Goal: Task Accomplishment & Management: Use online tool/utility

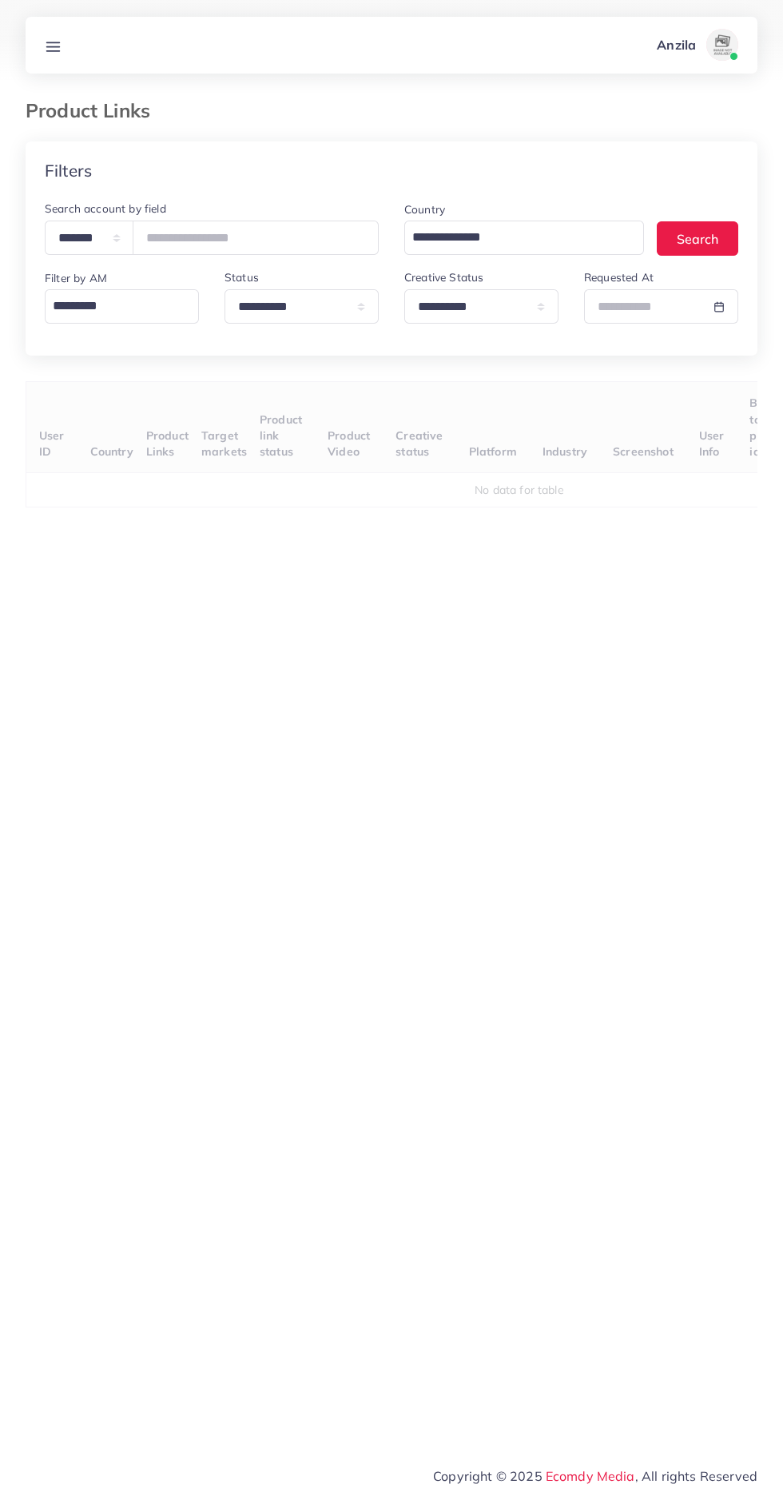
scroll to position [0, 250]
click at [512, 309] on select "**********" at bounding box center [481, 306] width 154 height 34
select select "*********"
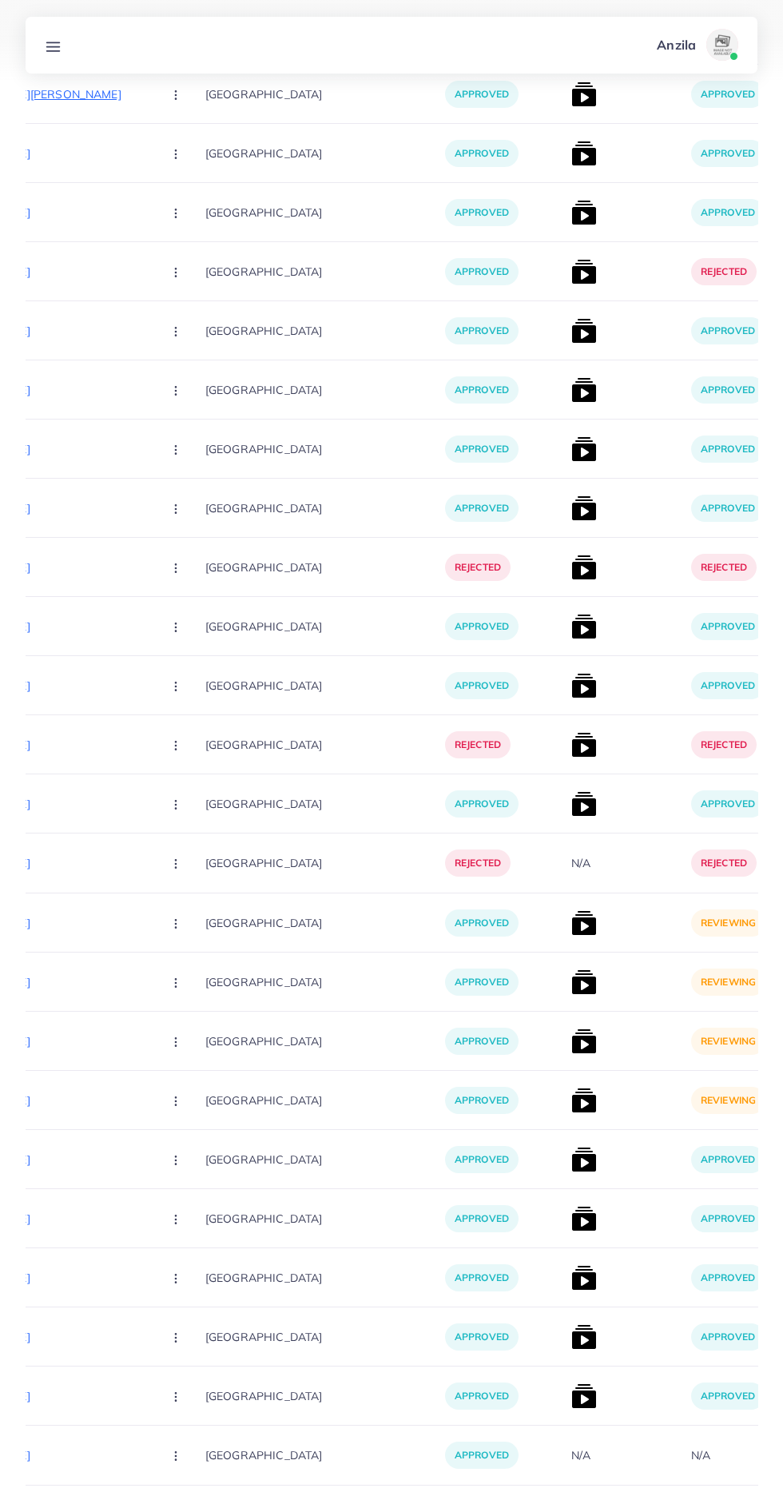
scroll to position [942, 0]
click at [571, 927] on img at bounding box center [584, 923] width 26 height 26
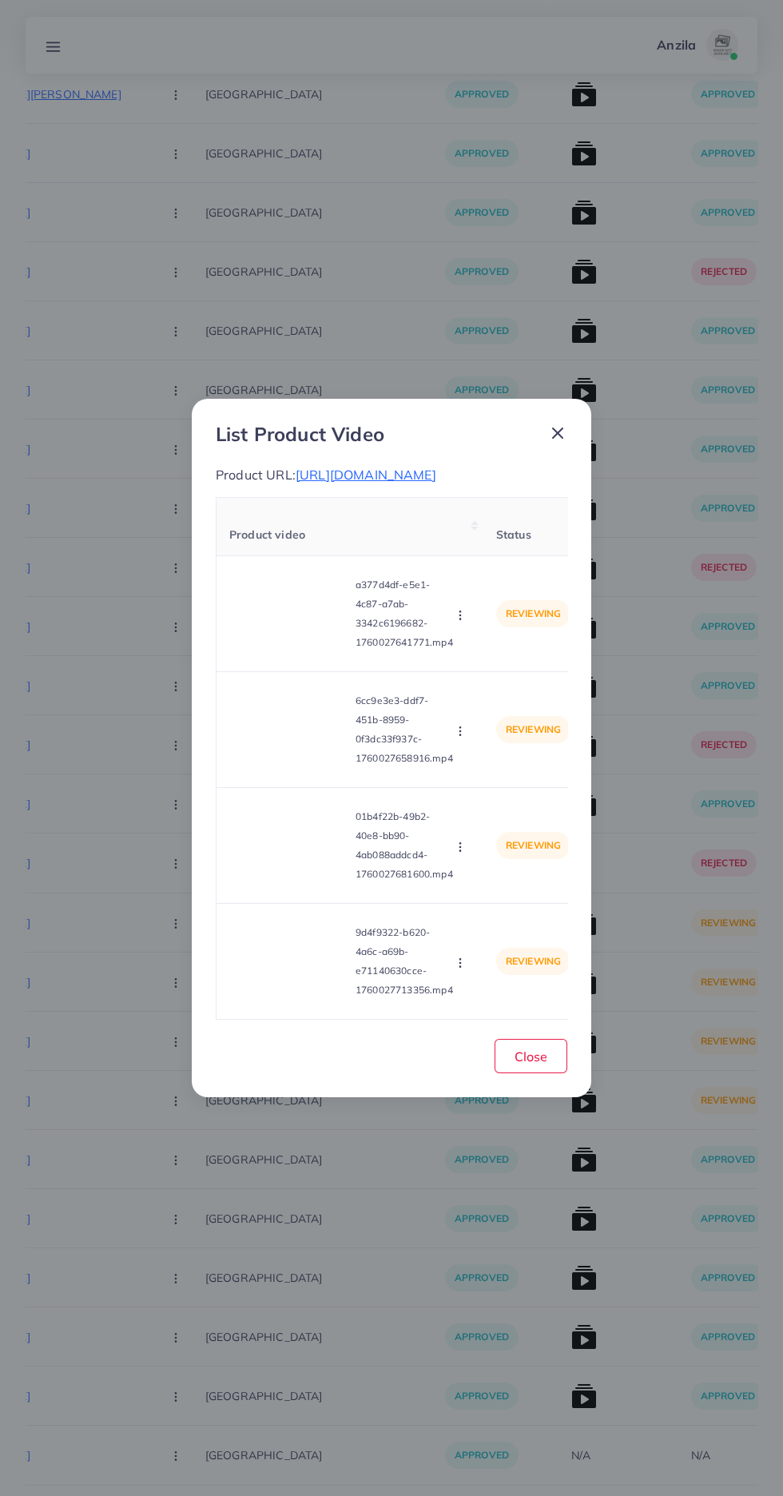
click at [289, 650] on video at bounding box center [289, 614] width 120 height 72
click at [293, 627] on icon at bounding box center [290, 614] width 26 height 26
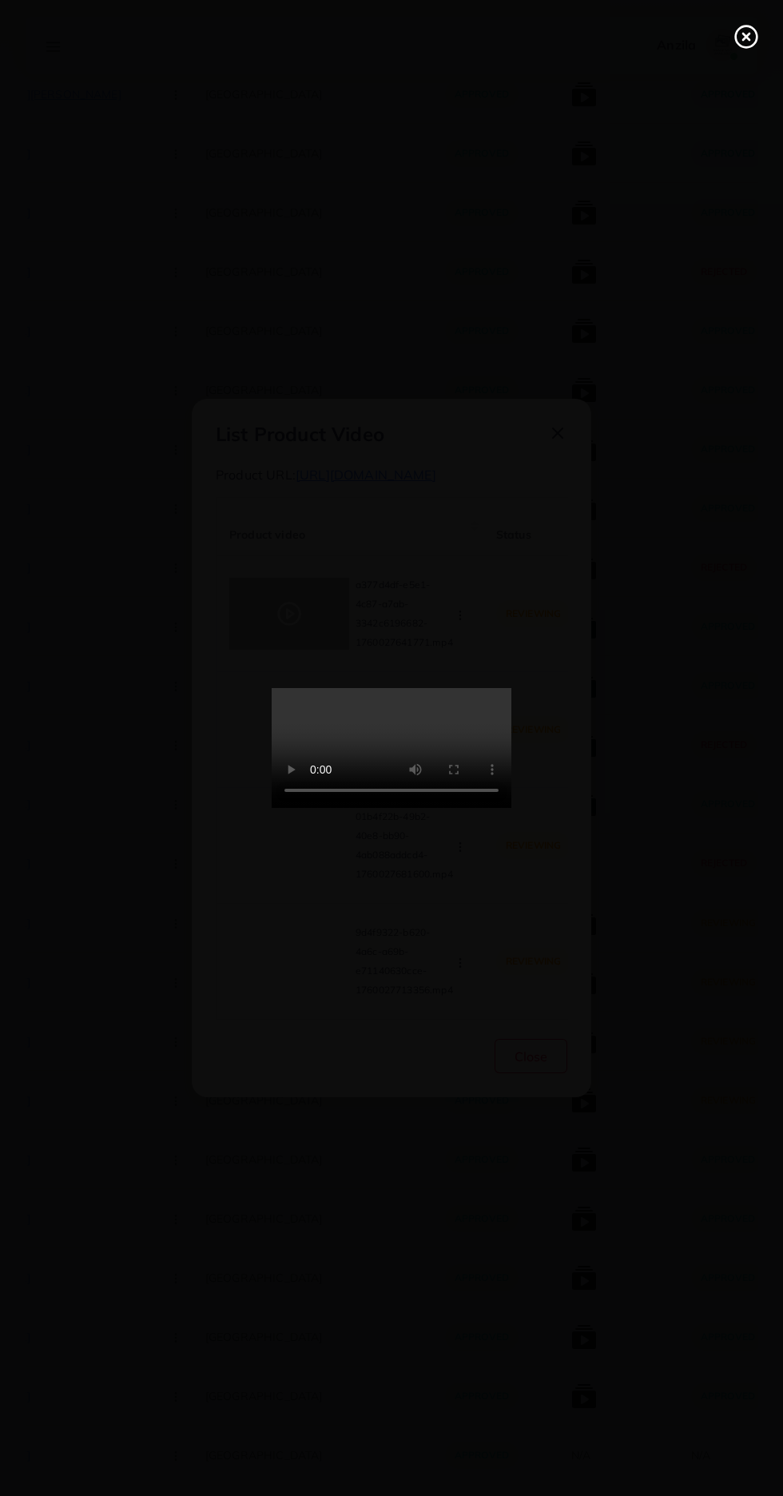
click at [747, 37] on line at bounding box center [746, 37] width 6 height 6
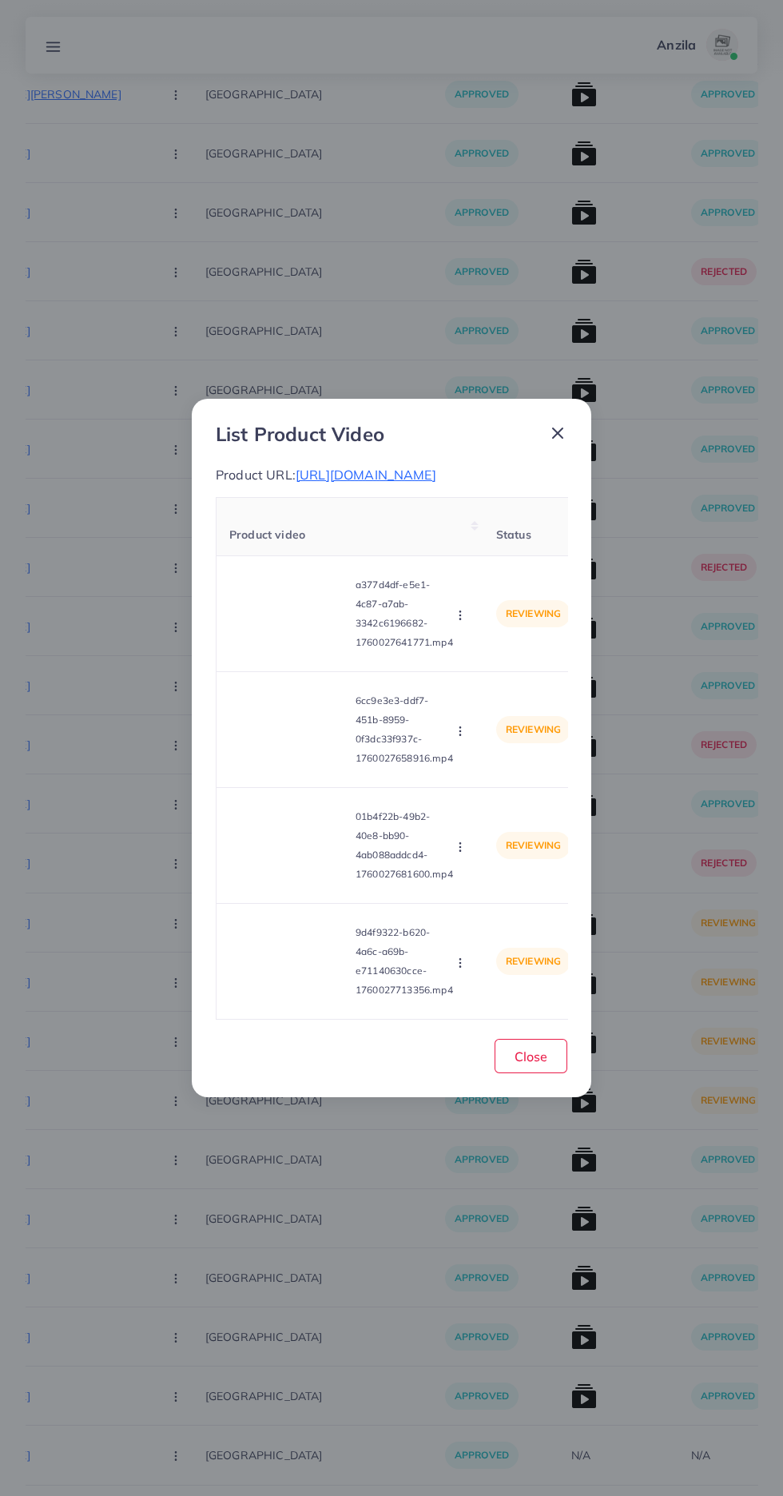
click at [486, 672] on td "reviewing" at bounding box center [534, 614] width 100 height 116
click at [507, 672] on td "reviewing" at bounding box center [534, 614] width 100 height 116
click at [463, 622] on icon "button" at bounding box center [460, 615] width 13 height 13
click at [352, 483] on span "[URL][DOMAIN_NAME]" at bounding box center [366, 475] width 141 height 16
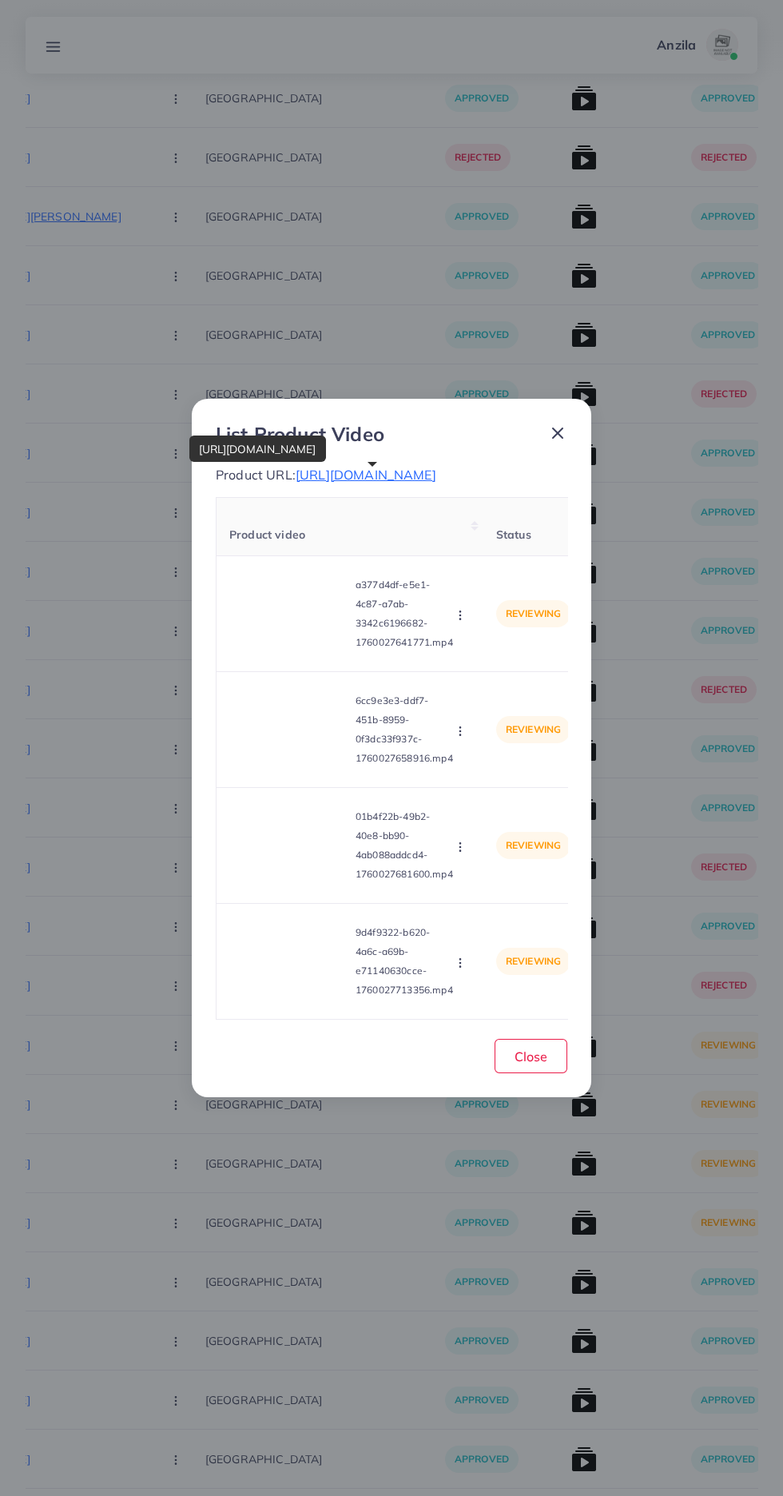
click at [470, 623] on button "button" at bounding box center [462, 615] width 18 height 16
click at [481, 694] on span "Reject" at bounding box center [487, 688] width 38 height 16
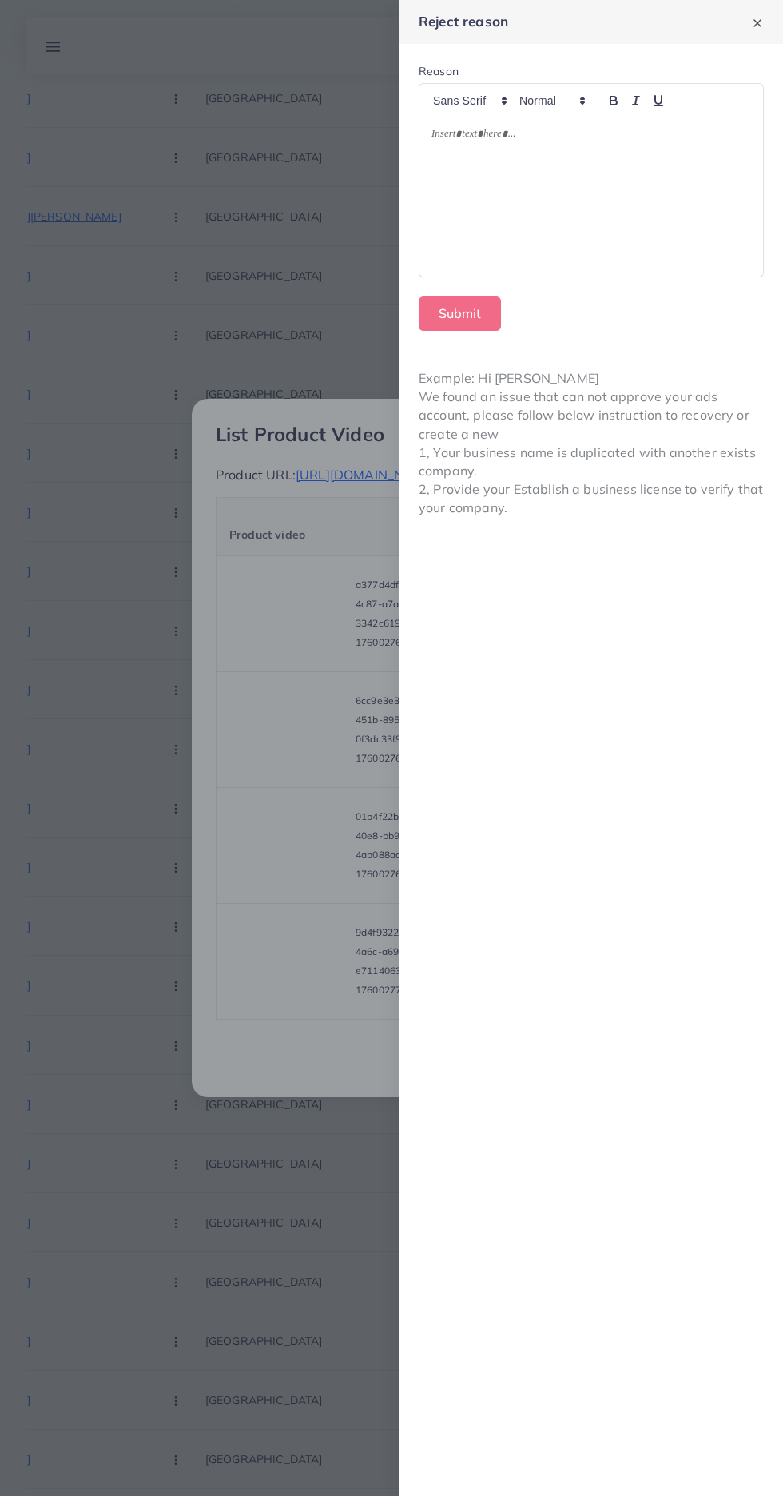
click at [657, 185] on div at bounding box center [592, 197] width 344 height 160
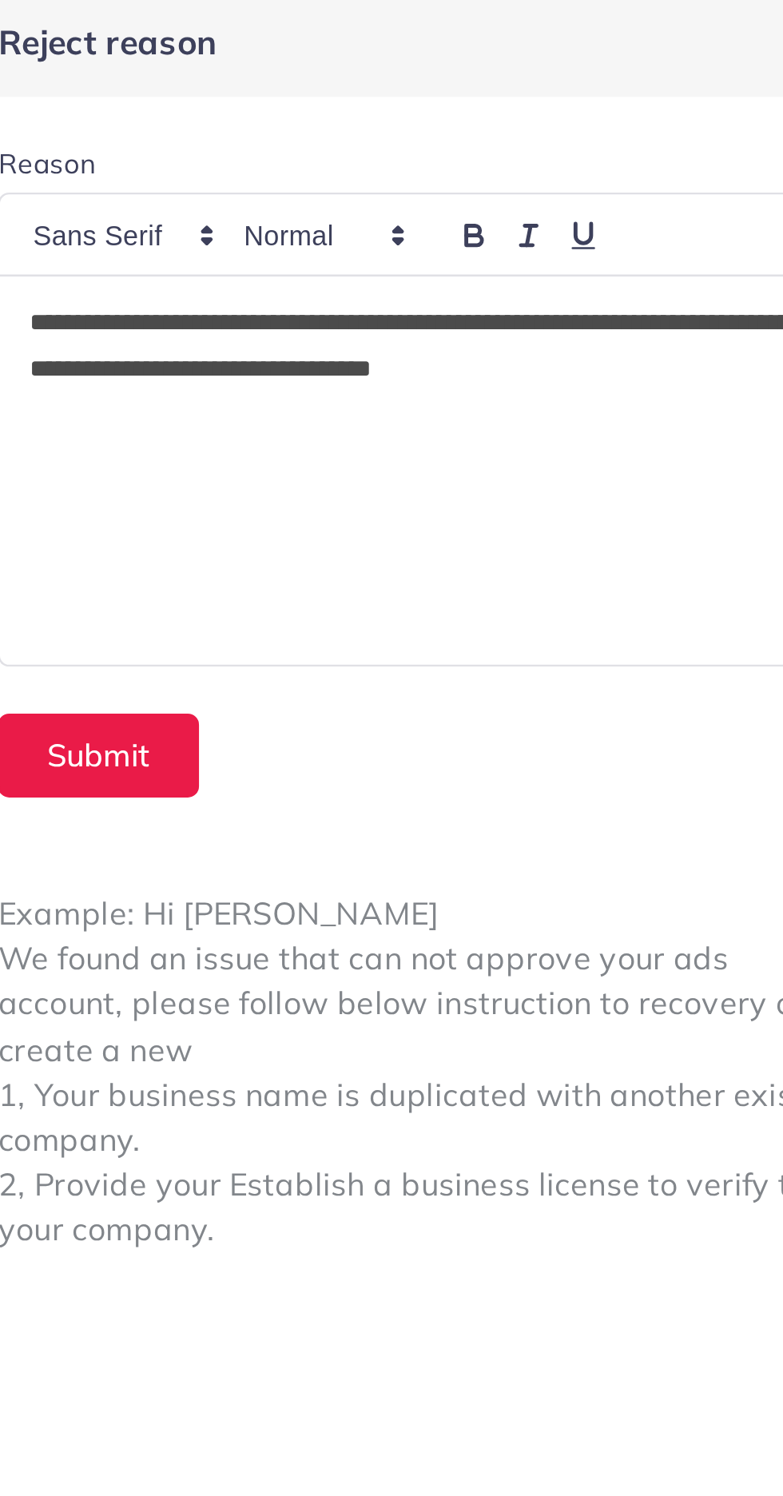
click at [439, 135] on p "**********" at bounding box center [592, 146] width 320 height 38
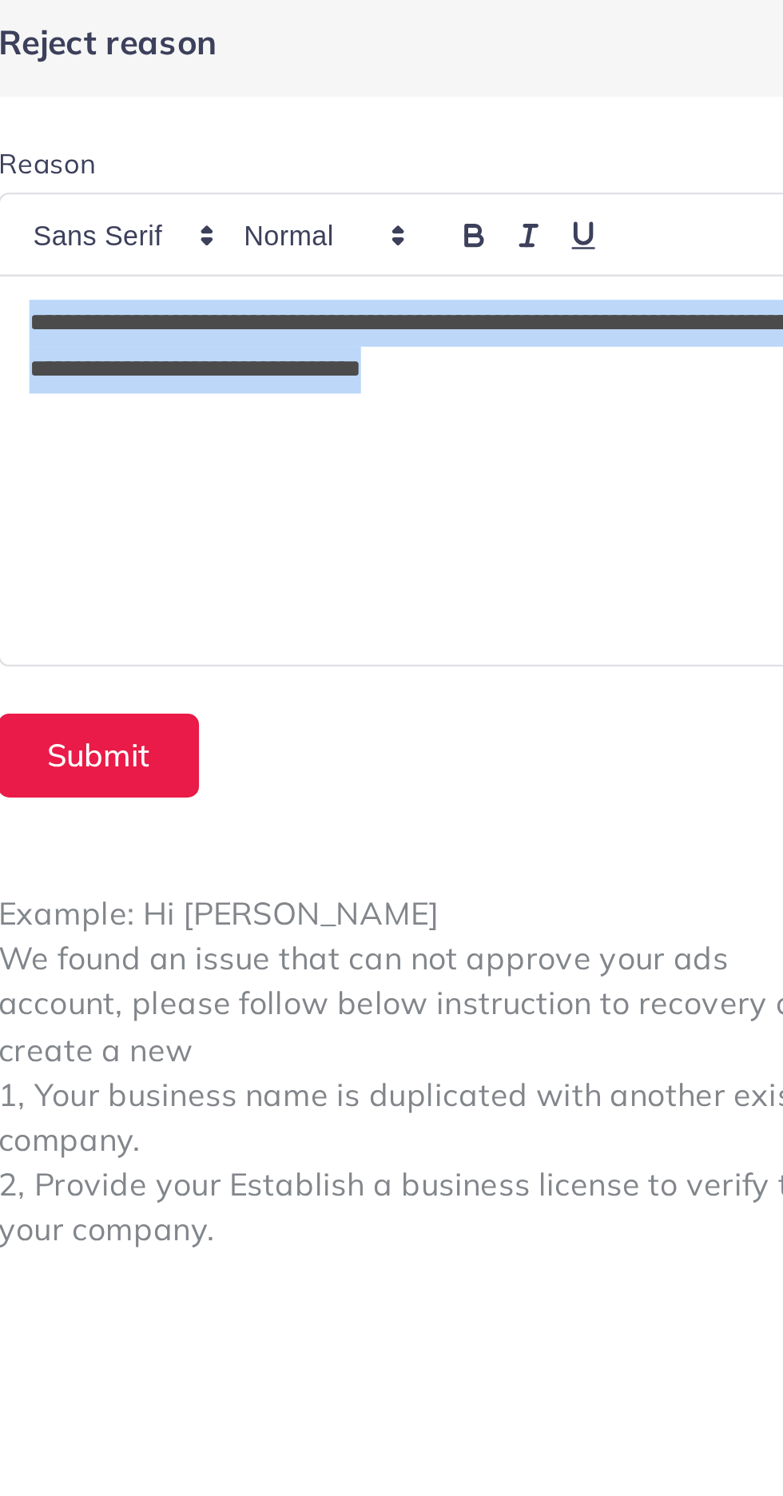
copy p "**********"
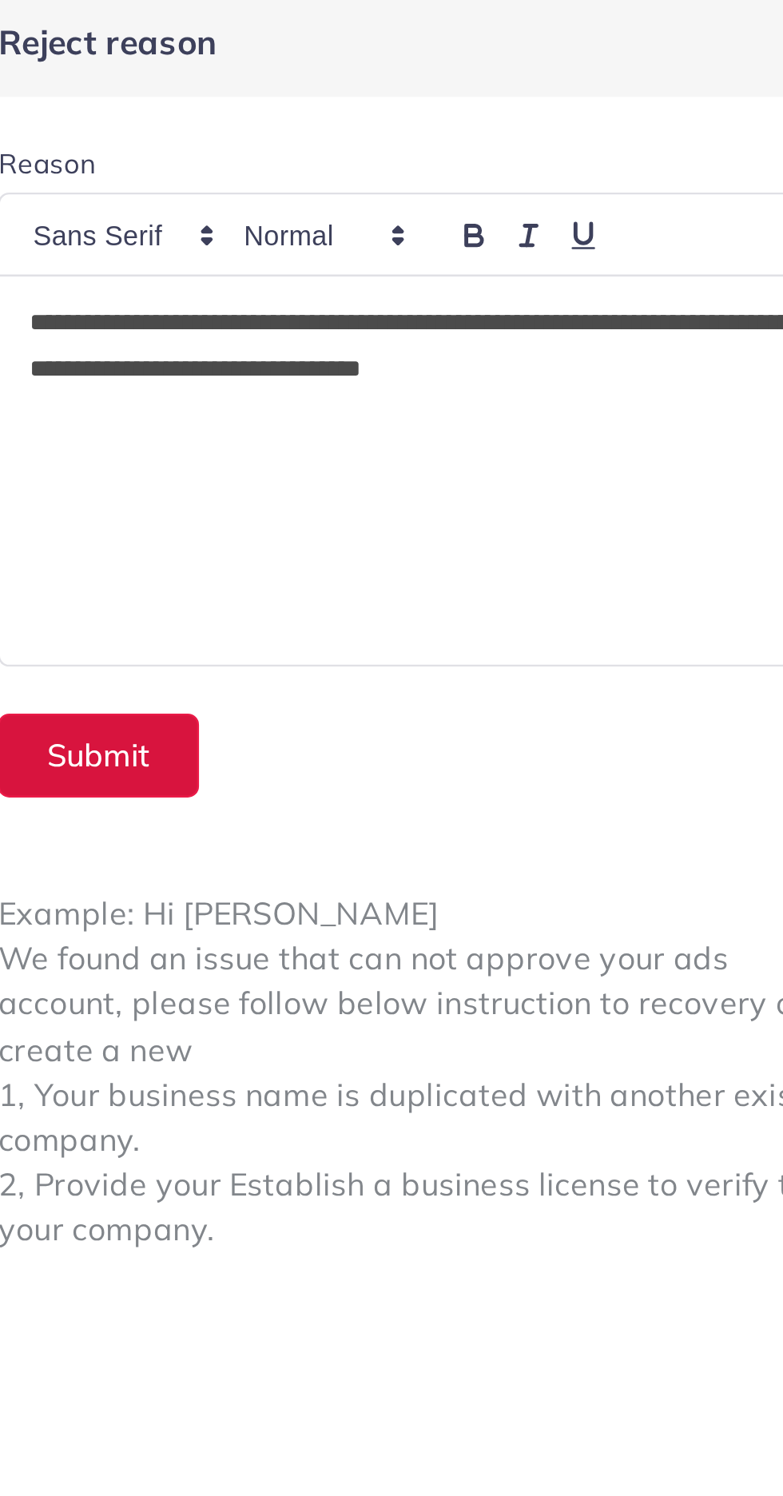
click at [461, 321] on button "Submit" at bounding box center [460, 314] width 82 height 34
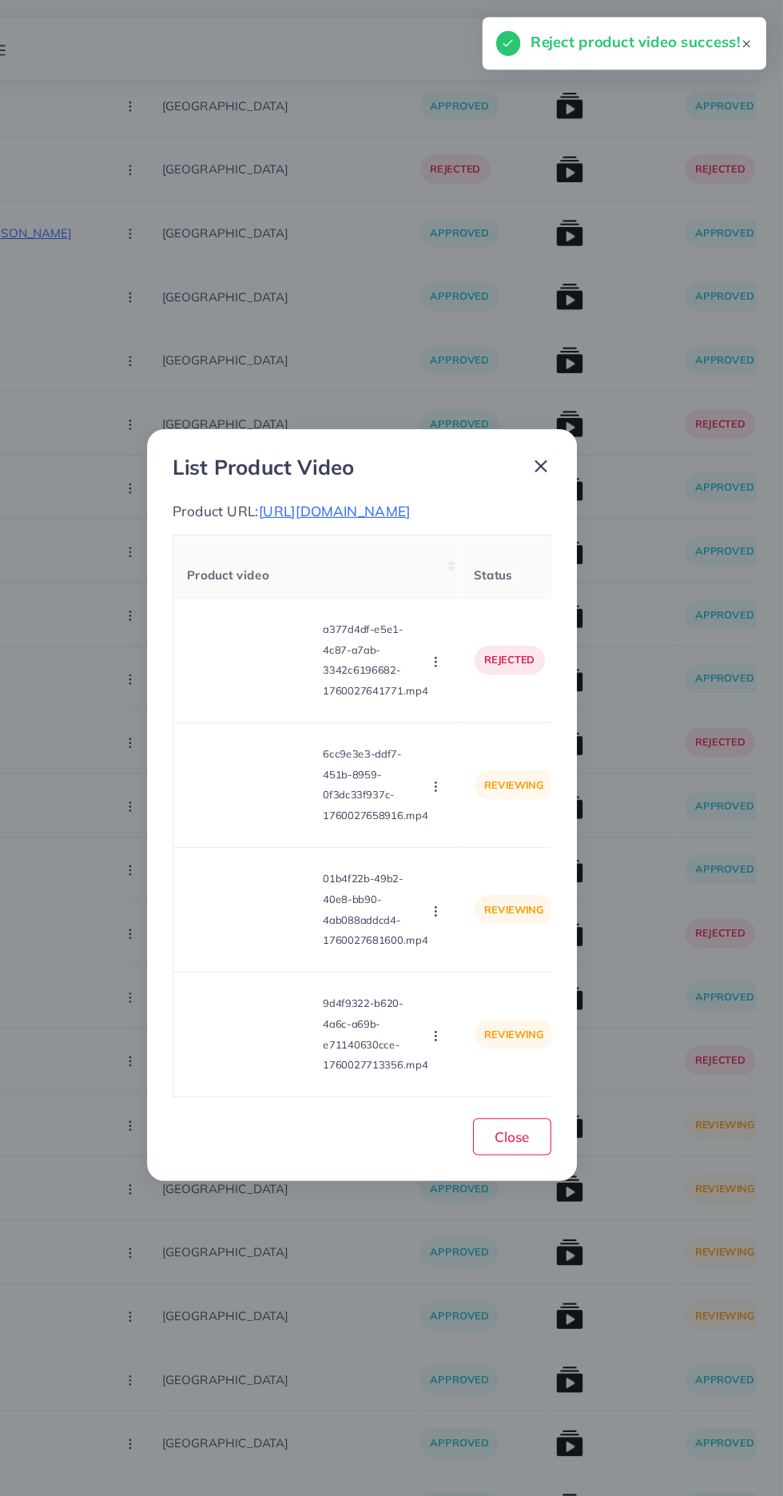
click at [279, 743] on video at bounding box center [289, 730] width 120 height 72
click at [287, 729] on polygon at bounding box center [290, 730] width 6 height 9
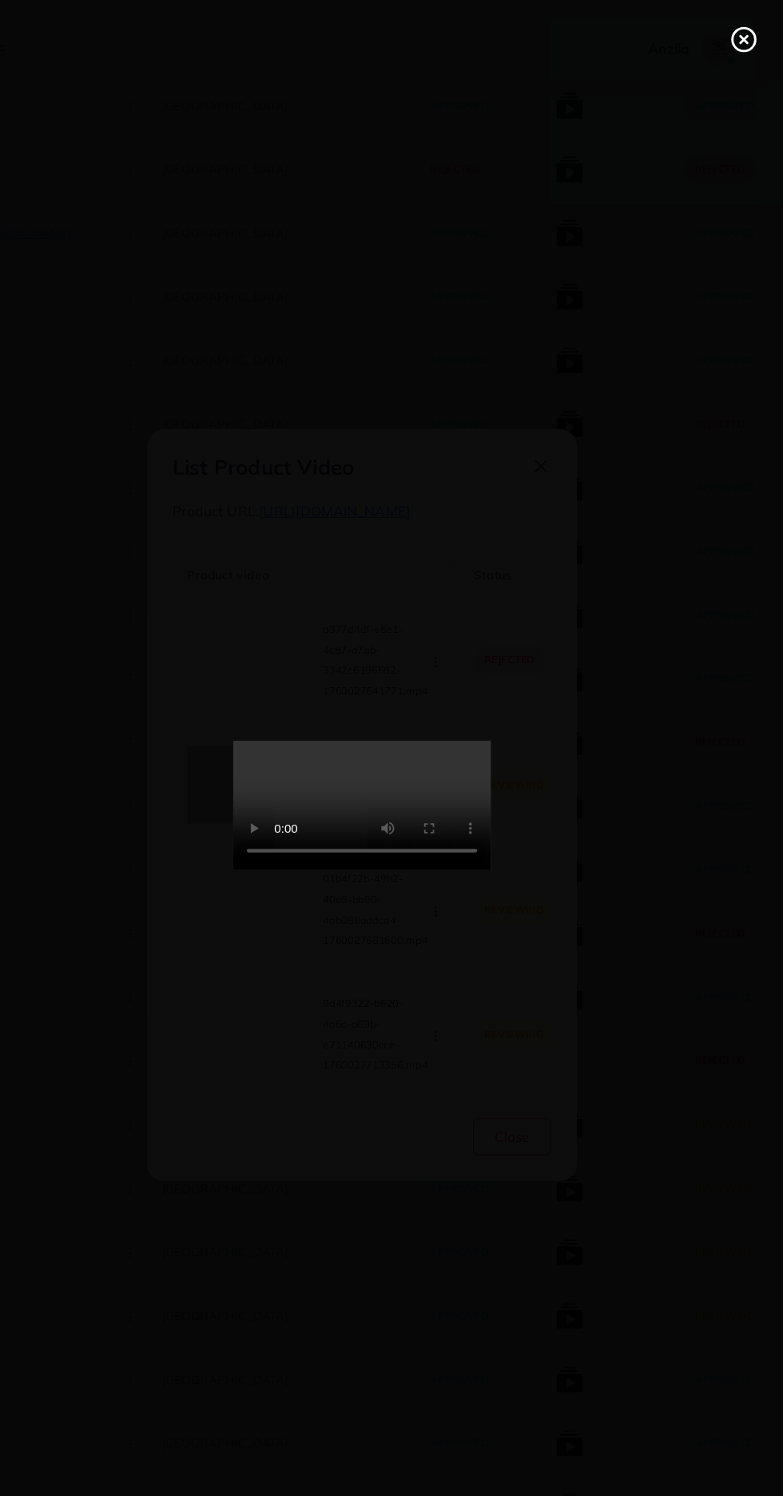
click at [747, 37] on line at bounding box center [746, 37] width 6 height 6
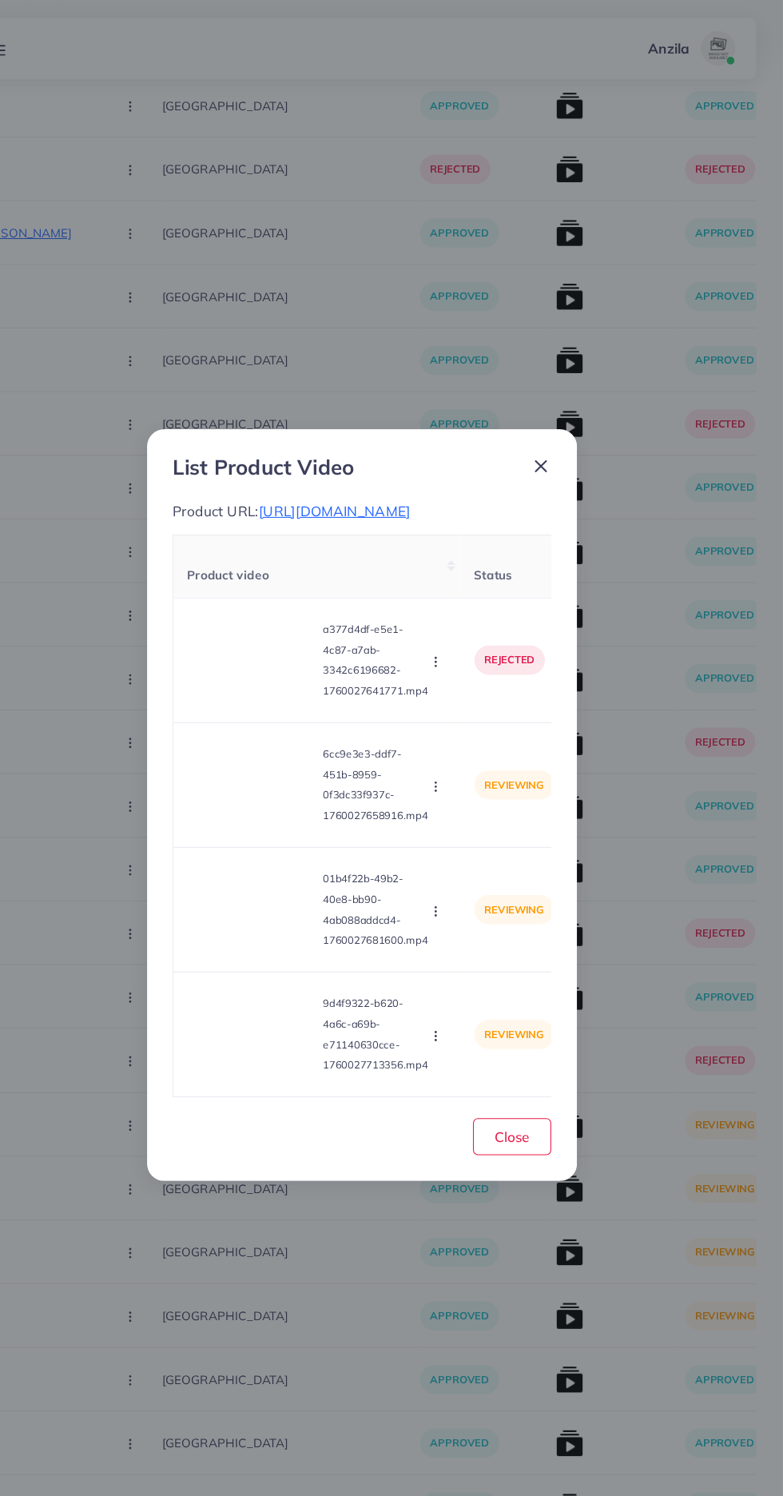
click at [463, 731] on icon "button" at bounding box center [460, 731] width 13 height 13
click at [473, 806] on span "Reject" at bounding box center [487, 804] width 38 height 16
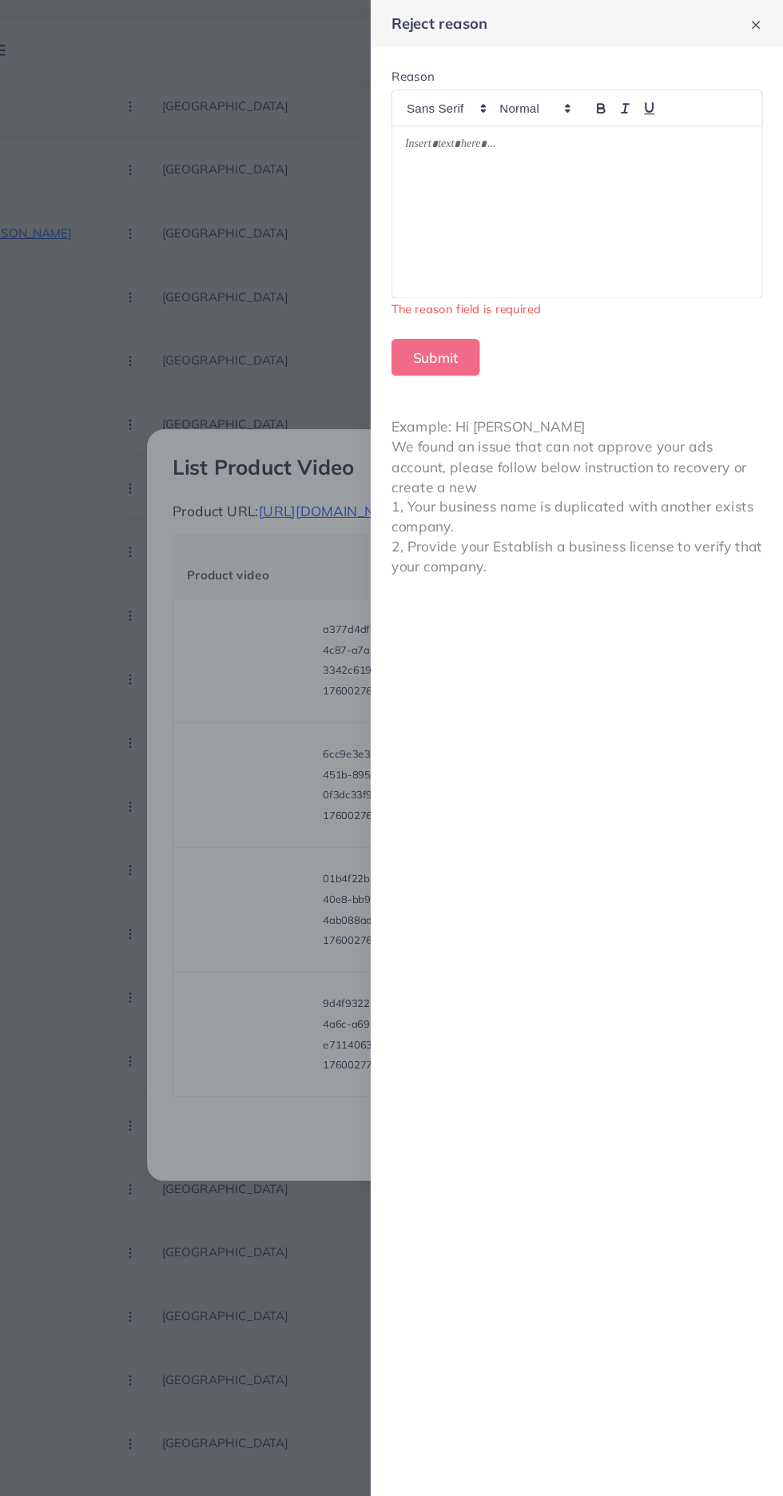
click at [647, 176] on div at bounding box center [592, 197] width 344 height 160
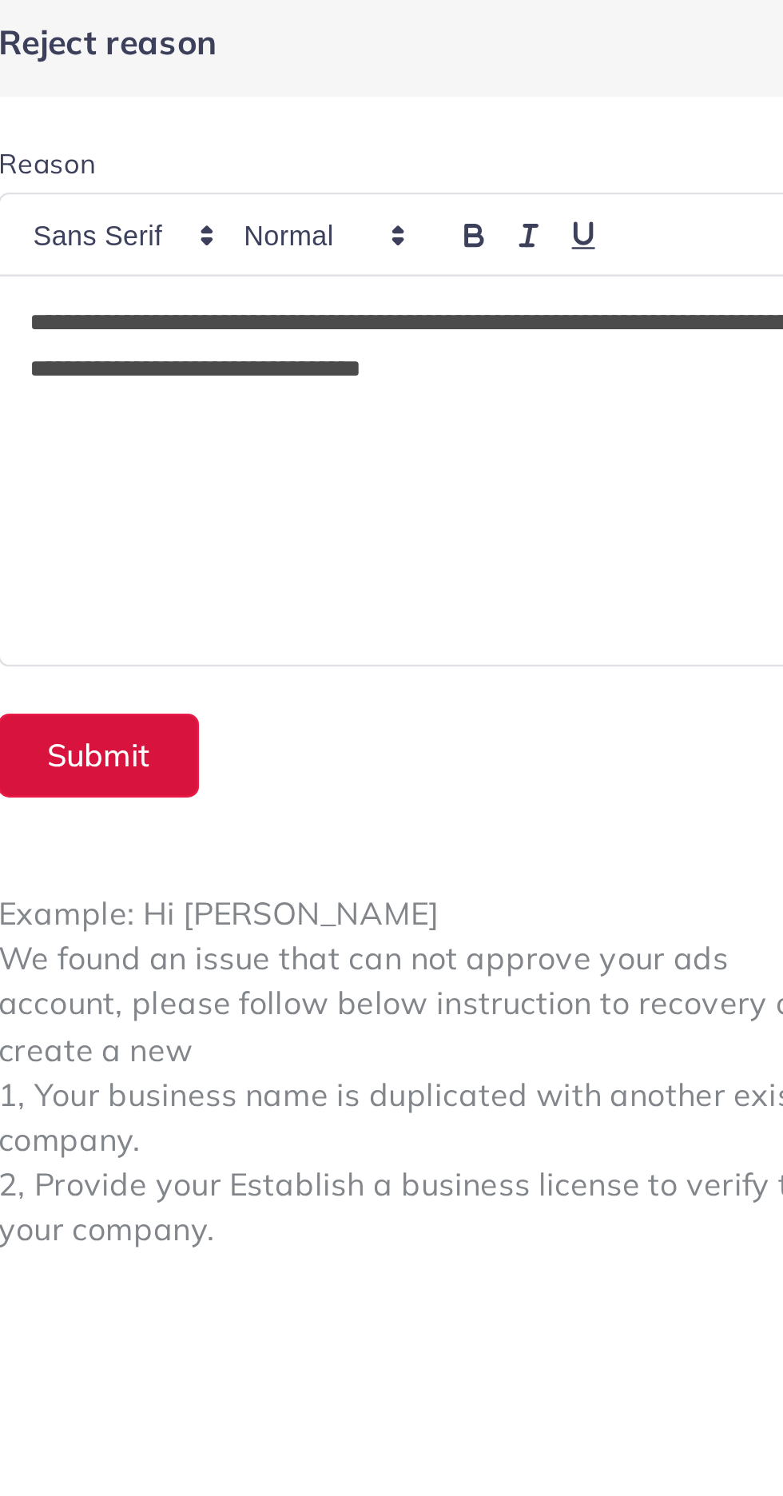
click at [468, 318] on button "Submit" at bounding box center [460, 314] width 82 height 34
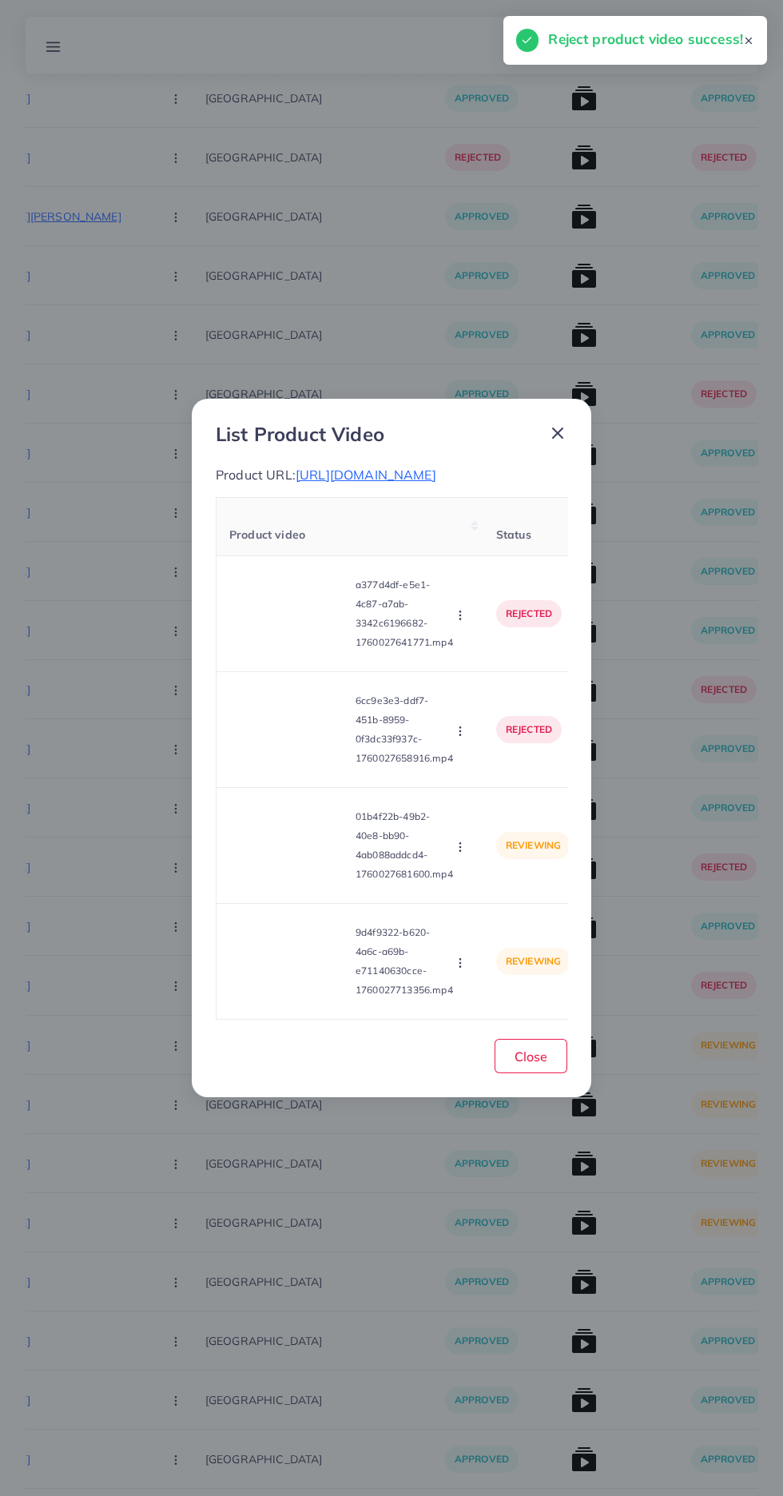
click at [273, 860] on video at bounding box center [289, 846] width 120 height 72
click at [289, 870] on div at bounding box center [289, 846] width 120 height 72
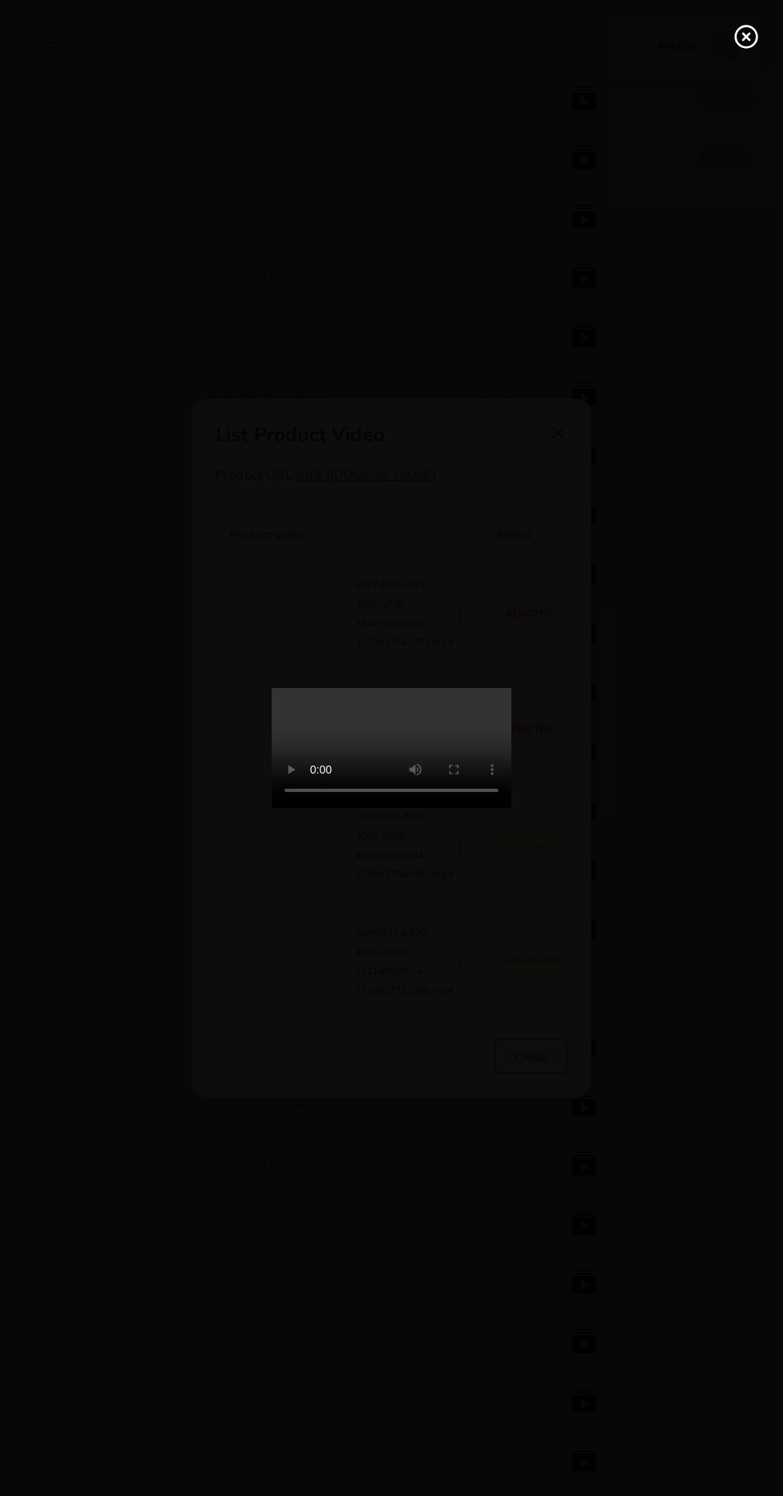
click at [739, 38] on icon at bounding box center [747, 37] width 26 height 26
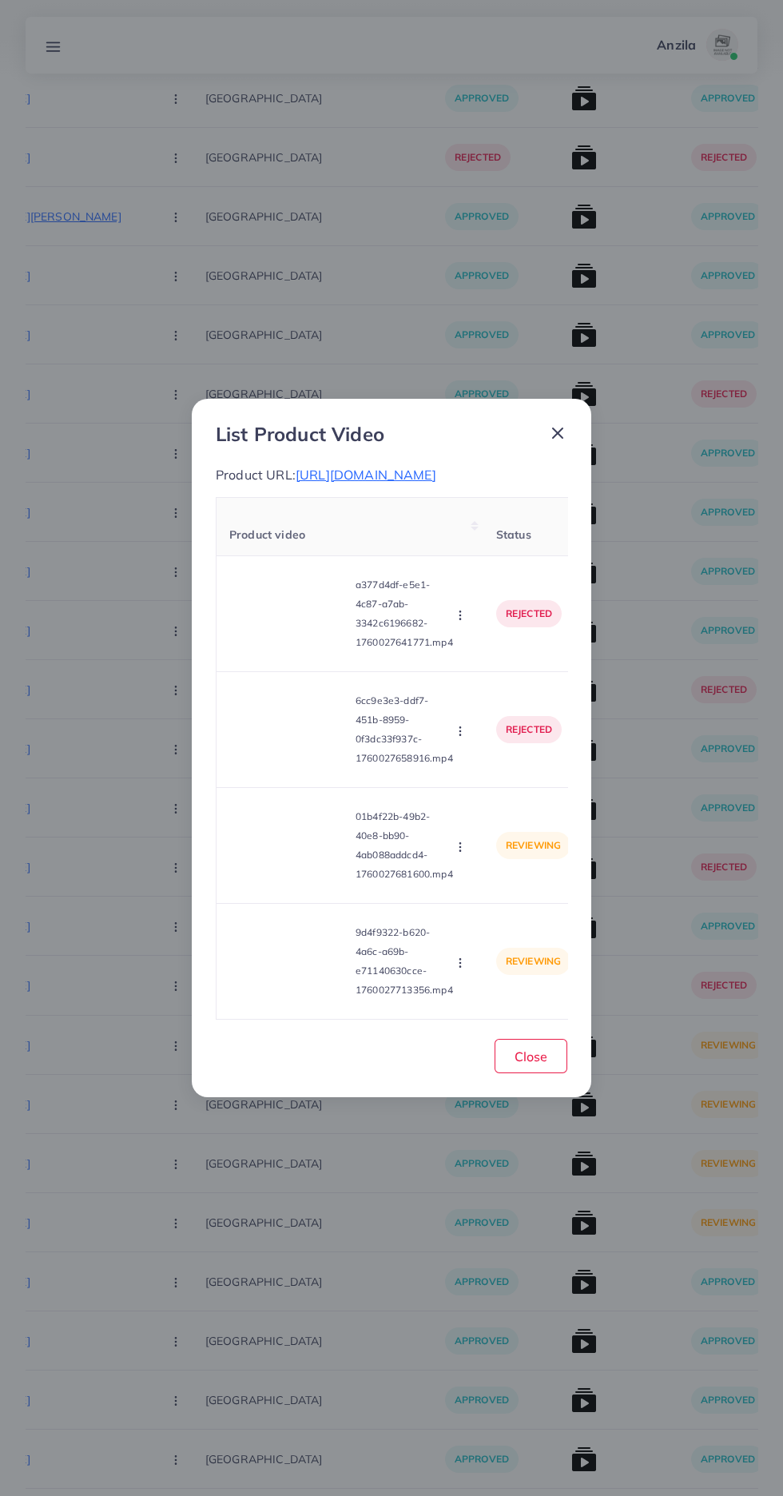
click at [463, 846] on icon "button" at bounding box center [460, 847] width 13 height 13
click at [480, 937] on link "Reject" at bounding box center [498, 920] width 126 height 35
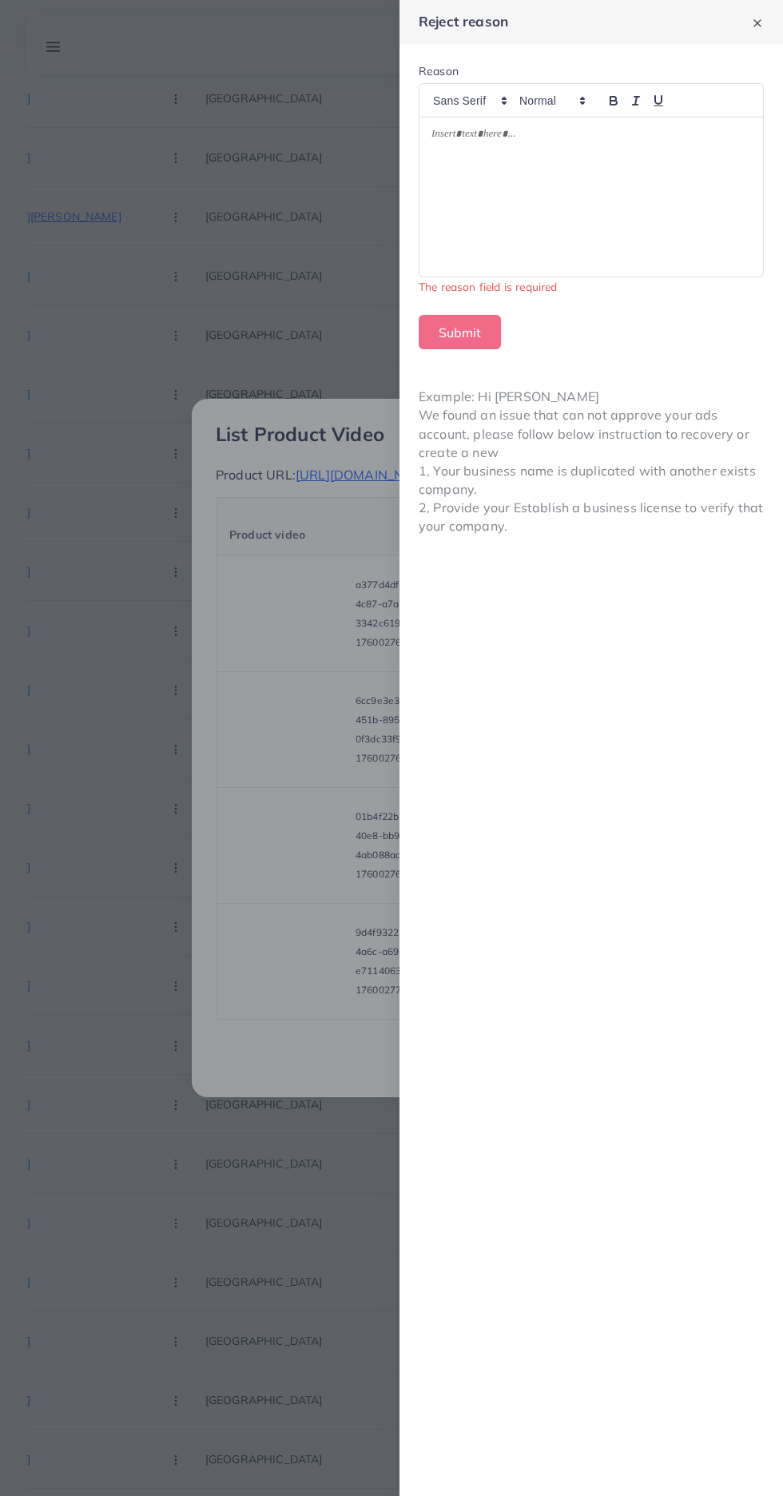
click at [686, 215] on div at bounding box center [592, 197] width 344 height 160
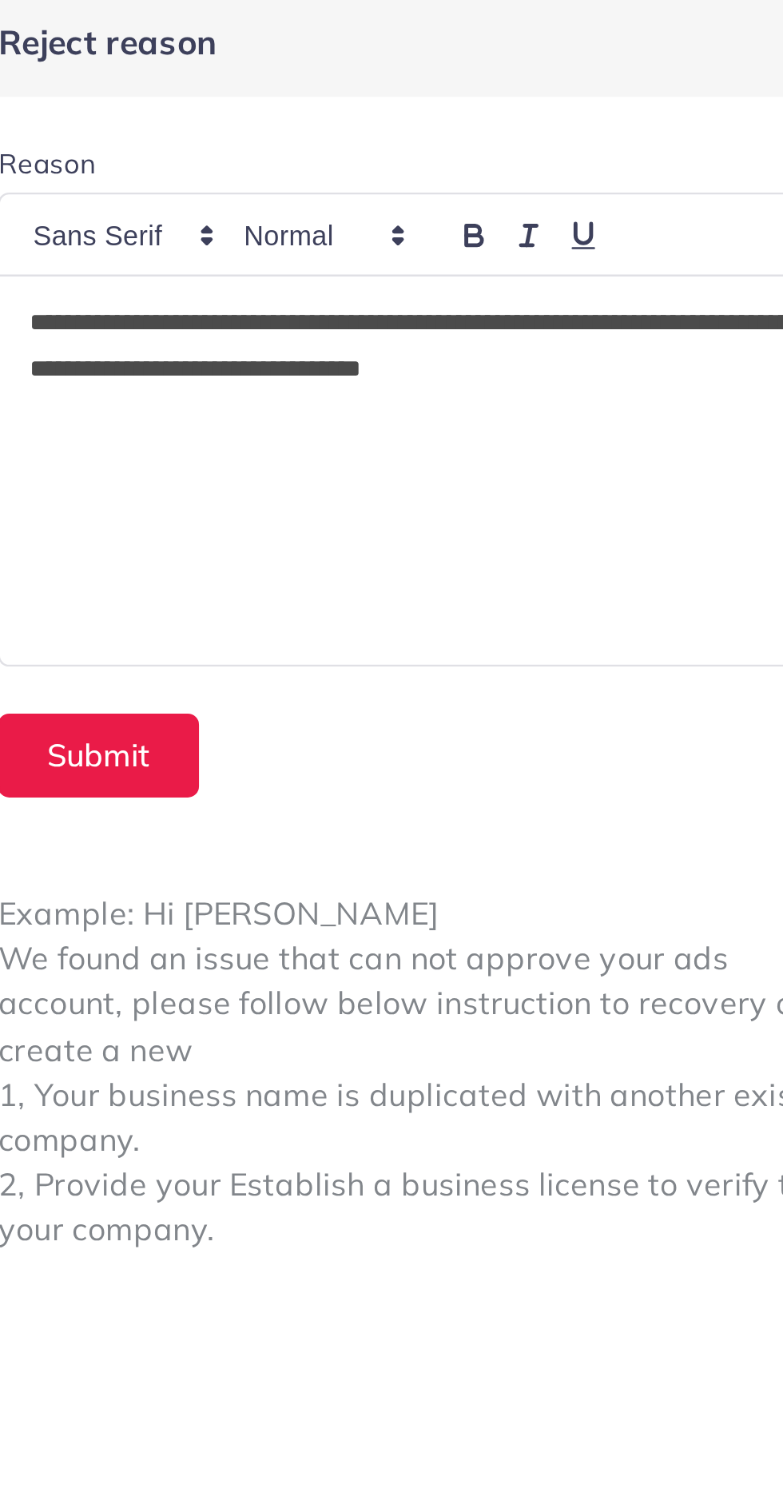
scroll to position [0, 0]
click at [455, 307] on button "Submit" at bounding box center [460, 314] width 82 height 34
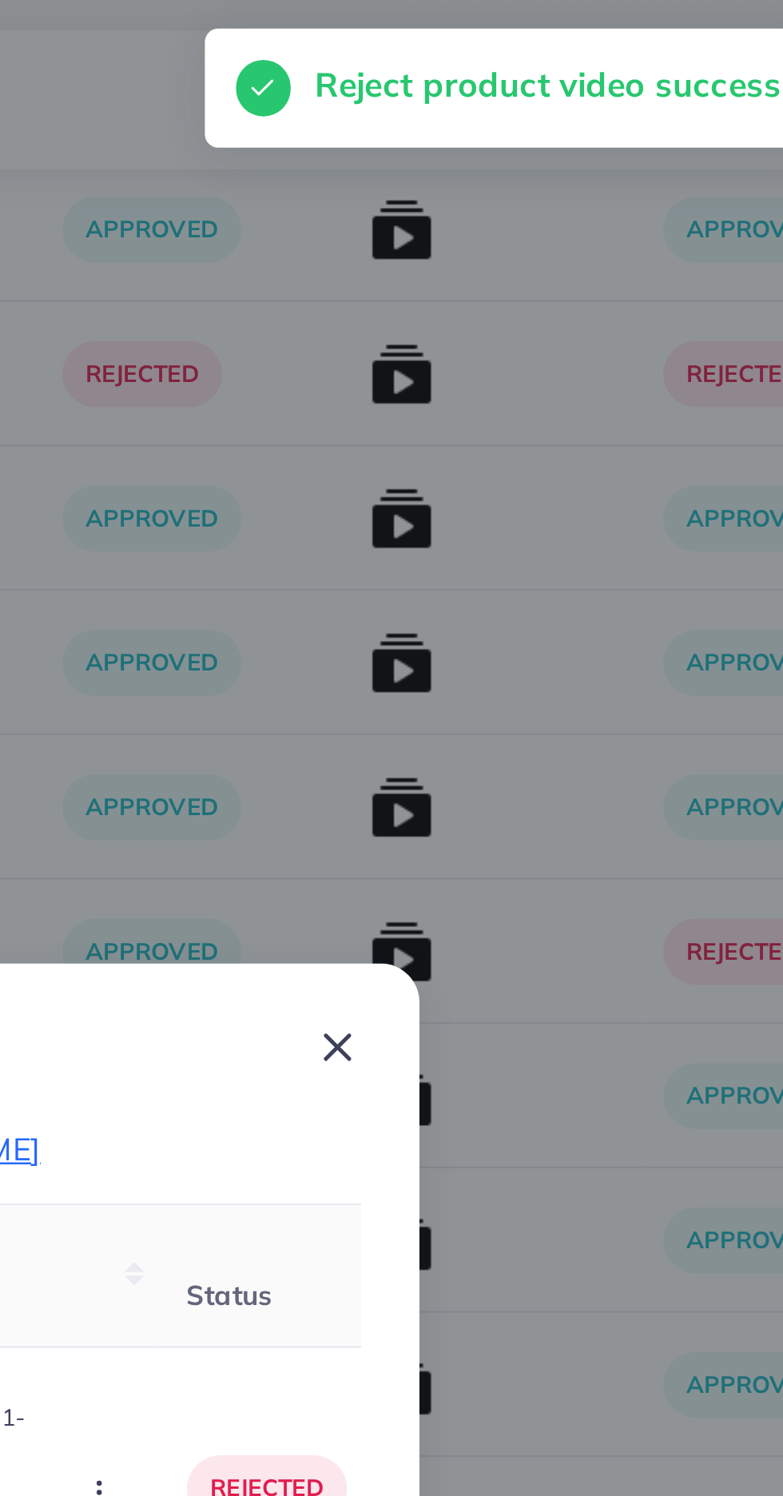
scroll to position [819, 0]
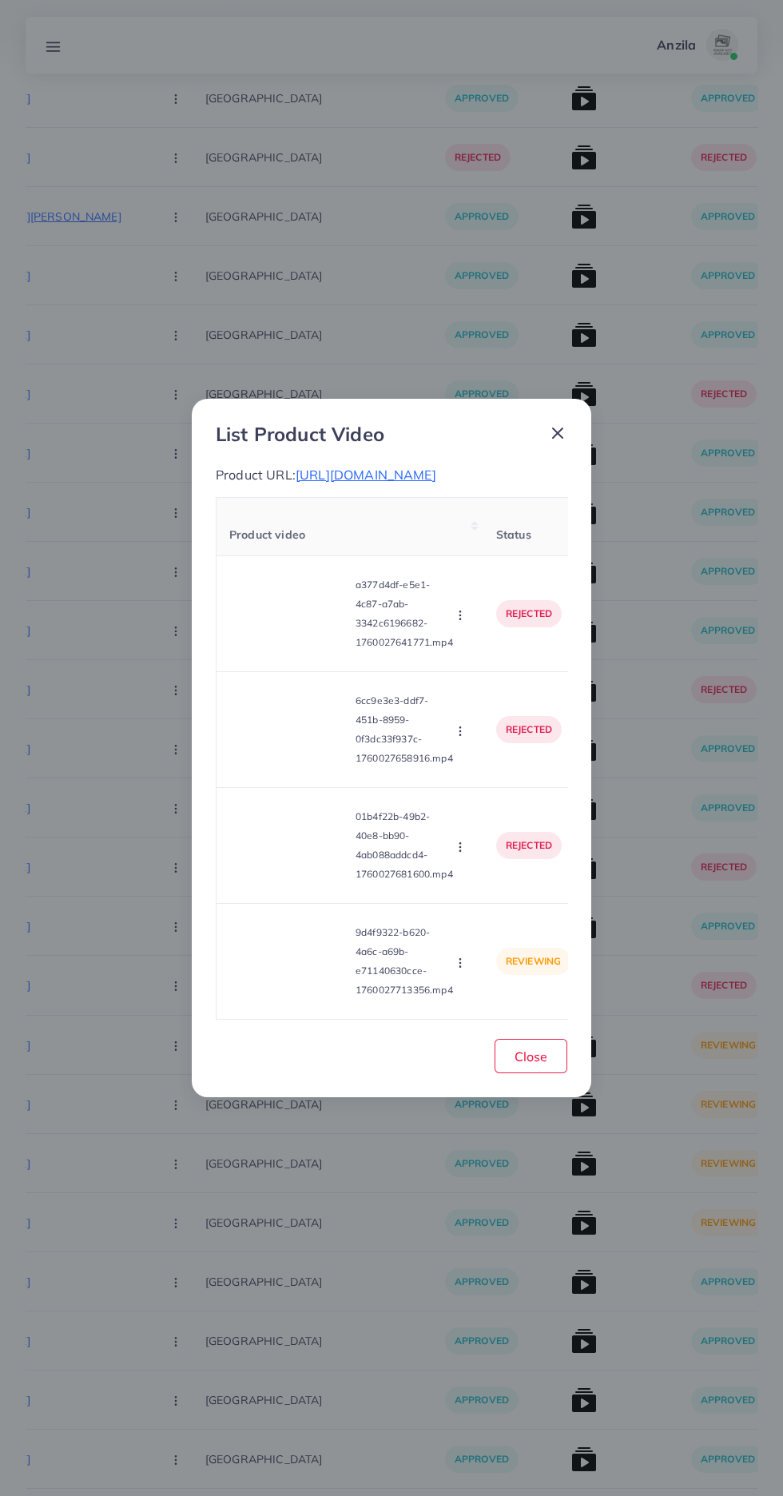
click at [278, 975] on video at bounding box center [289, 962] width 120 height 72
click at [278, 975] on div at bounding box center [289, 962] width 120 height 72
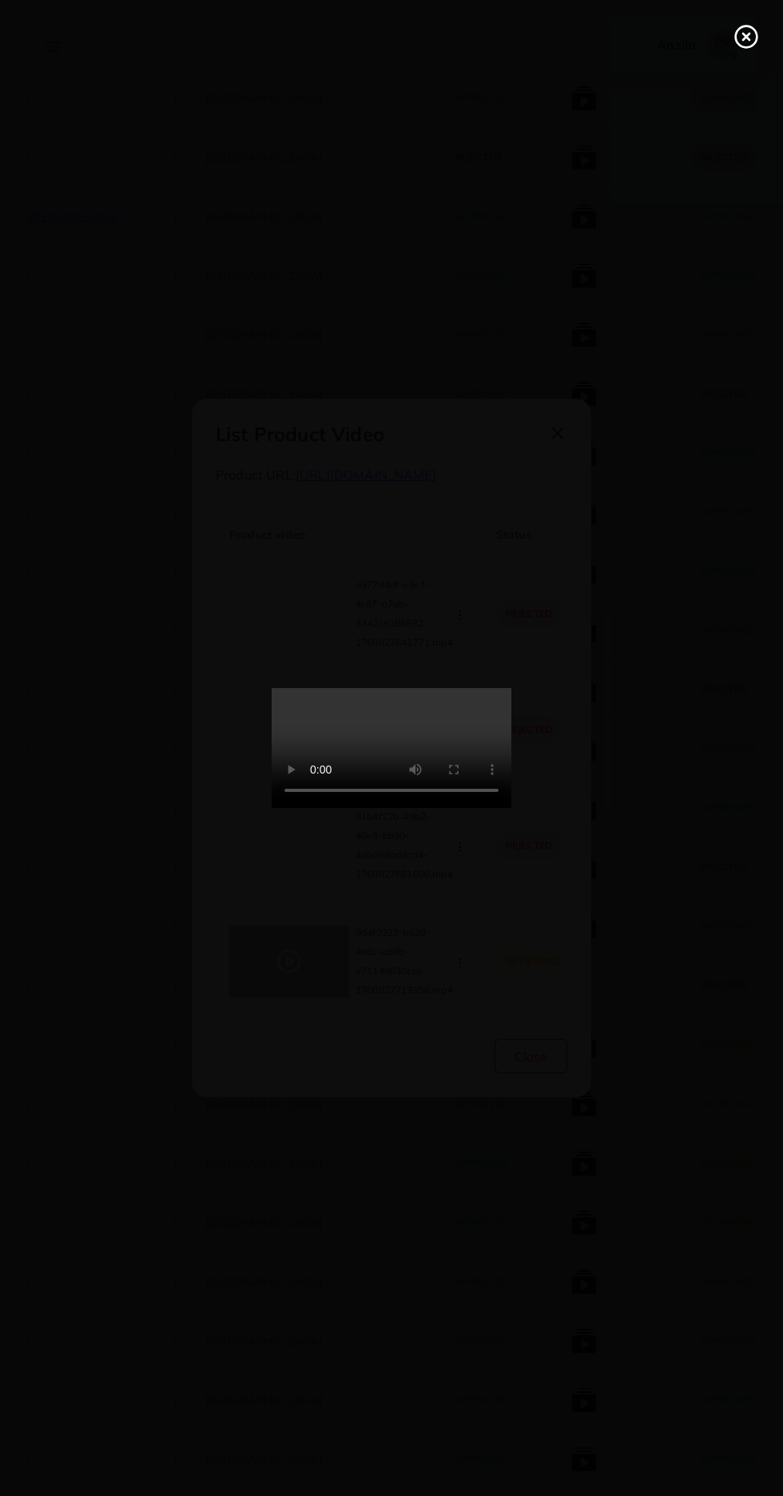
click at [740, 37] on icon at bounding box center [747, 37] width 26 height 26
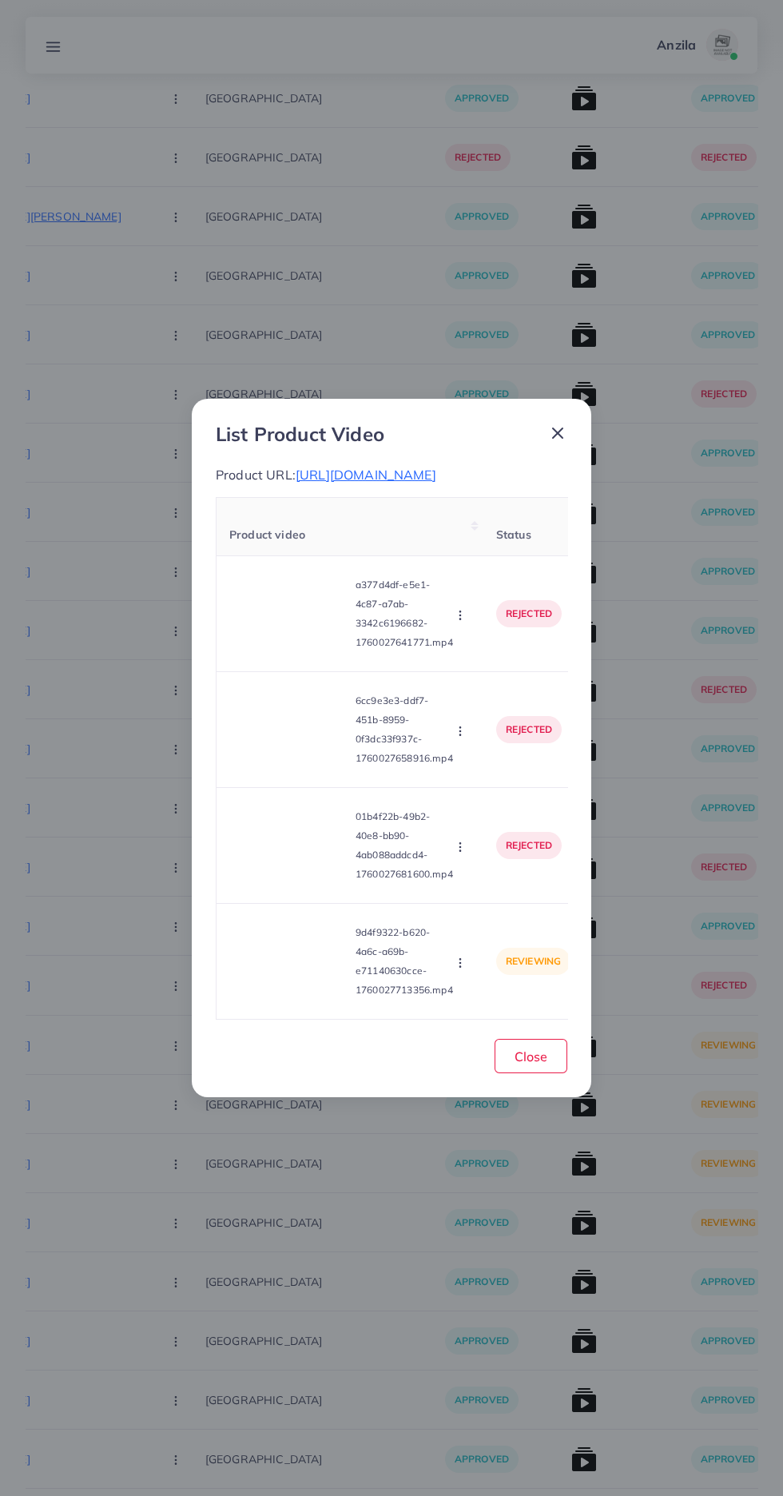
click at [457, 963] on icon "button" at bounding box center [460, 963] width 13 height 13
click at [458, 924] on icon at bounding box center [456, 923] width 11 height 11
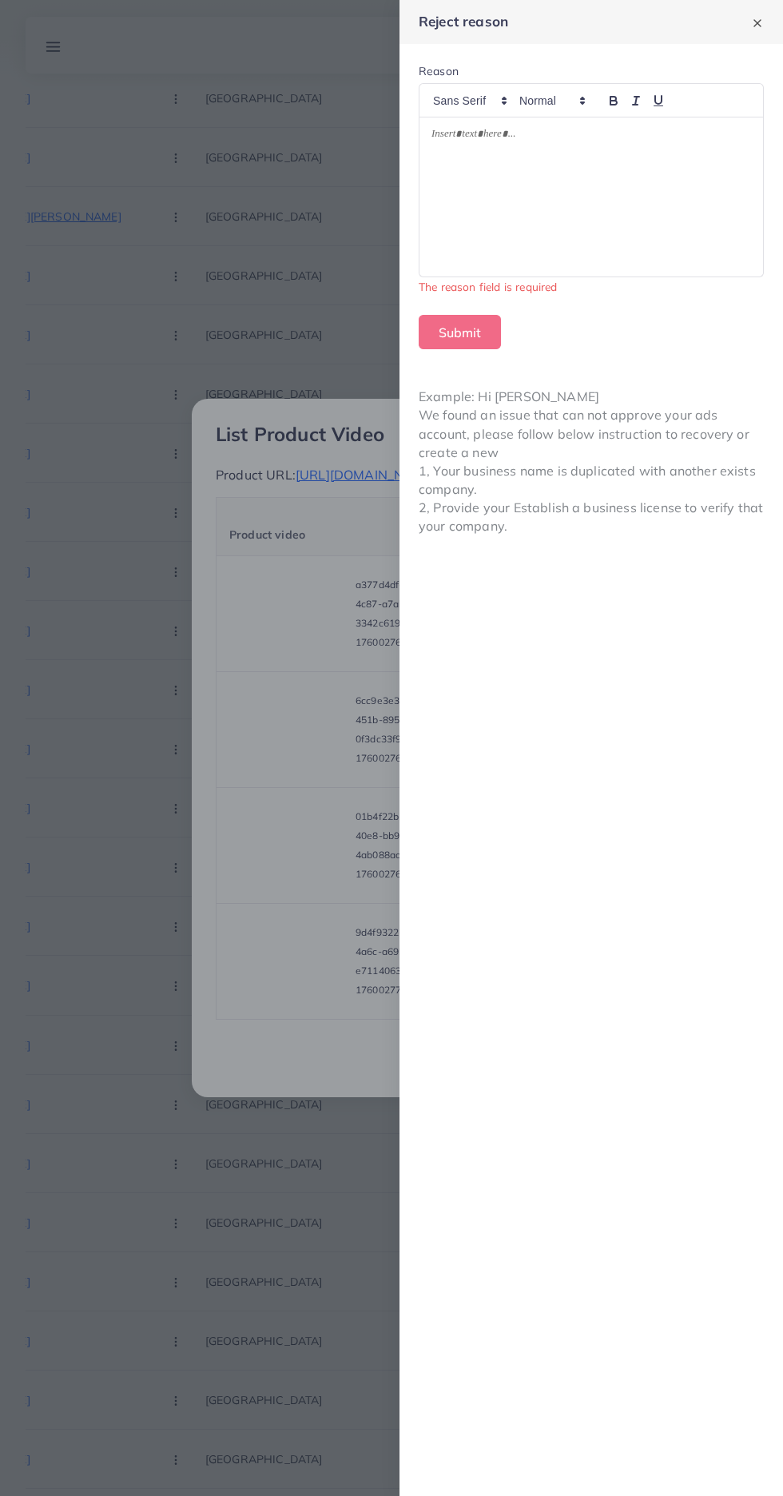
click at [475, 208] on div at bounding box center [592, 197] width 344 height 160
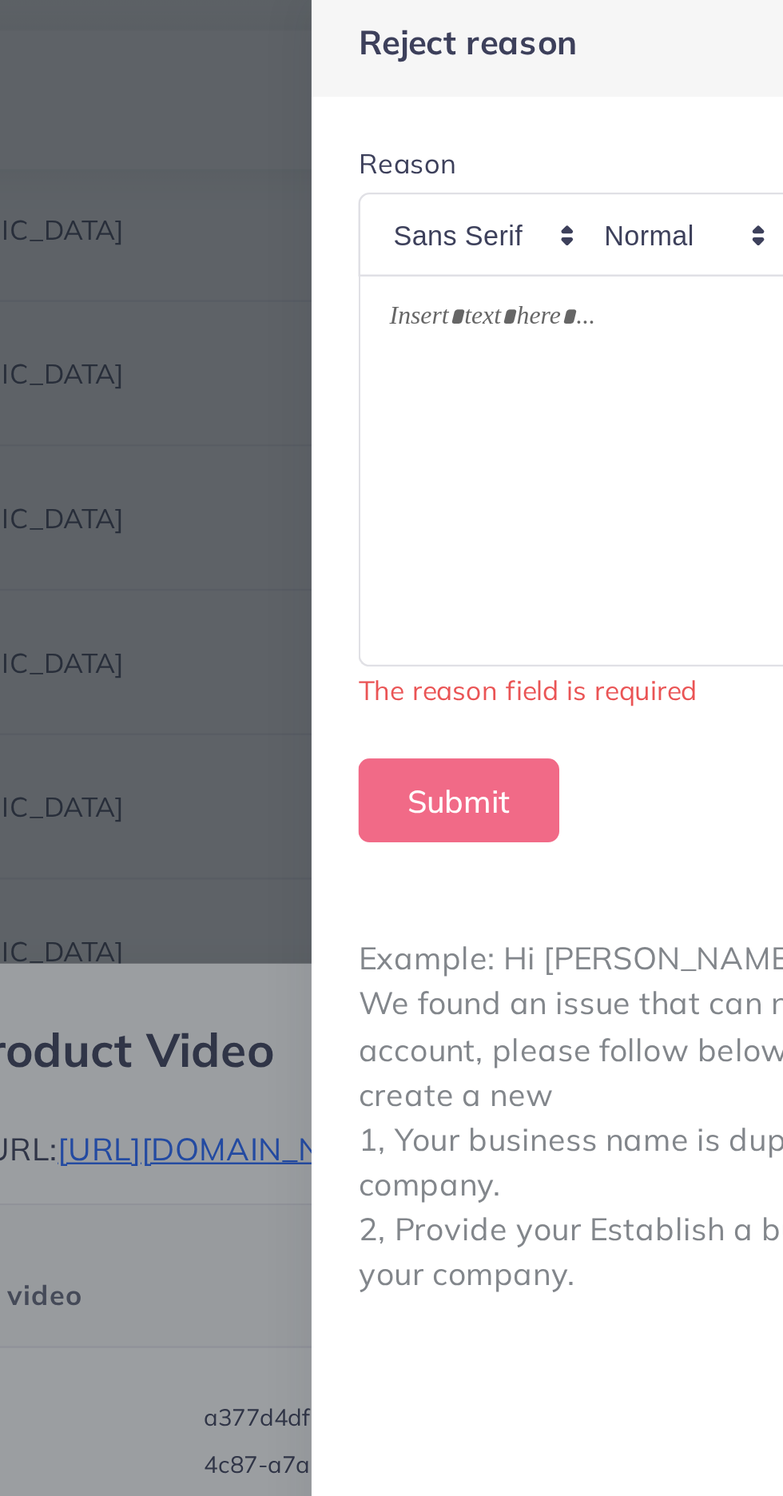
scroll to position [0, 0]
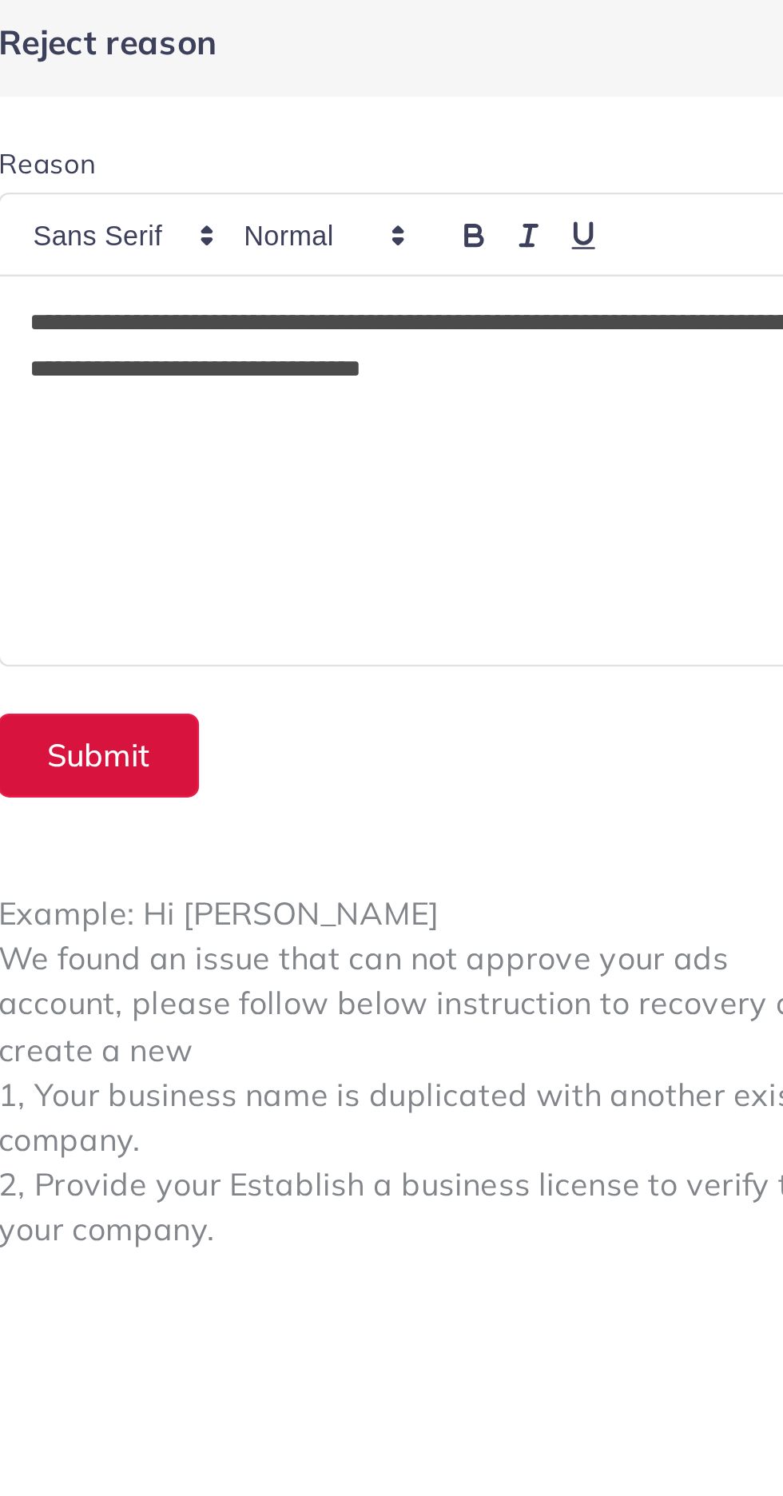
click at [477, 310] on button "Submit" at bounding box center [460, 314] width 82 height 34
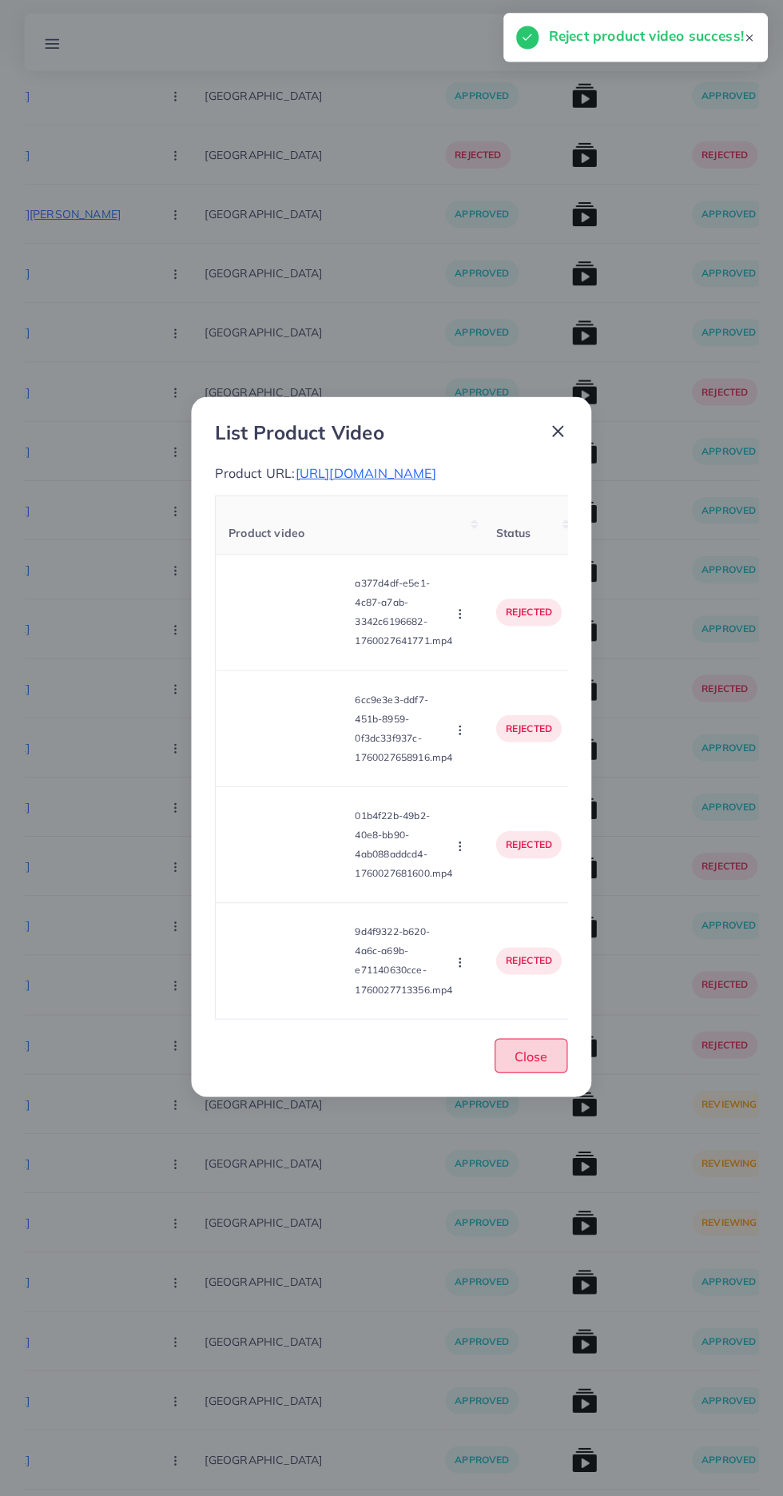
click at [537, 1062] on span "Close" at bounding box center [531, 1057] width 33 height 16
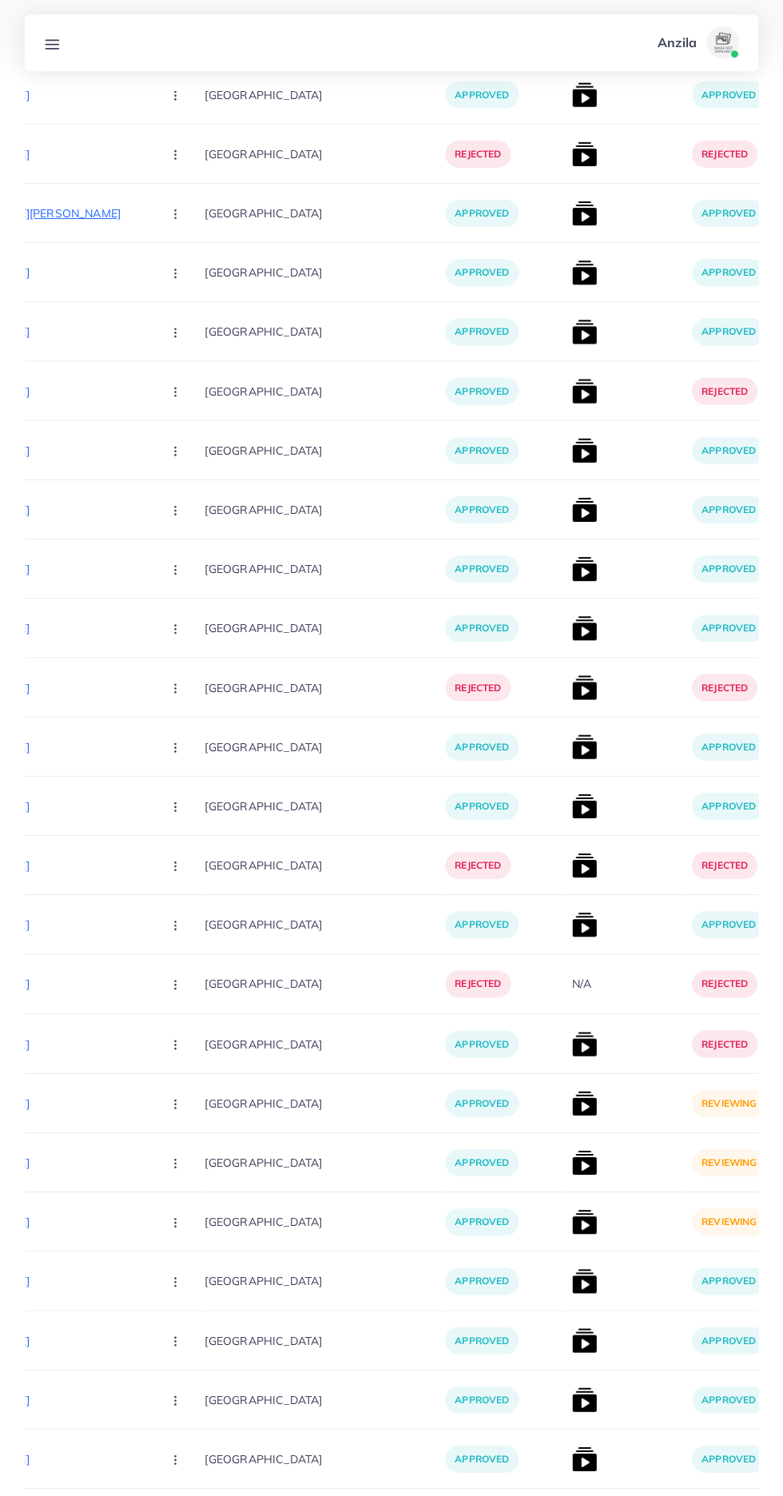
scroll to position [838, 0]
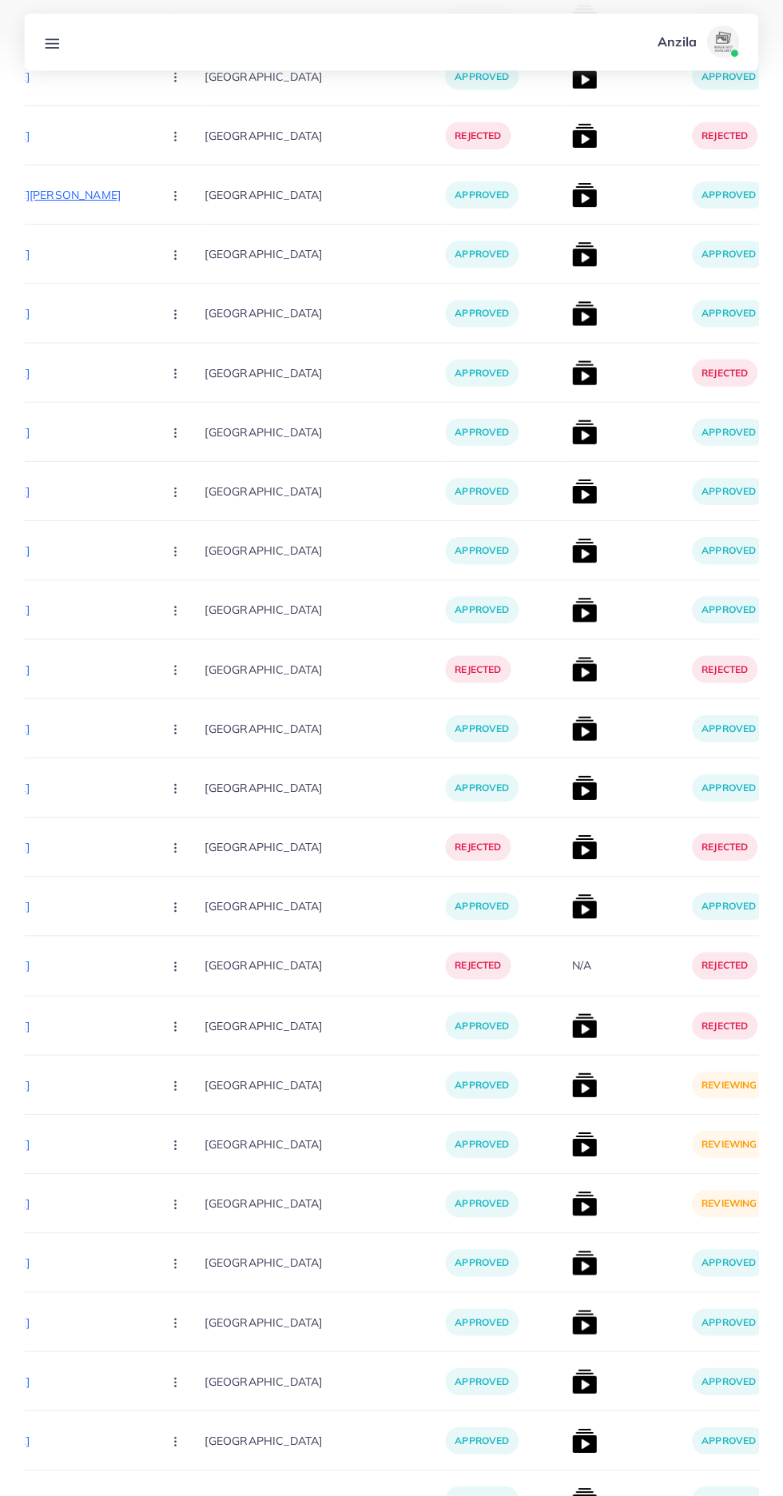
click at [571, 1089] on img at bounding box center [584, 1086] width 26 height 26
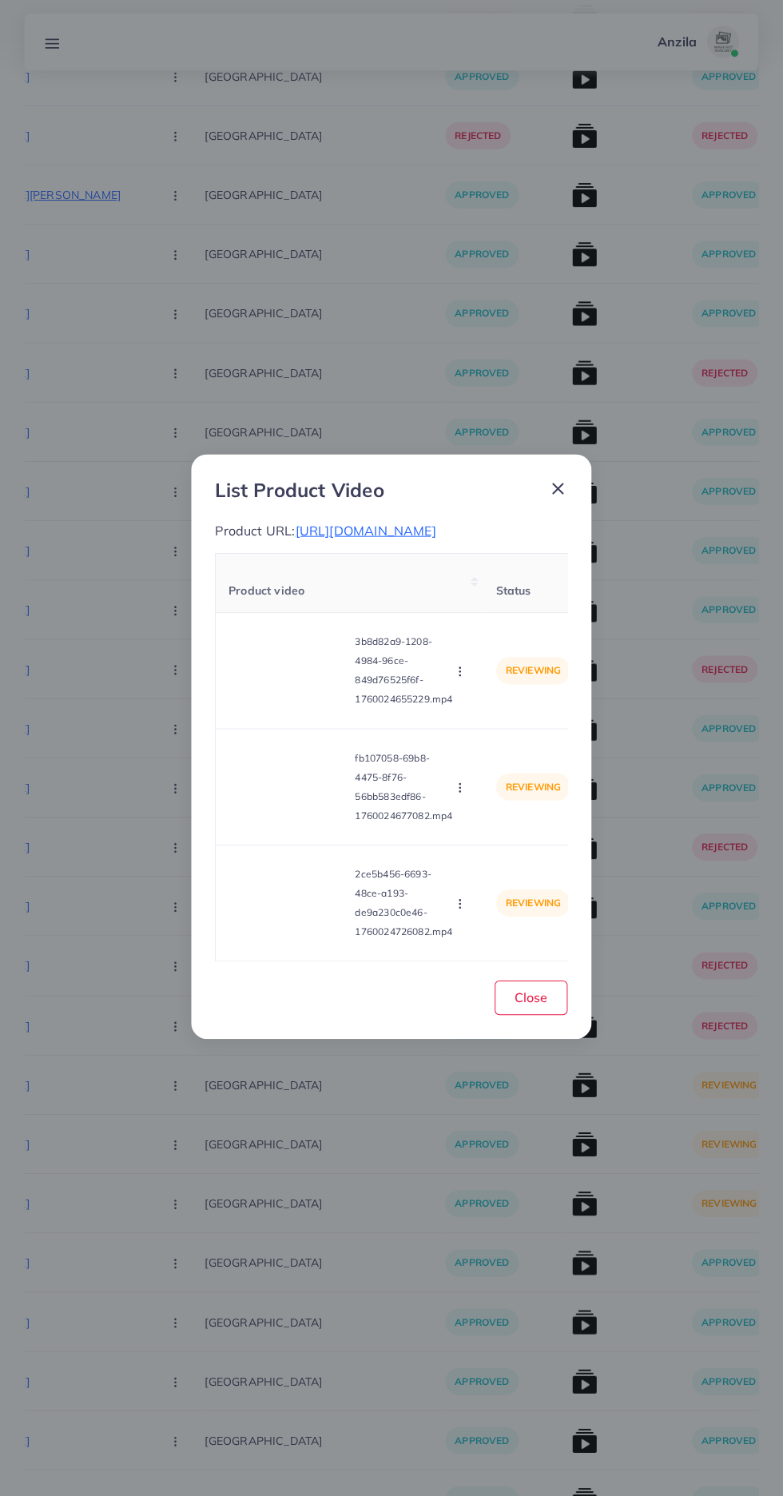
click at [296, 540] on span "[URL][DOMAIN_NAME]" at bounding box center [366, 532] width 141 height 16
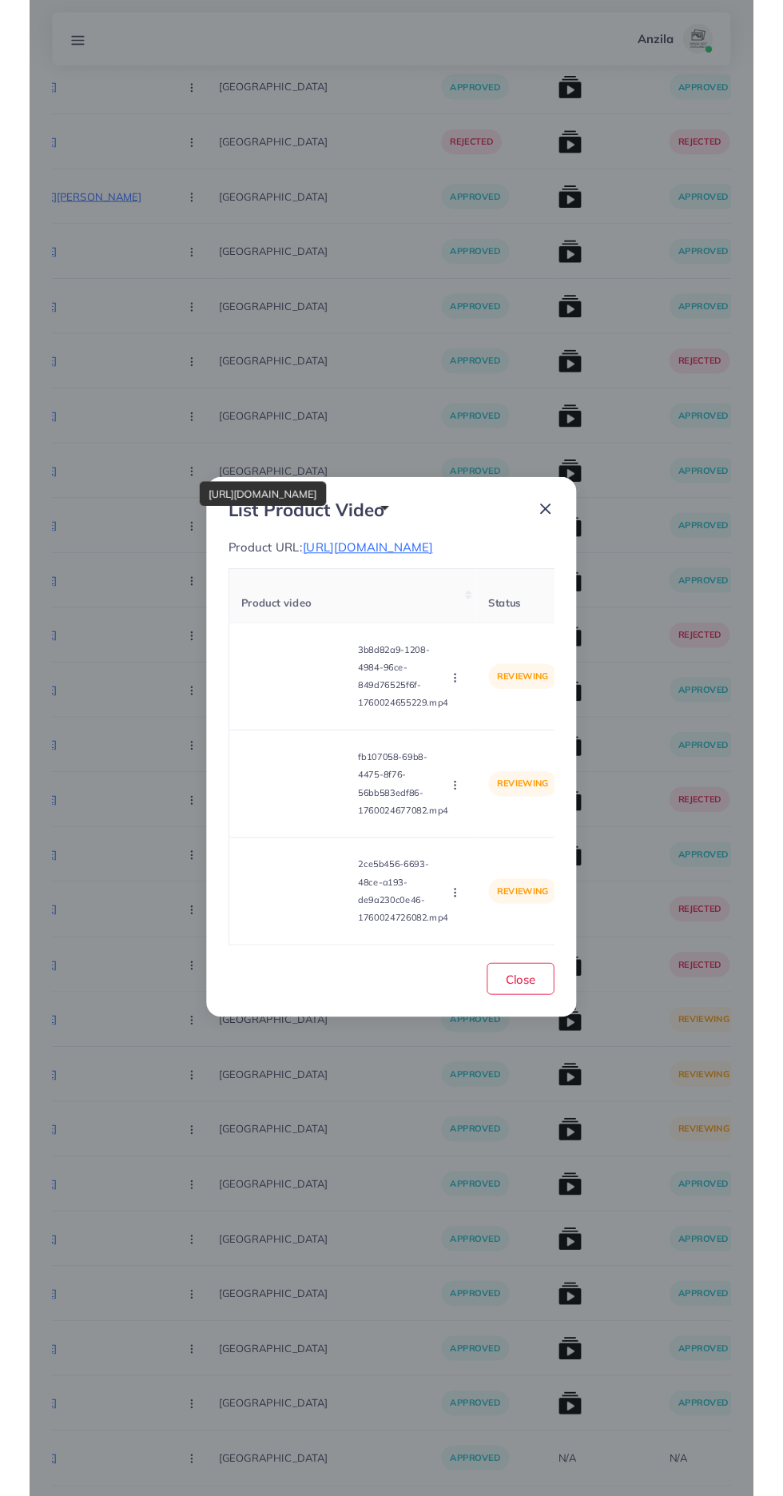
scroll to position [822, 0]
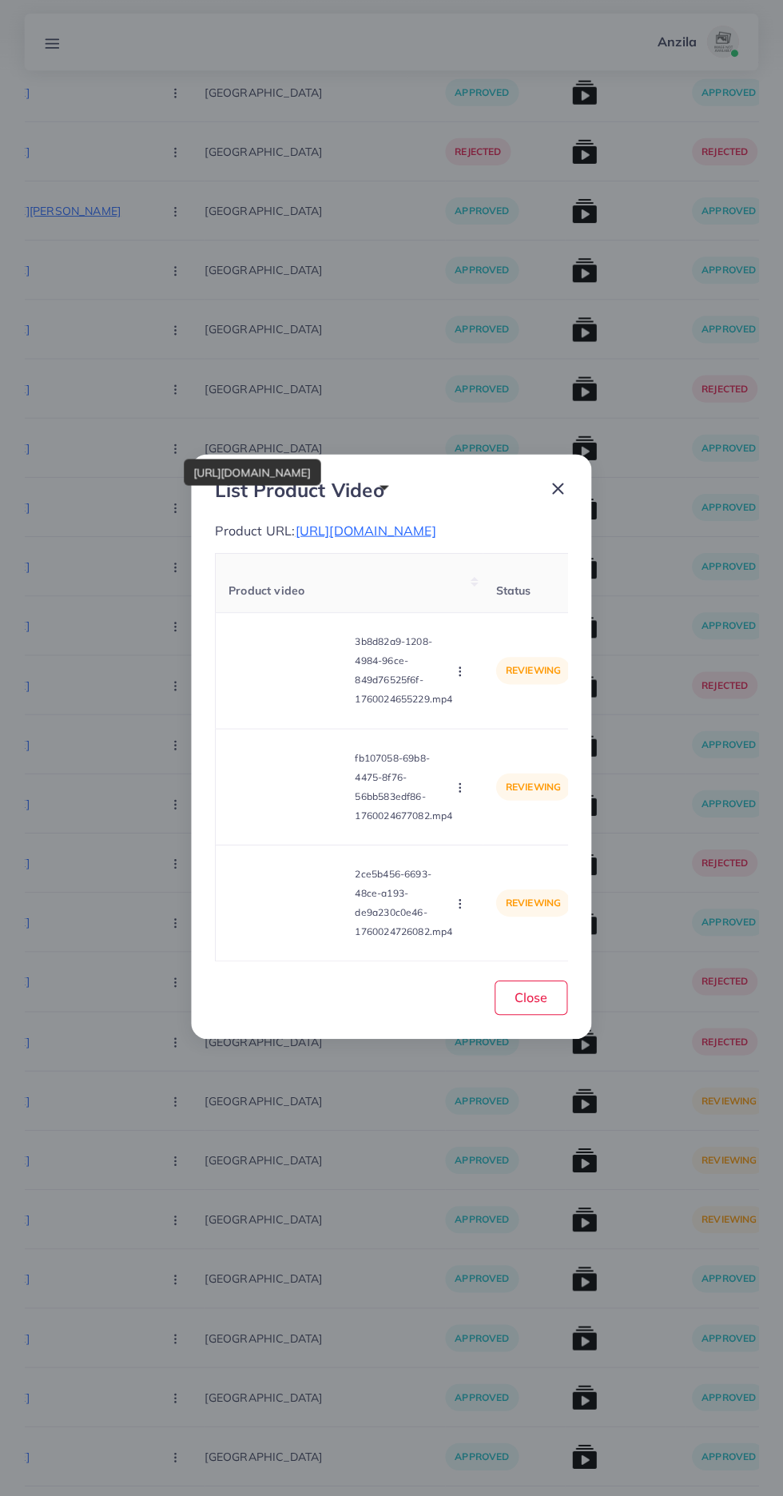
click at [296, 704] on video at bounding box center [289, 672] width 120 height 72
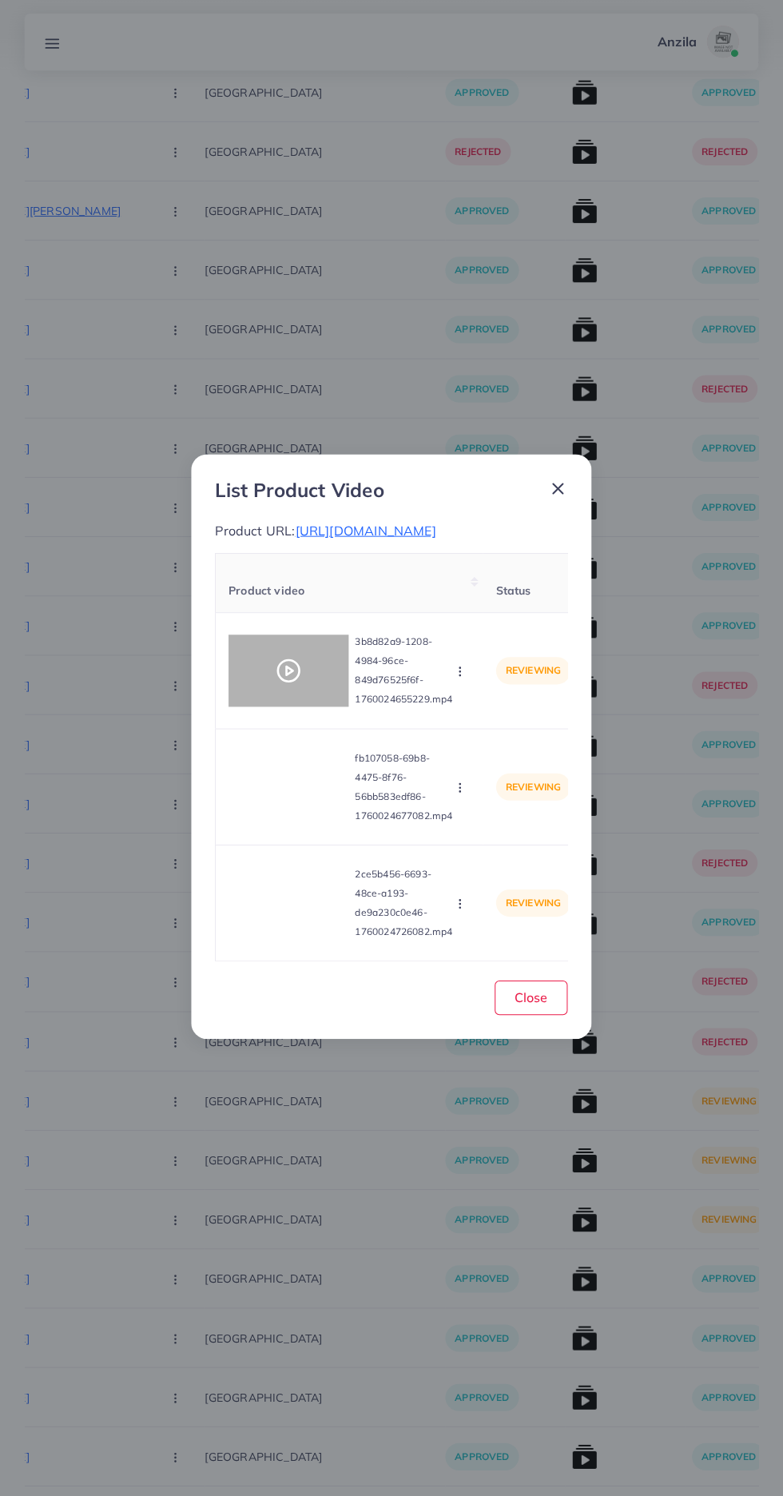
click at [291, 685] on icon at bounding box center [290, 672] width 26 height 26
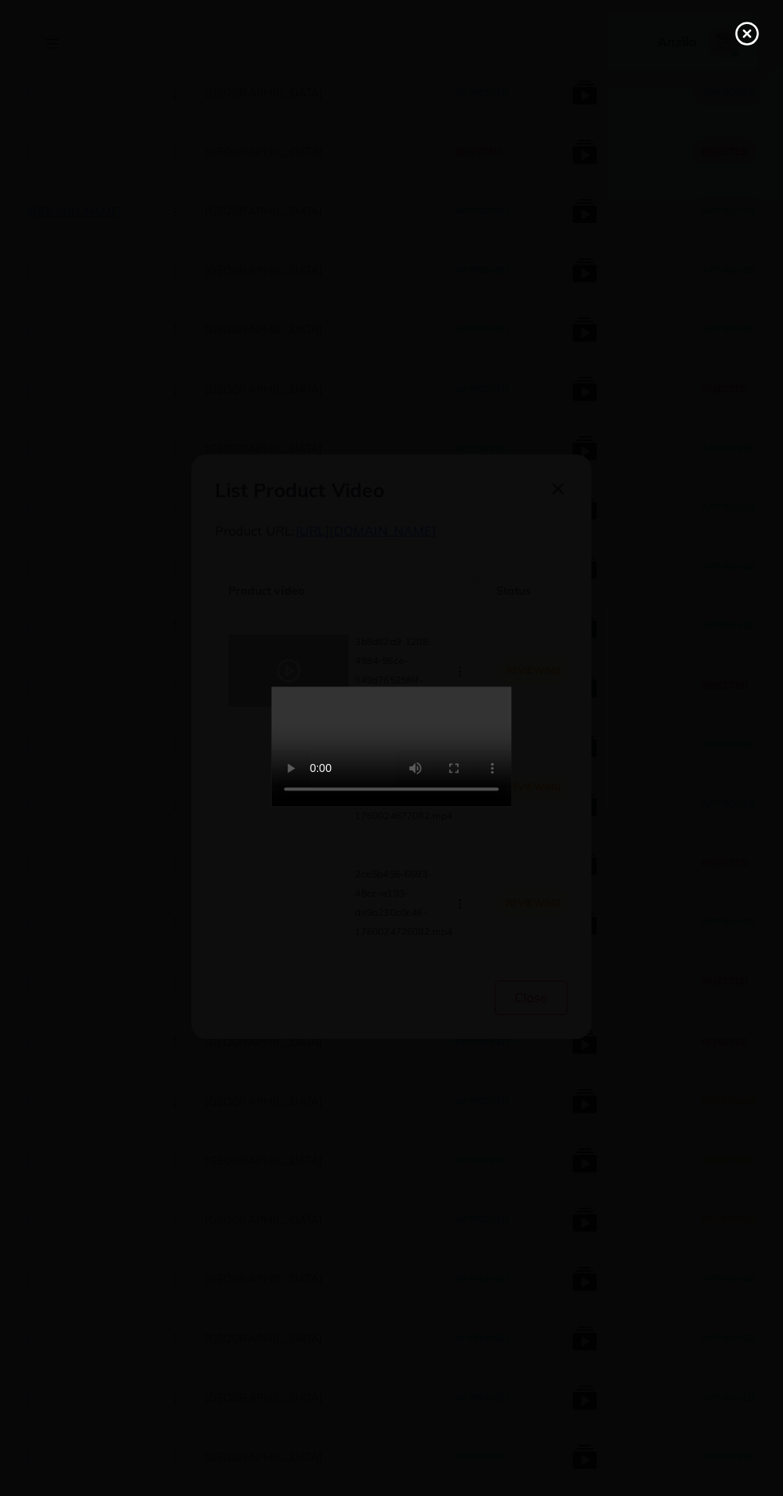
click at [711, 18] on div at bounding box center [391, 748] width 783 height 1496
click at [746, 32] on icon at bounding box center [747, 37] width 26 height 26
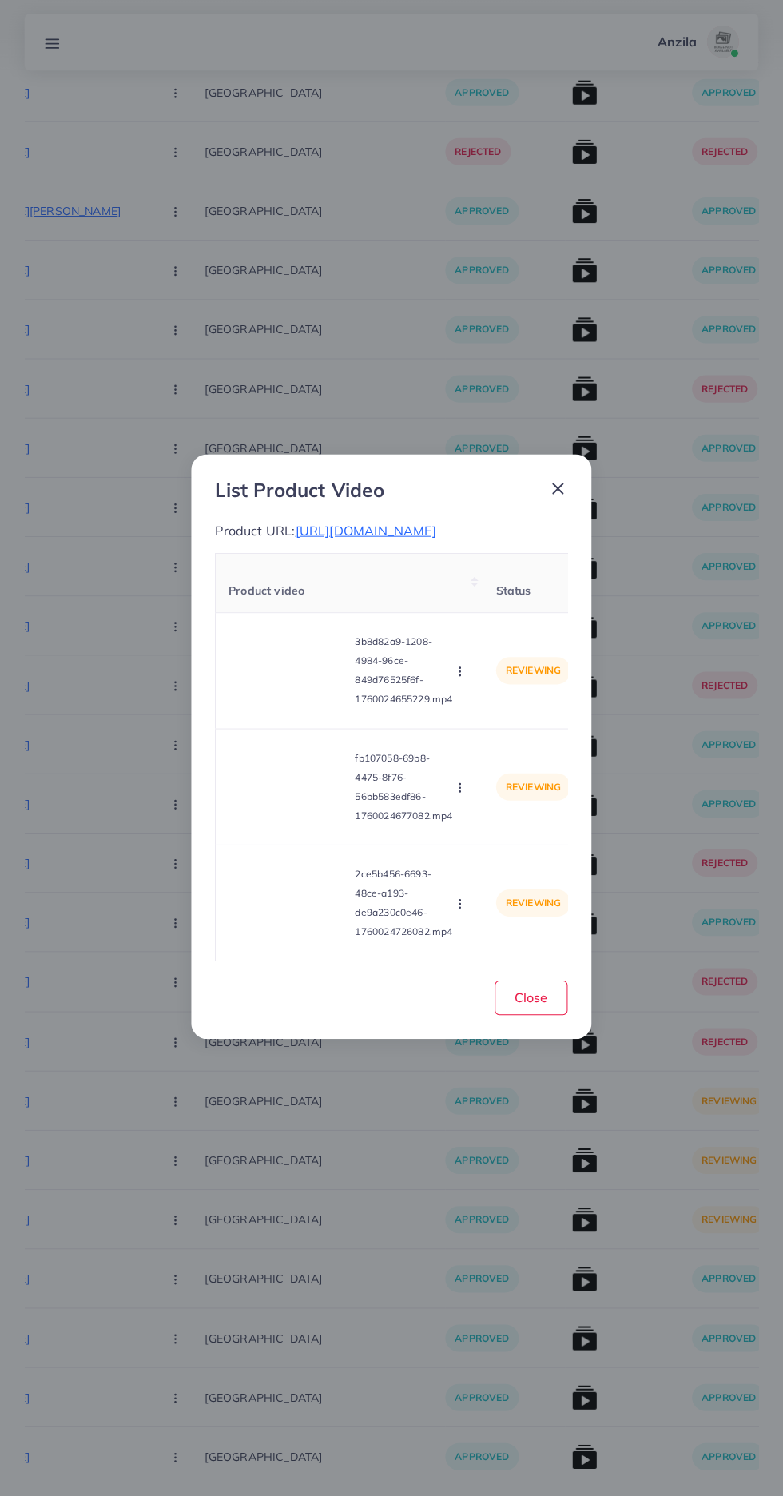
click at [463, 679] on icon "button" at bounding box center [460, 673] width 13 height 13
click at [474, 755] on span "Reject" at bounding box center [487, 747] width 38 height 16
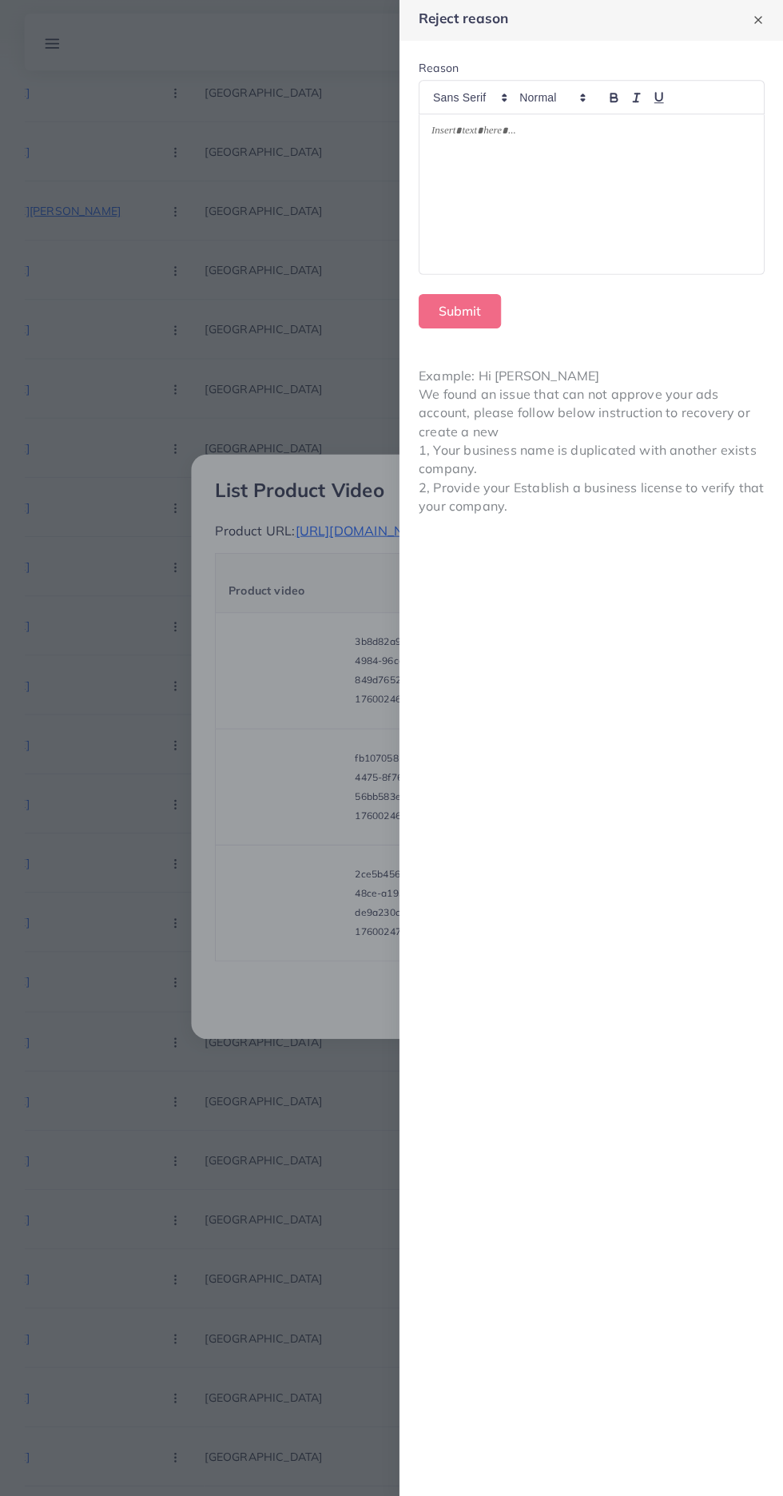
click at [492, 216] on div at bounding box center [592, 197] width 344 height 160
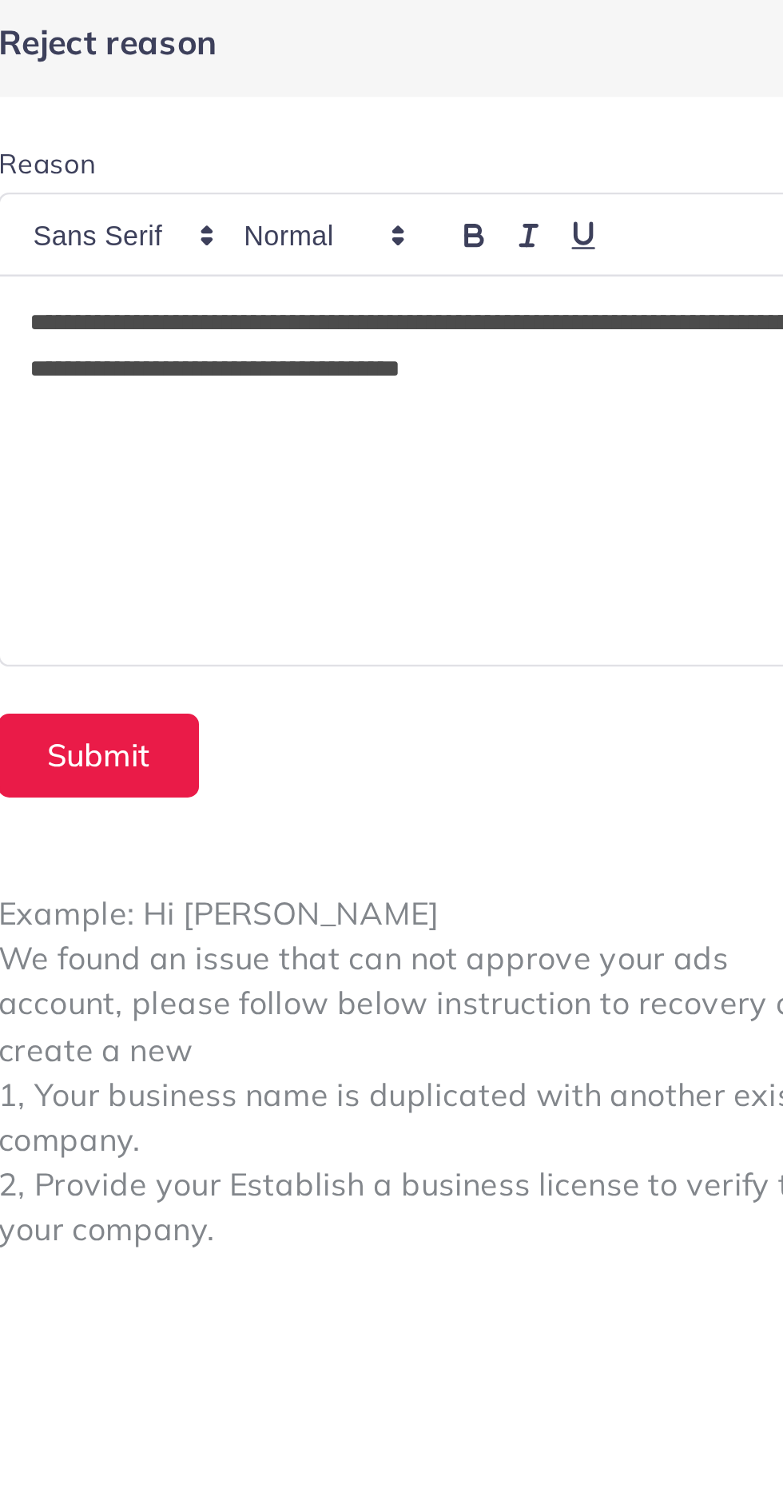
click at [444, 137] on p "**********" at bounding box center [592, 146] width 320 height 38
click at [467, 275] on div "**********" at bounding box center [592, 197] width 344 height 160
click at [471, 315] on button "Submit" at bounding box center [460, 314] width 82 height 34
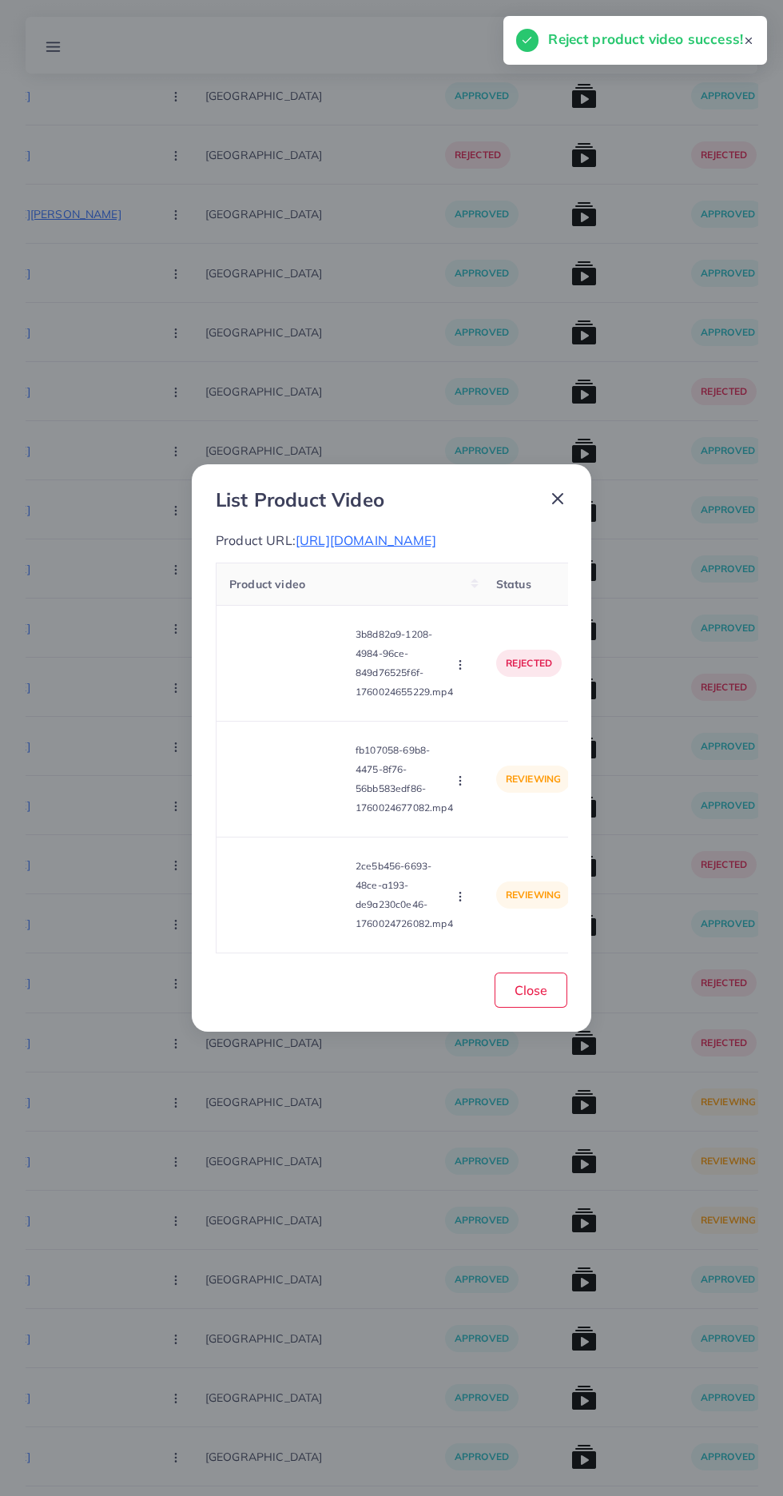
click at [279, 815] on video at bounding box center [289, 779] width 120 height 72
click at [284, 792] on icon at bounding box center [290, 780] width 26 height 26
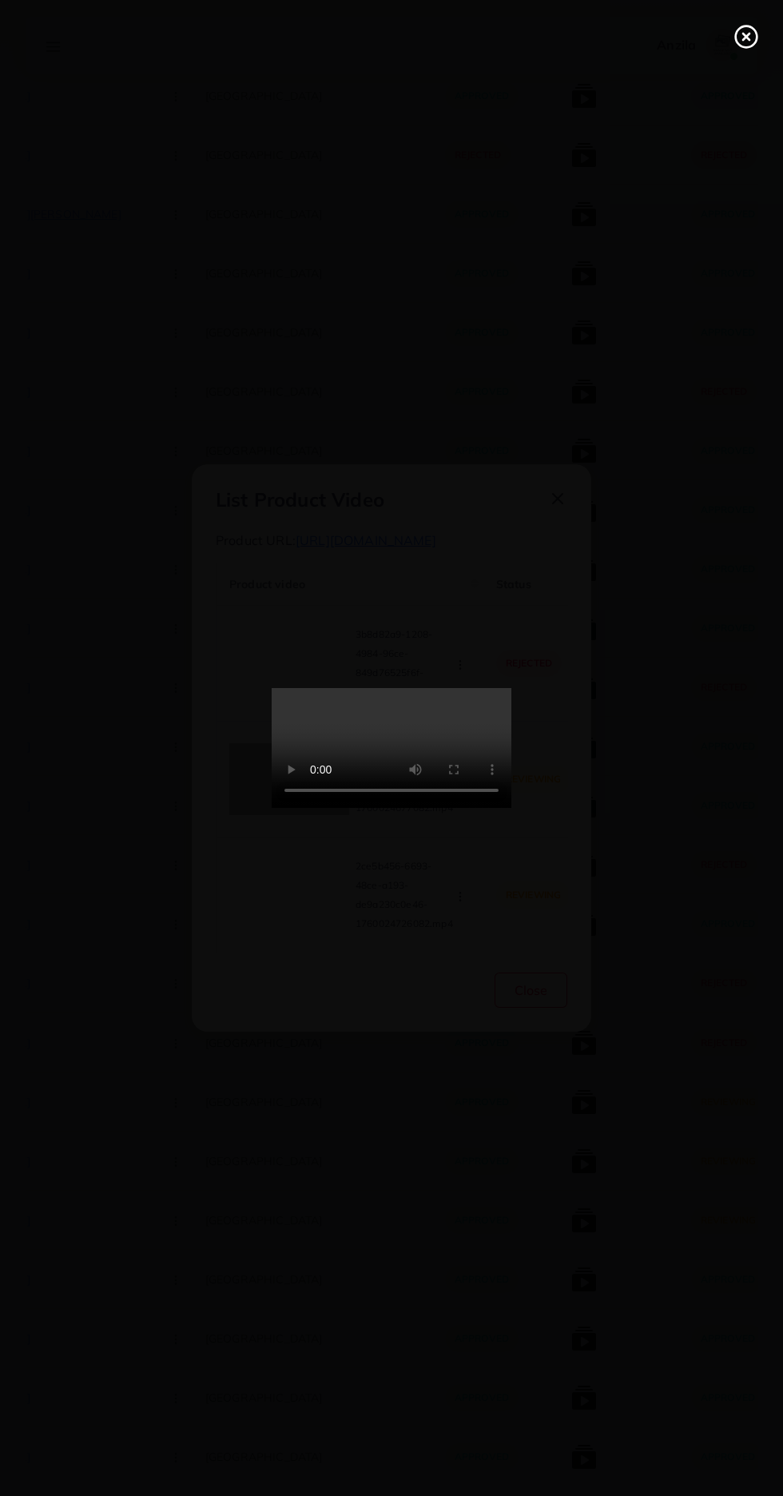
click at [741, 43] on icon at bounding box center [747, 37] width 26 height 26
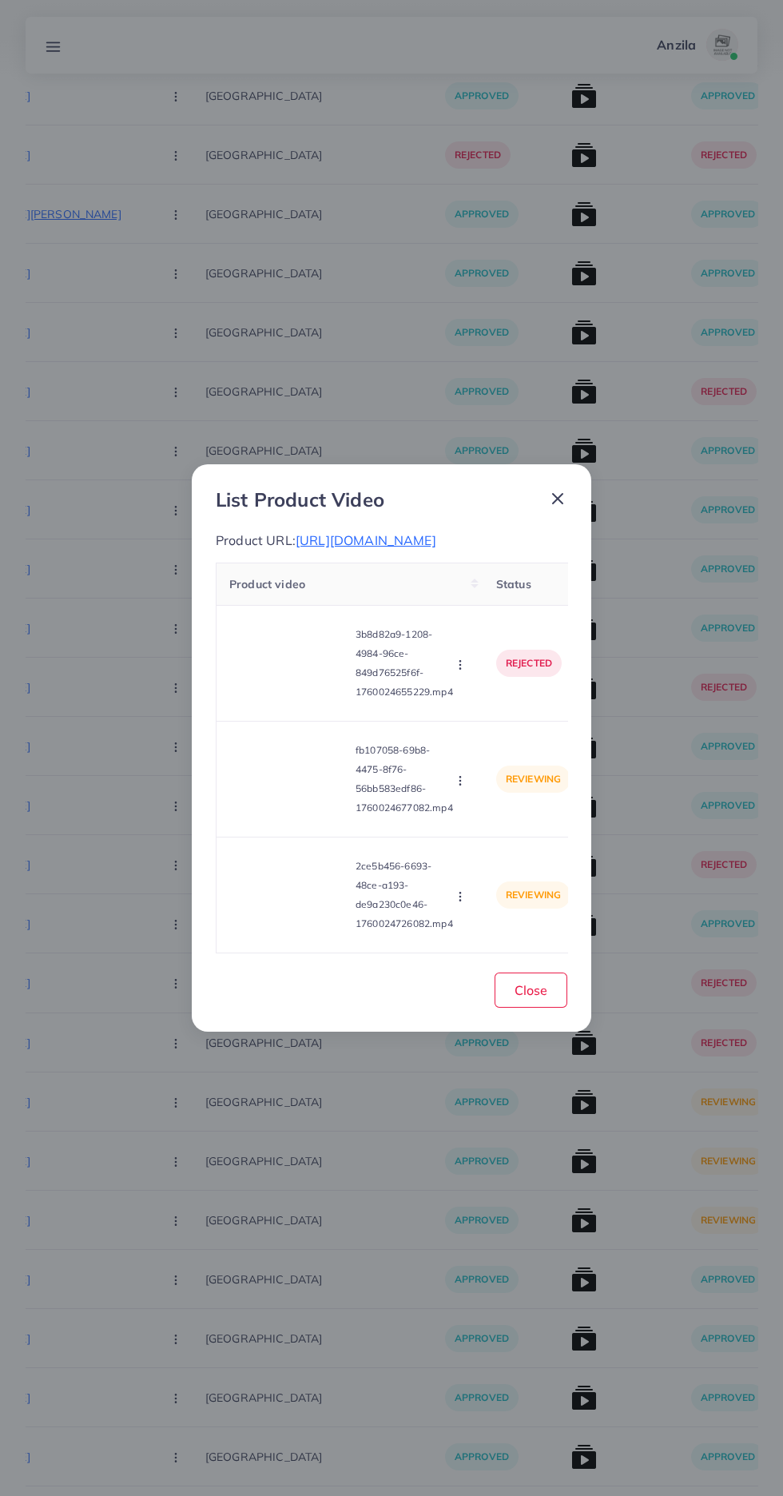
click at [453, 818] on p "fb107058-69b8-4475-8f76-56bb583edf86-1760024677082.mp4" at bounding box center [405, 779] width 98 height 77
click at [460, 782] on circle "button" at bounding box center [460, 781] width 1 height 1
click at [458, 862] on icon at bounding box center [456, 855] width 11 height 11
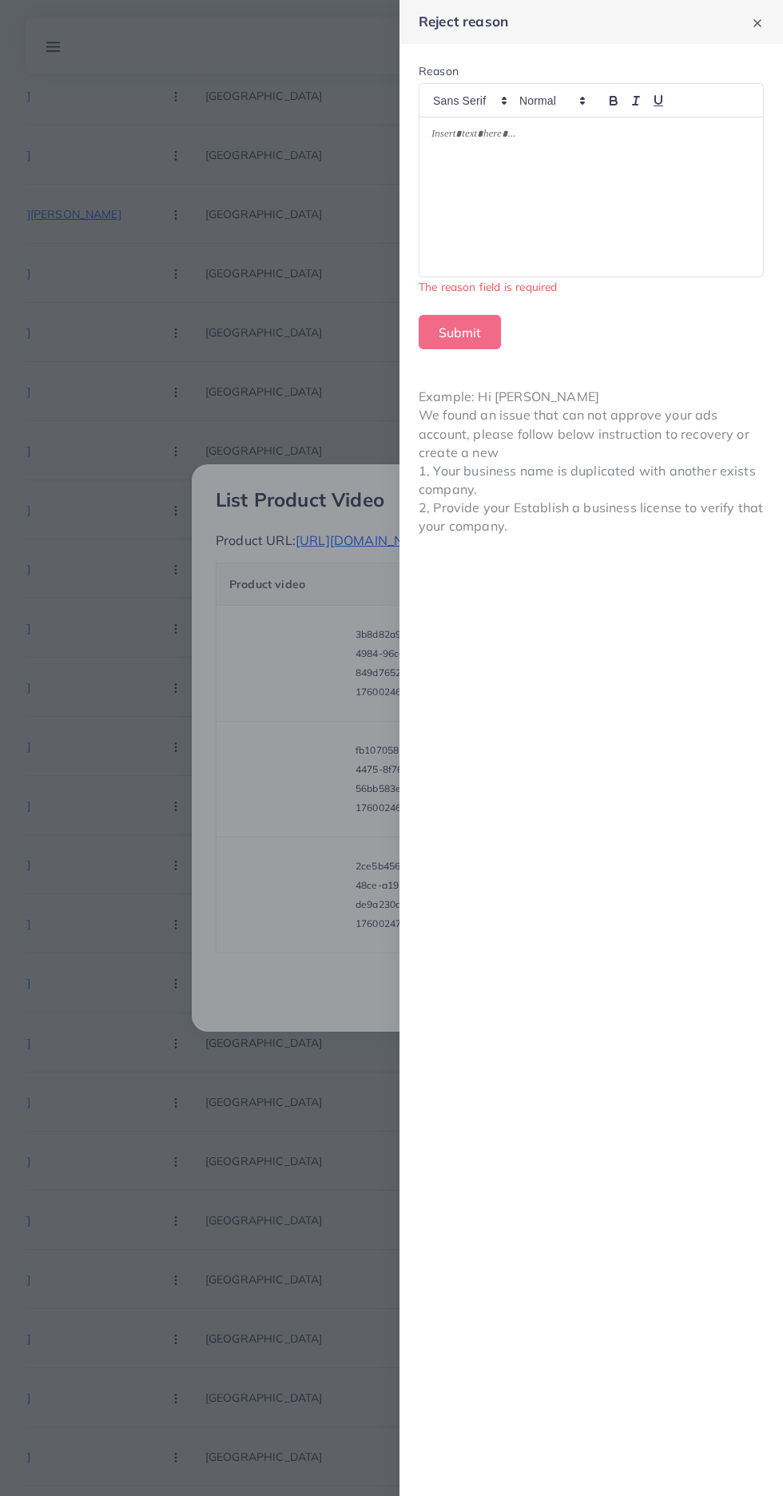
click at [507, 221] on div at bounding box center [592, 197] width 344 height 160
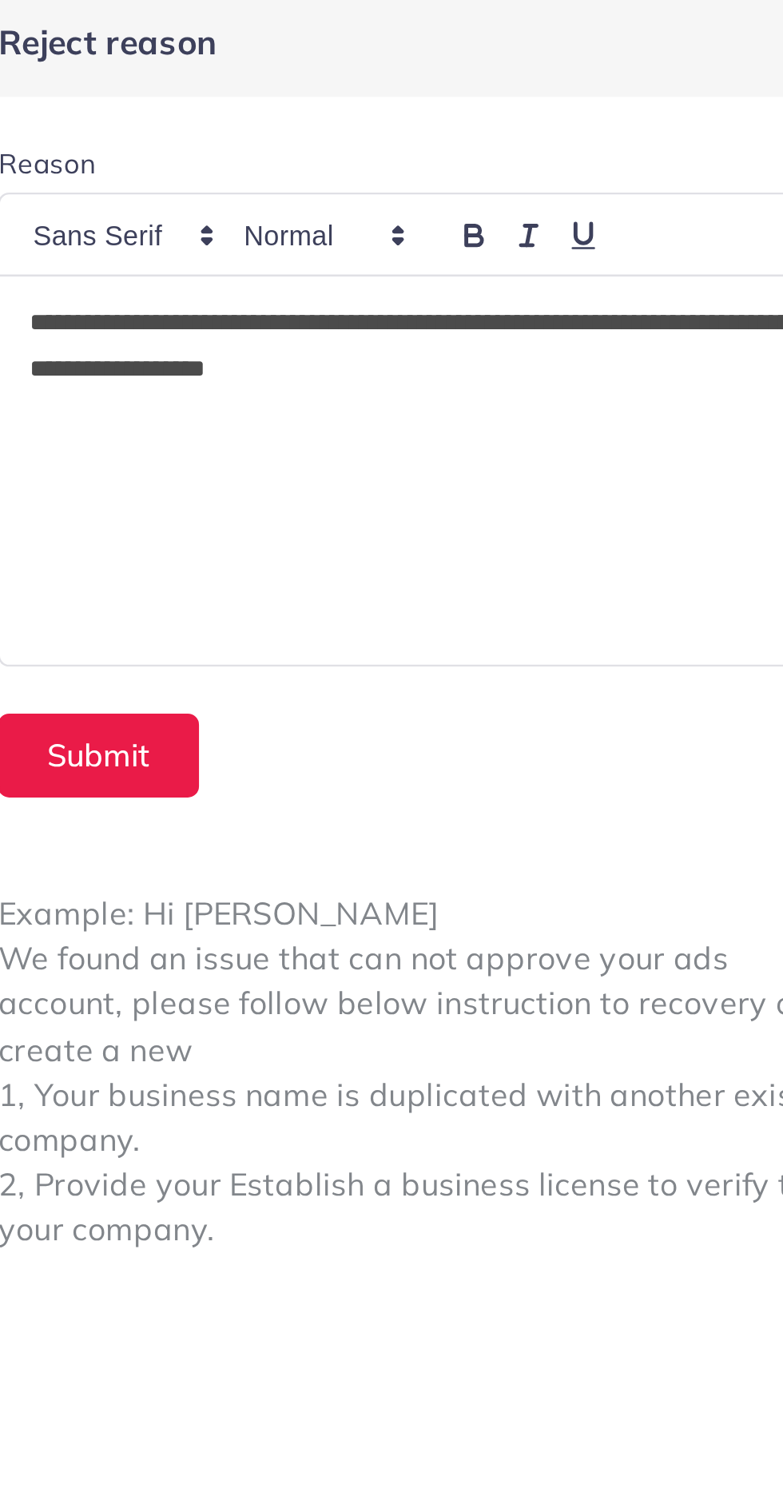
click at [440, 138] on p "**********" at bounding box center [592, 146] width 320 height 38
click at [480, 329] on button "Submit" at bounding box center [460, 314] width 82 height 34
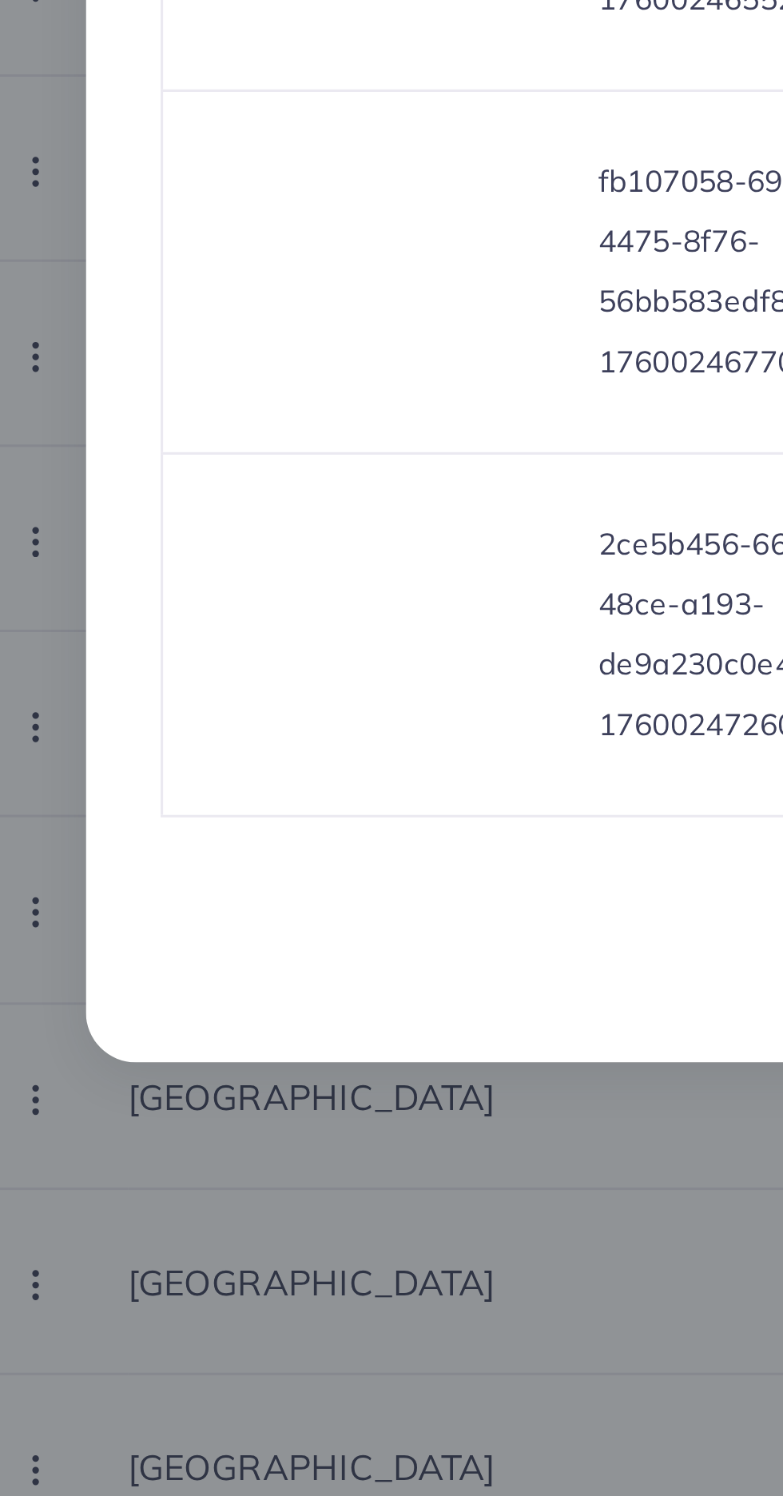
click at [277, 931] on video at bounding box center [289, 895] width 120 height 72
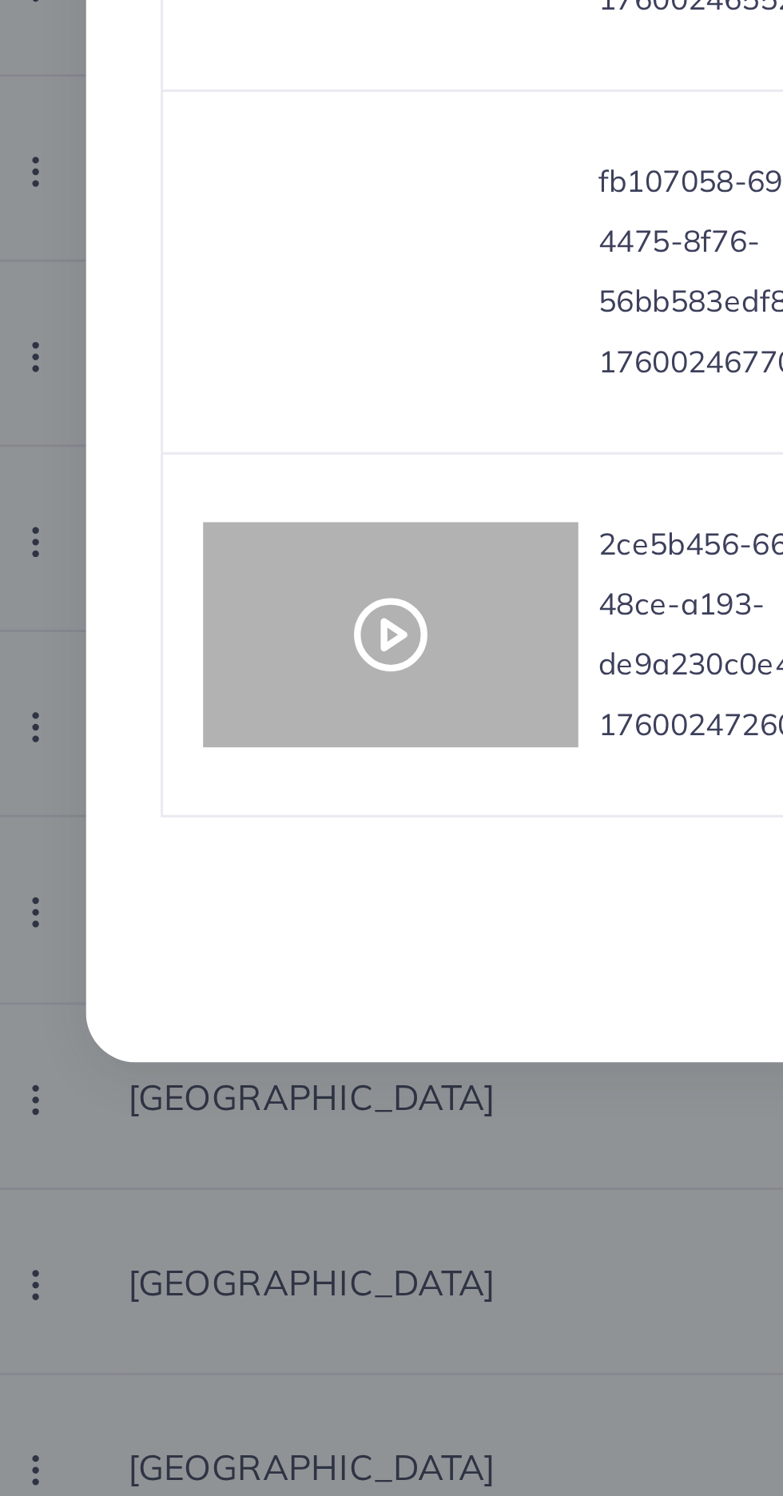
click at [268, 927] on div at bounding box center [289, 895] width 120 height 72
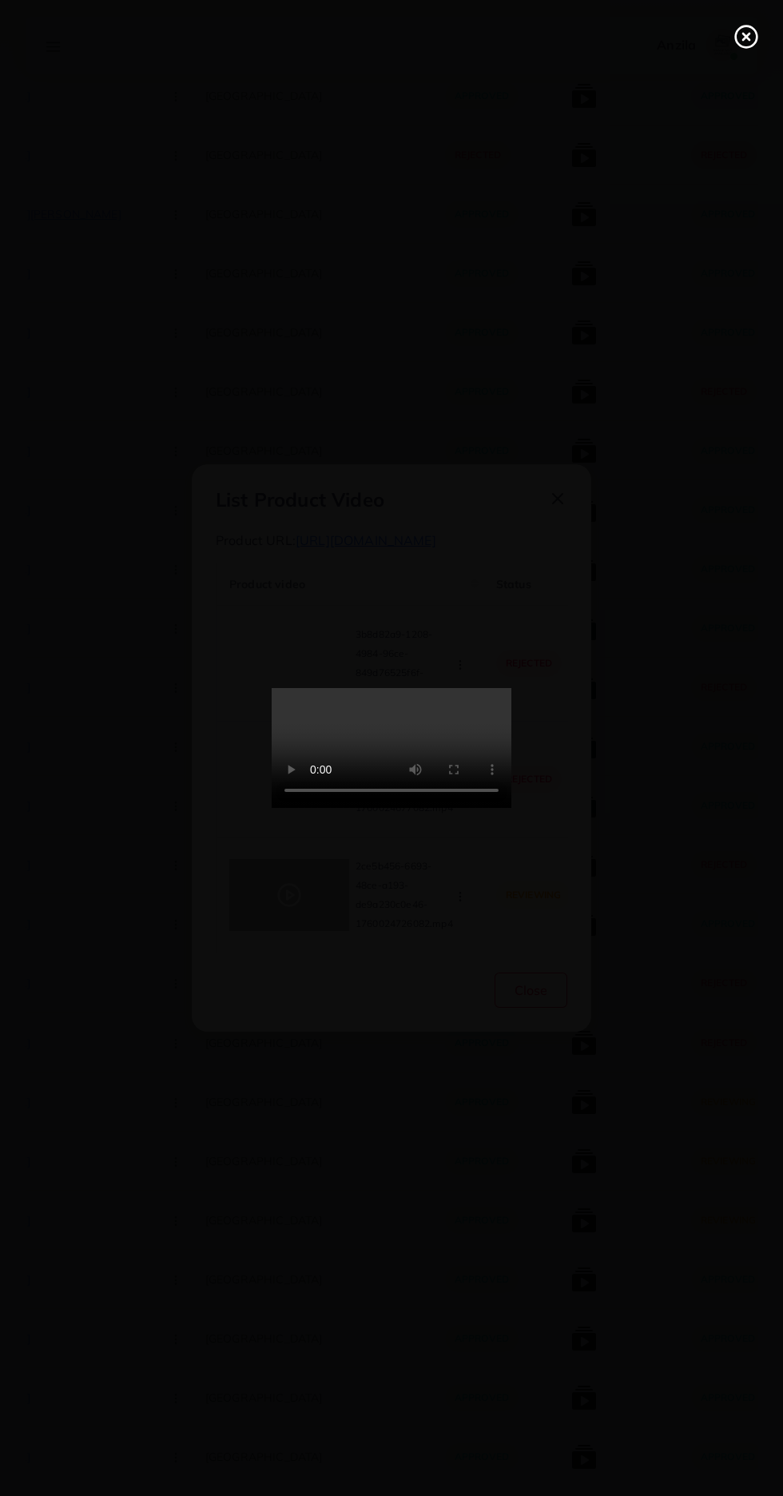
click at [739, 39] on icon at bounding box center [747, 37] width 26 height 26
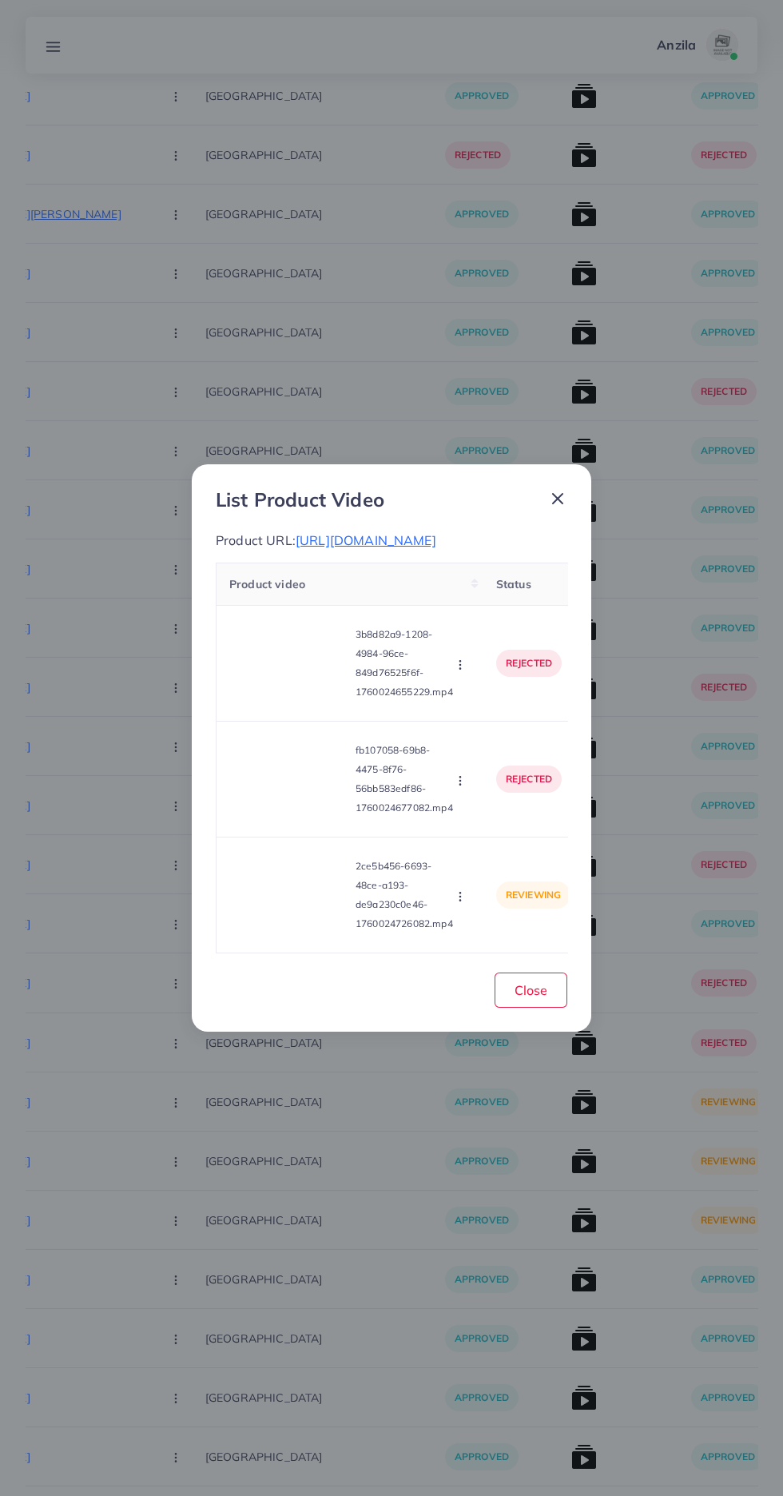
click at [460, 901] on circle "button" at bounding box center [460, 900] width 1 height 1
click at [459, 864] on icon at bounding box center [456, 858] width 11 height 11
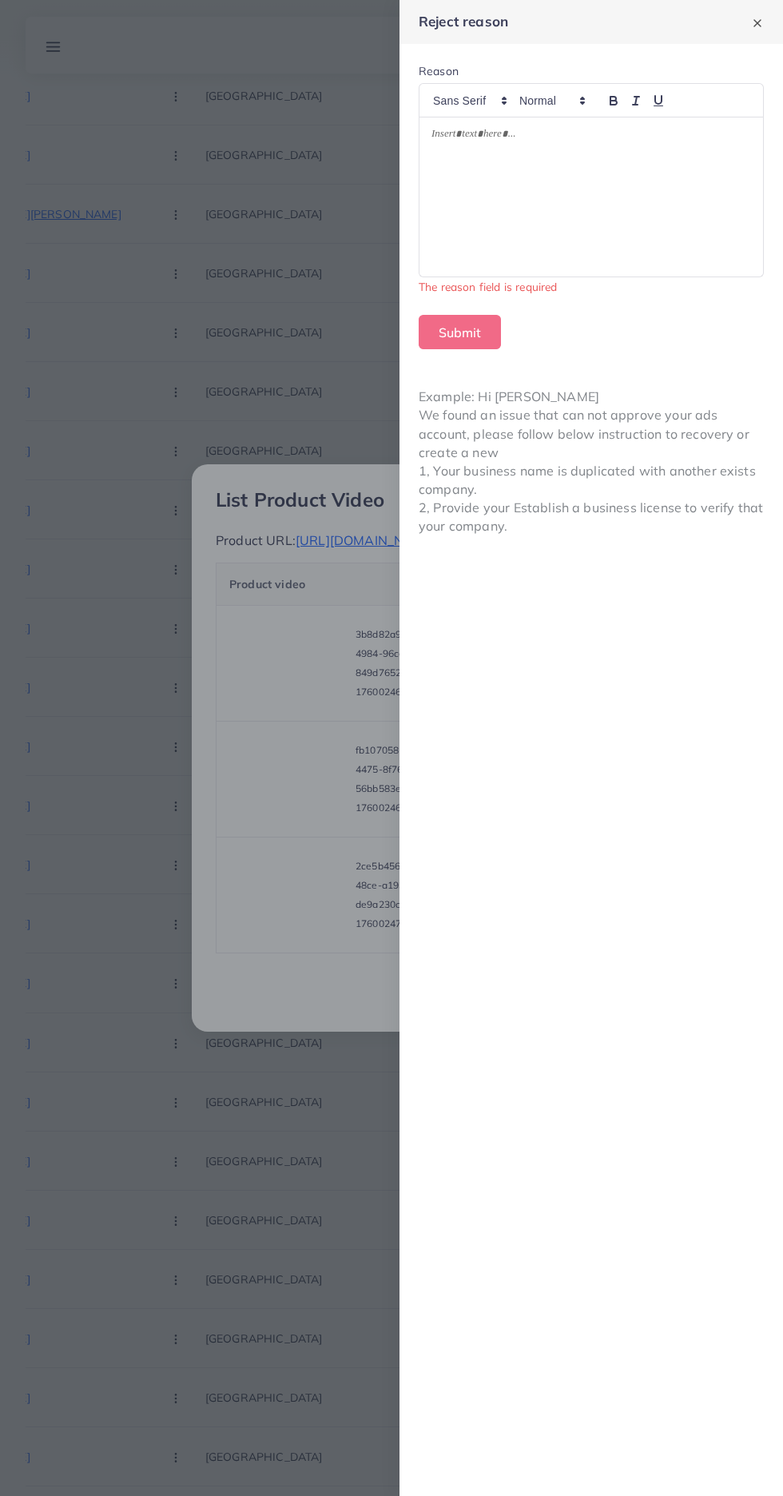
click at [528, 217] on div at bounding box center [592, 197] width 344 height 160
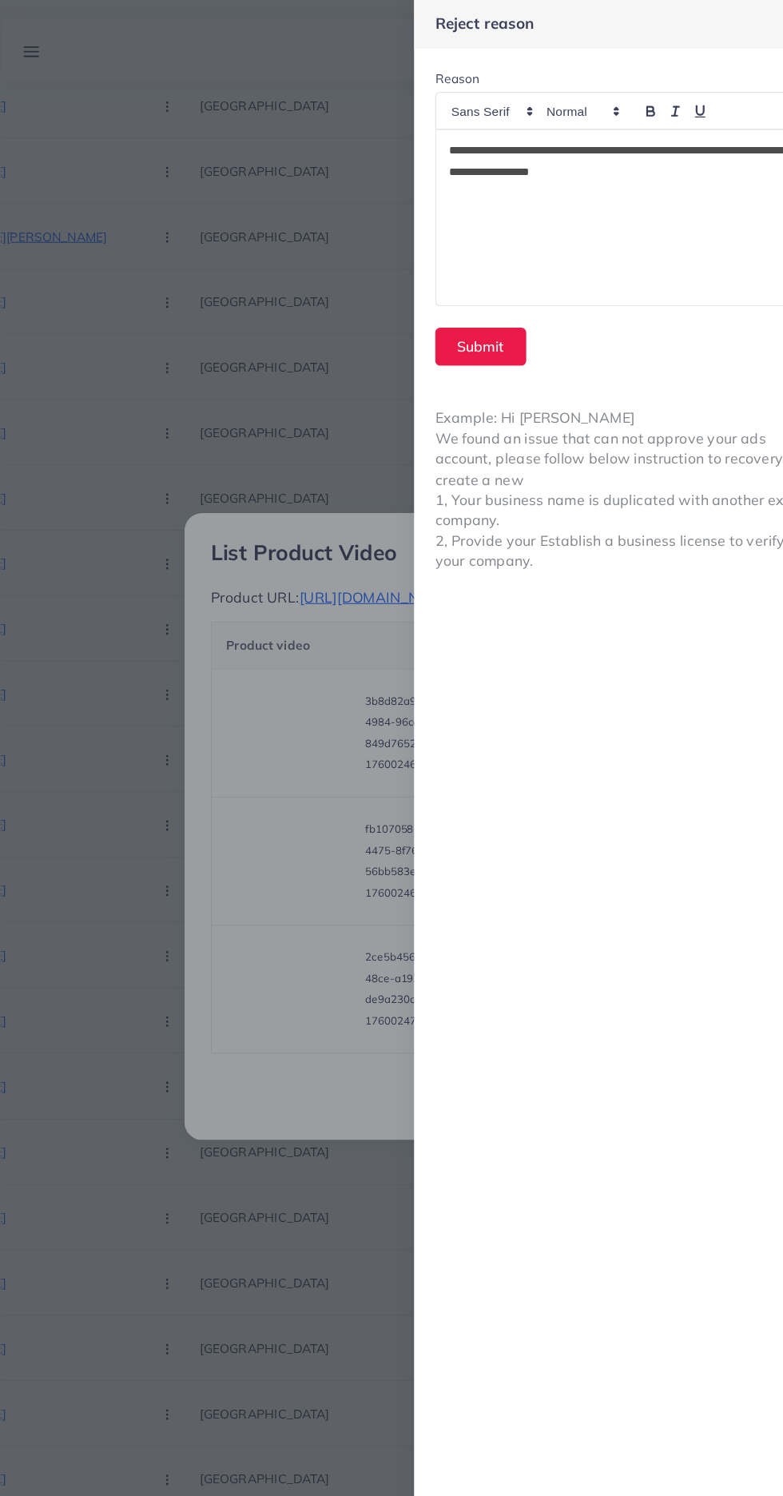
click at [416, 134] on form "**********" at bounding box center [592, 197] width 384 height 306
click at [492, 177] on div "**********" at bounding box center [592, 197] width 344 height 160
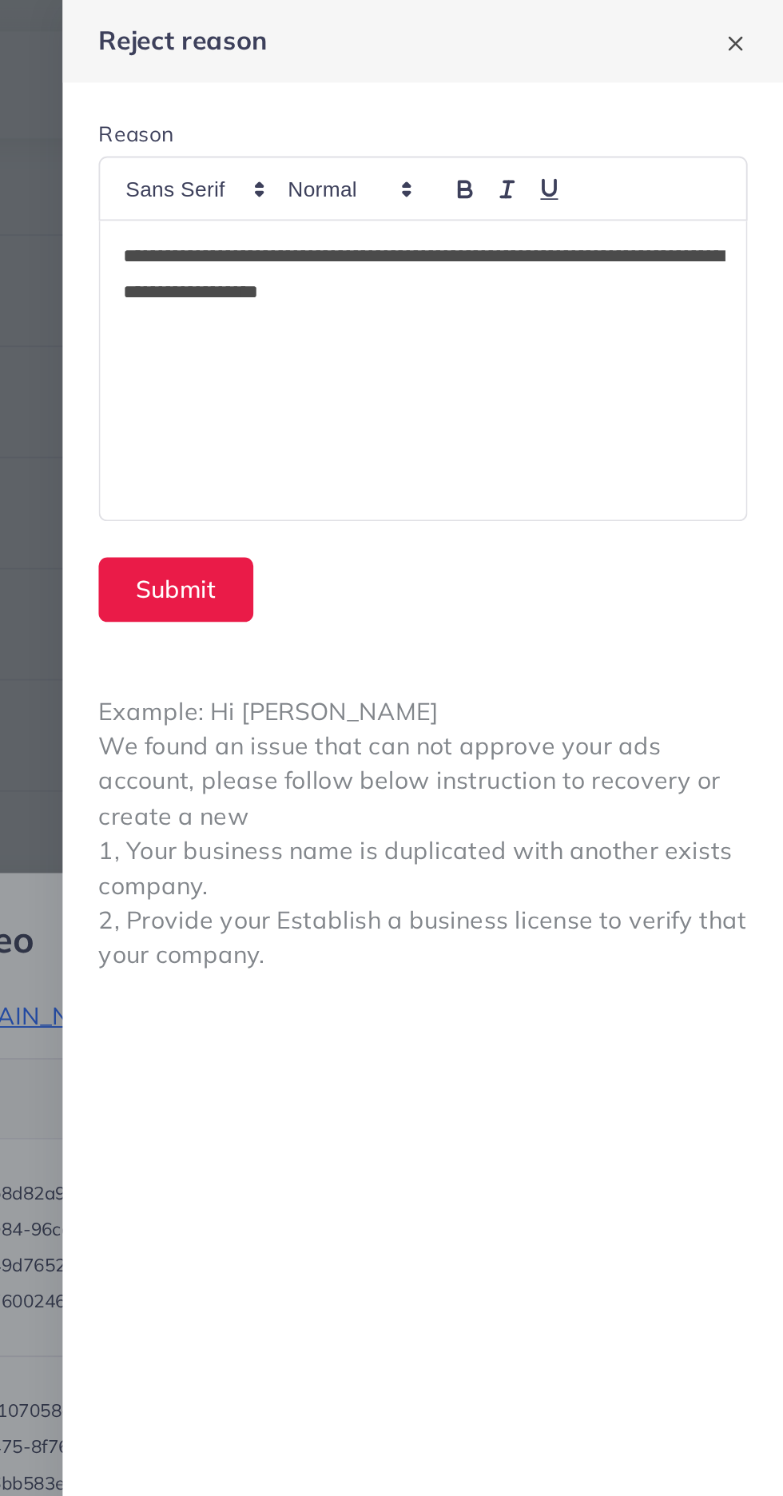
click at [420, 140] on div "**********" at bounding box center [592, 197] width 344 height 160
click at [427, 133] on div "**********" at bounding box center [592, 197] width 344 height 160
click at [434, 139] on p "**********" at bounding box center [592, 146] width 320 height 38
click at [627, 154] on p "**********" at bounding box center [592, 146] width 320 height 38
click at [424, 137] on div "**********" at bounding box center [592, 197] width 344 height 160
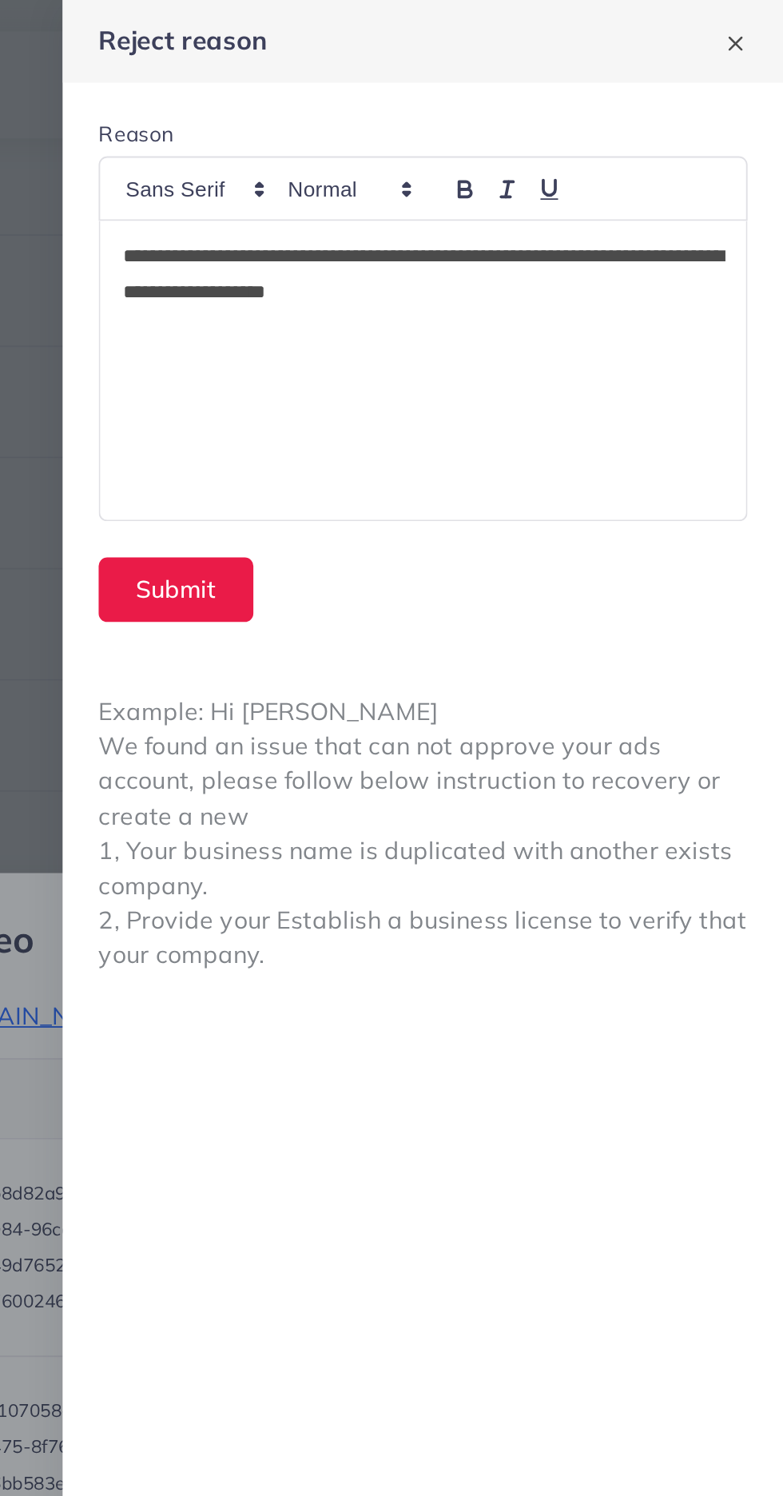
click at [623, 149] on p "**********" at bounding box center [592, 146] width 320 height 38
click at [463, 209] on div "**********" at bounding box center [592, 197] width 344 height 160
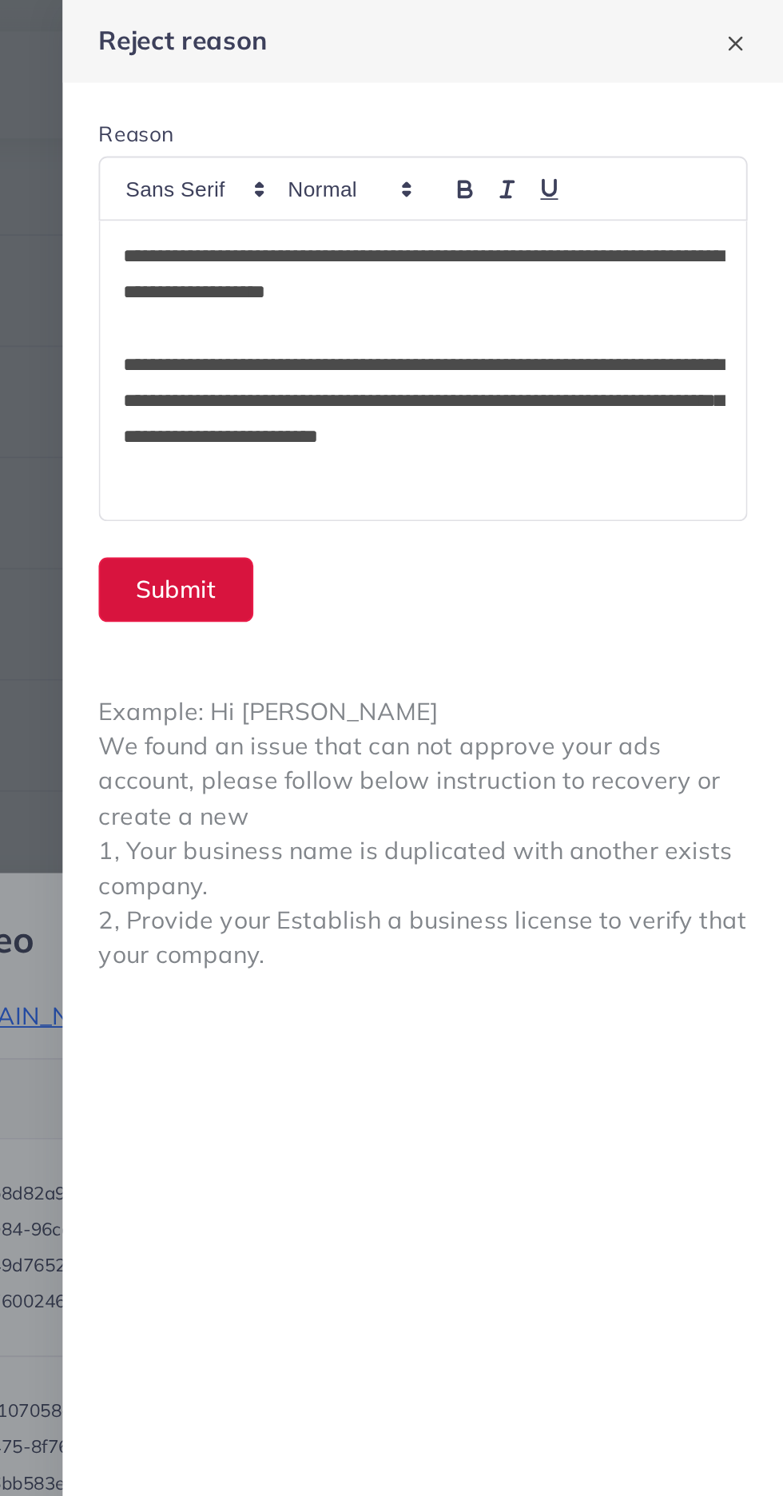
click at [448, 320] on button "Submit" at bounding box center [460, 314] width 82 height 34
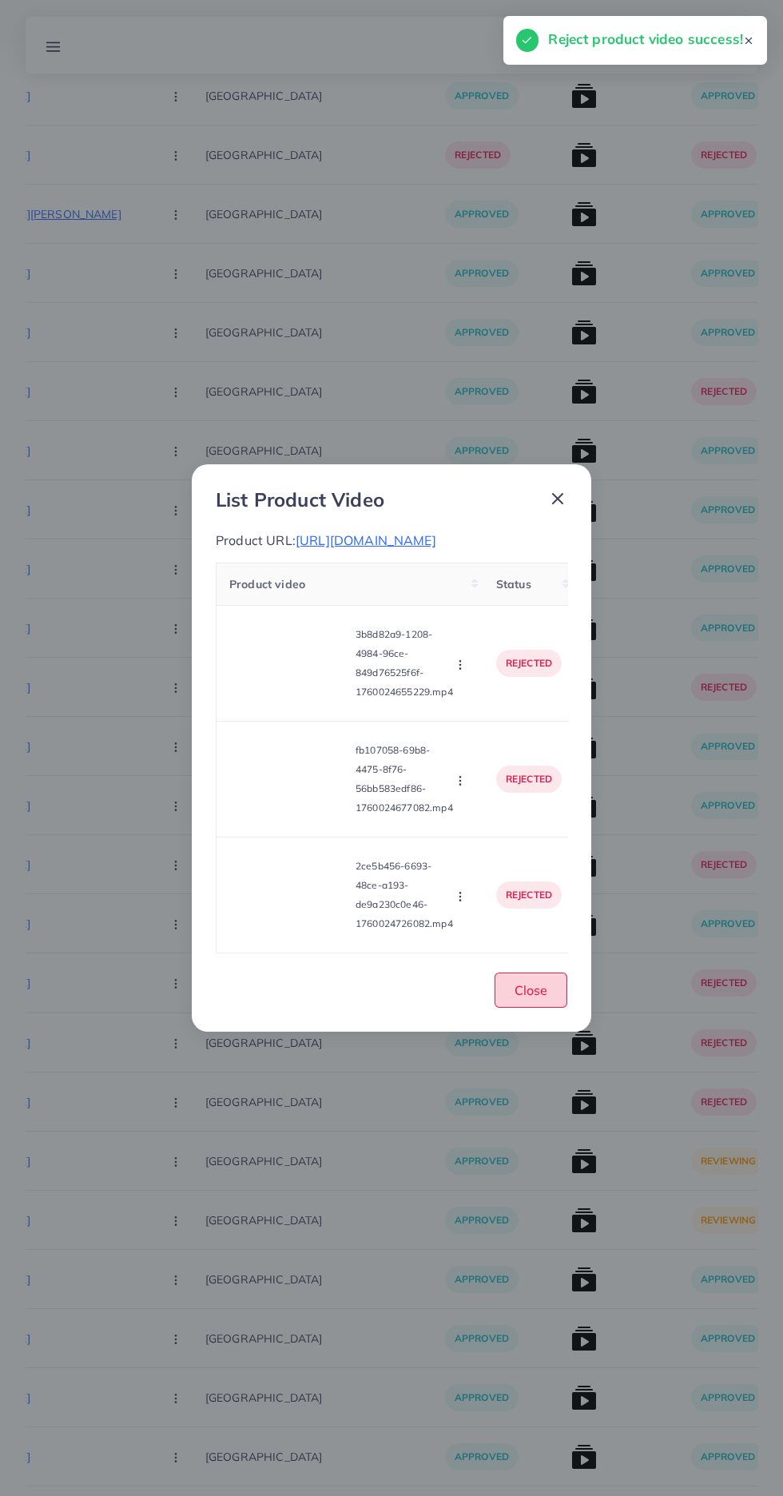
click at [514, 1007] on button "Close" at bounding box center [531, 990] width 73 height 34
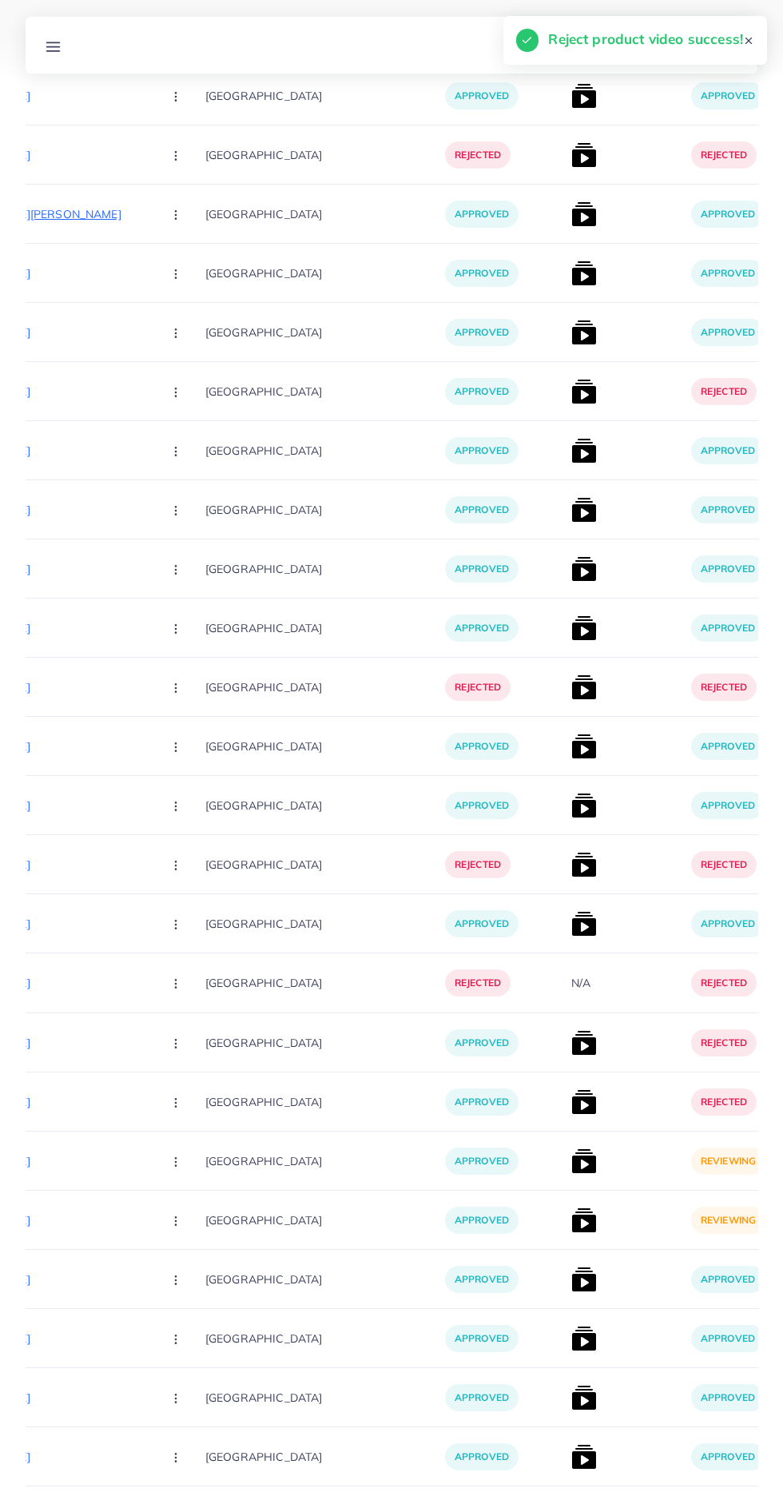
scroll to position [834, 0]
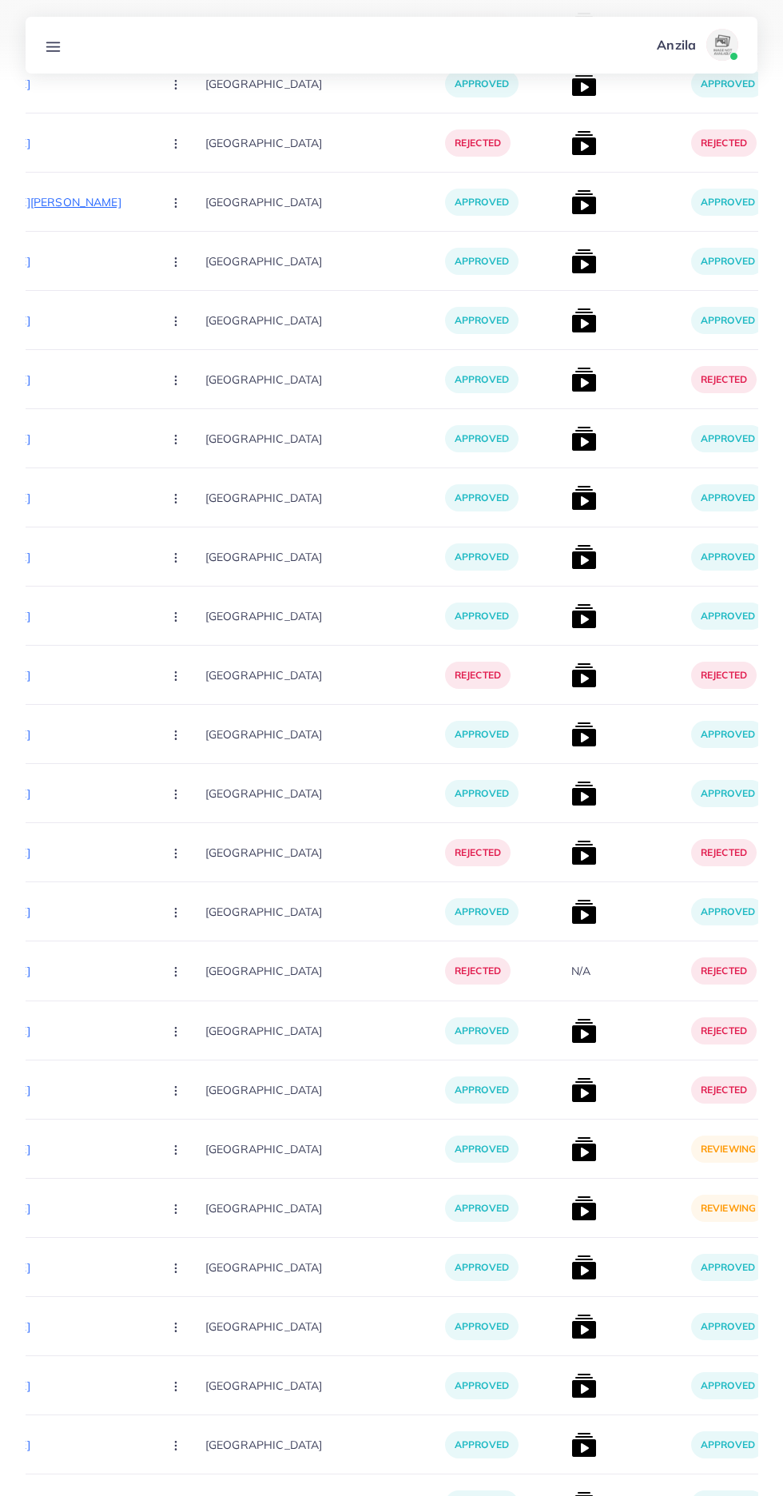
click at [571, 1156] on img at bounding box center [584, 1150] width 26 height 26
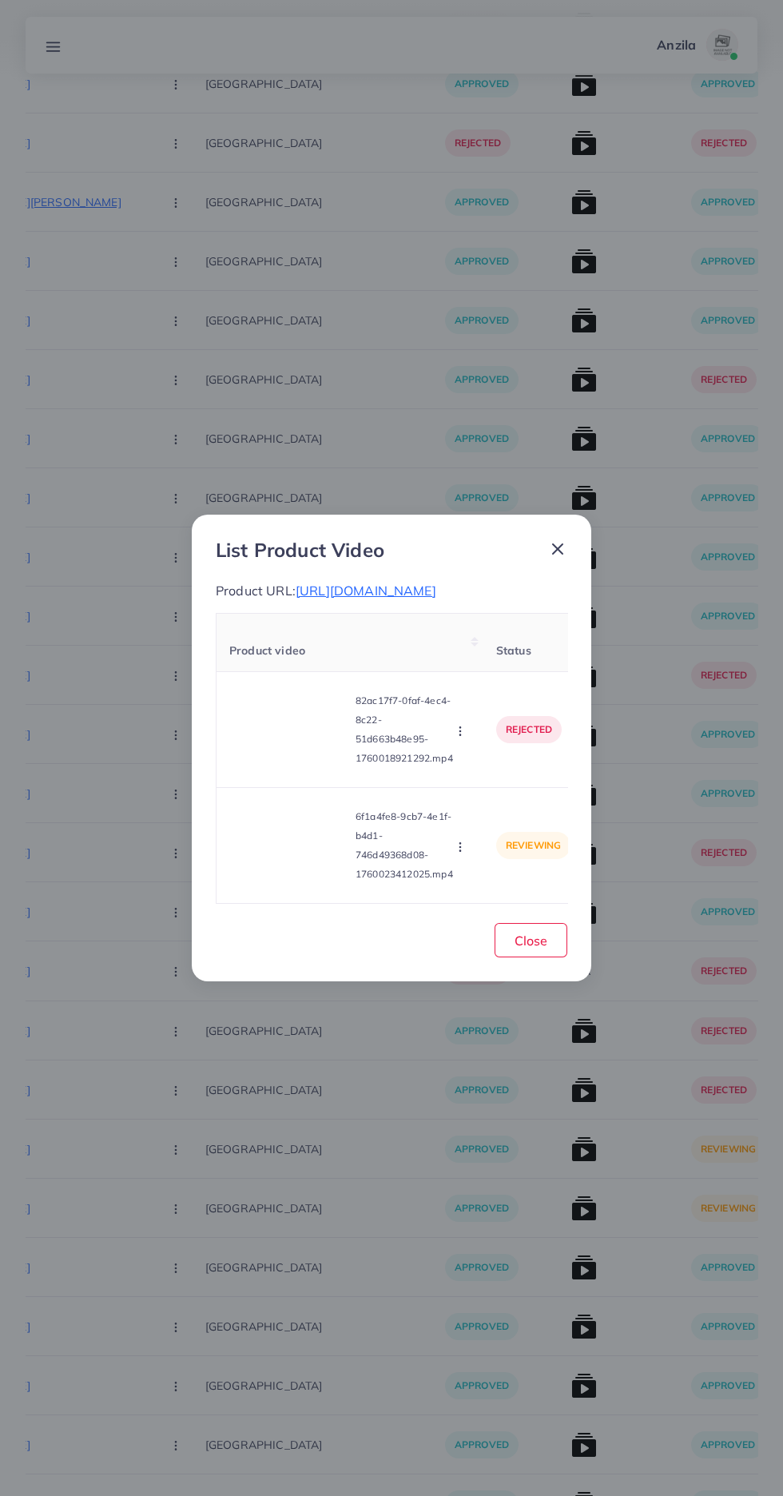
click at [325, 599] on span "[URL][DOMAIN_NAME]" at bounding box center [366, 591] width 141 height 16
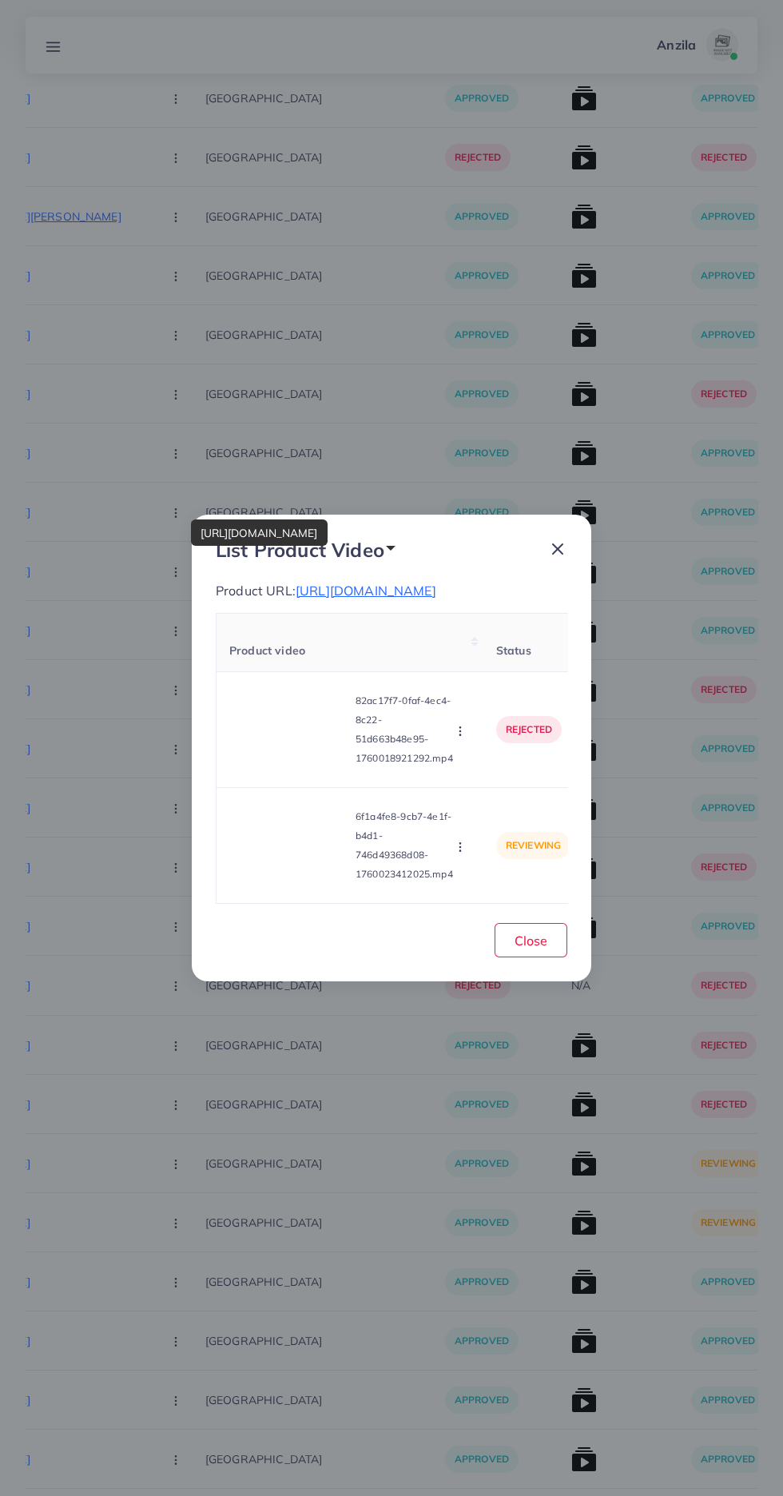
click at [281, 734] on video at bounding box center [289, 730] width 120 height 72
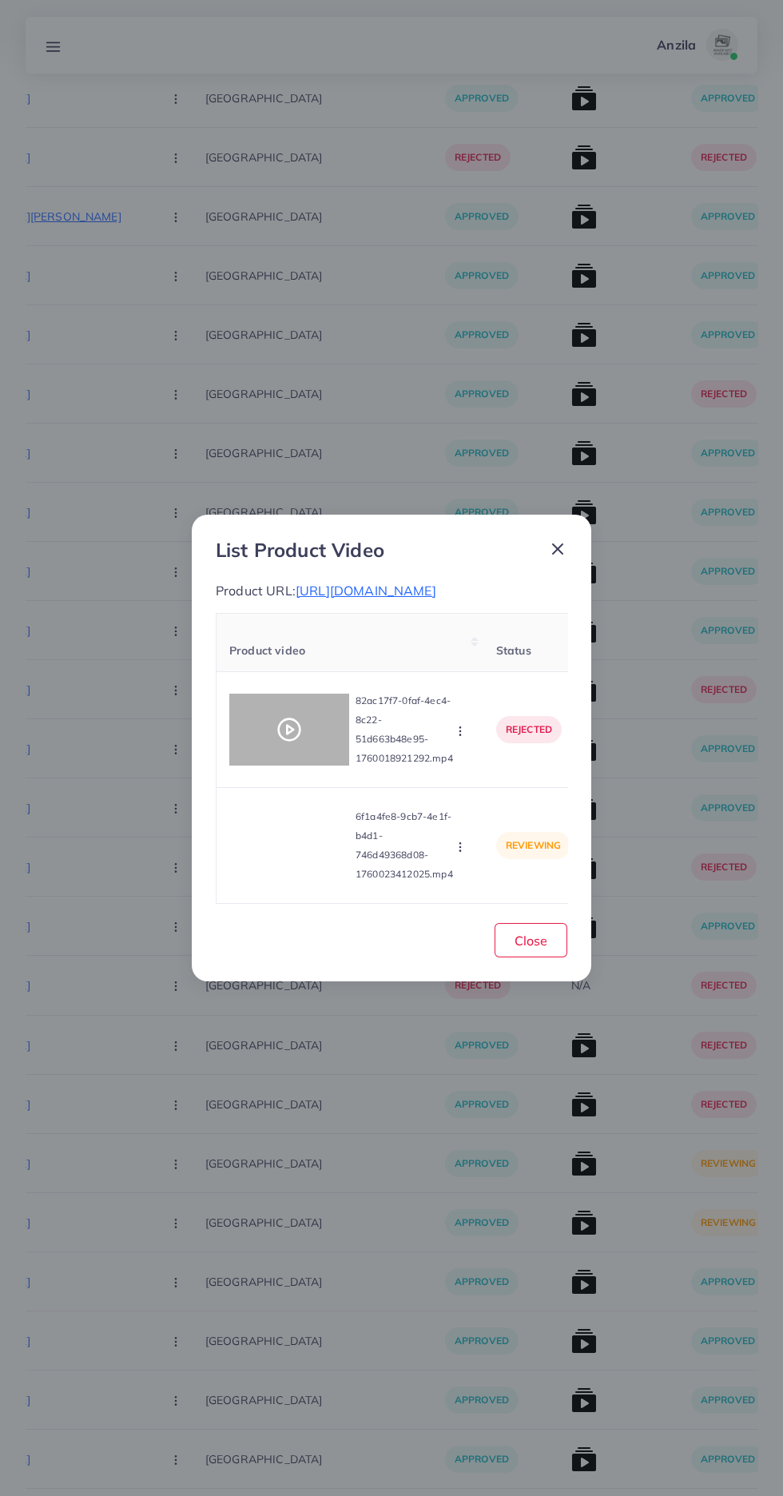
click at [281, 734] on div at bounding box center [289, 730] width 120 height 72
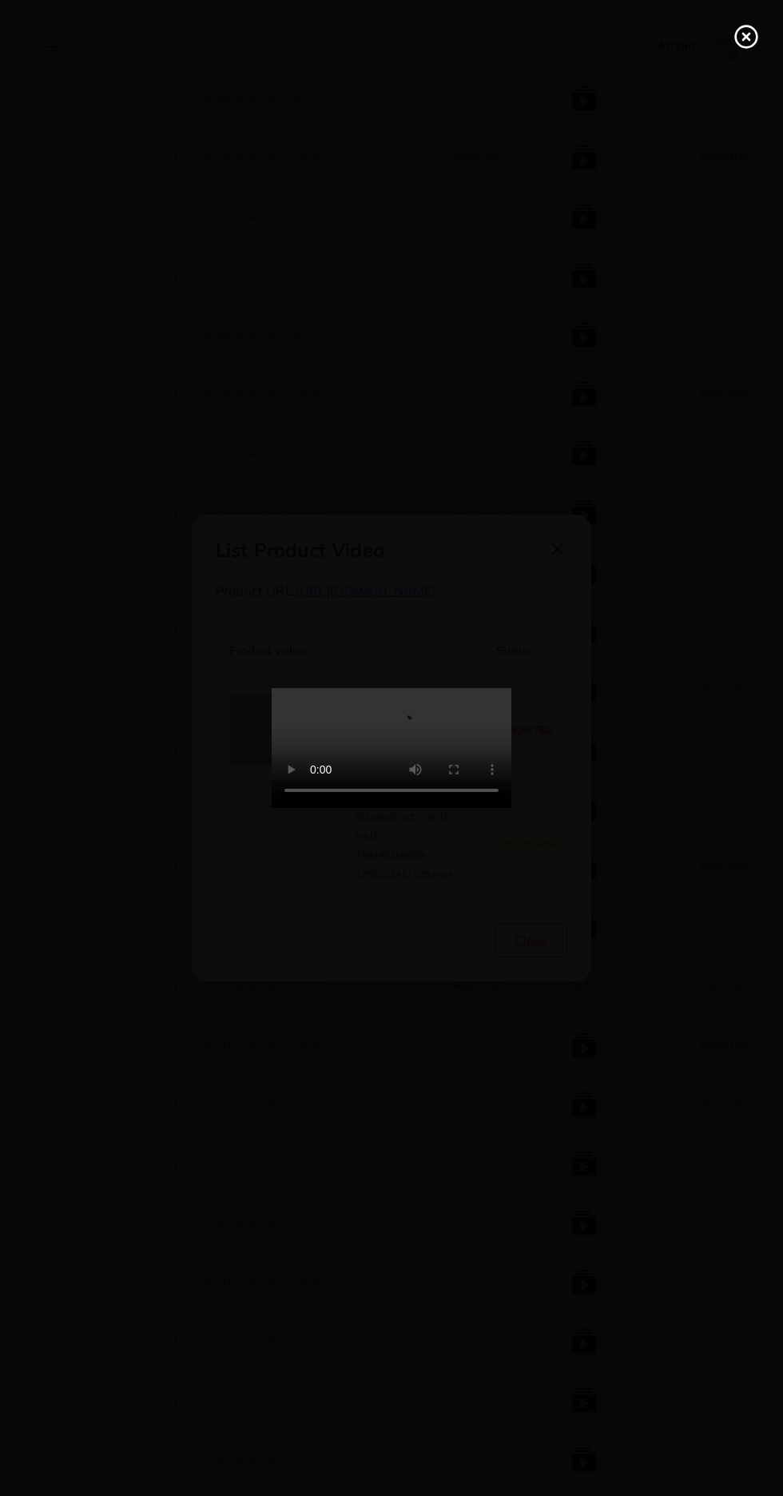
click at [739, 37] on icon at bounding box center [747, 37] width 26 height 26
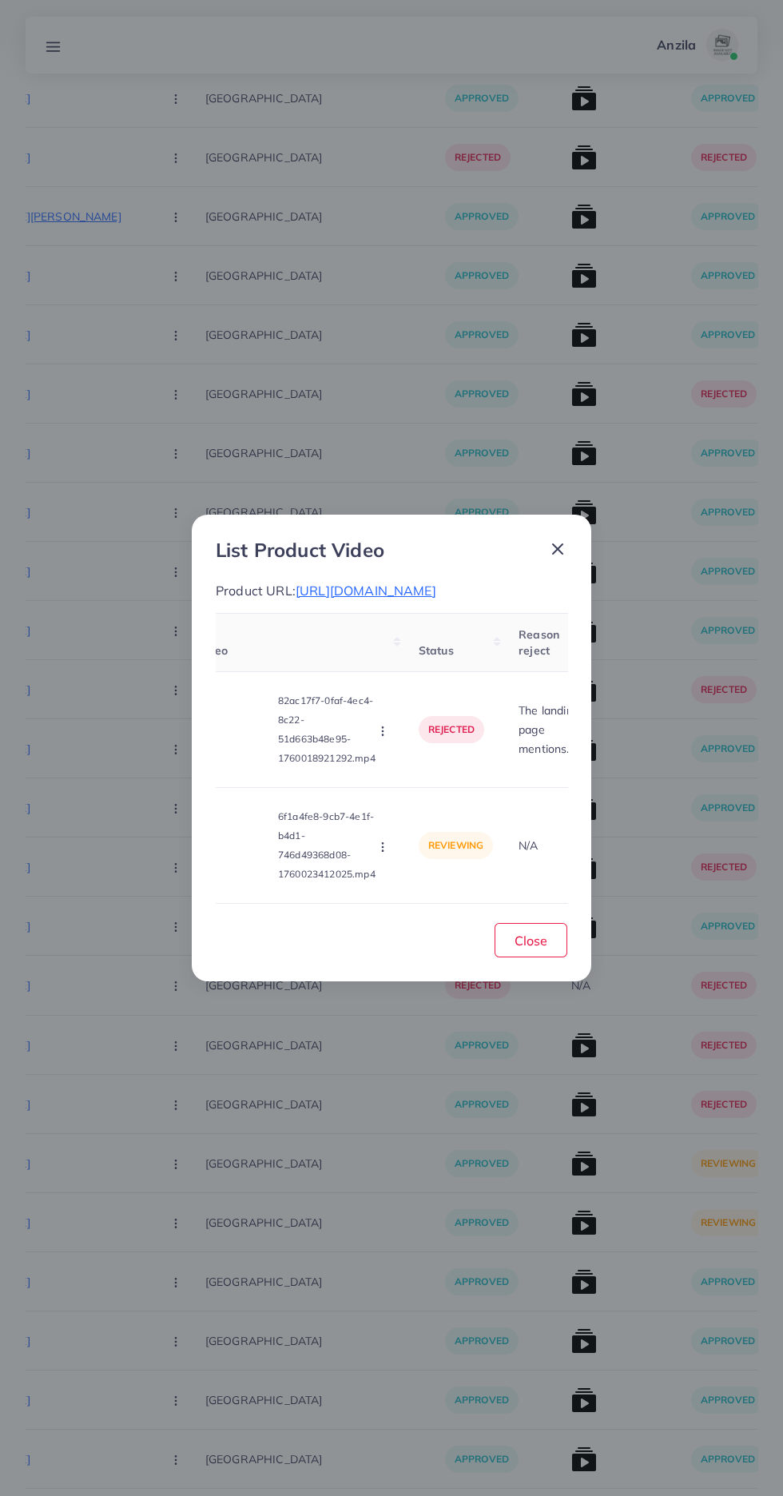
scroll to position [0, 0]
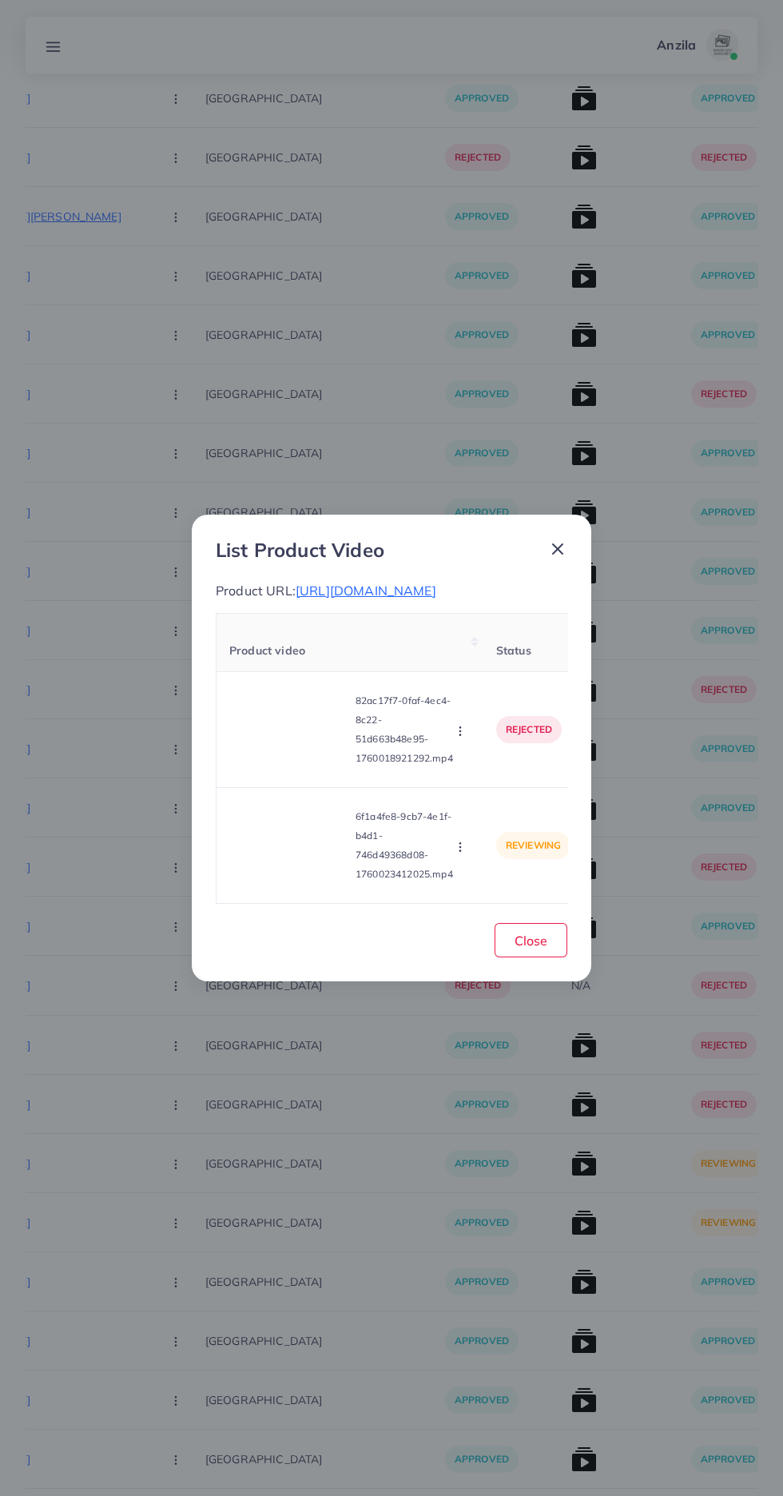
click at [262, 876] on video at bounding box center [289, 846] width 120 height 72
click at [289, 858] on icon at bounding box center [290, 846] width 26 height 26
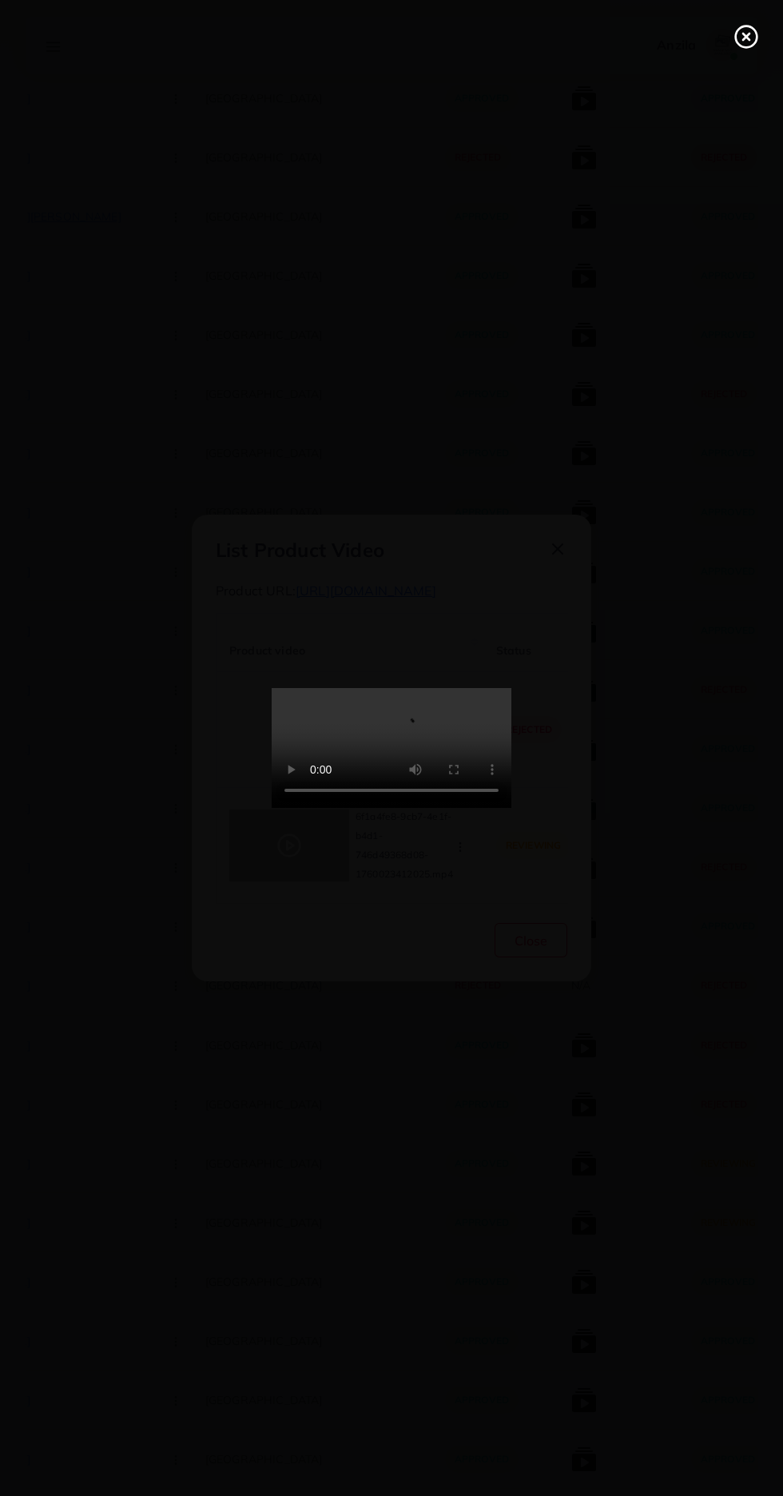
click at [747, 37] on line at bounding box center [746, 37] width 6 height 6
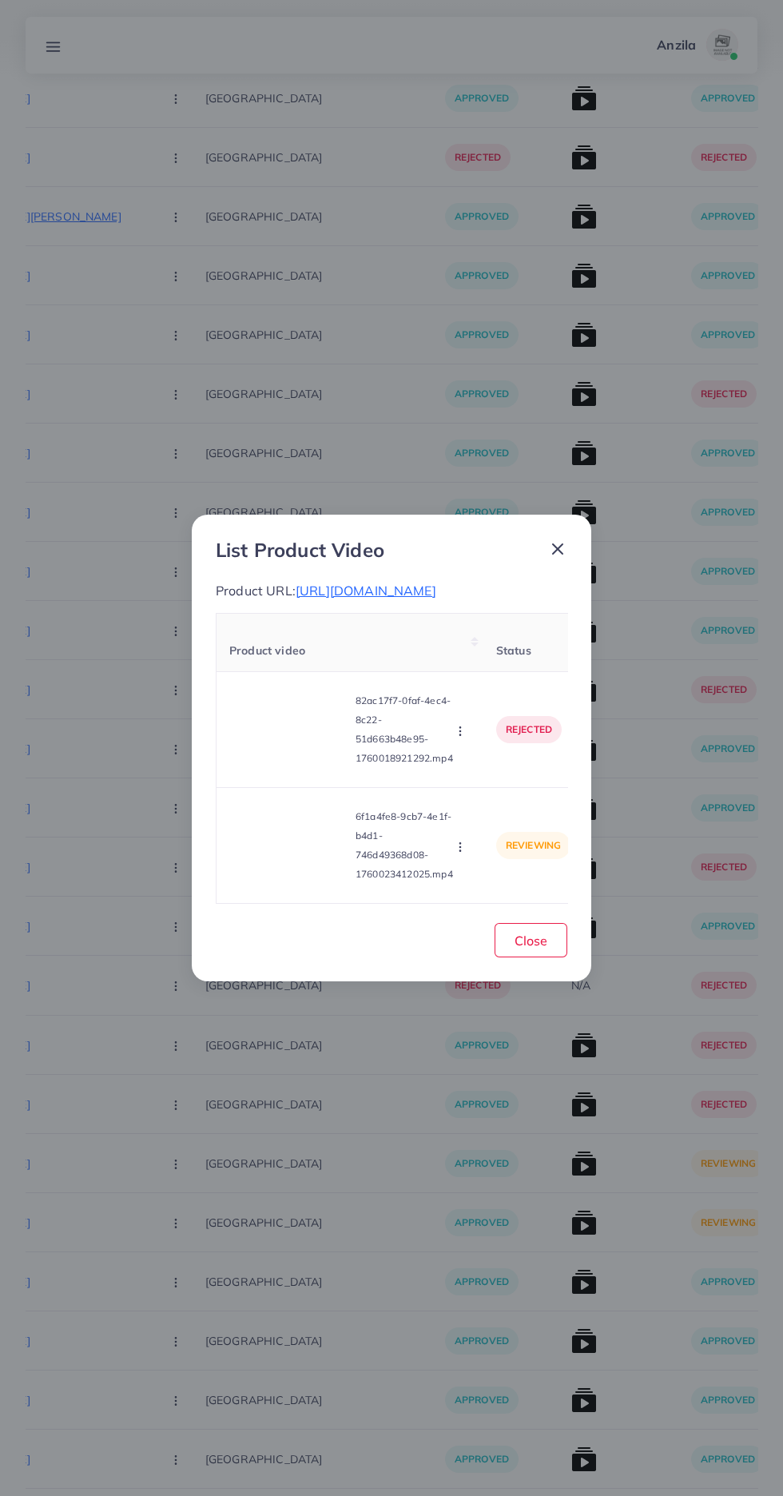
click at [460, 851] on circle "button" at bounding box center [460, 850] width 1 height 1
click at [480, 772] on link "Approve" at bounding box center [498, 772] width 126 height 35
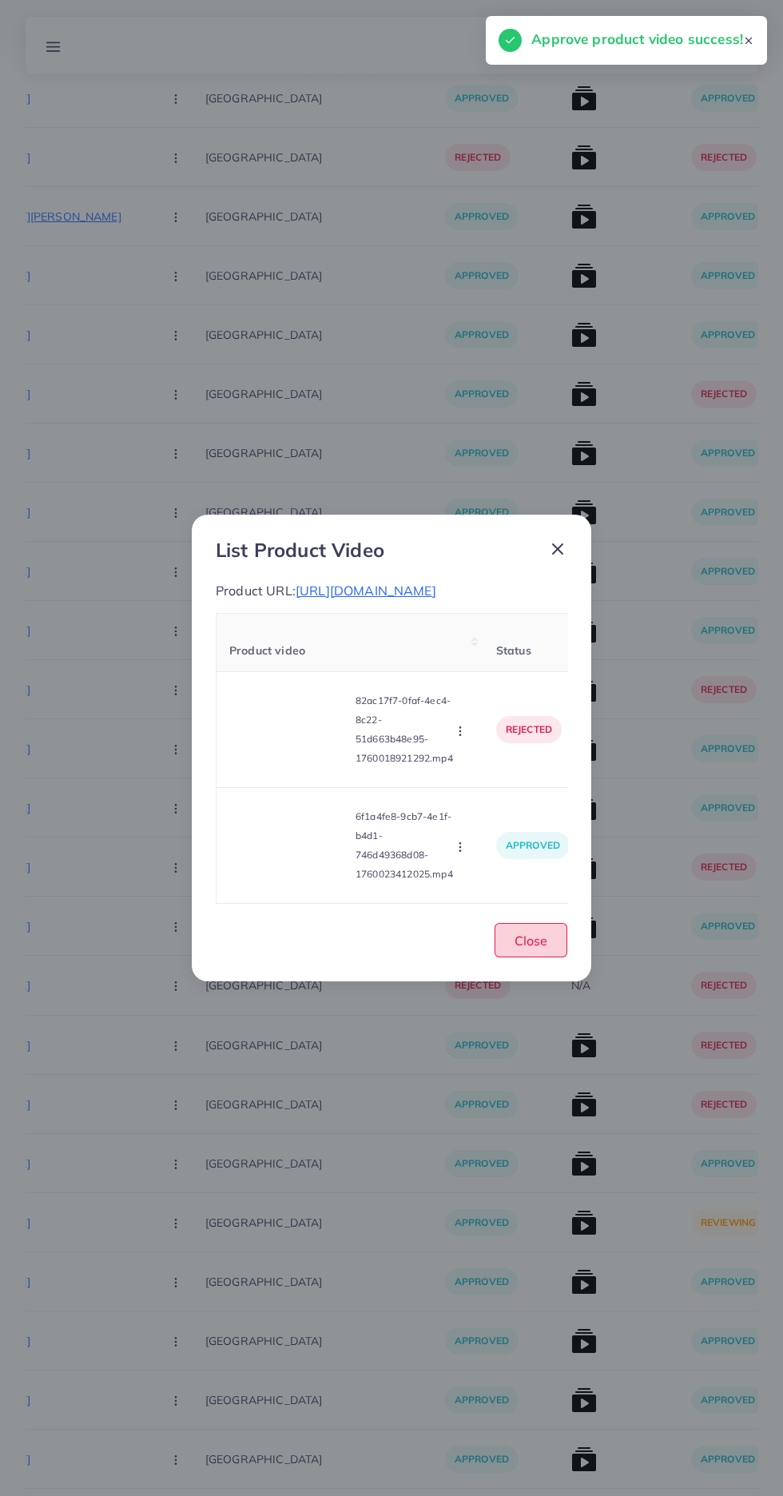
click at [548, 958] on button "Close" at bounding box center [531, 940] width 73 height 34
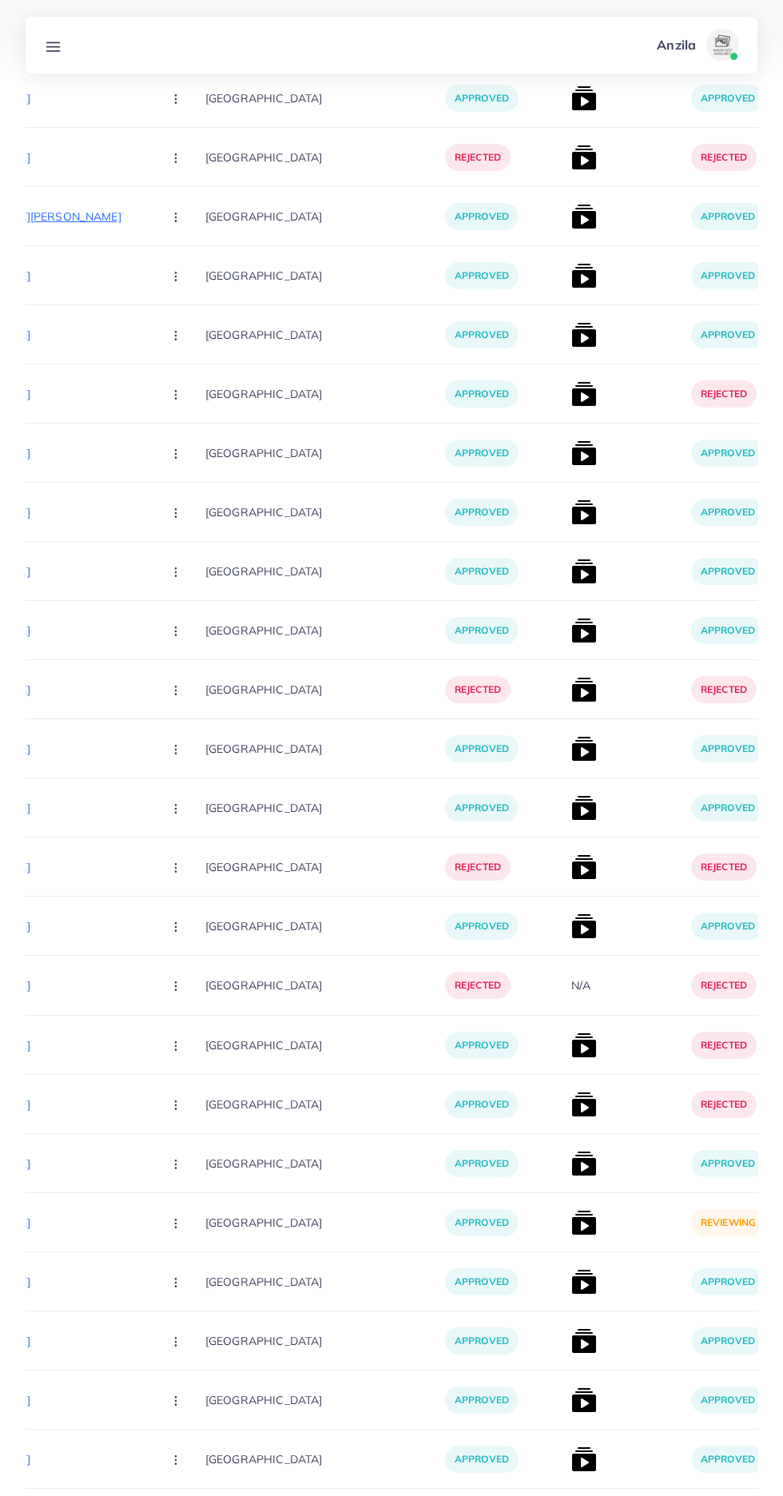
click at [571, 1211] on img at bounding box center [584, 1223] width 26 height 26
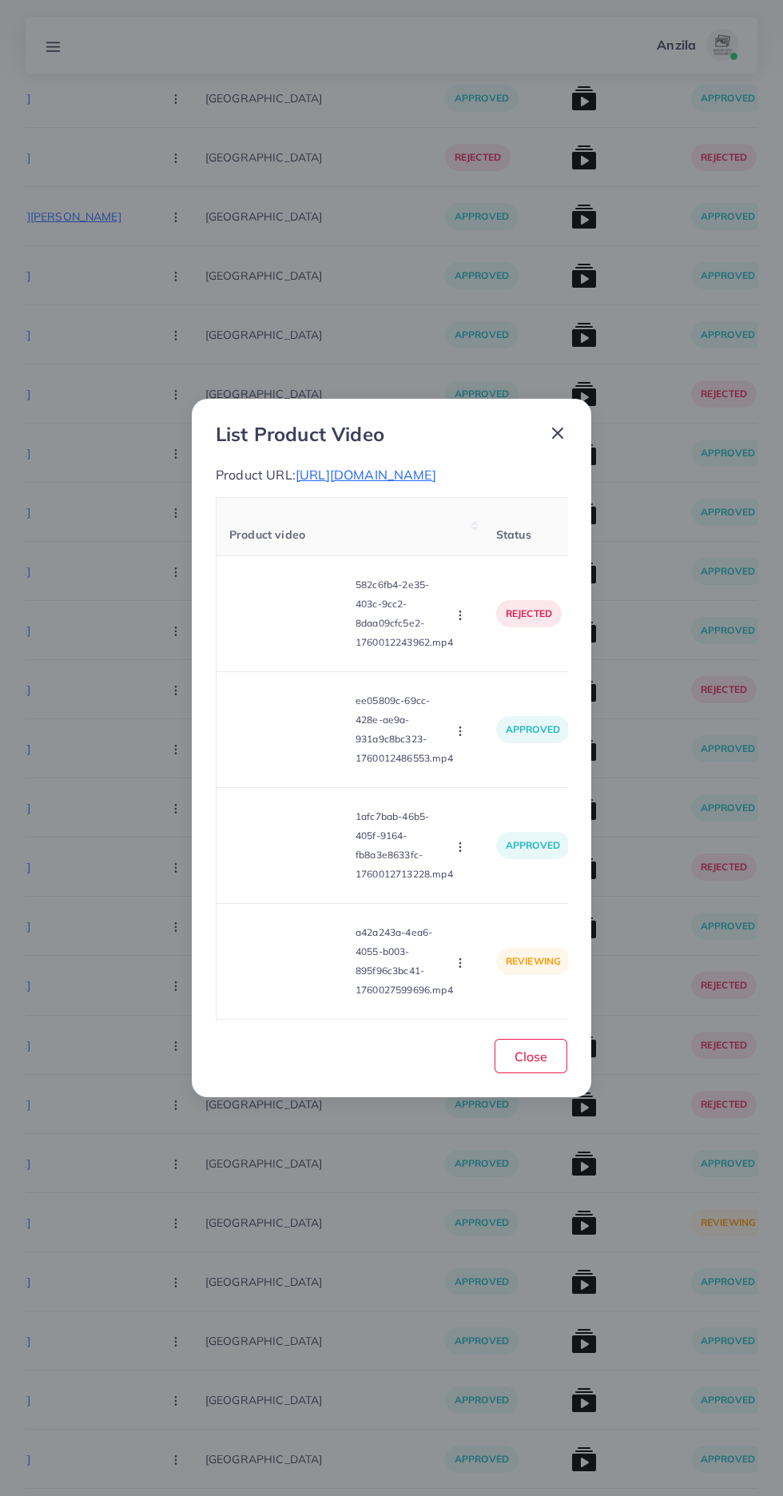
click at [297, 967] on video at bounding box center [289, 962] width 120 height 72
click at [313, 986] on div at bounding box center [289, 962] width 120 height 72
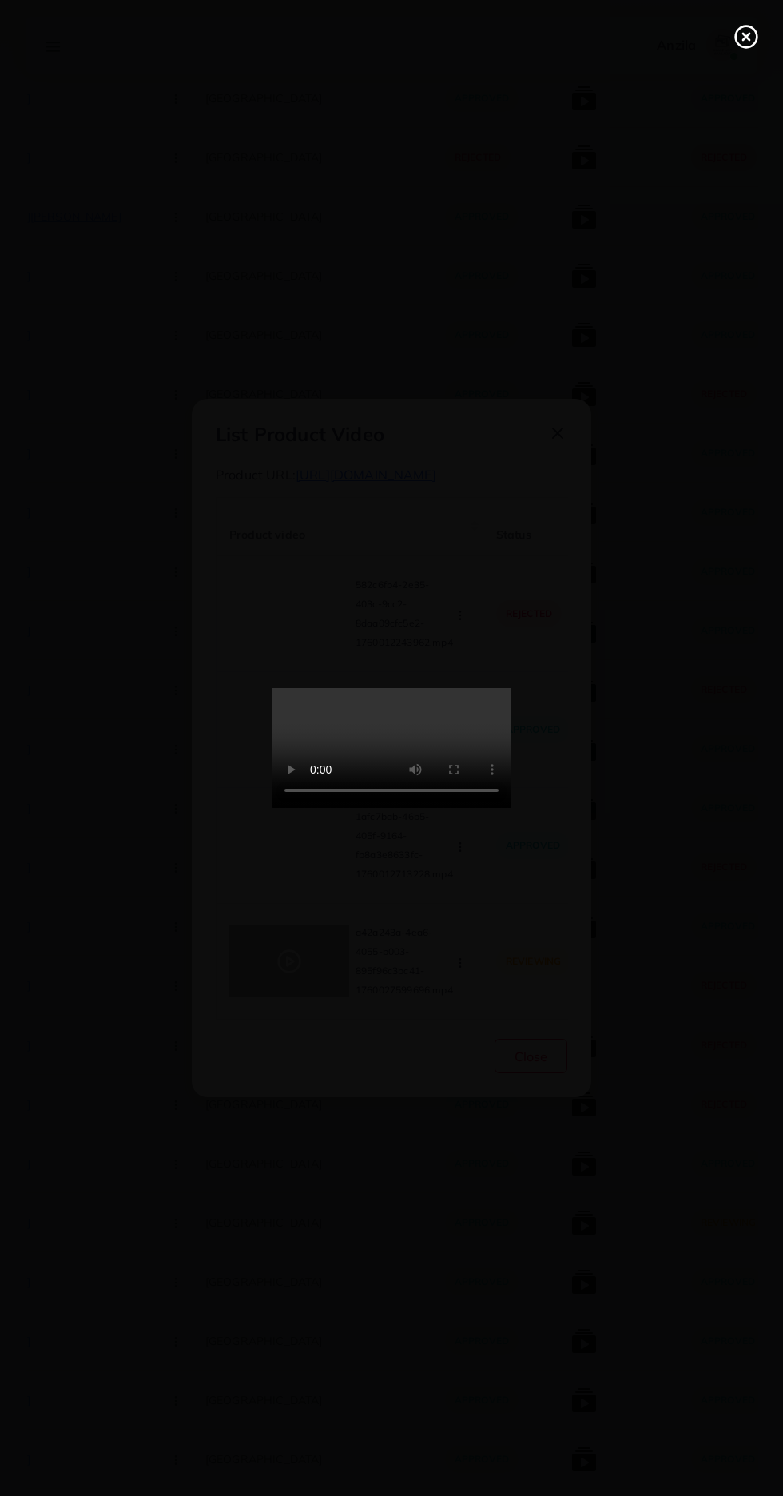
click at [742, 26] on icon at bounding box center [747, 37] width 26 height 26
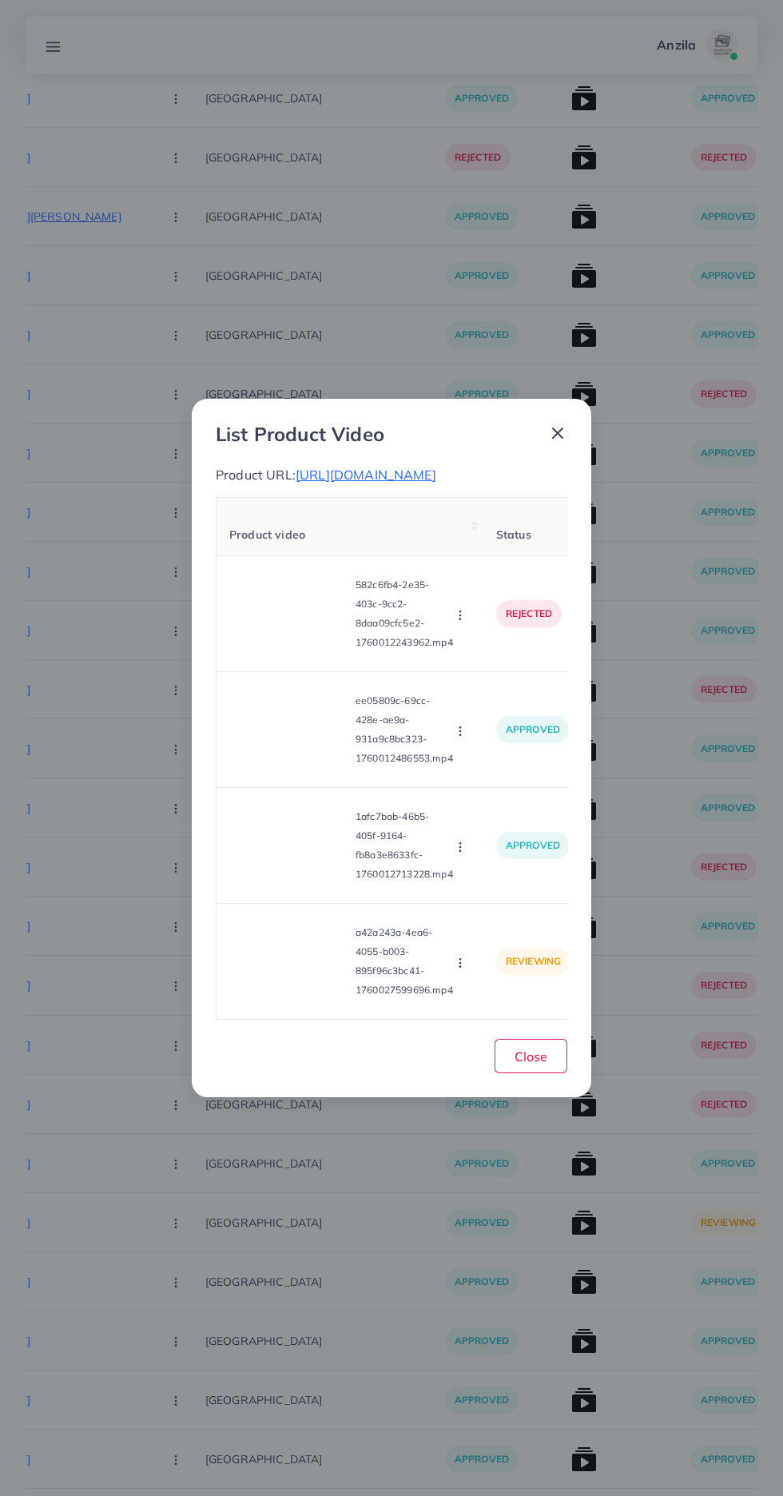
click at [464, 970] on icon "button" at bounding box center [460, 963] width 13 height 13
click at [488, 895] on span "Approve" at bounding box center [494, 887] width 53 height 16
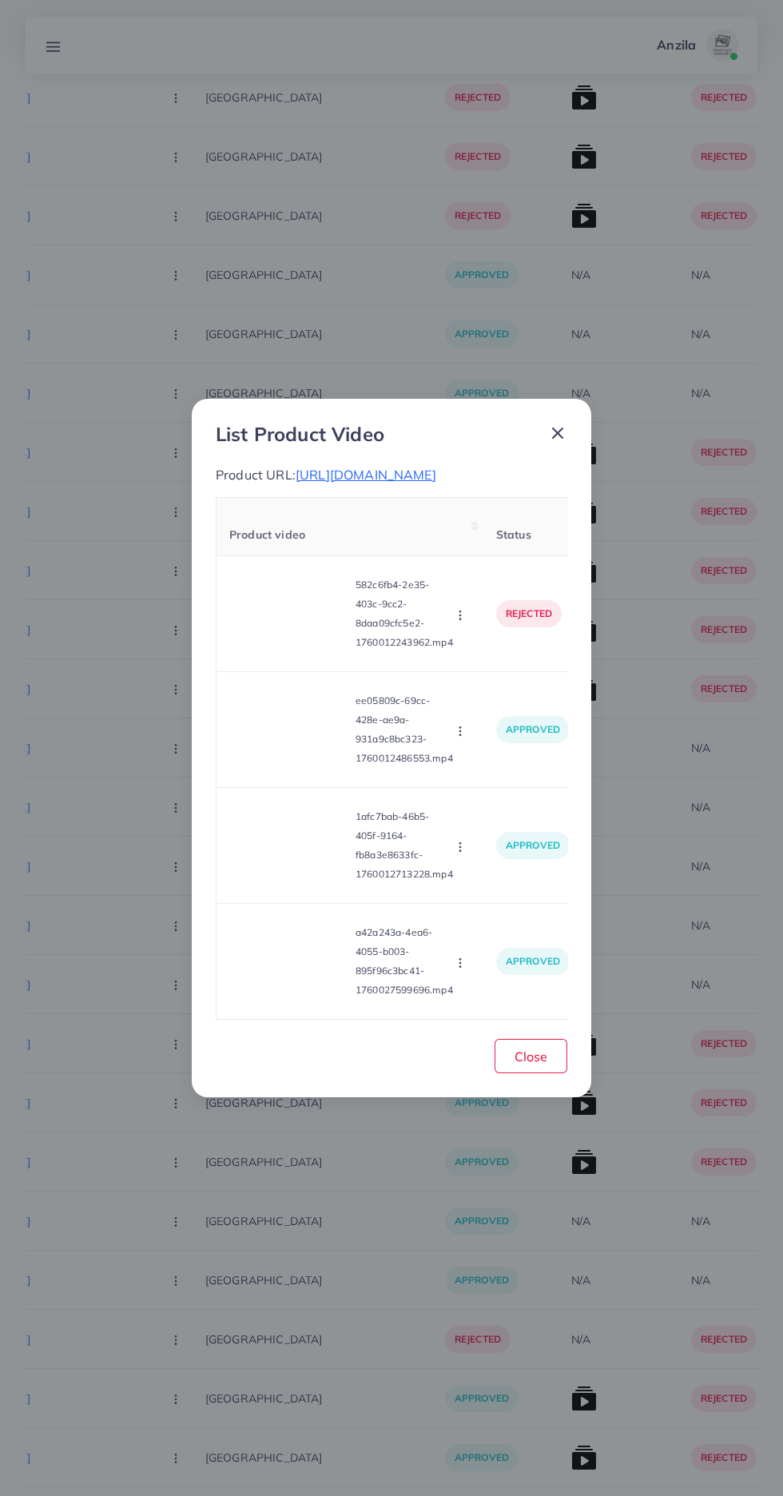
scroll to position [10526, 0]
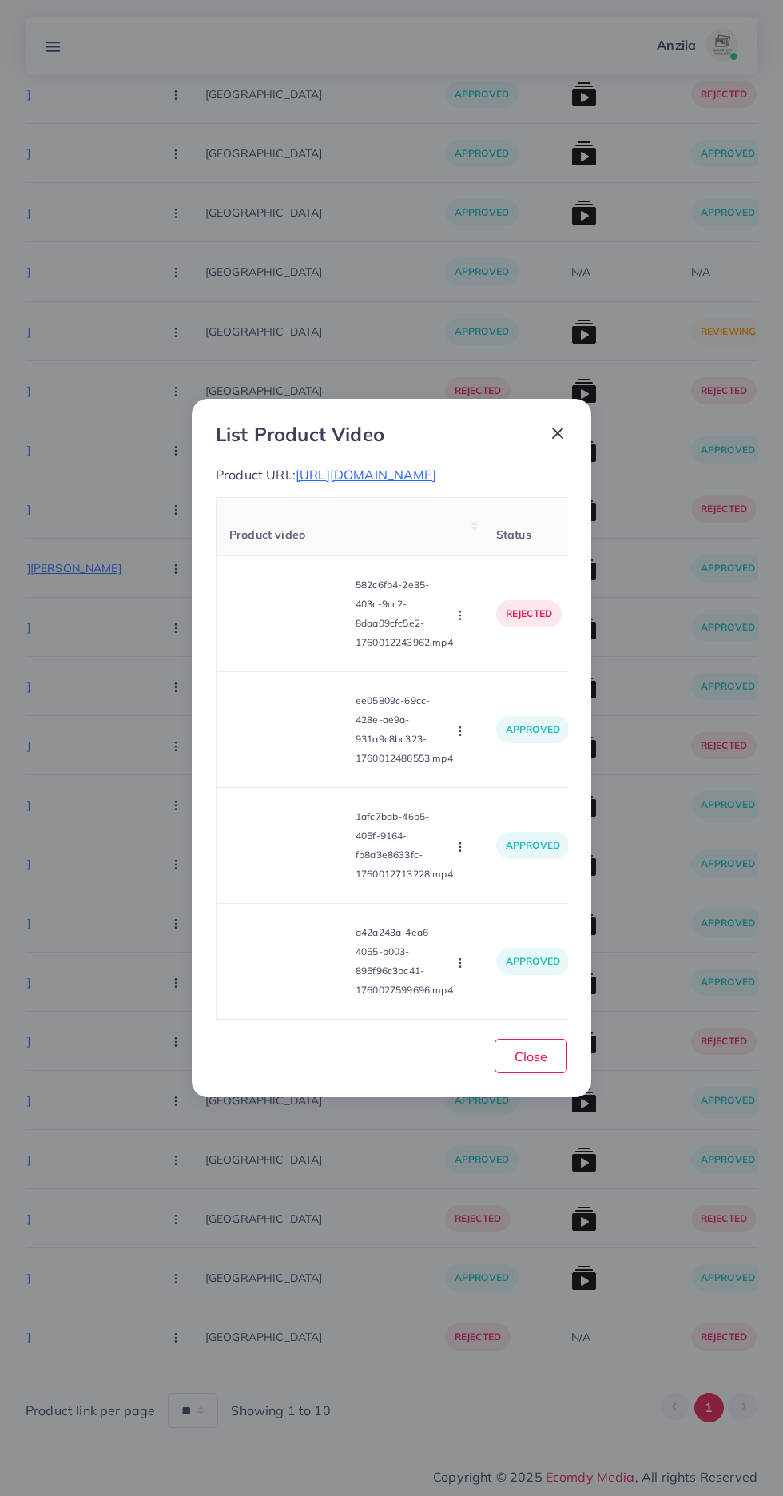
click at [536, 1020] on td "approved" at bounding box center [533, 962] width 99 height 116
click at [544, 1065] on span "Close" at bounding box center [531, 1057] width 33 height 16
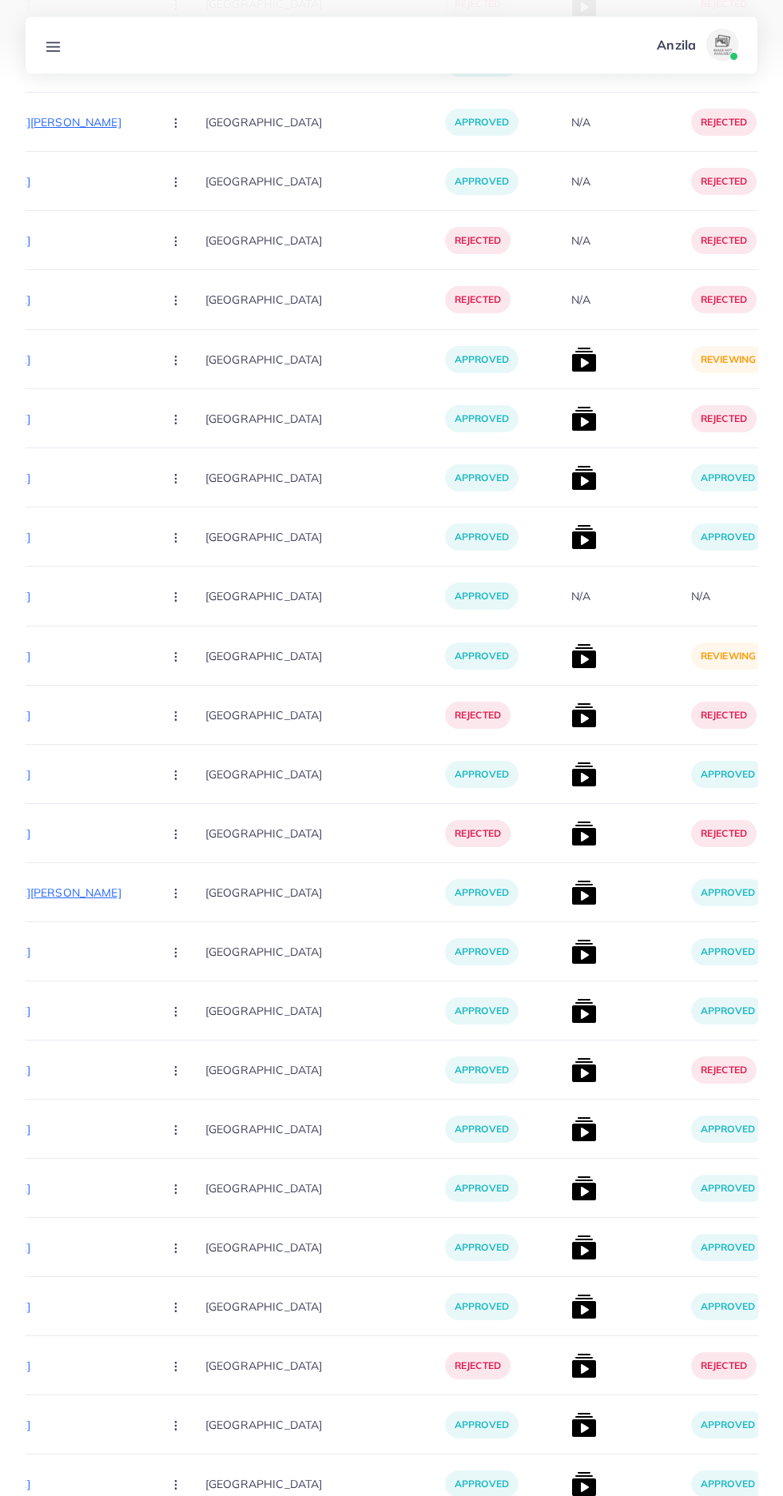
scroll to position [10132, 0]
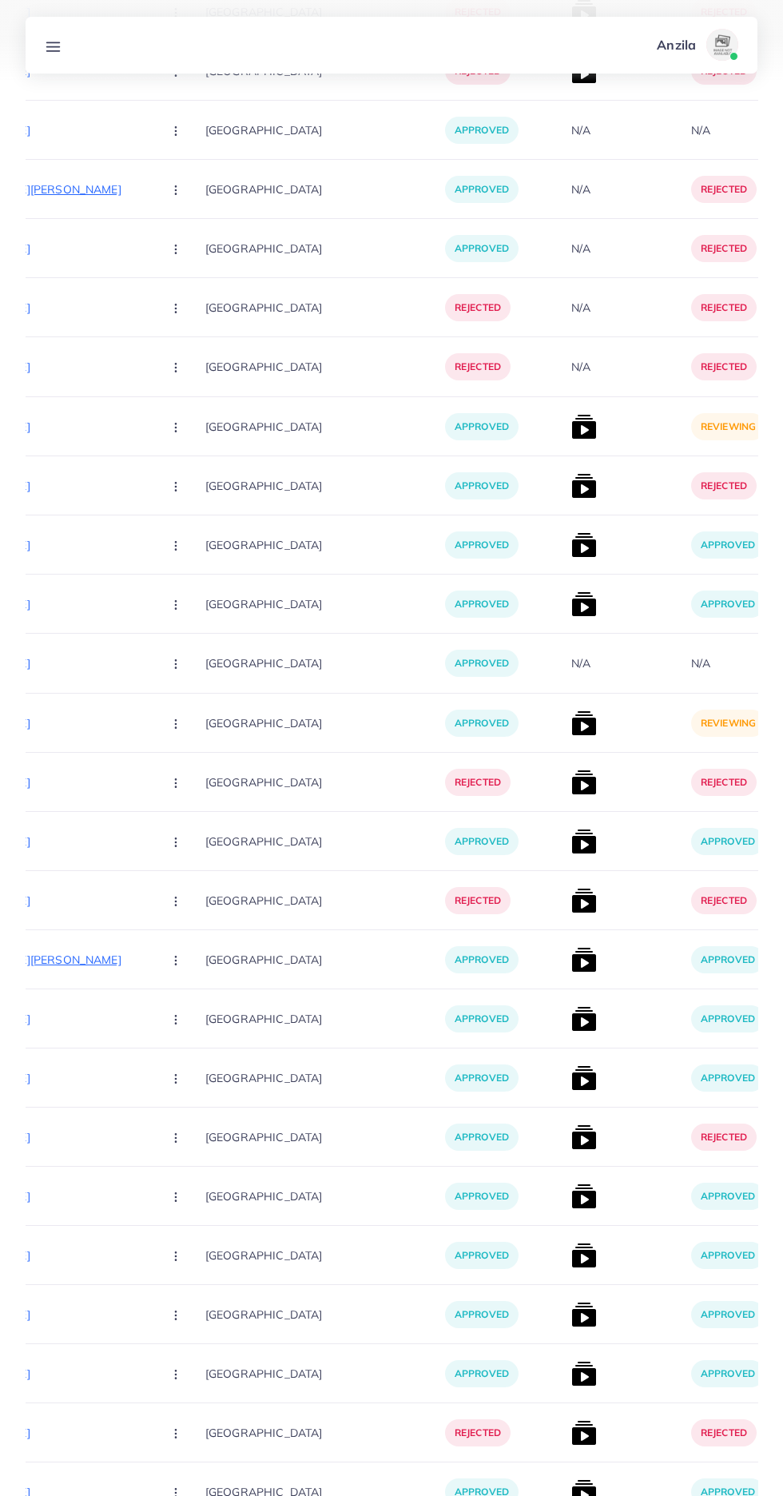
click at [571, 719] on img at bounding box center [584, 724] width 26 height 26
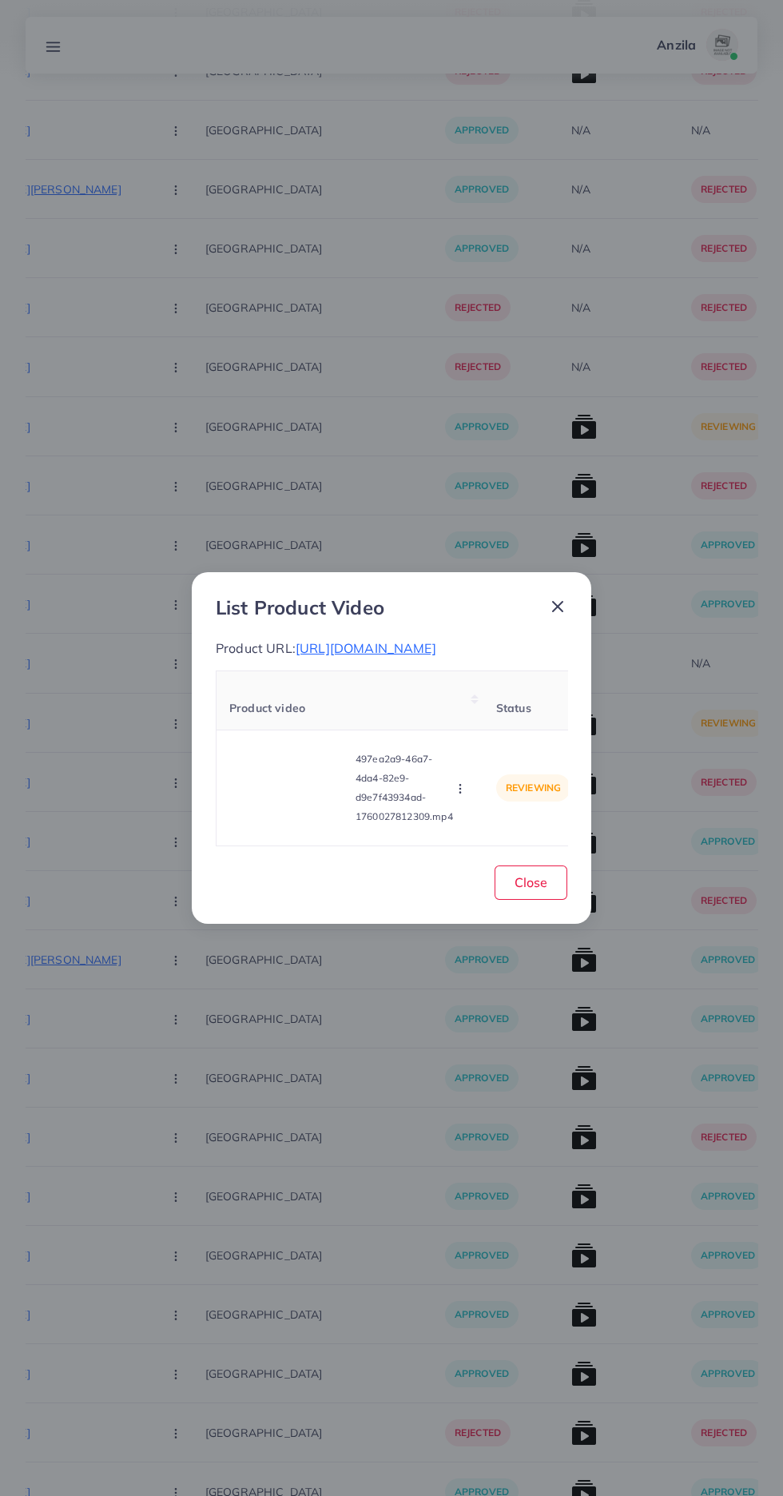
click at [287, 802] on video at bounding box center [289, 788] width 120 height 72
click at [293, 798] on circle at bounding box center [290, 788] width 22 height 22
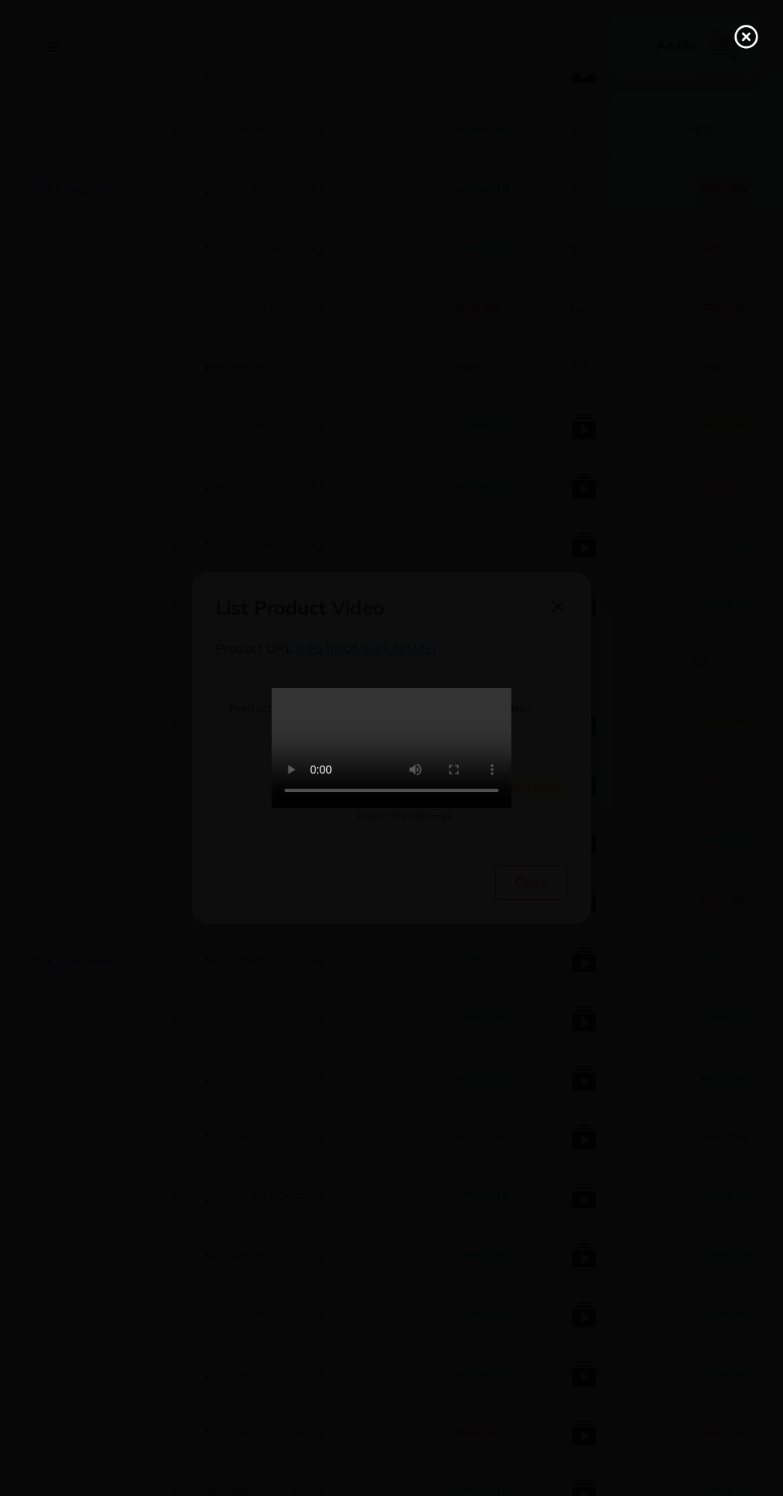
click at [747, 37] on line at bounding box center [746, 37] width 6 height 6
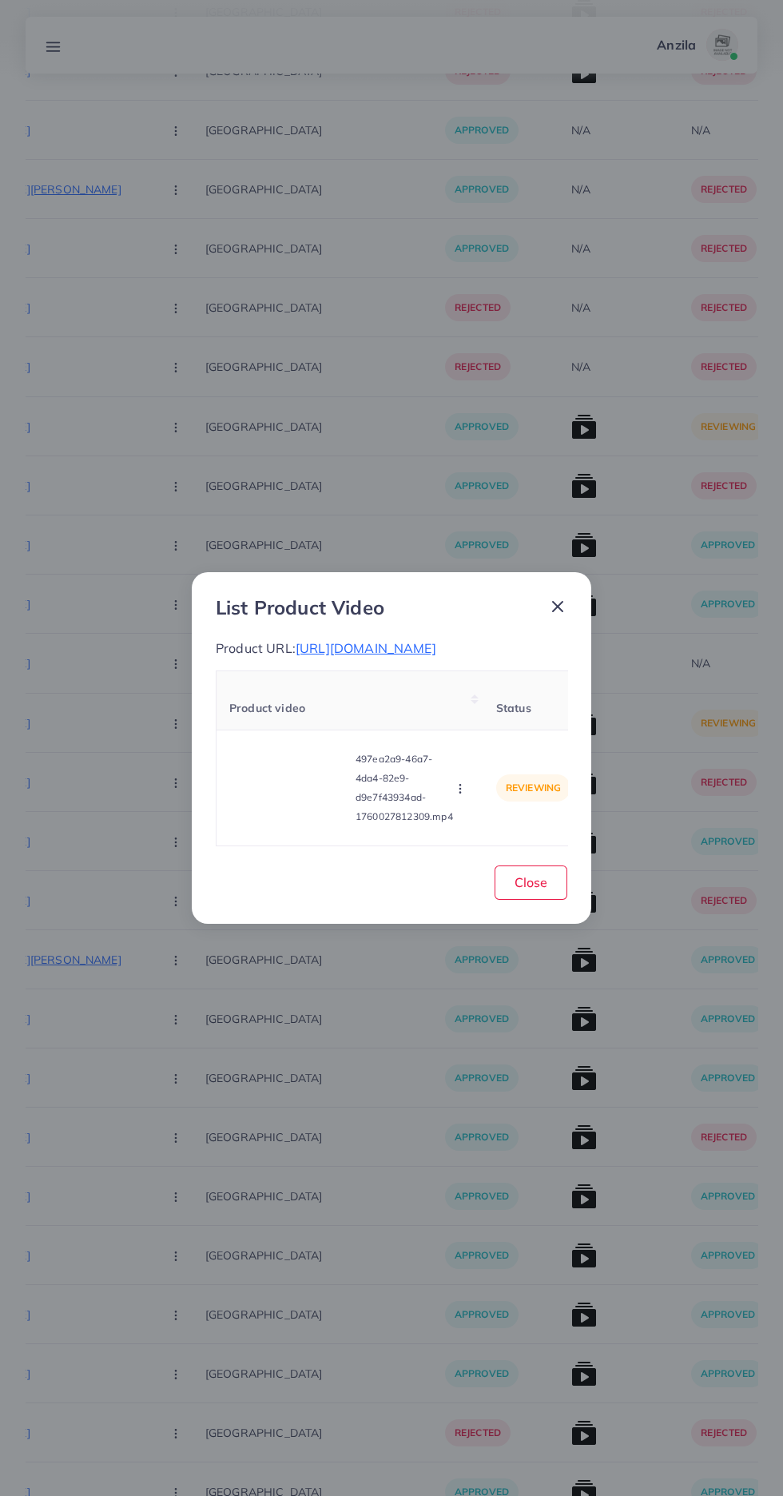
click at [458, 795] on icon "button" at bounding box center [460, 788] width 13 height 13
click at [498, 722] on span "Approve" at bounding box center [494, 714] width 53 height 16
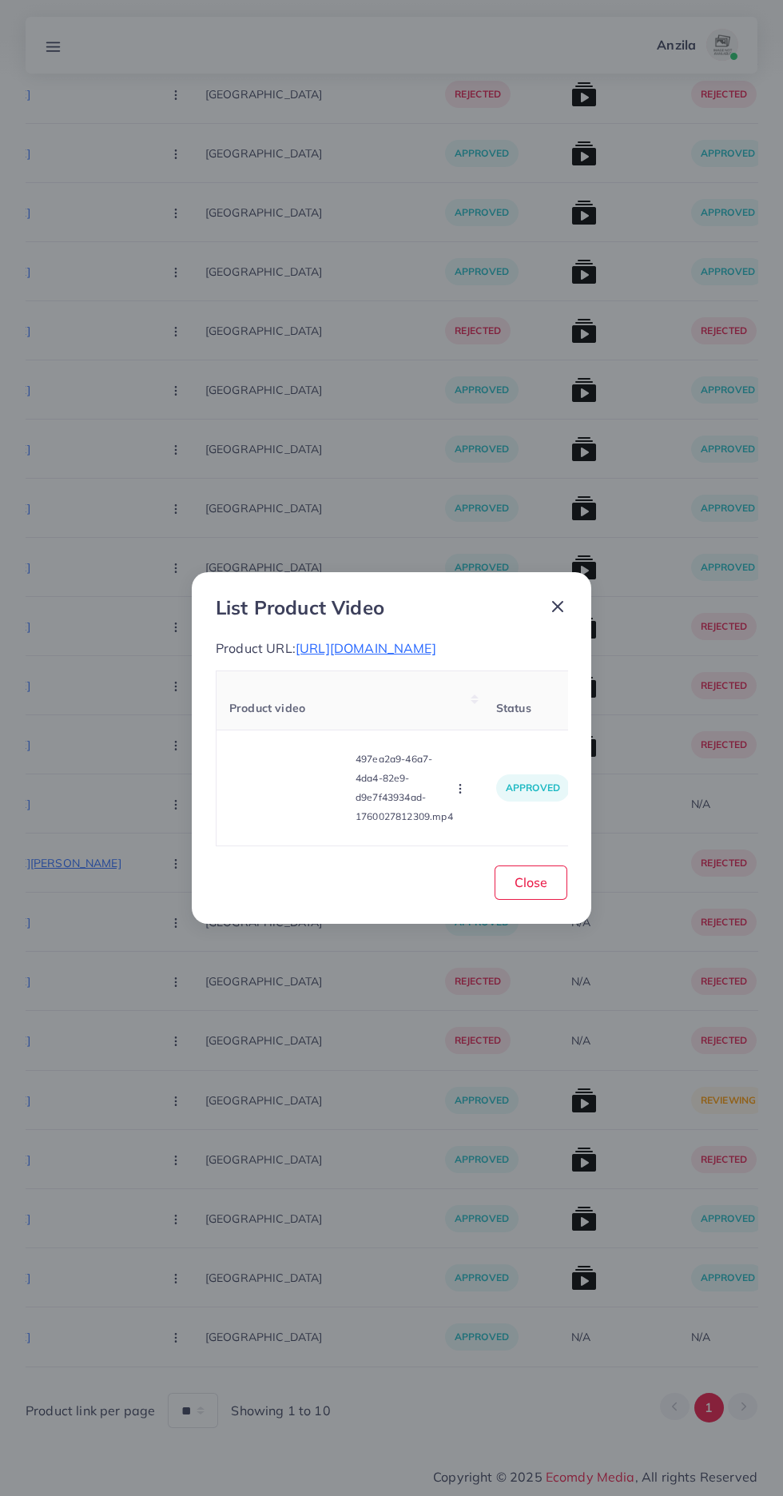
scroll to position [9520, 0]
click at [557, 900] on button "Close" at bounding box center [531, 883] width 73 height 34
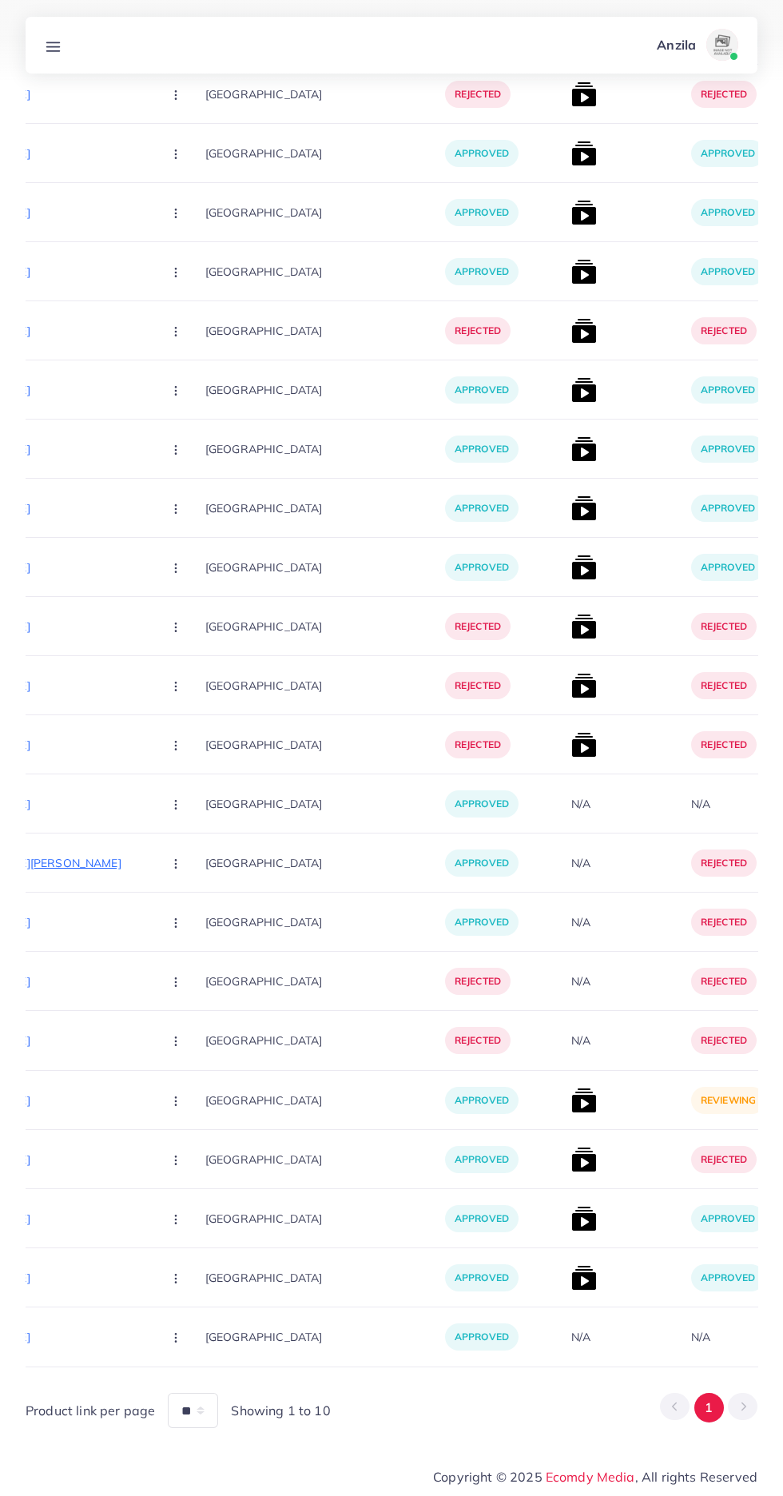
click at [571, 1097] on img at bounding box center [584, 1101] width 26 height 26
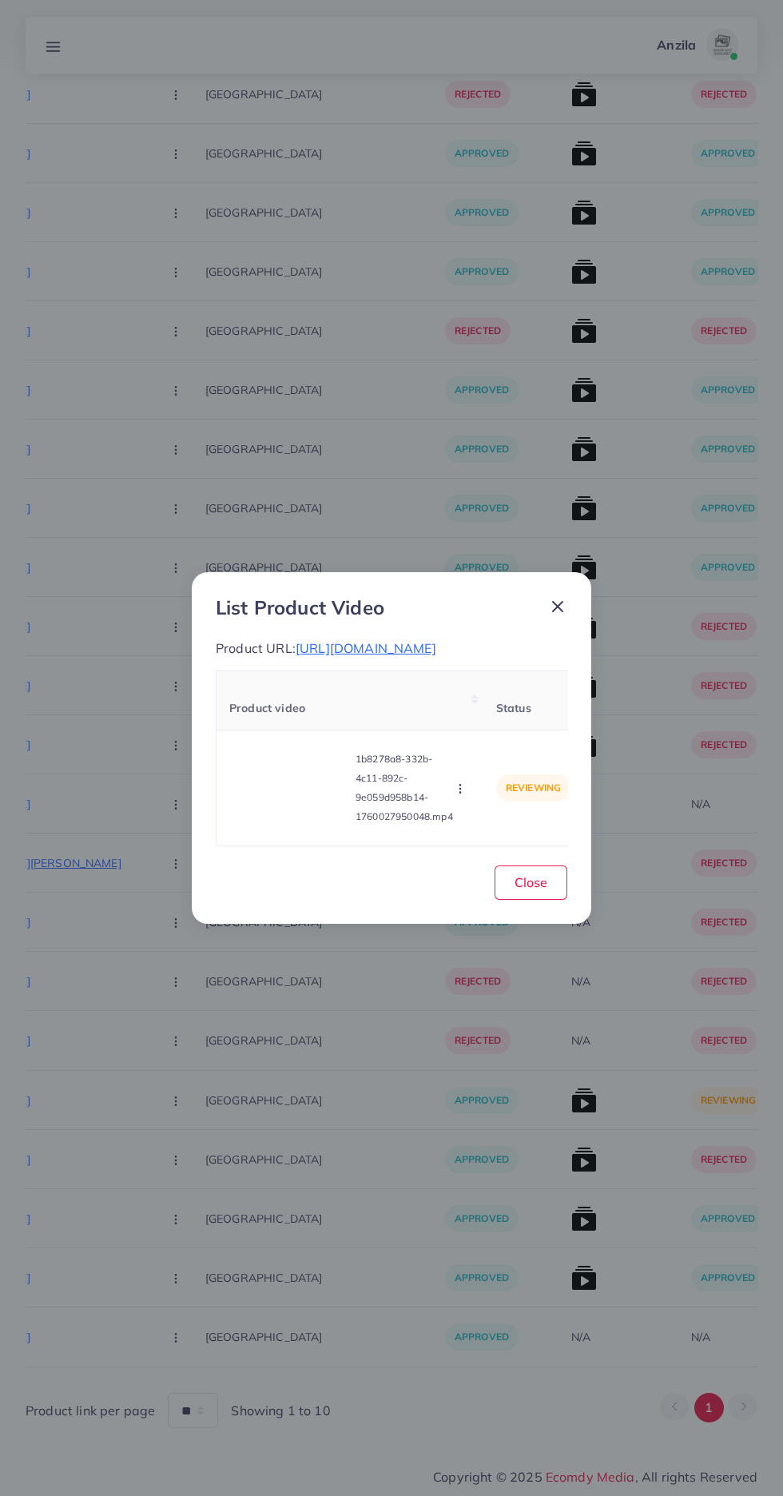
click at [273, 824] on video at bounding box center [289, 788] width 120 height 72
click at [283, 799] on icon at bounding box center [290, 788] width 26 height 26
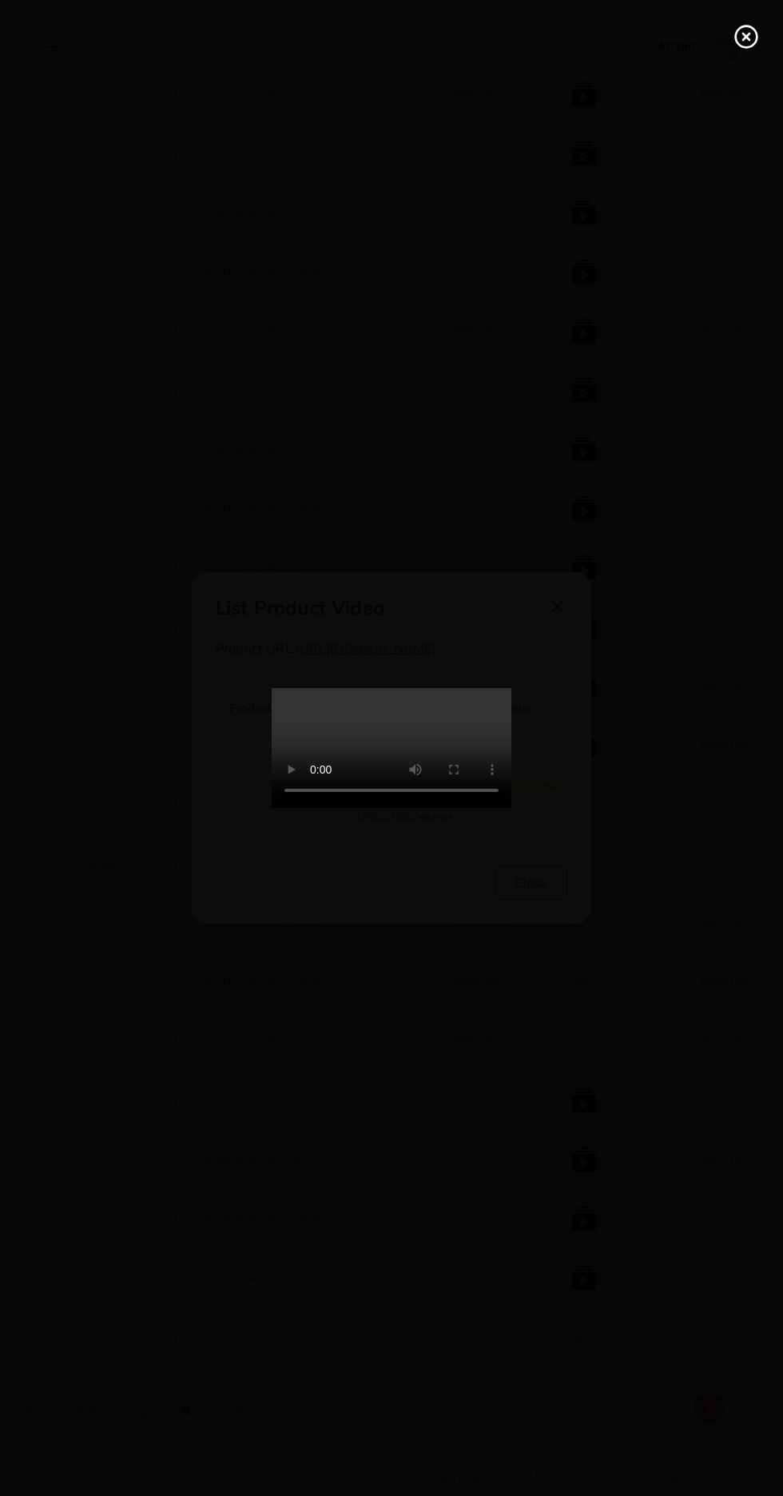
click at [746, 37] on line at bounding box center [746, 37] width 6 height 6
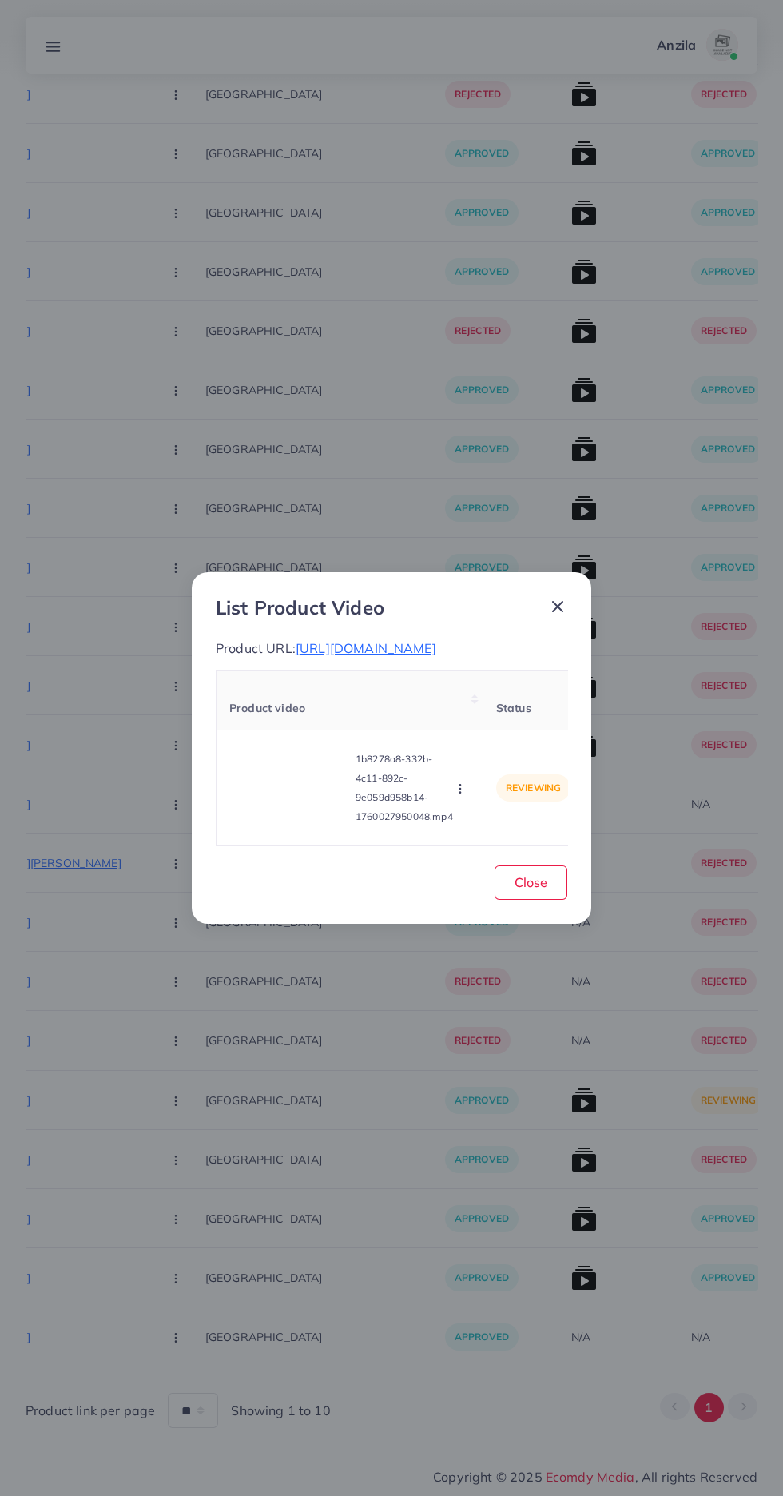
click at [460, 790] on circle "button" at bounding box center [460, 789] width 1 height 1
click at [497, 719] on span "Approve" at bounding box center [494, 714] width 53 height 16
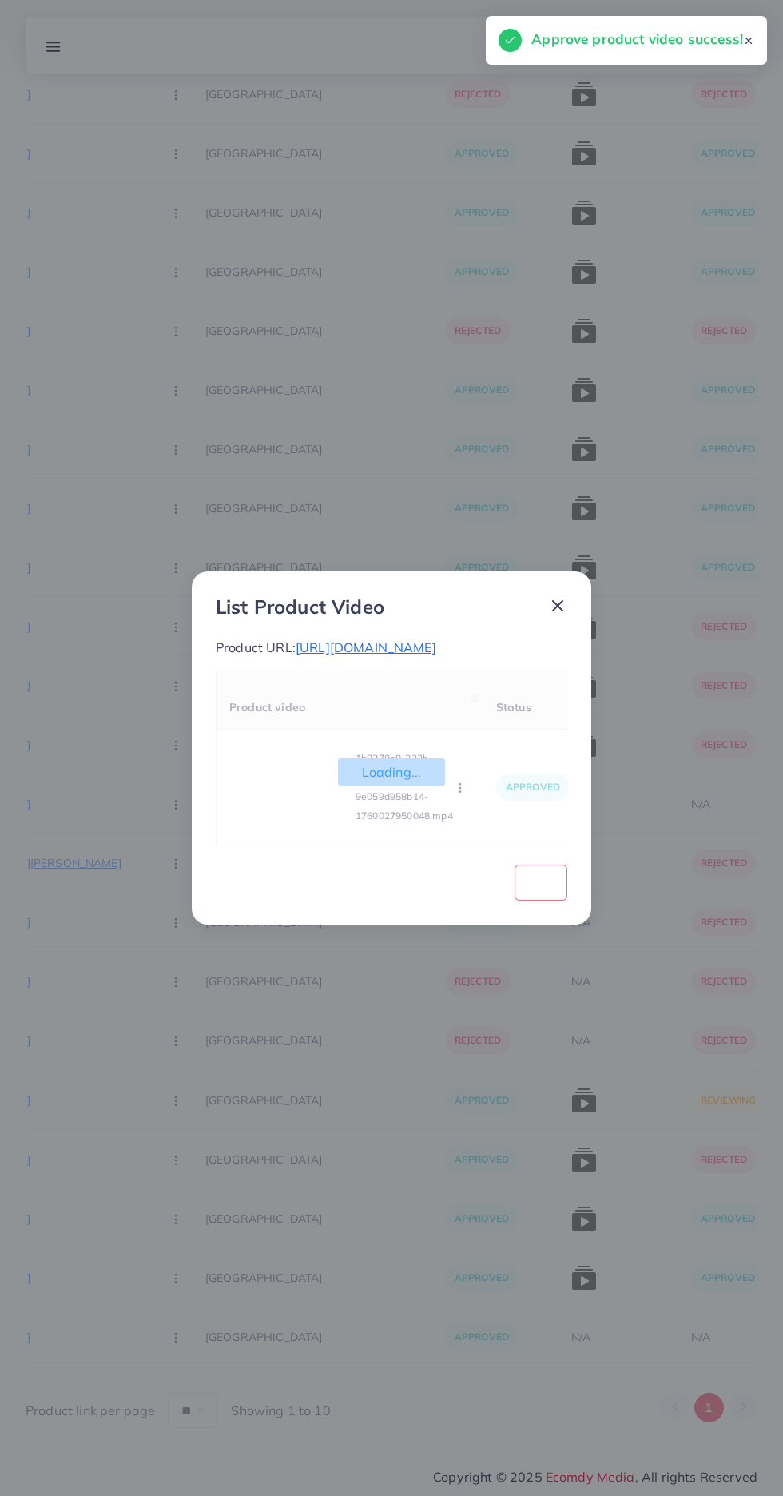
scroll to position [9283, 0]
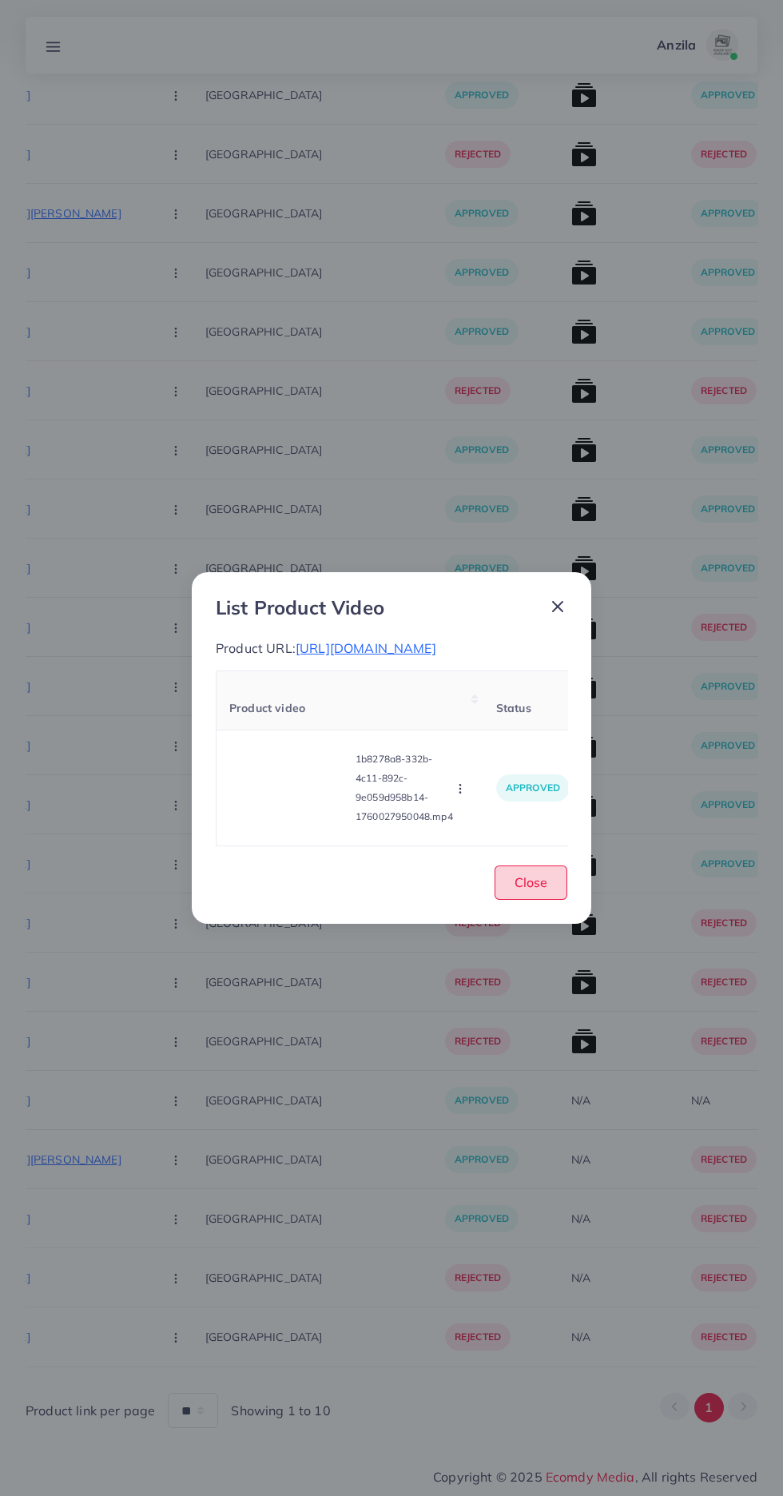
click at [532, 890] on span "Close" at bounding box center [531, 882] width 33 height 16
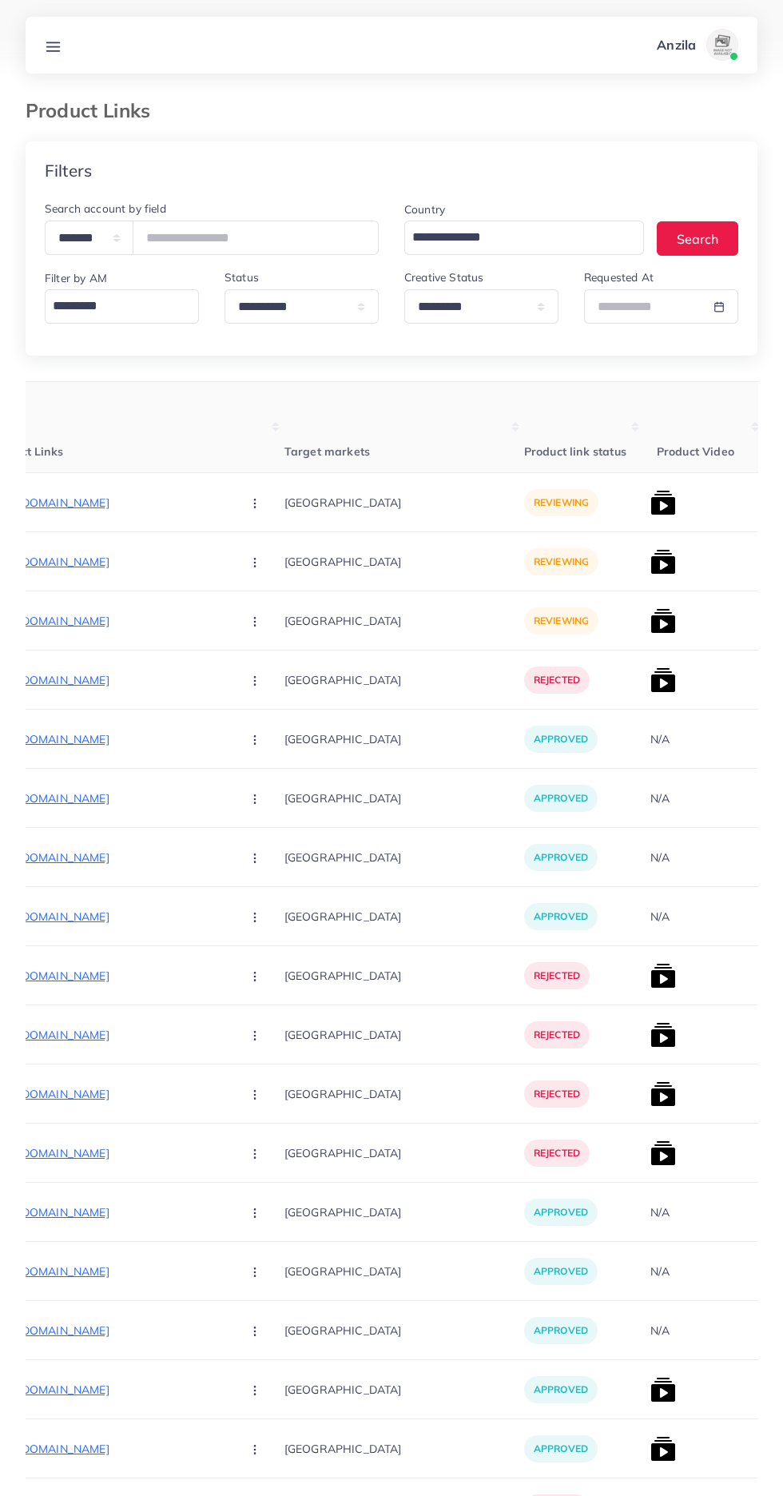
scroll to position [0, 242]
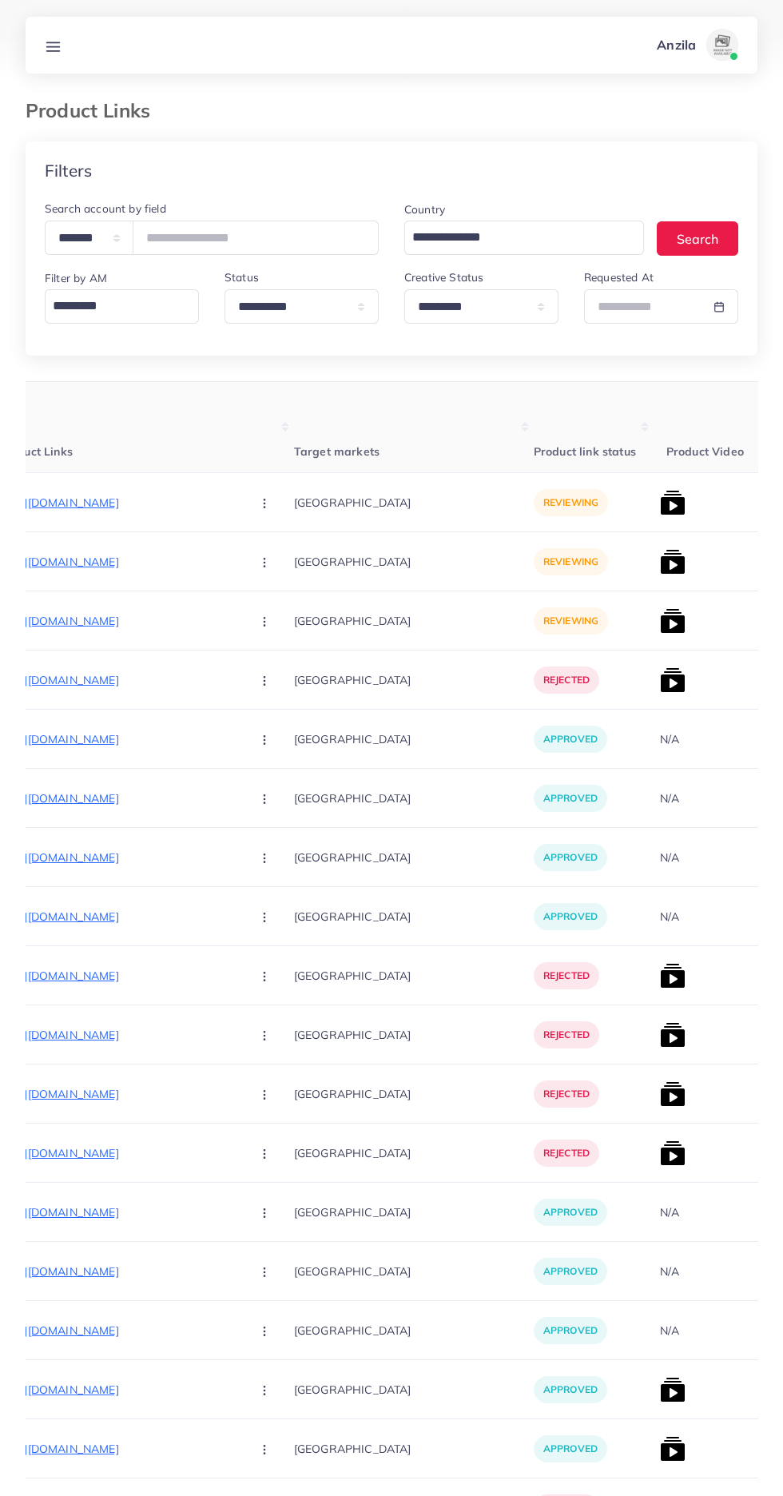
click at [88, 504] on p "https://pk.dontumpambance.com/products/elegant-four-leaf-clover-gold-necklace-w…" at bounding box center [118, 502] width 240 height 19
click at [238, 500] on button "button" at bounding box center [266, 502] width 56 height 36
click at [273, 588] on span "Reject" at bounding box center [292, 587] width 38 height 16
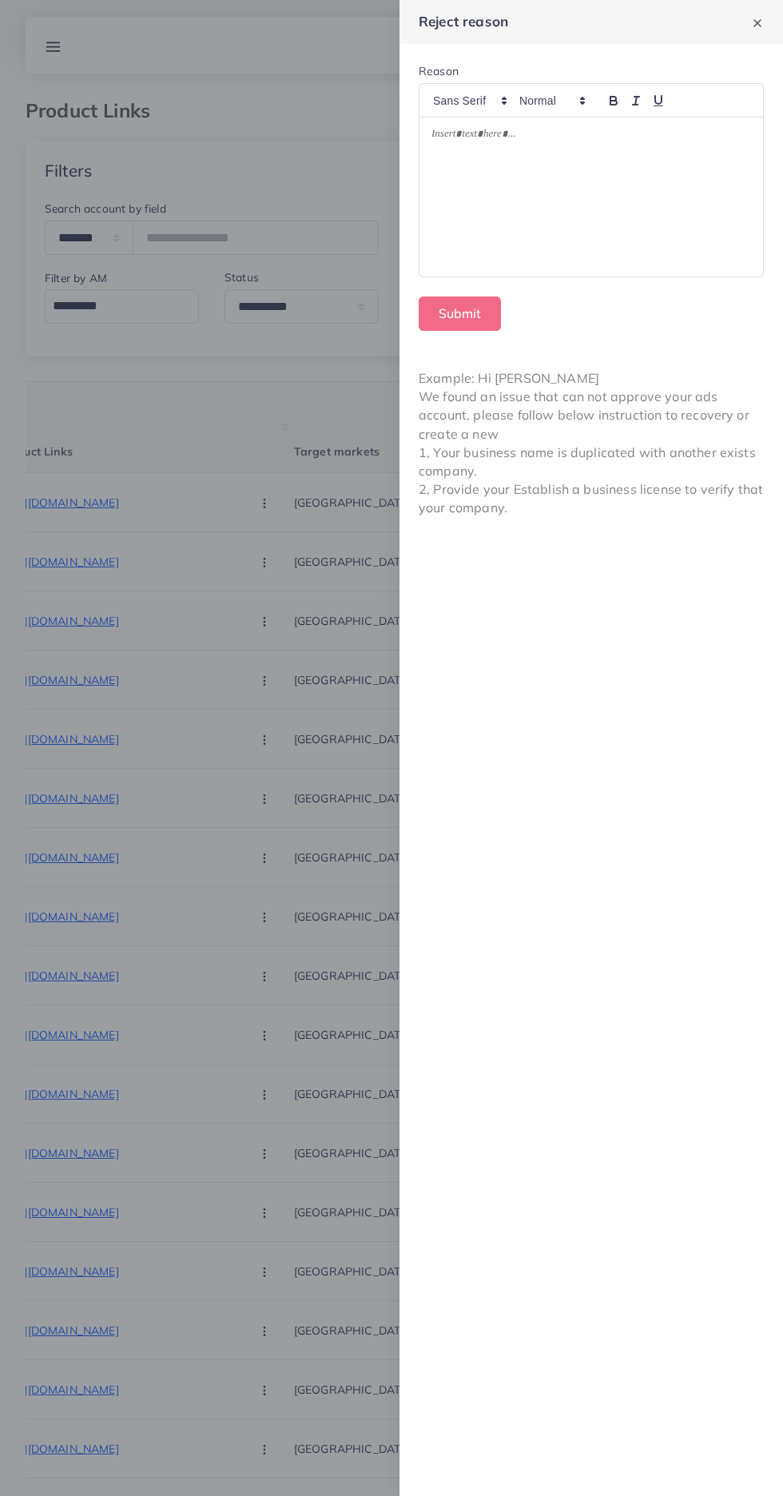
click at [605, 221] on div at bounding box center [592, 197] width 344 height 160
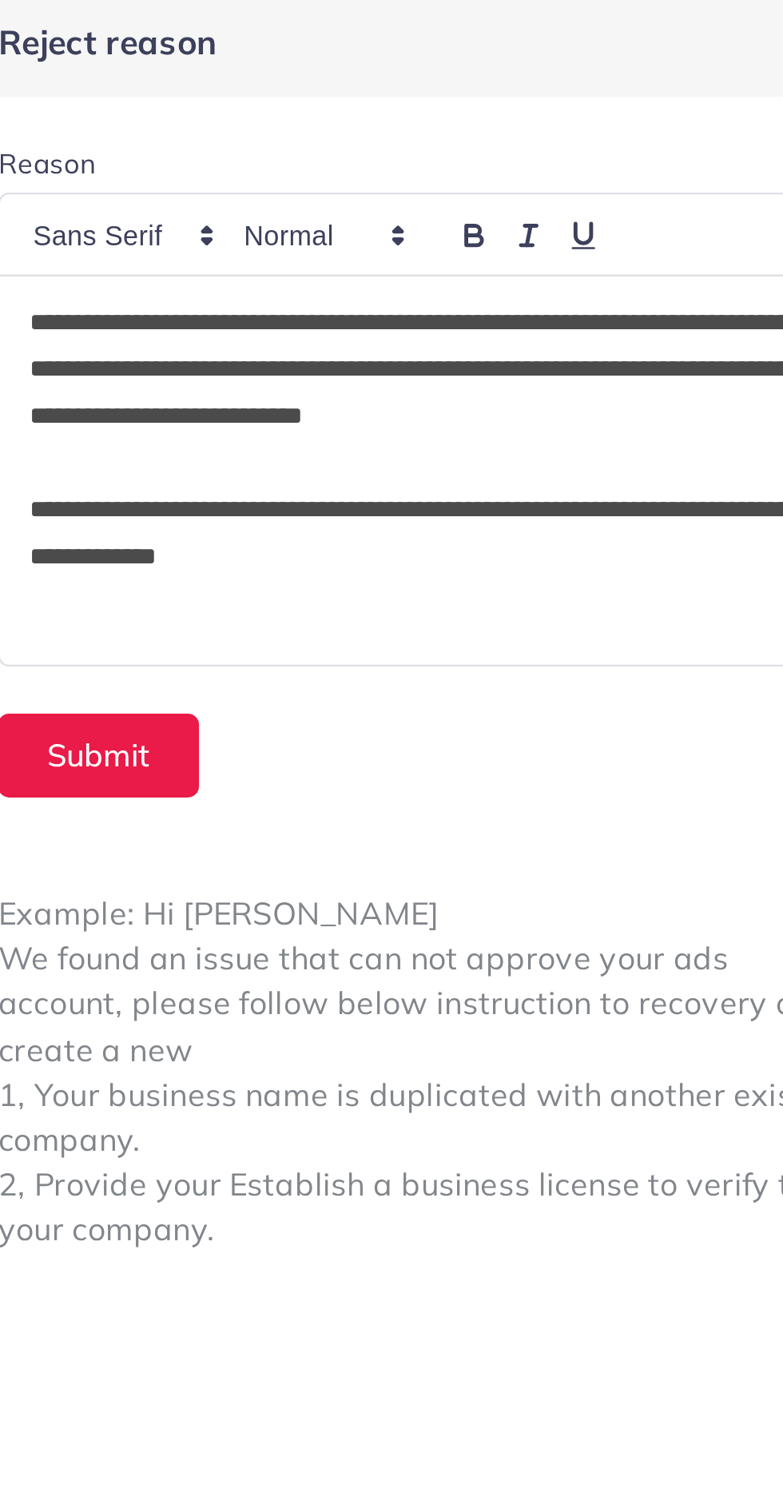
click at [673, 134] on p "**********" at bounding box center [592, 156] width 320 height 58
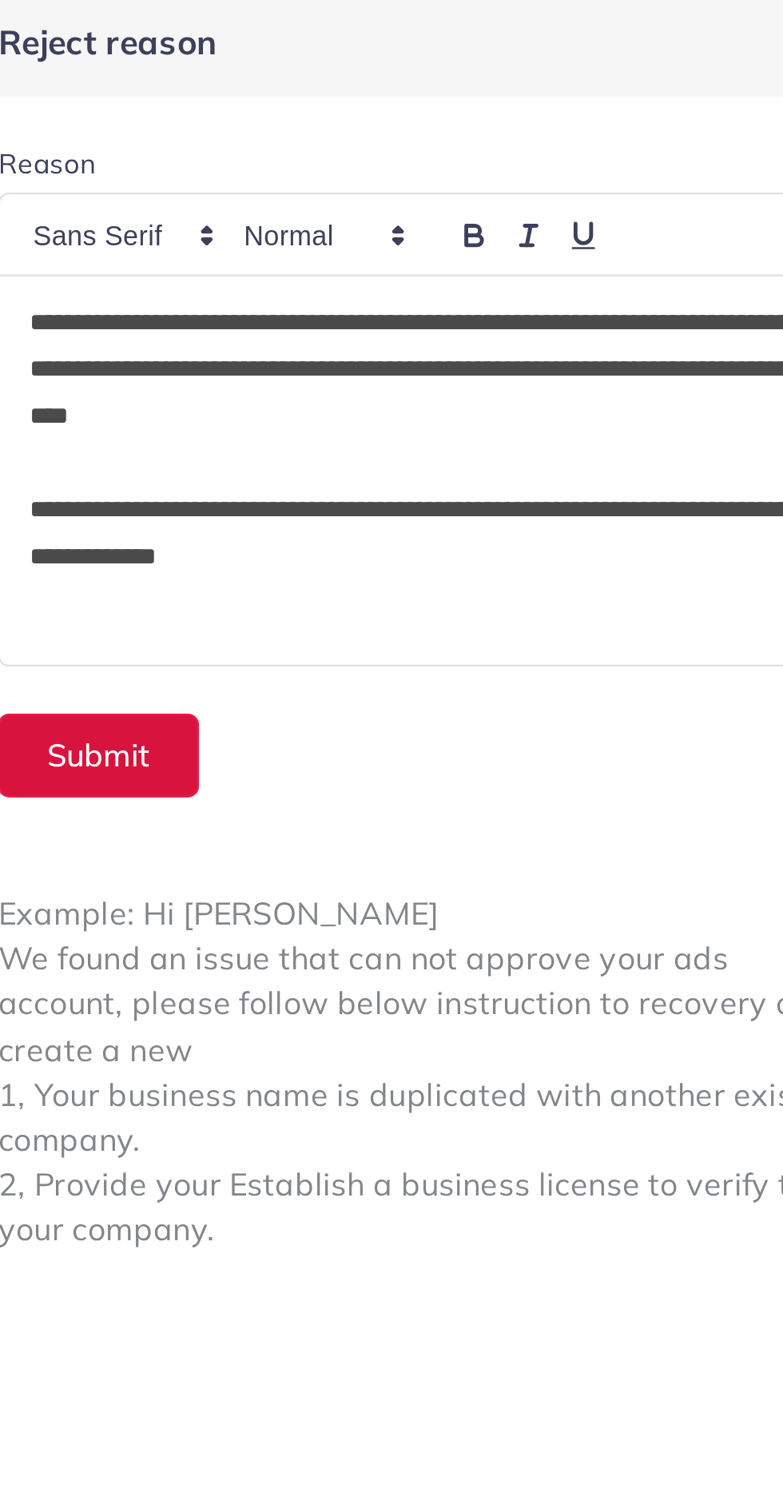
click at [448, 311] on button "Submit" at bounding box center [460, 314] width 82 height 34
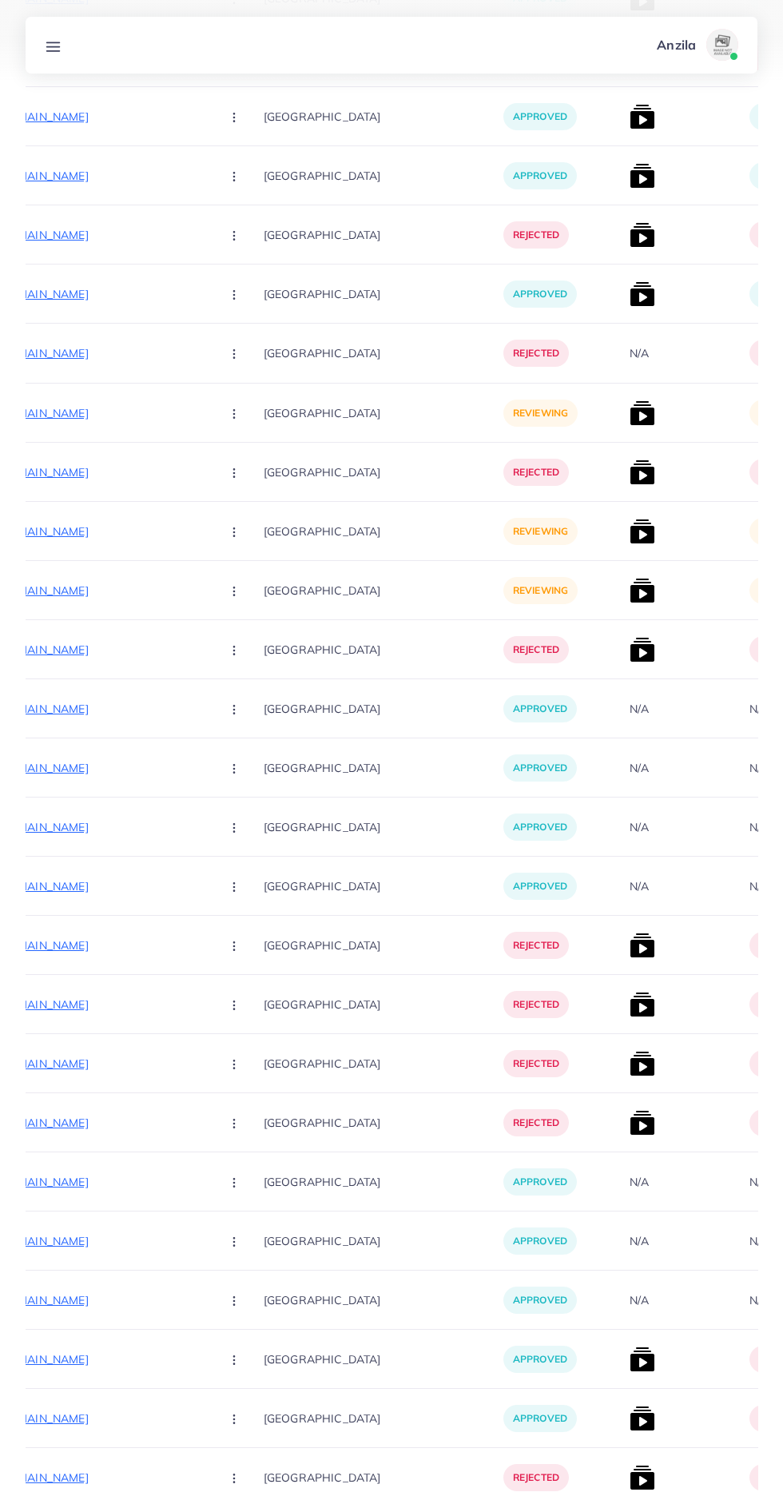
scroll to position [0, 276]
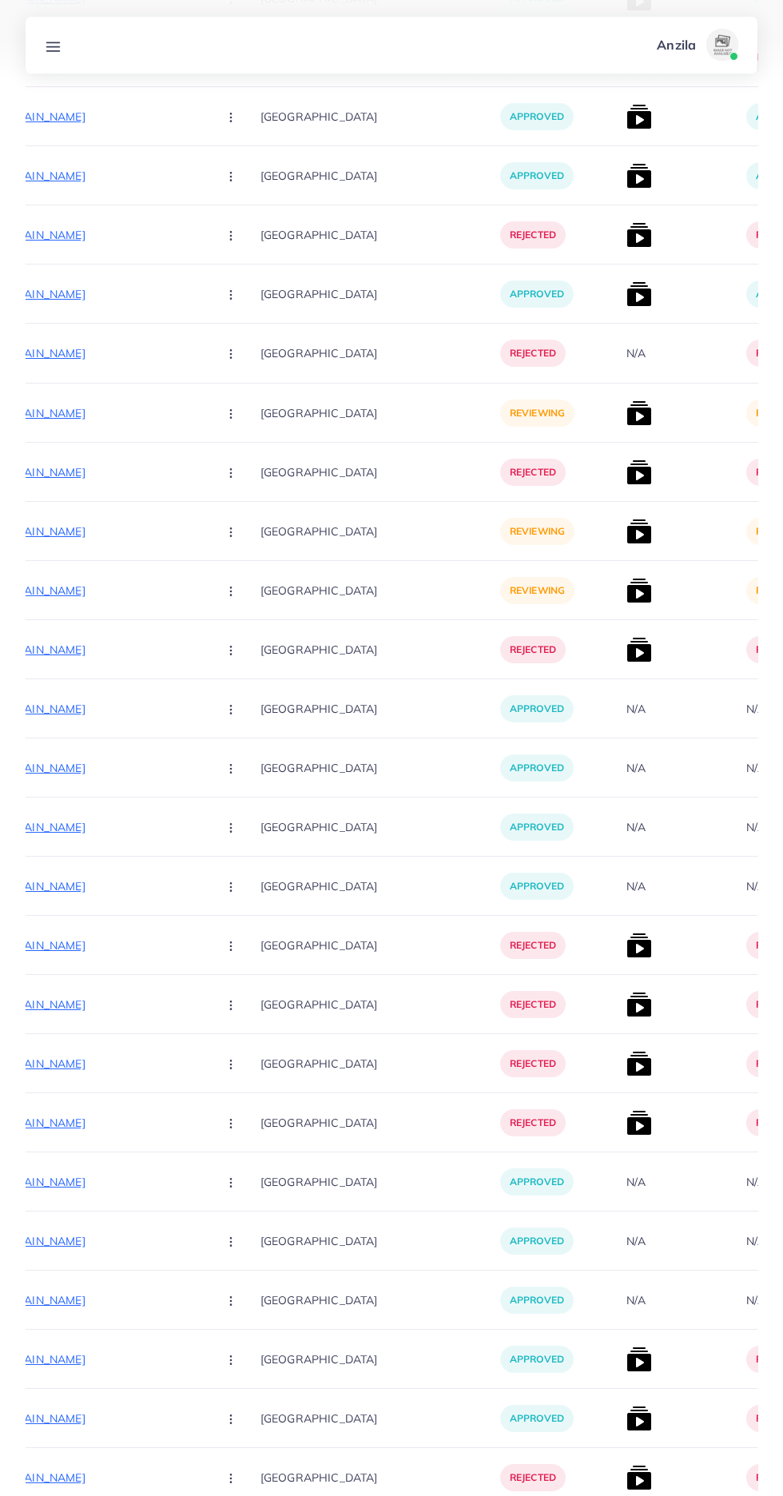
click at [110, 411] on p "https://pk.dontumpambance.com/products/gold-earrings-necklace-set-with-big-zirc…" at bounding box center [85, 413] width 240 height 19
click at [230, 418] on circle "button" at bounding box center [230, 417] width 1 height 1
click at [239, 503] on span "Reject" at bounding box center [258, 497] width 38 height 16
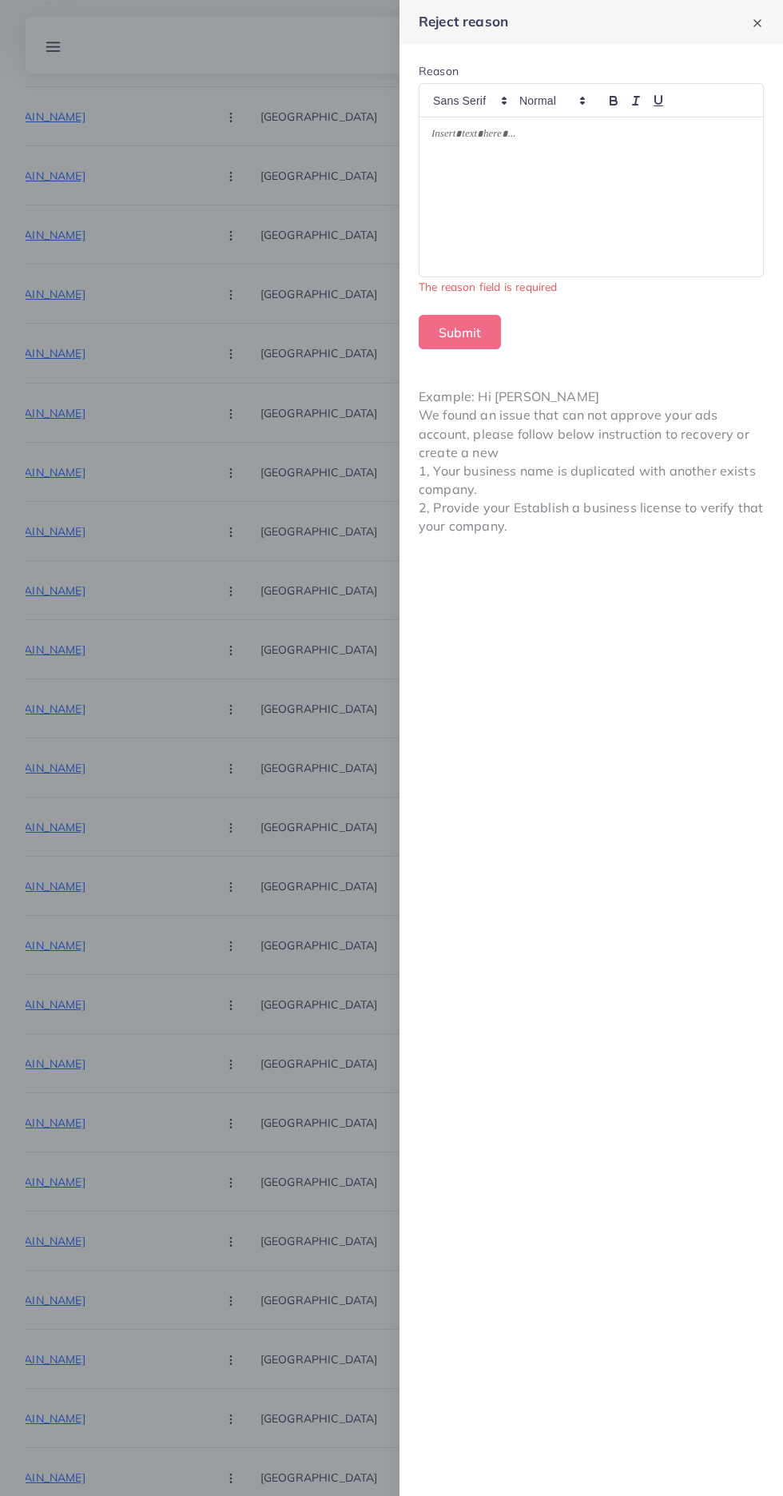
click at [607, 224] on div at bounding box center [592, 197] width 344 height 160
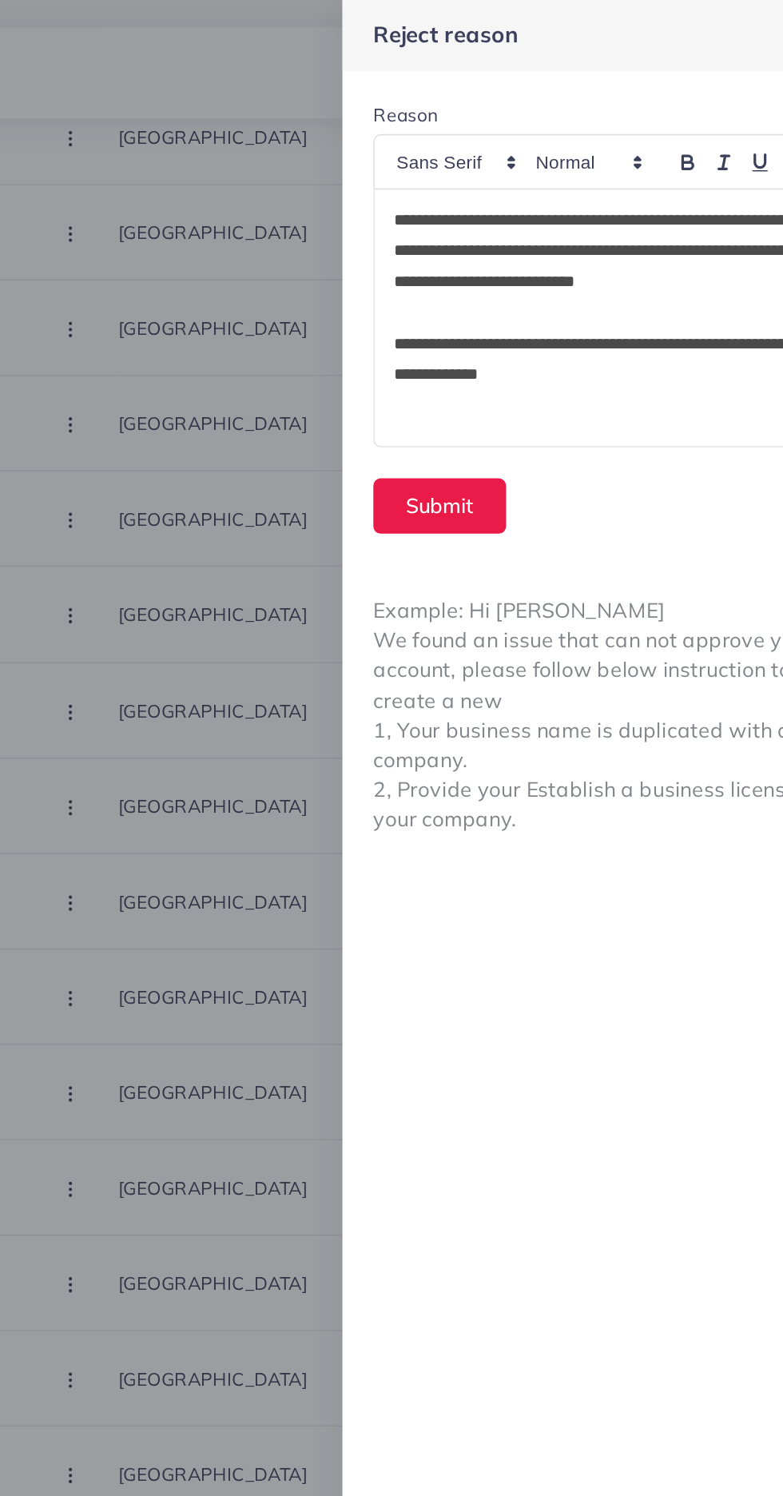
scroll to position [1184, 0]
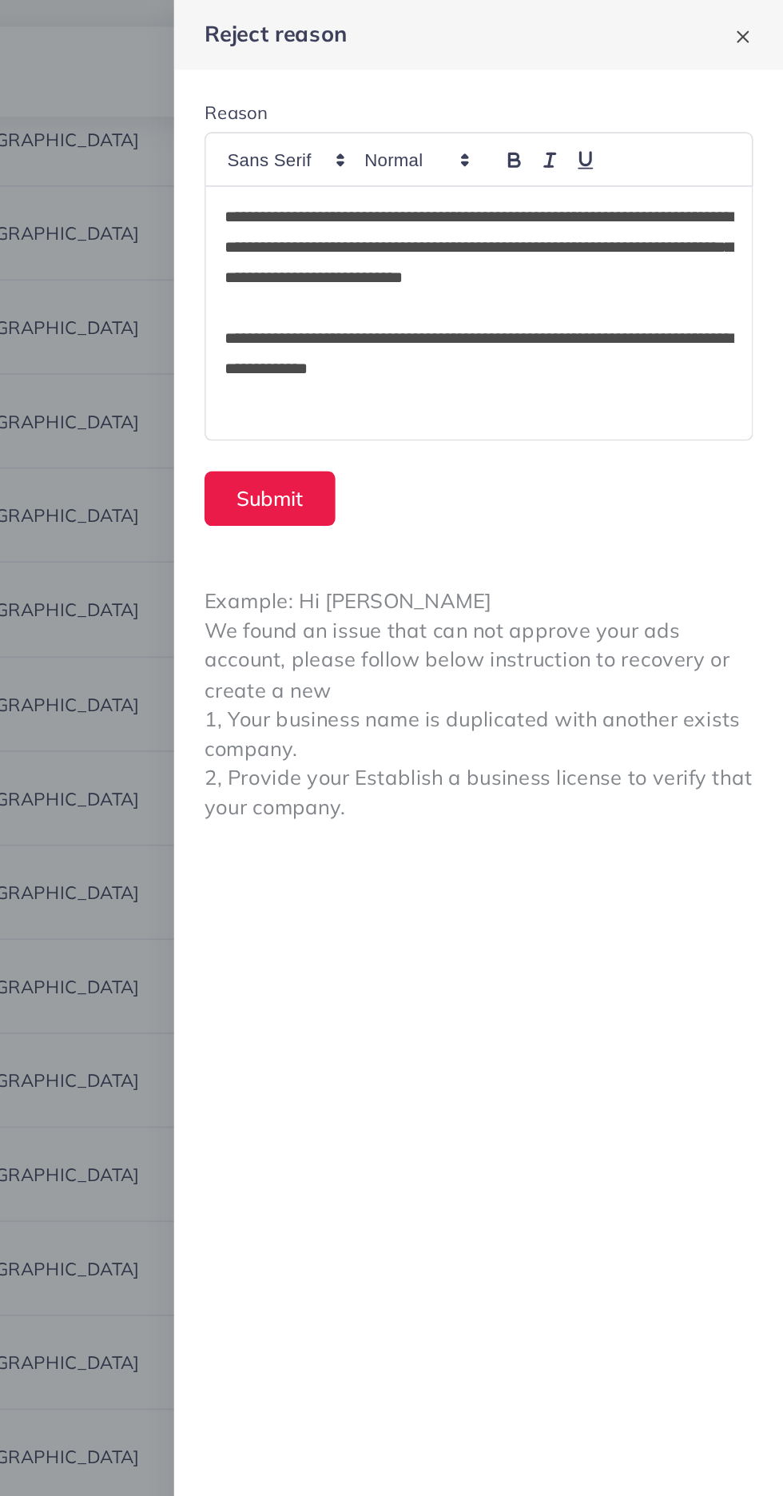
click at [675, 132] on p "**********" at bounding box center [592, 156] width 320 height 58
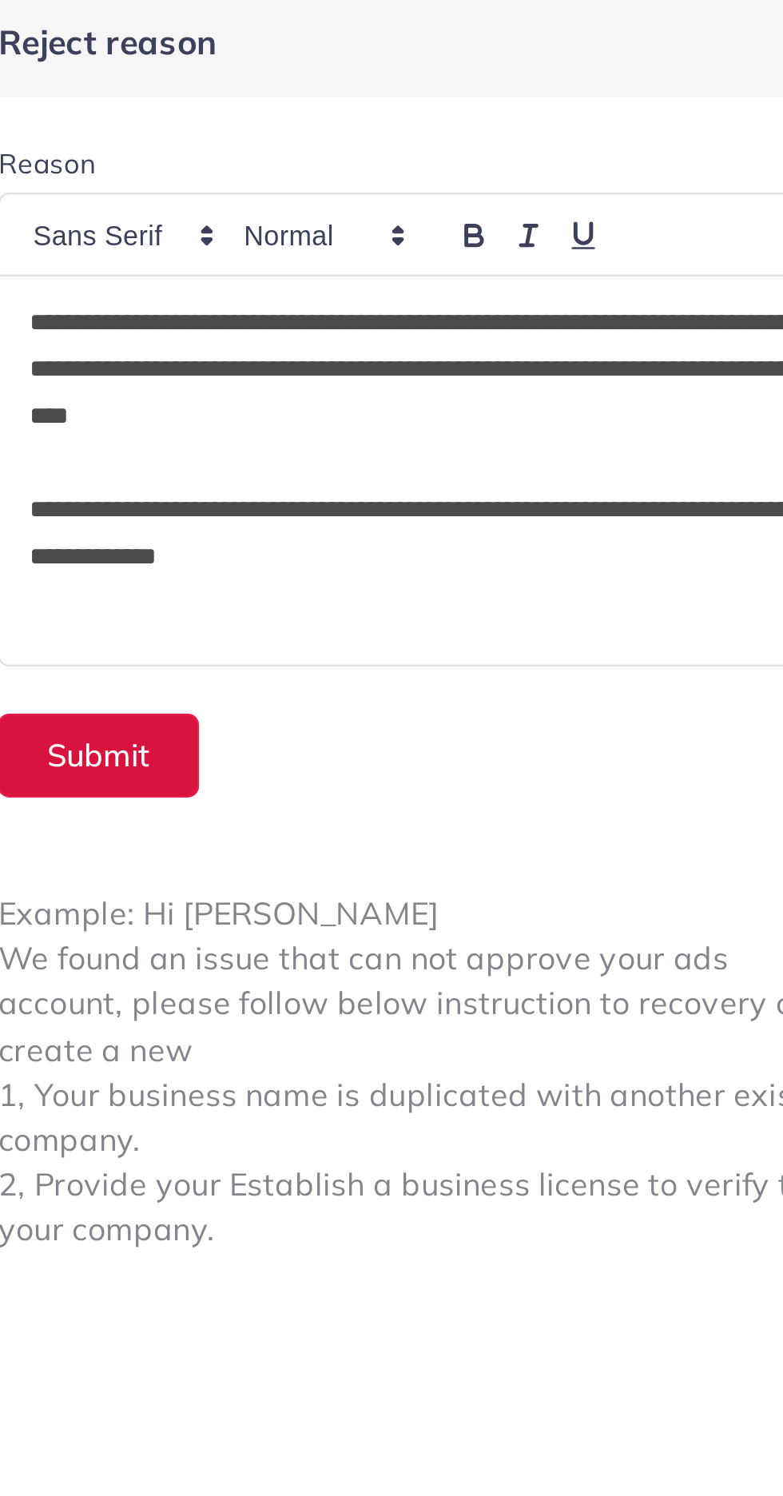
click at [446, 308] on button "Submit" at bounding box center [460, 314] width 82 height 34
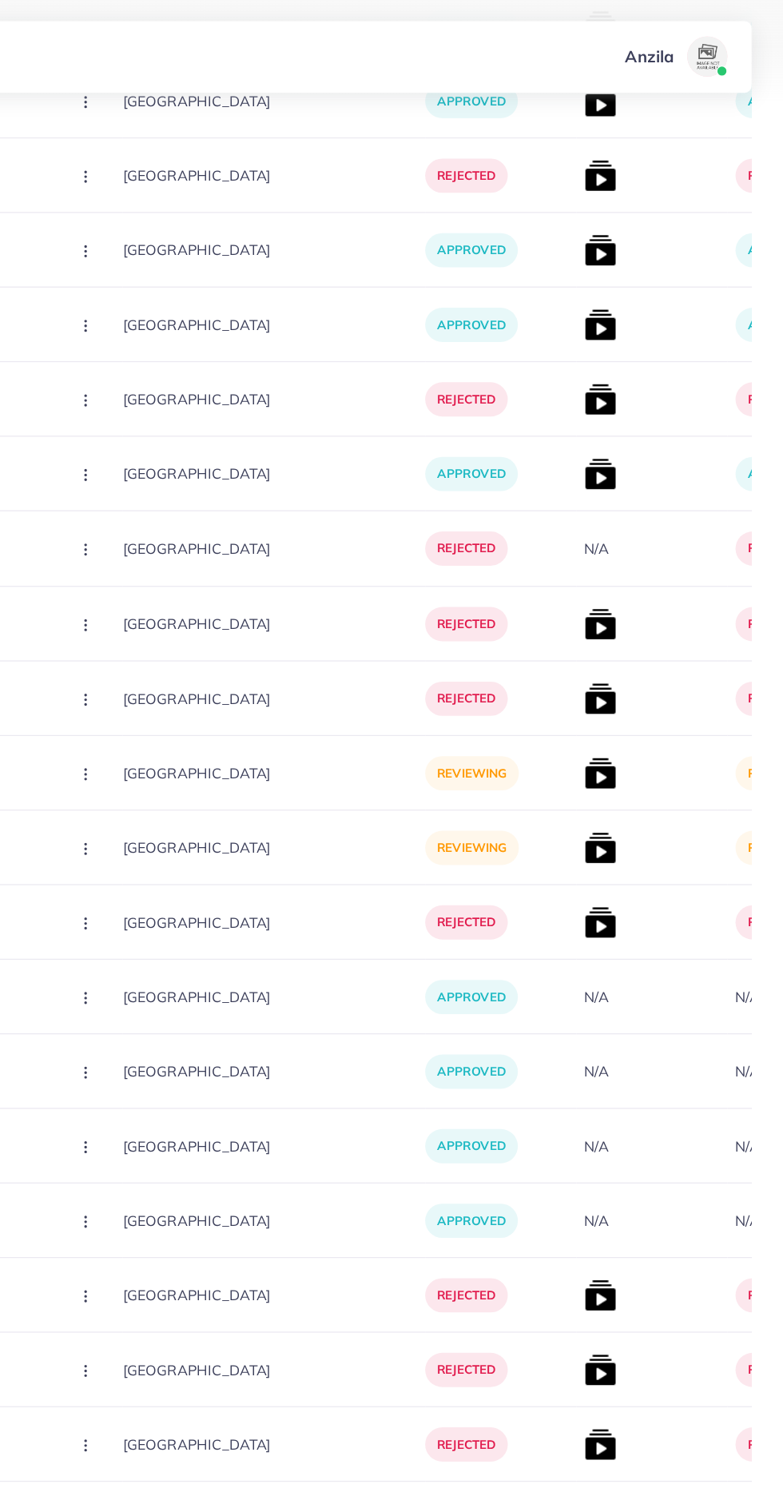
scroll to position [1085, 0]
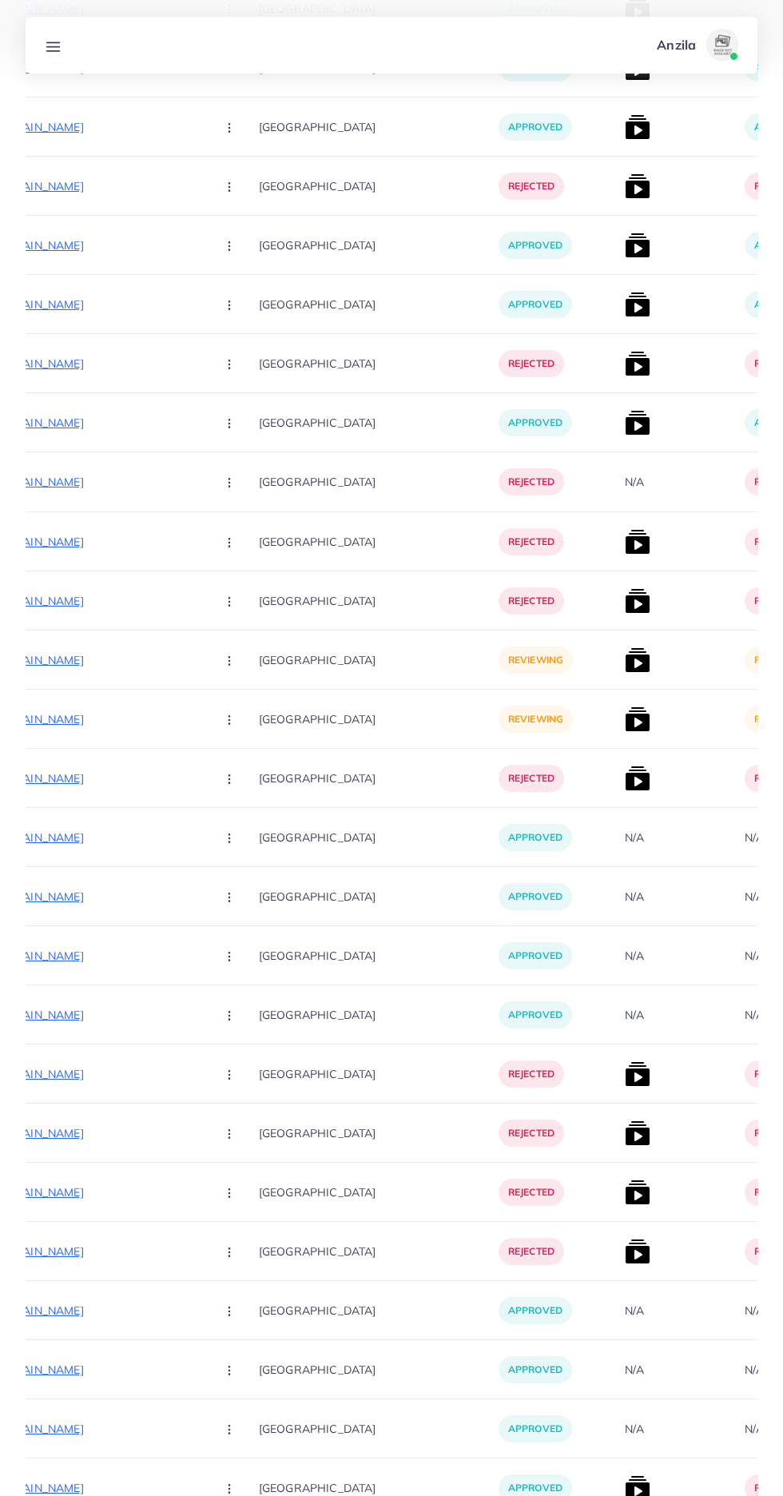
click at [112, 663] on p "https://pk.dontumpambance.com/products/flower-charm-necklace" at bounding box center [83, 660] width 240 height 19
click at [229, 661] on circle "button" at bounding box center [229, 660] width 1 height 1
click at [237, 738] on span "Reject" at bounding box center [256, 744] width 38 height 16
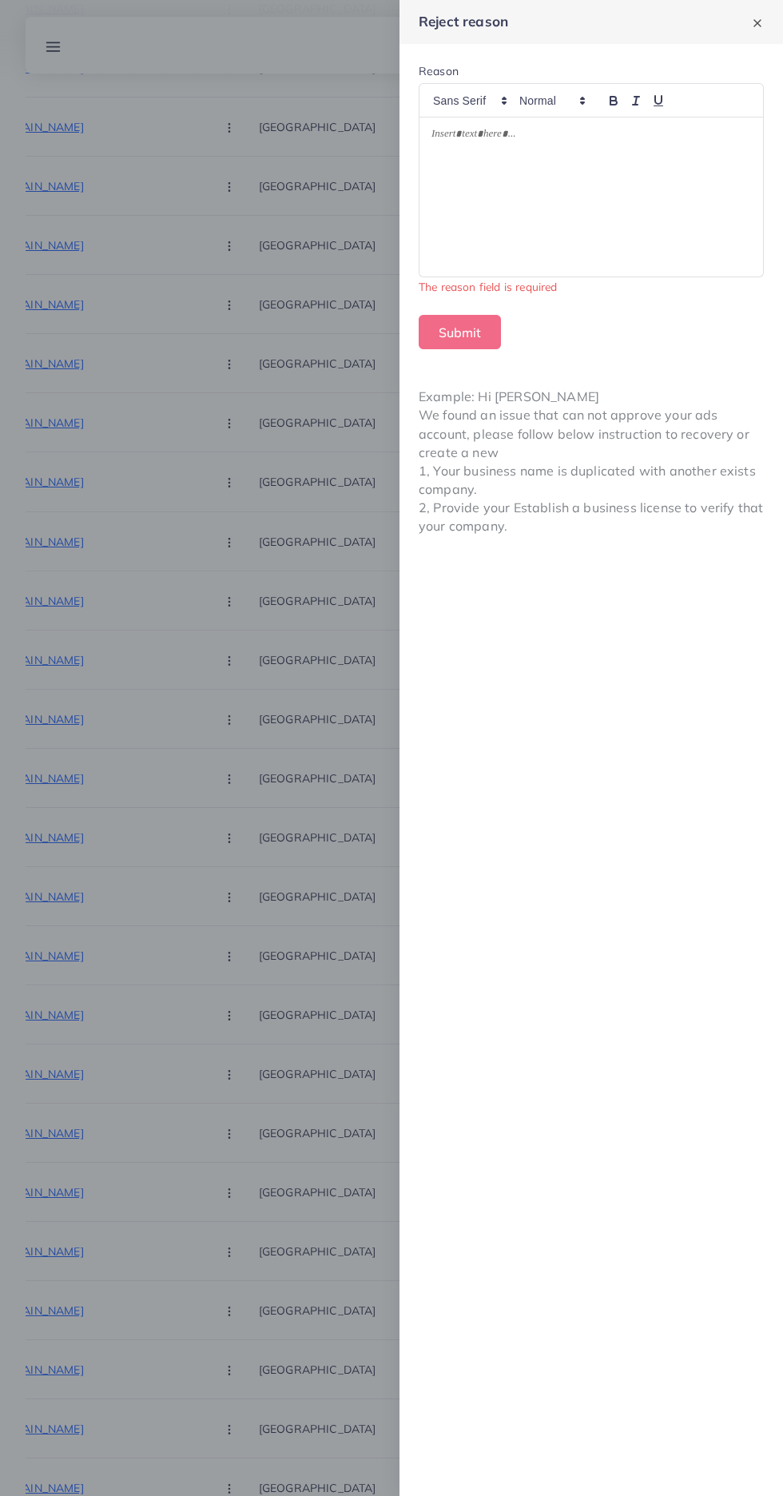
click at [602, 227] on div at bounding box center [592, 197] width 344 height 160
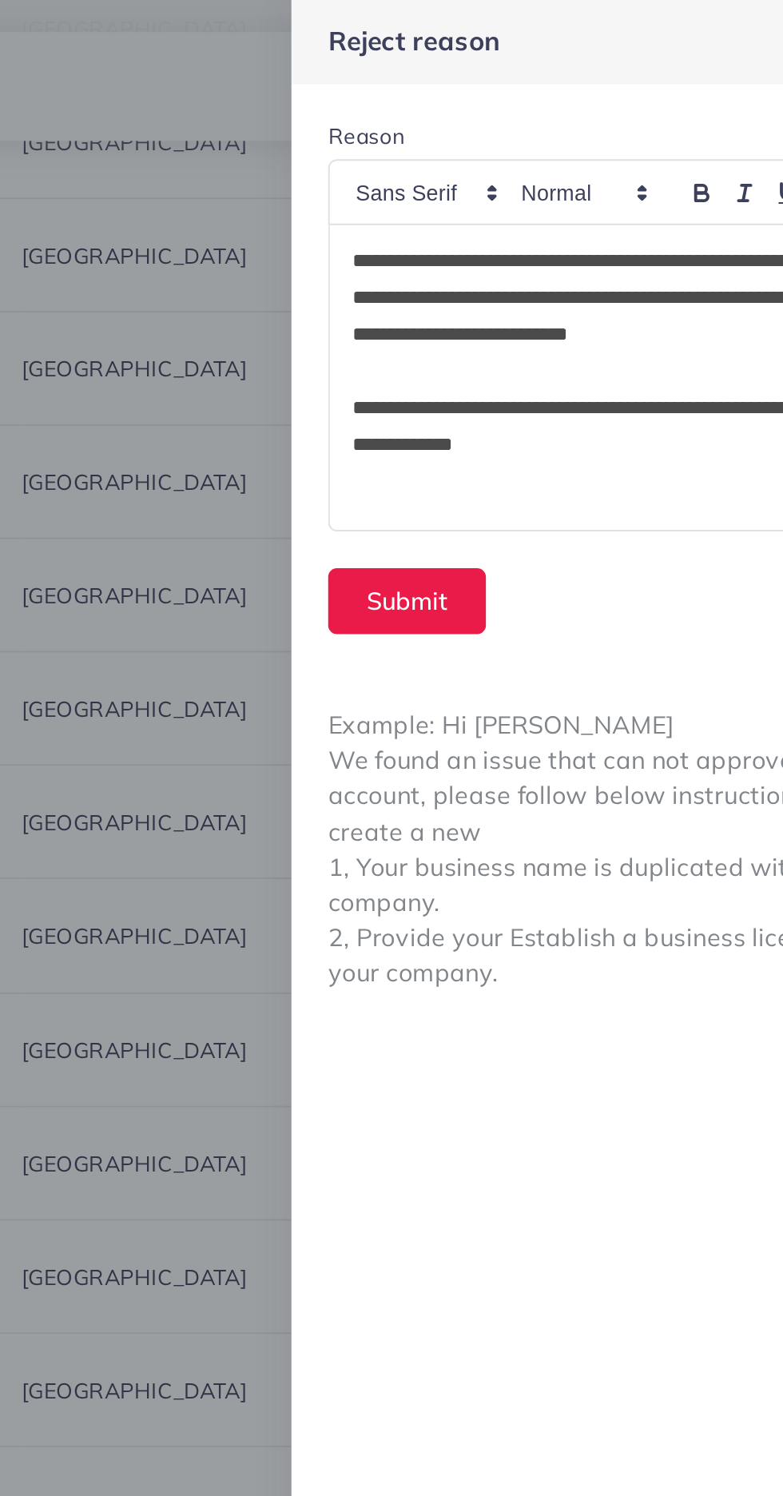
scroll to position [1065, 0]
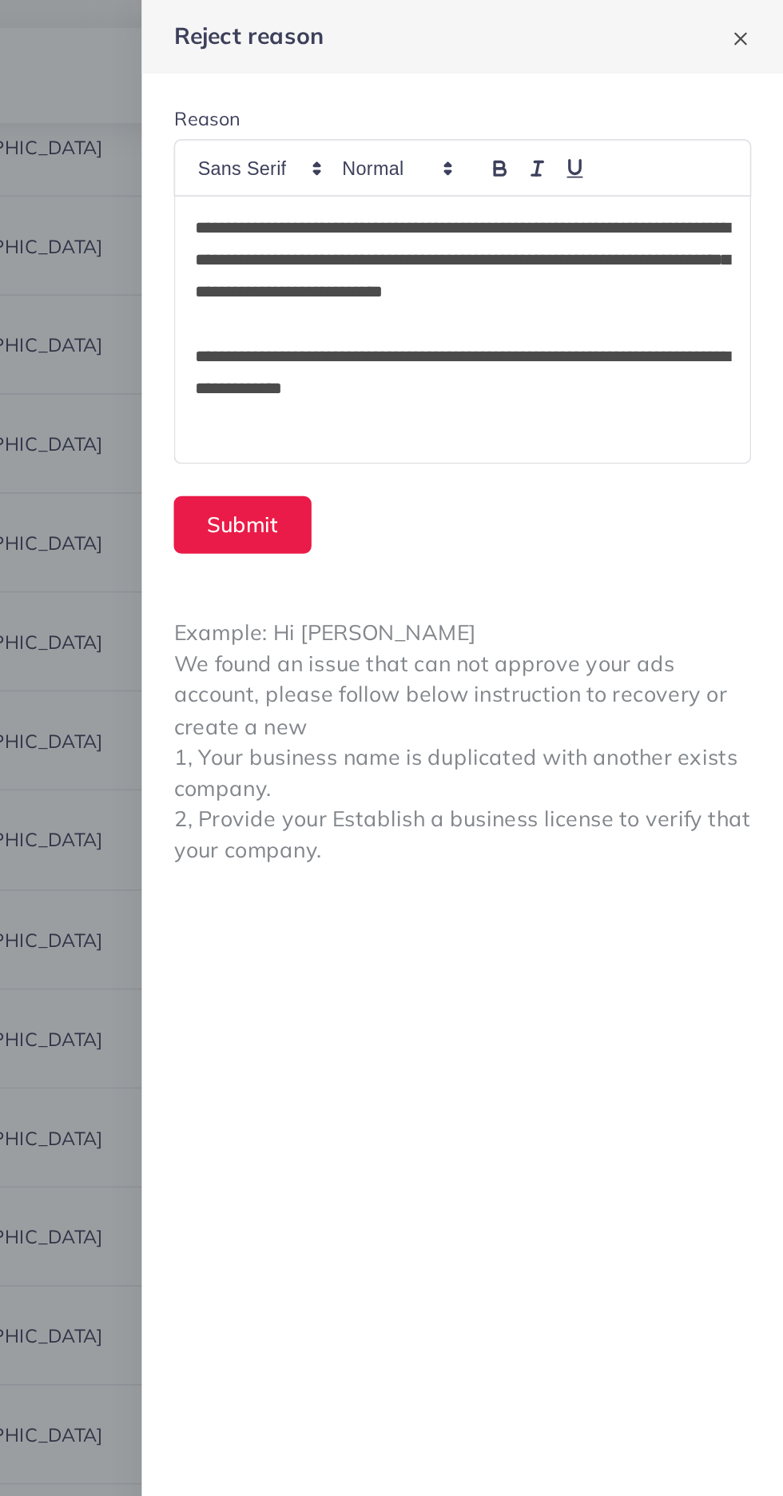
click at [682, 137] on p "**********" at bounding box center [592, 156] width 320 height 58
click at [675, 141] on p "**********" at bounding box center [592, 156] width 320 height 58
click at [473, 313] on button "Submit" at bounding box center [460, 314] width 82 height 34
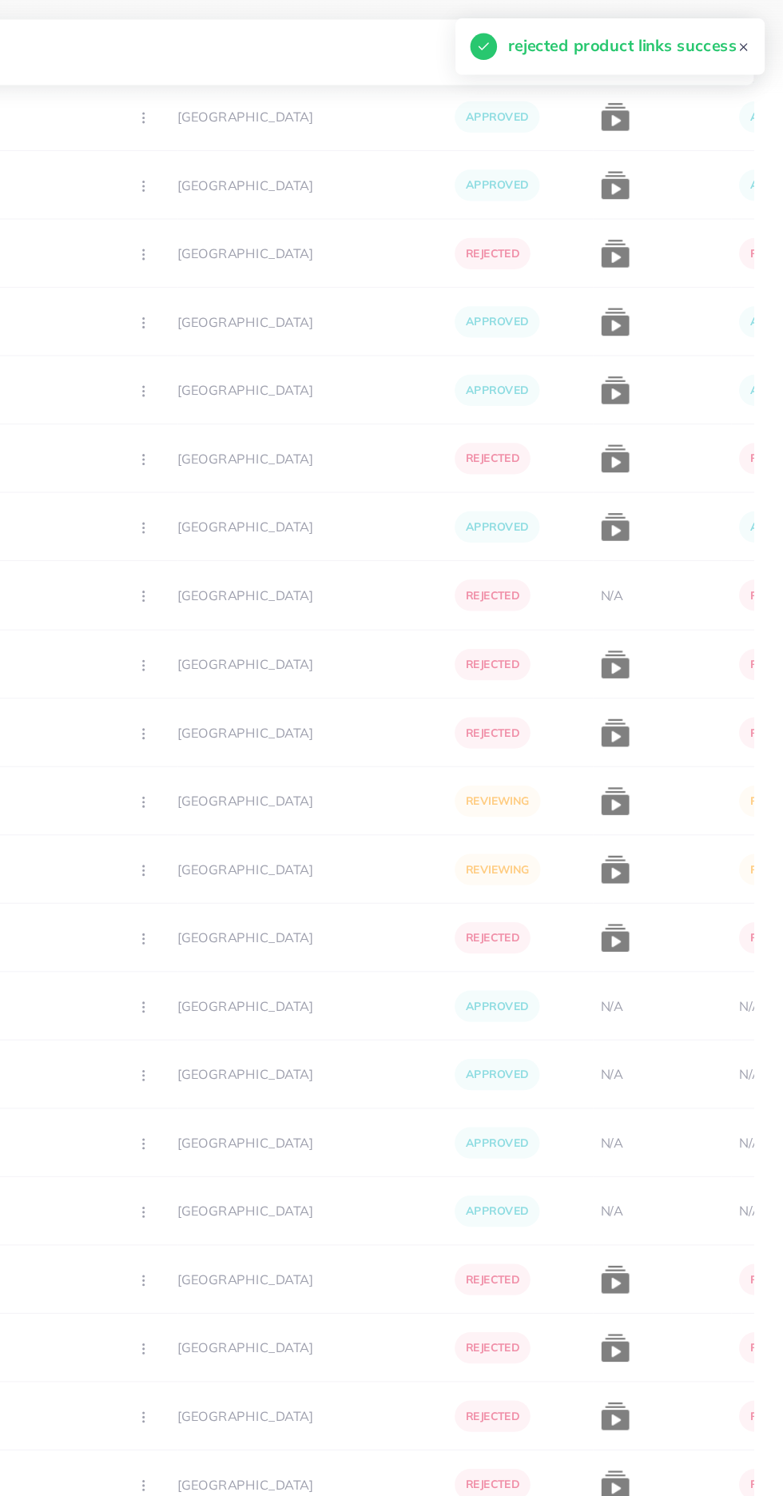
scroll to position [1043, 0]
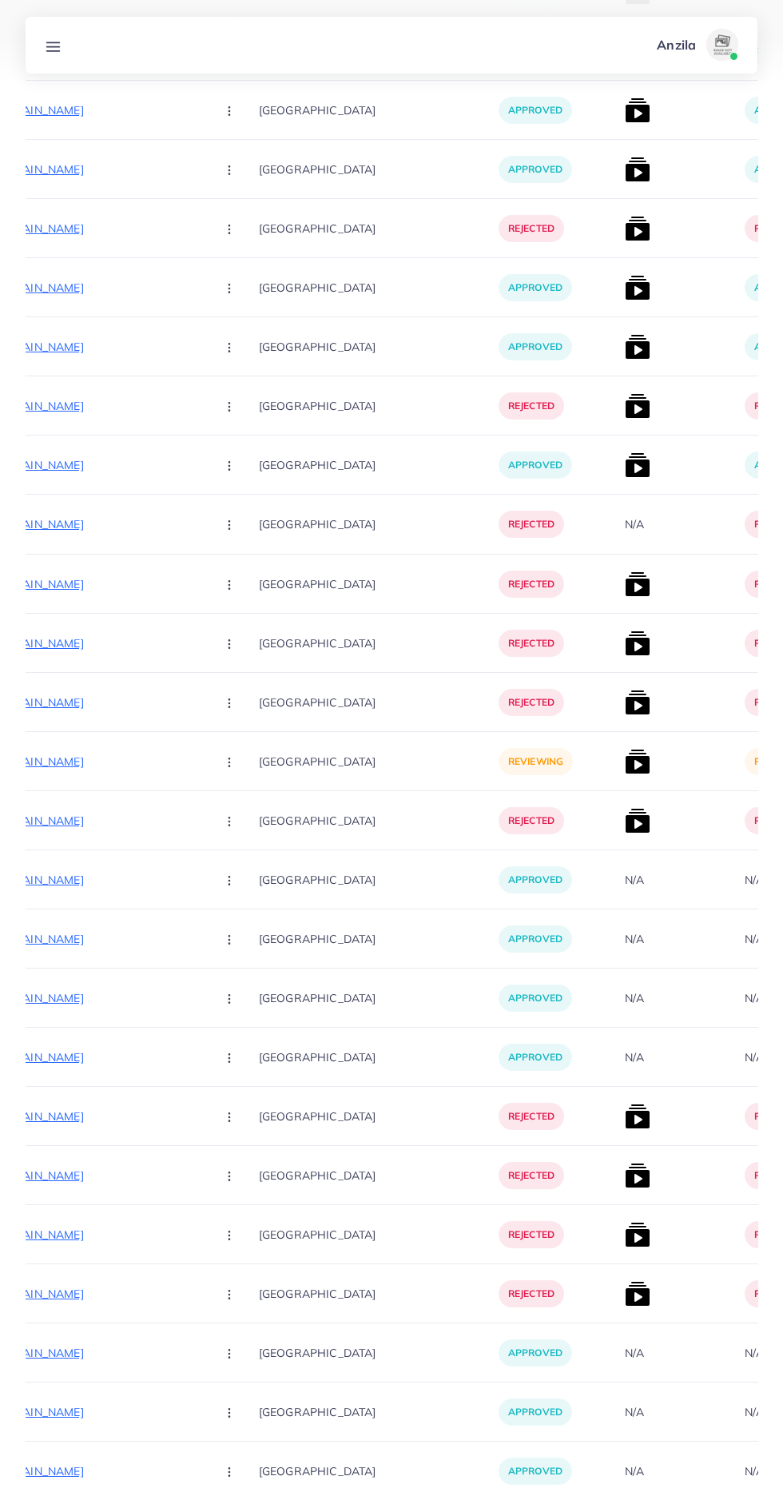
click at [100, 757] on p "https://pk.dontumpambance.com/products/elegant-triple-butterfly-pendant-necklace" at bounding box center [83, 761] width 240 height 19
click at [229, 763] on circle "button" at bounding box center [229, 762] width 1 height 1
click at [225, 794] on link "Approve" at bounding box center [267, 810] width 126 height 35
click at [625, 761] on img at bounding box center [638, 762] width 26 height 26
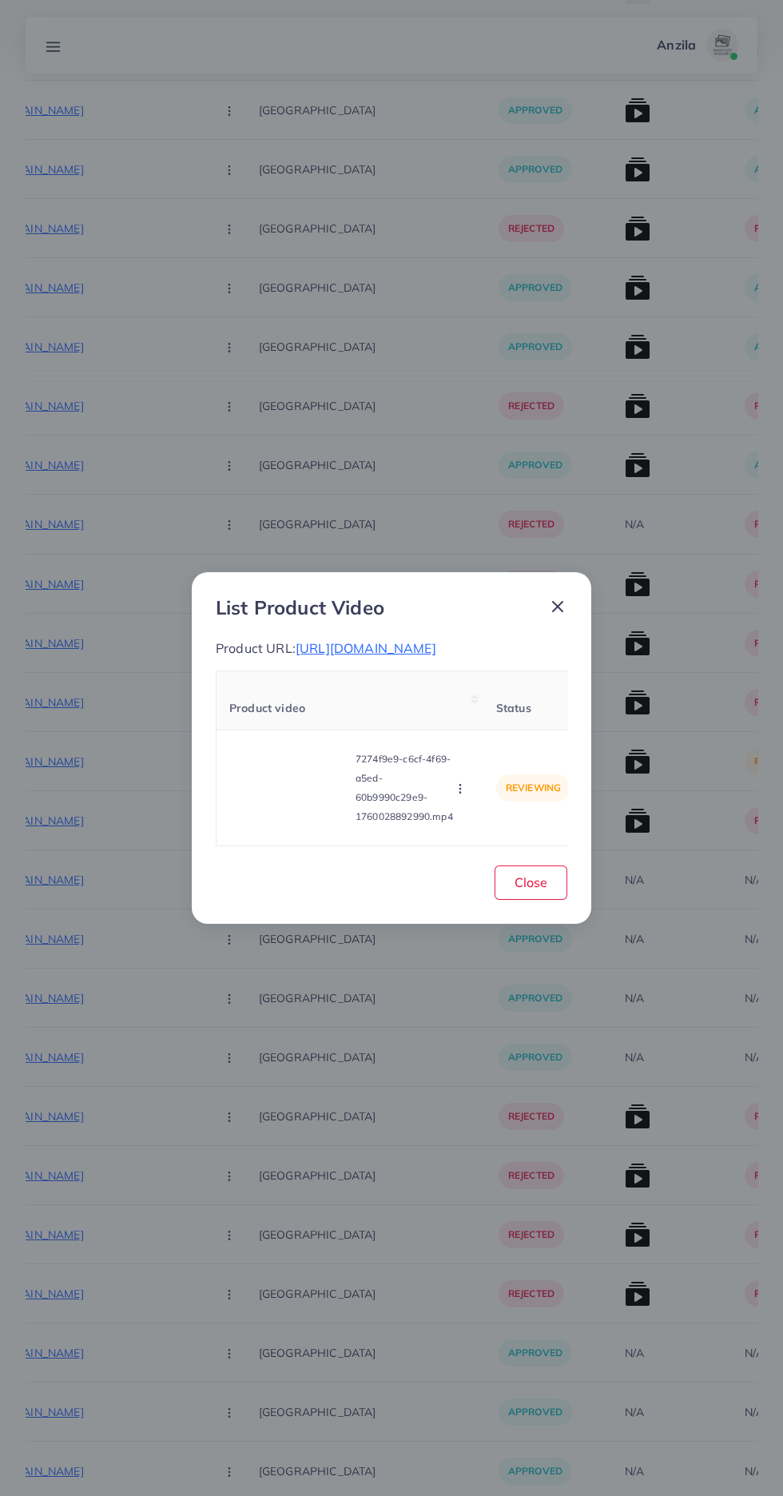
click at [272, 822] on video at bounding box center [289, 788] width 120 height 72
click at [285, 824] on div at bounding box center [289, 788] width 120 height 72
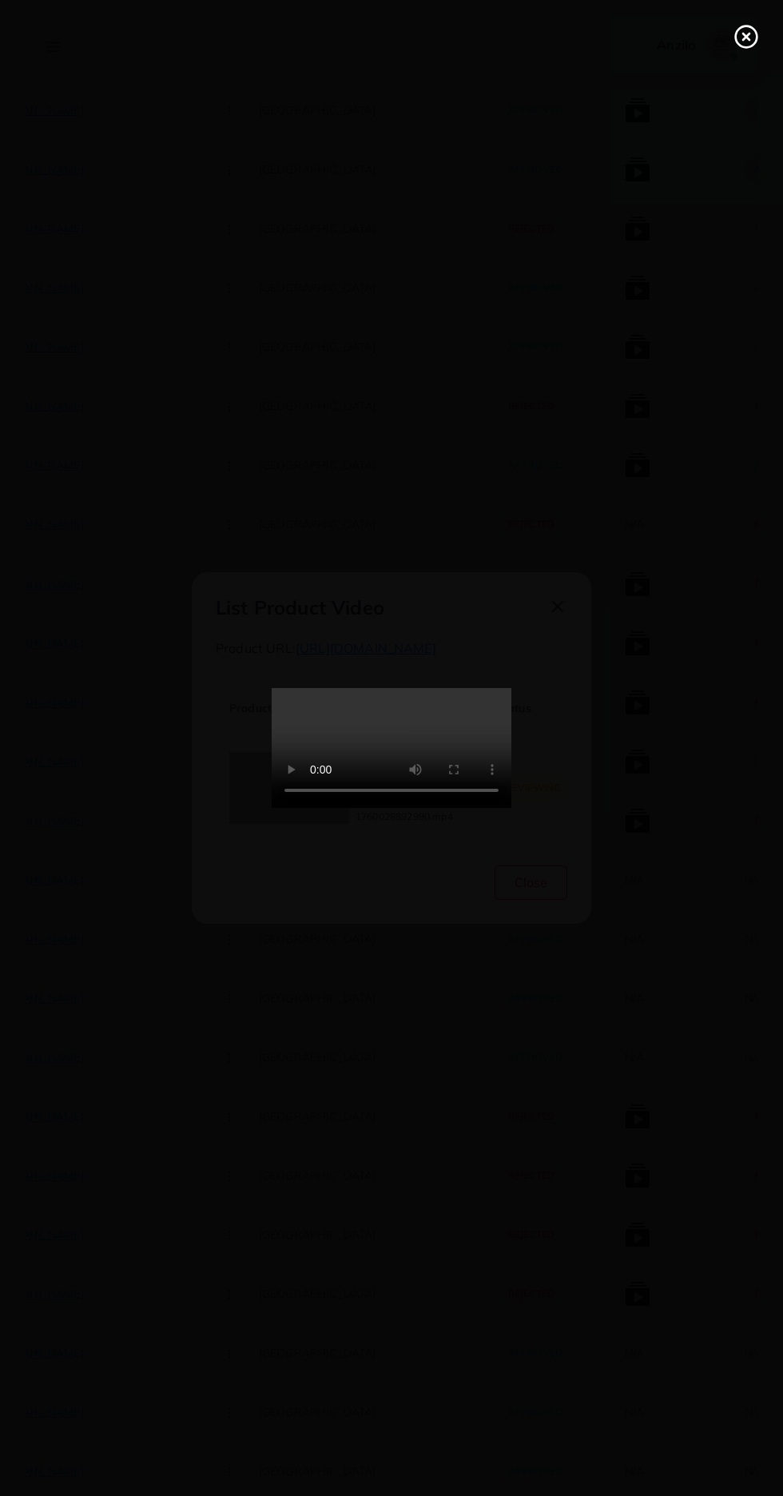
click at [750, 43] on icon at bounding box center [747, 37] width 26 height 26
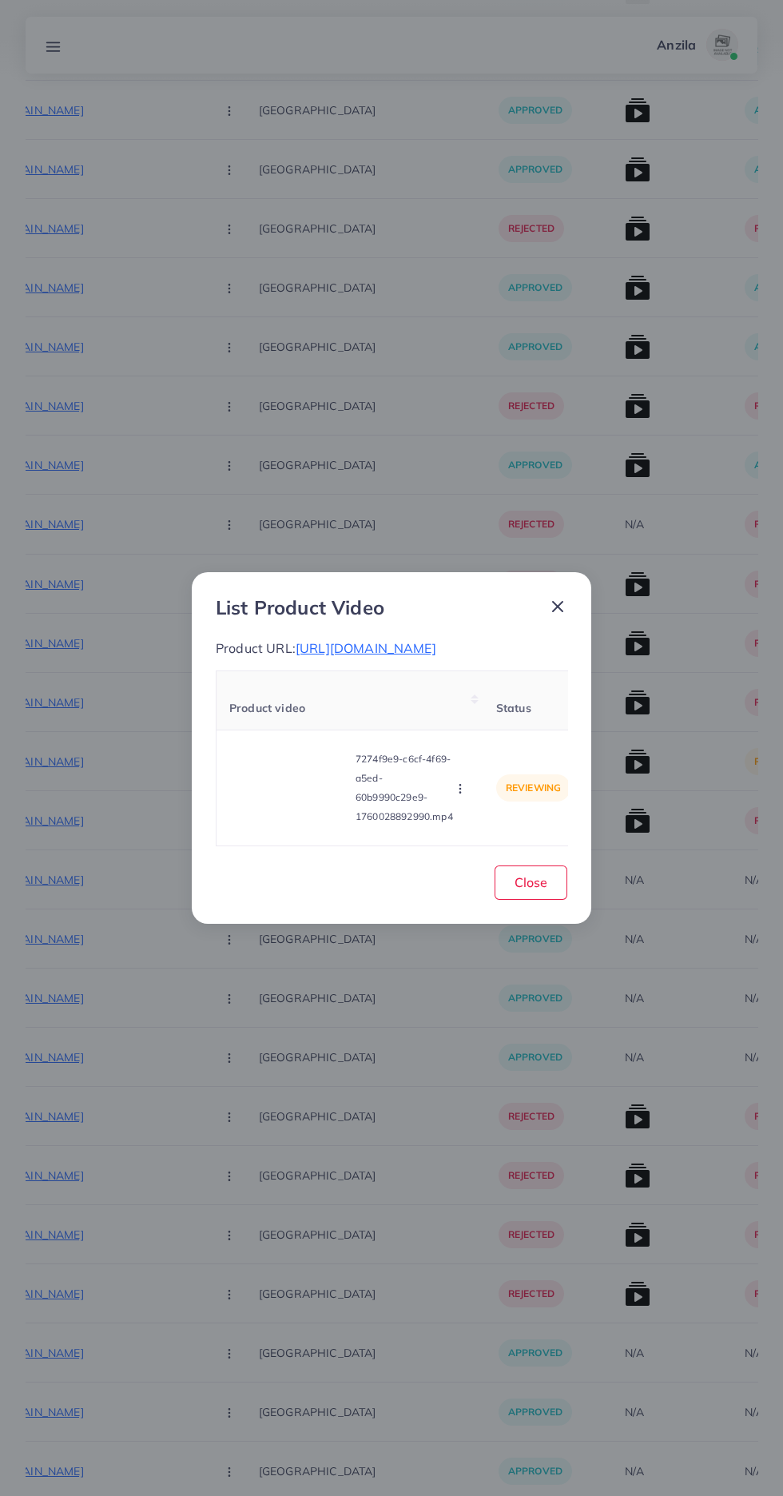
click at [464, 795] on icon "button" at bounding box center [460, 788] width 13 height 13
click at [490, 757] on span "Reject" at bounding box center [487, 749] width 38 height 16
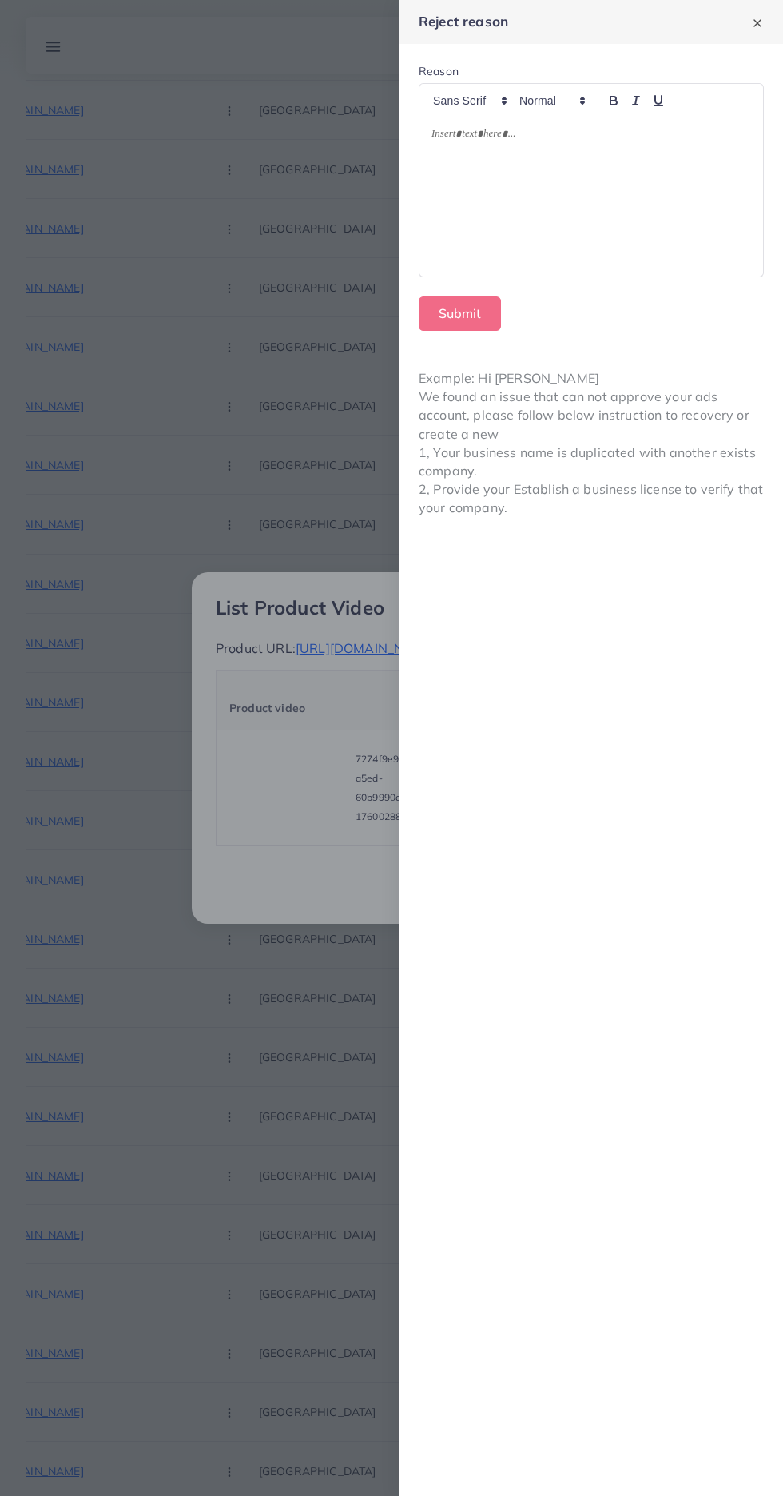
click at [616, 196] on div at bounding box center [592, 197] width 344 height 160
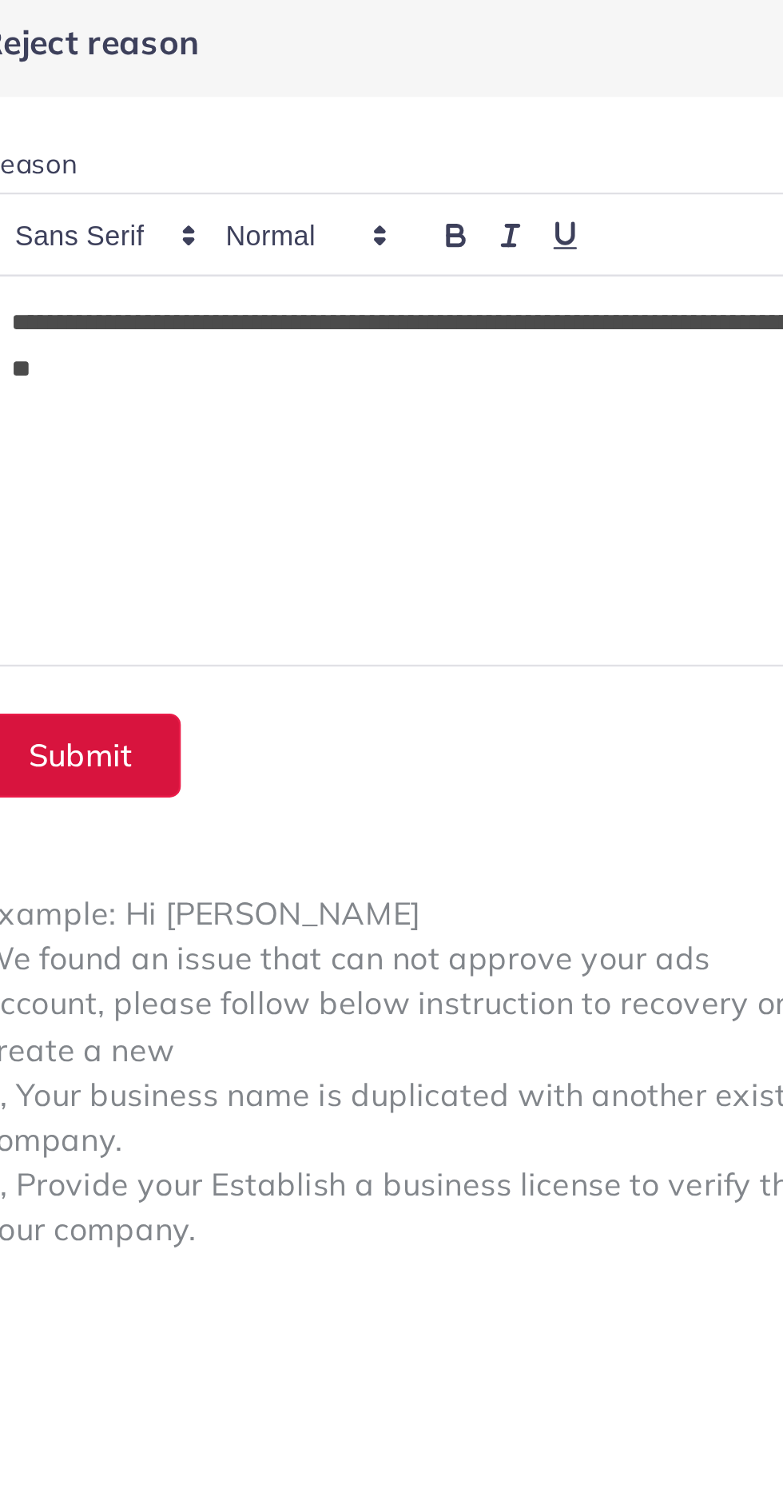
click at [464, 315] on button "Submit" at bounding box center [460, 314] width 82 height 34
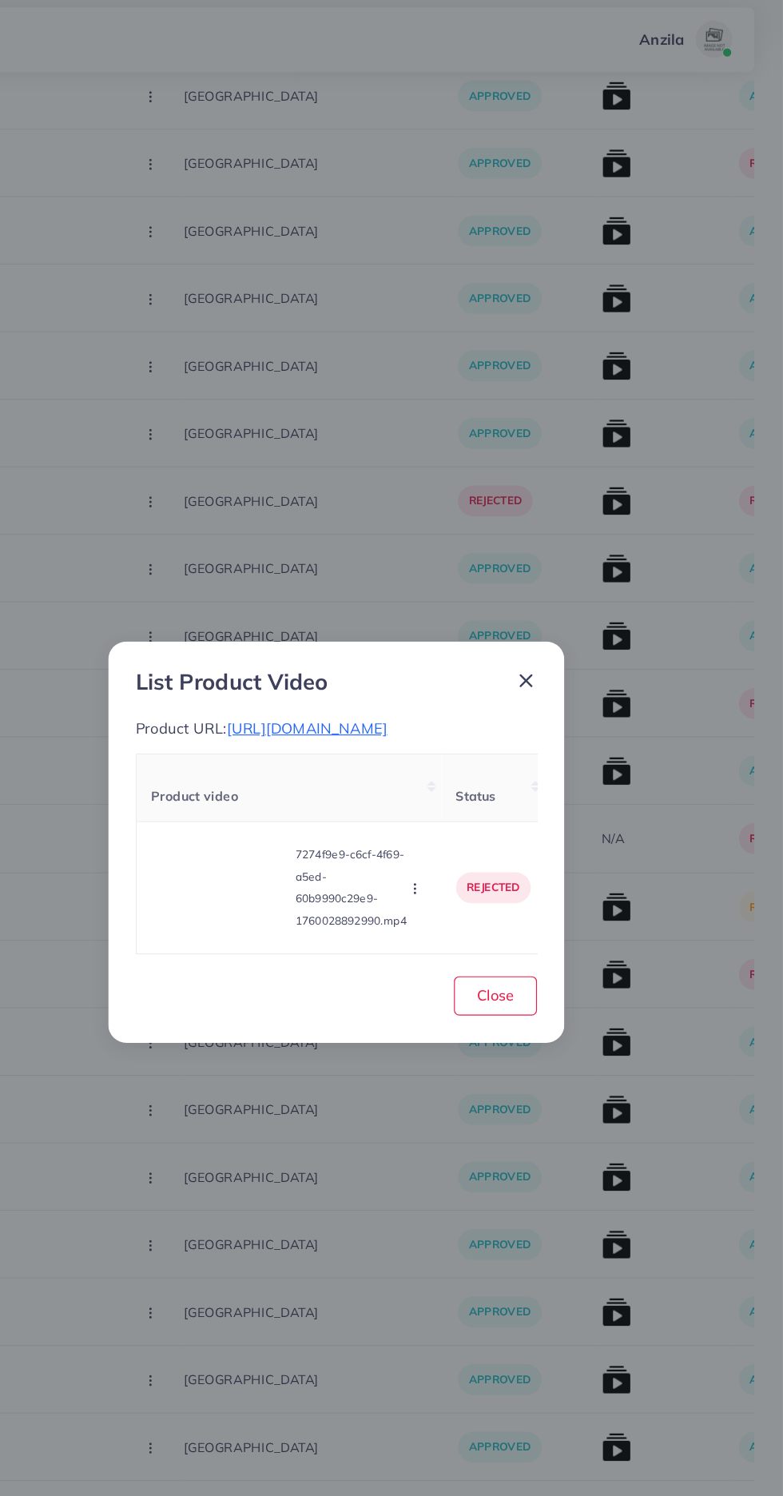
scroll to position [704, 0]
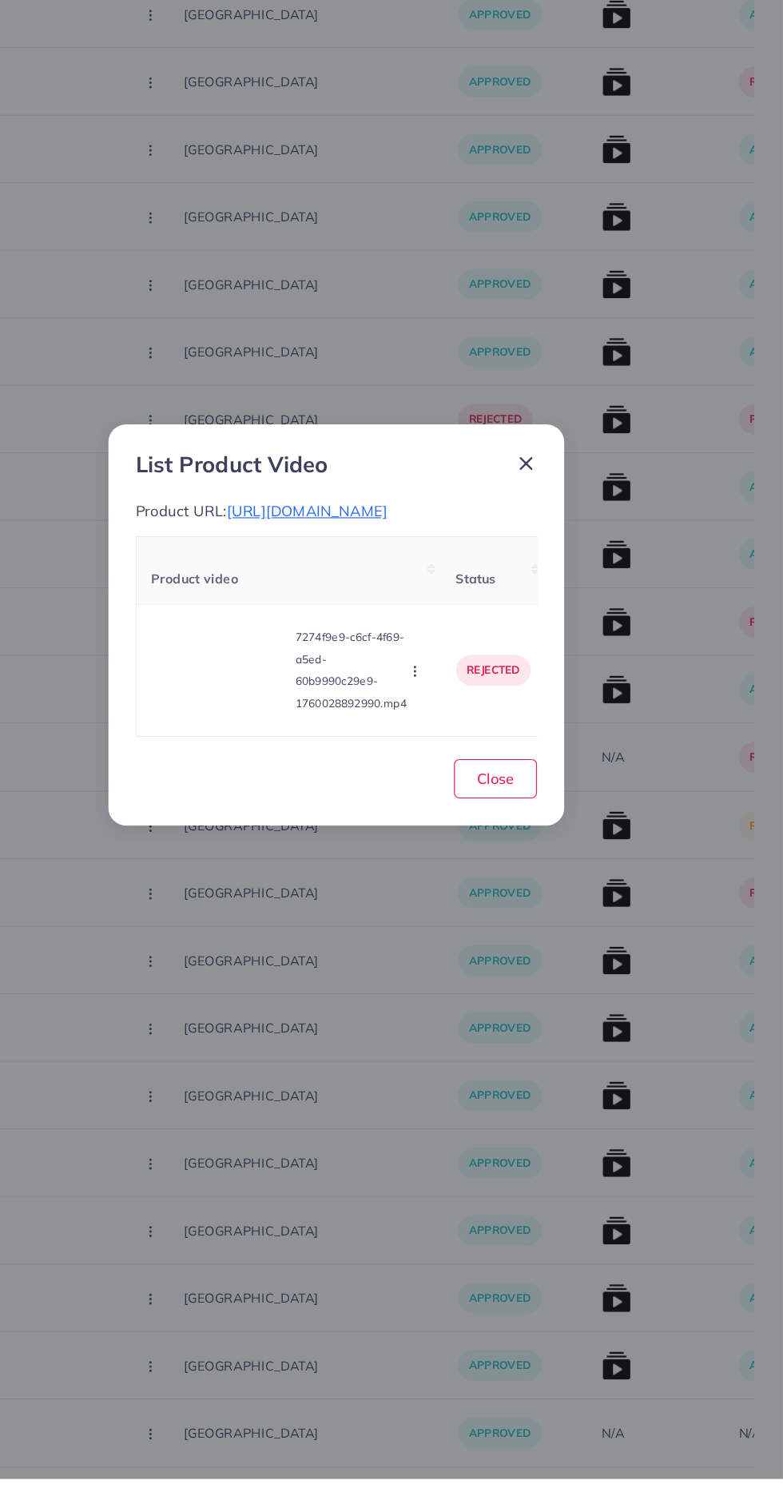
click at [268, 824] on video at bounding box center [289, 788] width 120 height 72
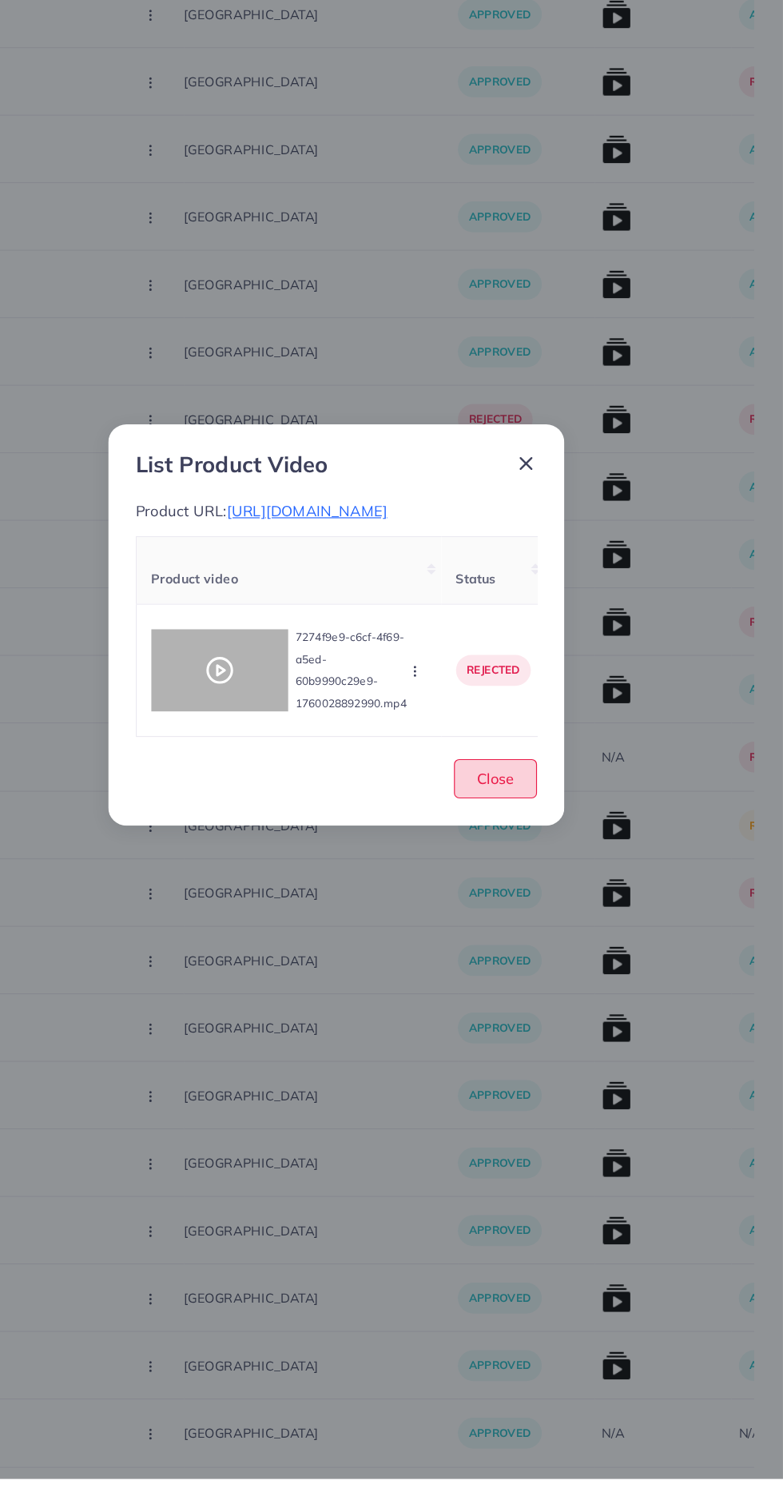
click at [530, 890] on span "Close" at bounding box center [531, 882] width 33 height 16
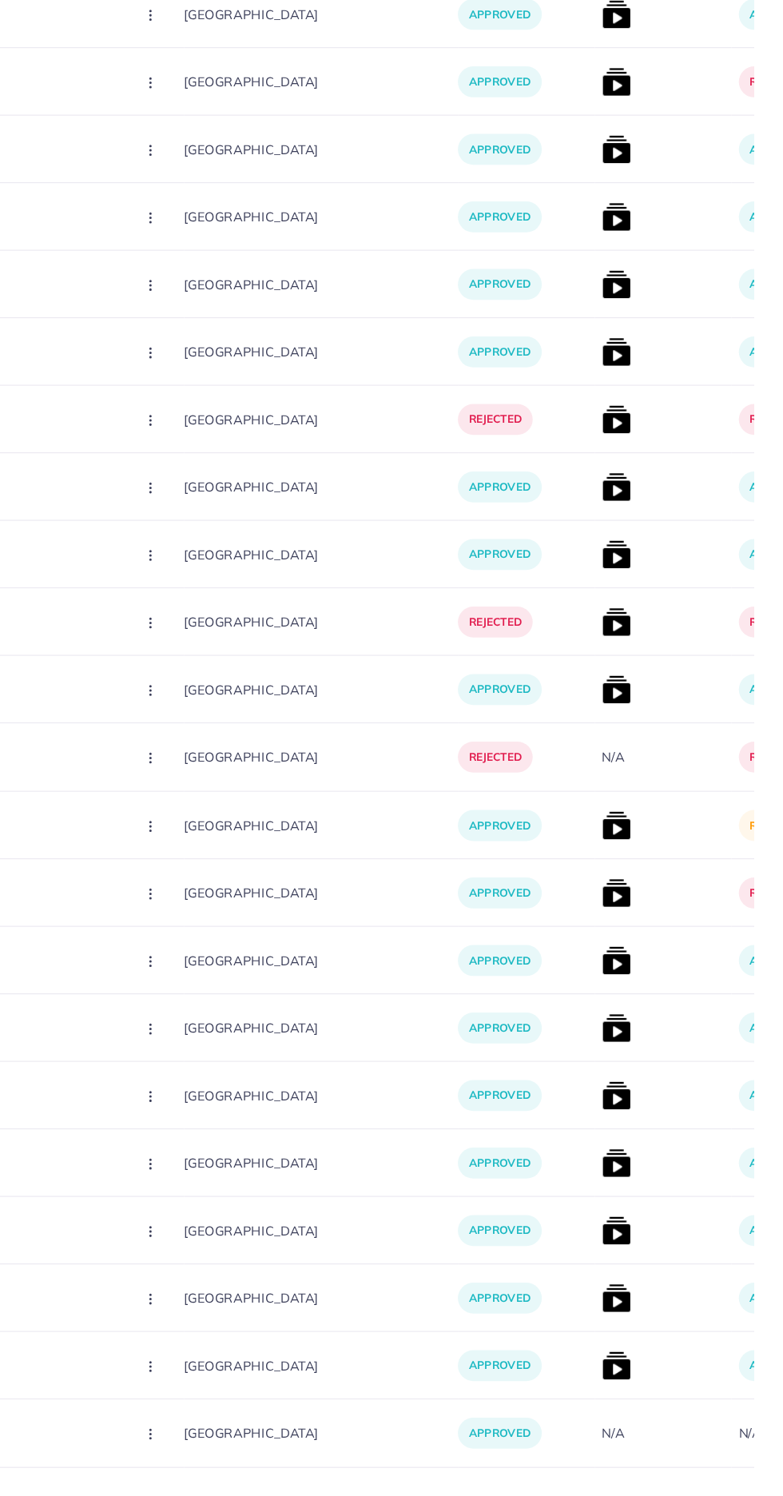
click at [625, 930] on img at bounding box center [638, 923] width 26 height 26
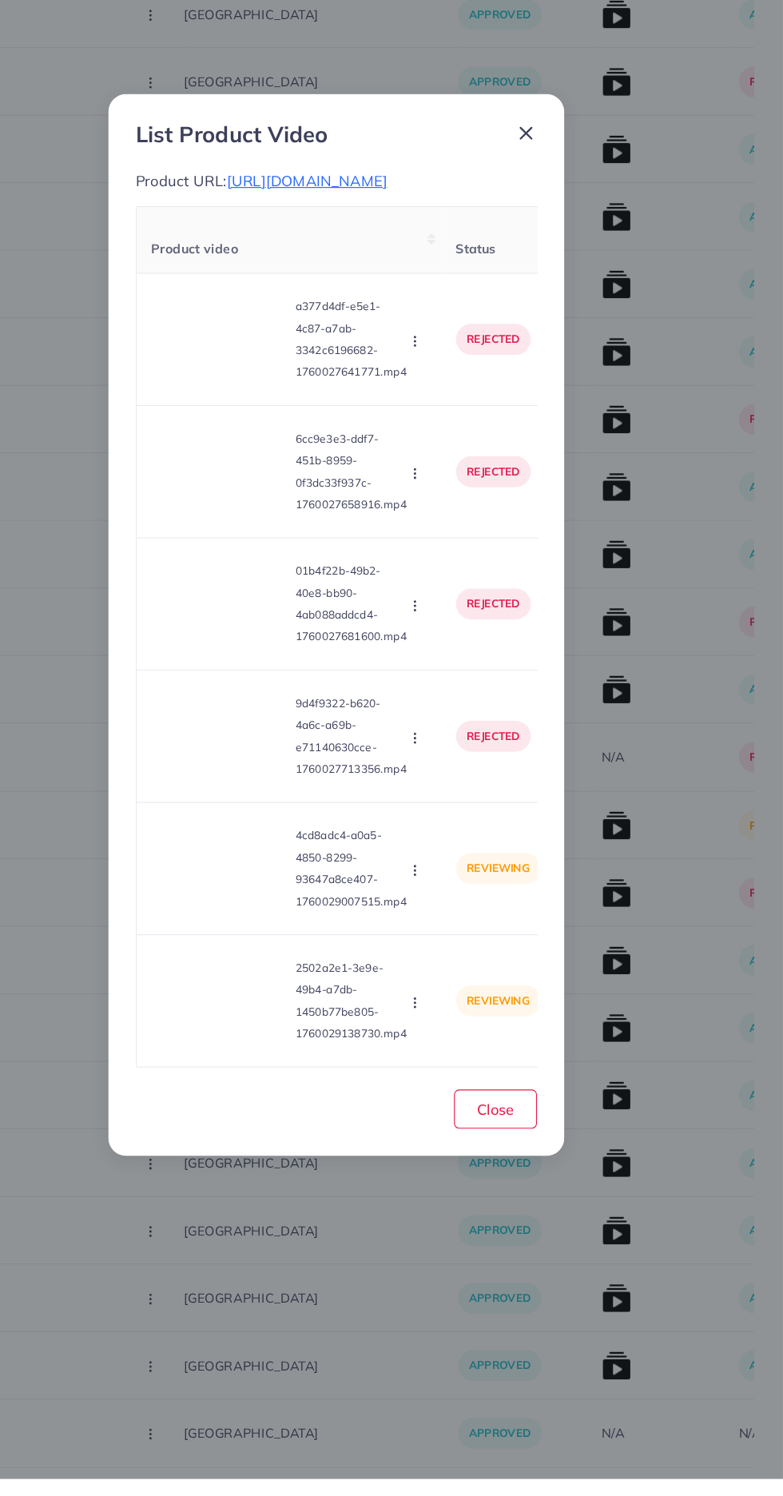
click at [305, 997] on video at bounding box center [289, 962] width 120 height 72
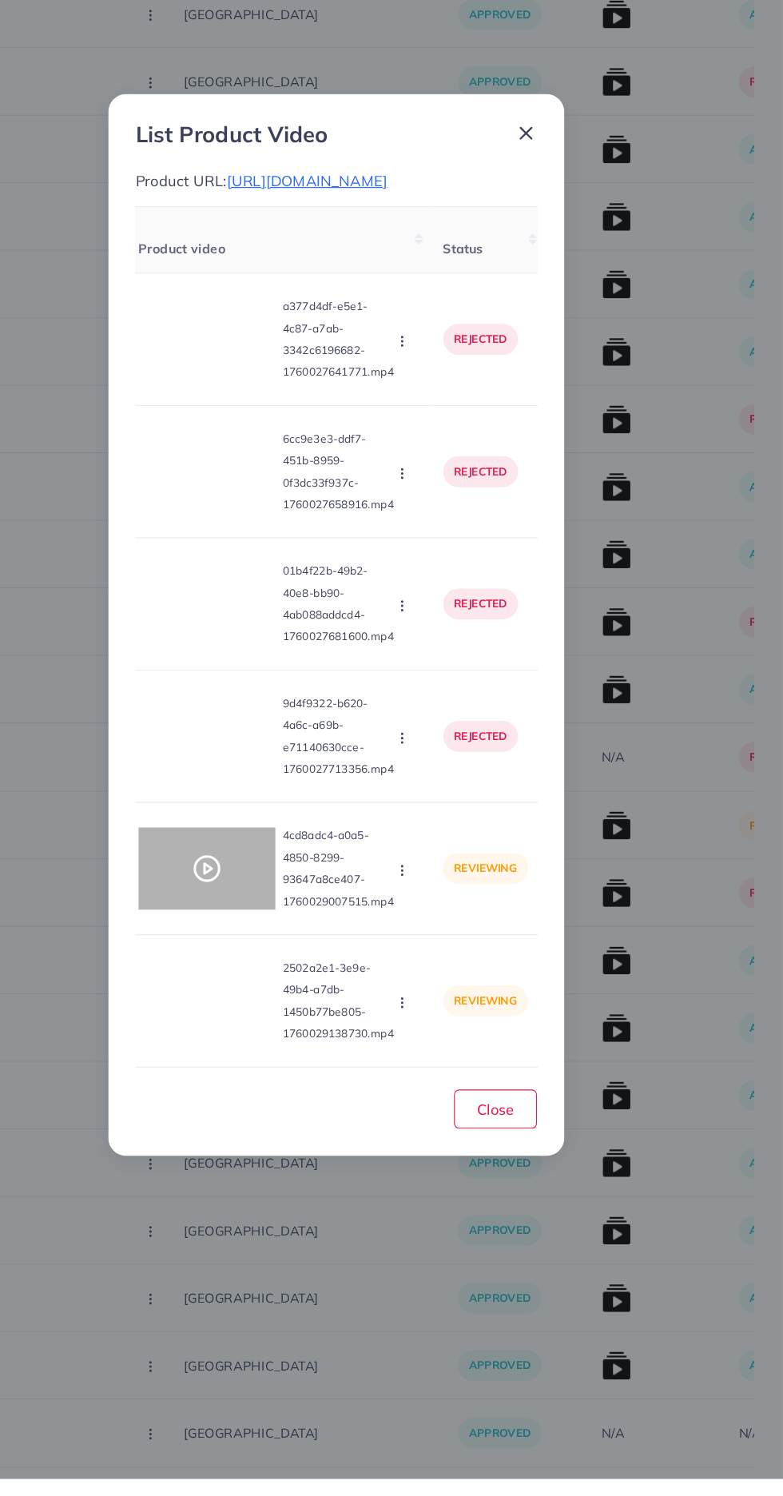
scroll to position [0, 8]
click at [289, 974] on icon at bounding box center [282, 962] width 26 height 26
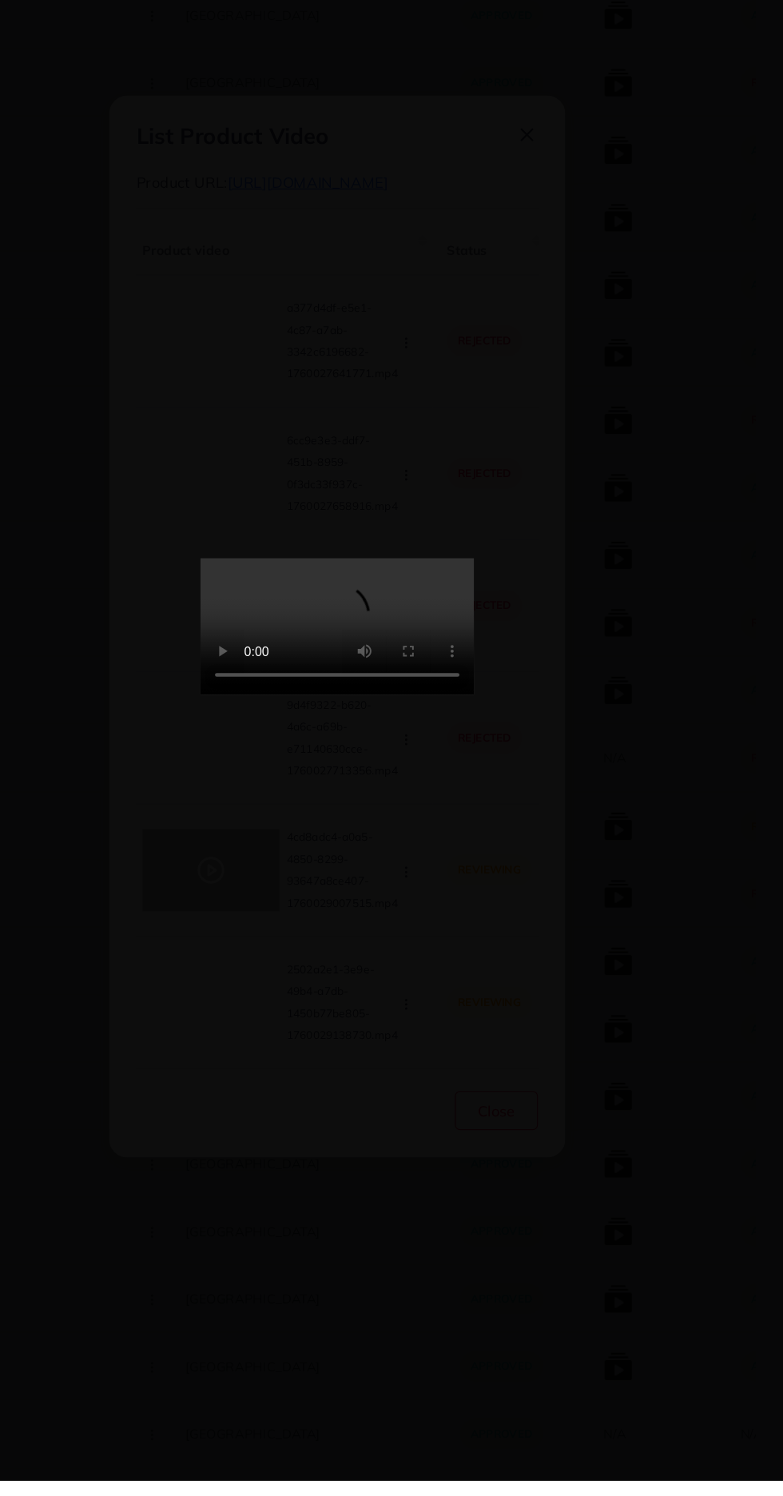
scroll to position [704, 0]
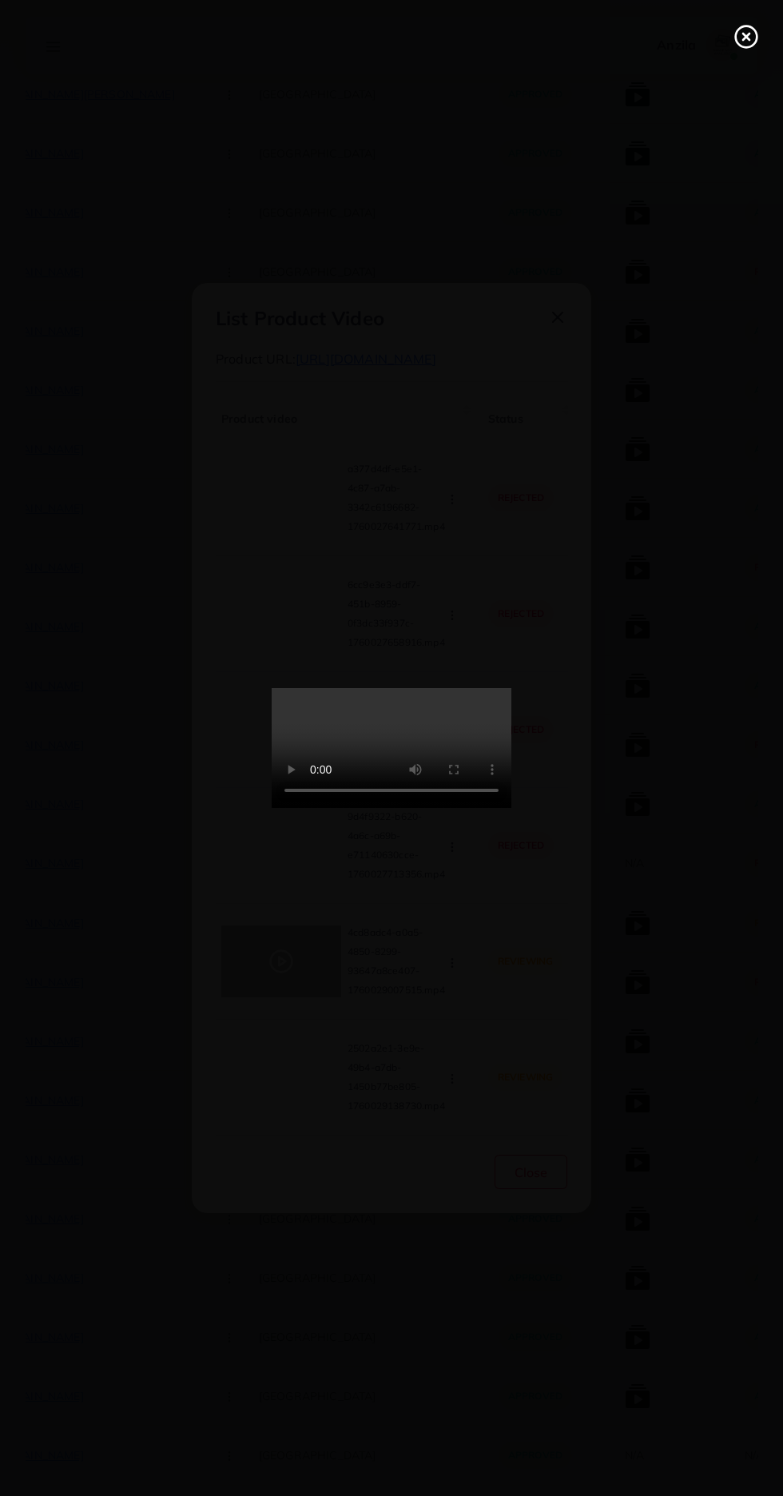
click at [747, 37] on line at bounding box center [746, 37] width 6 height 6
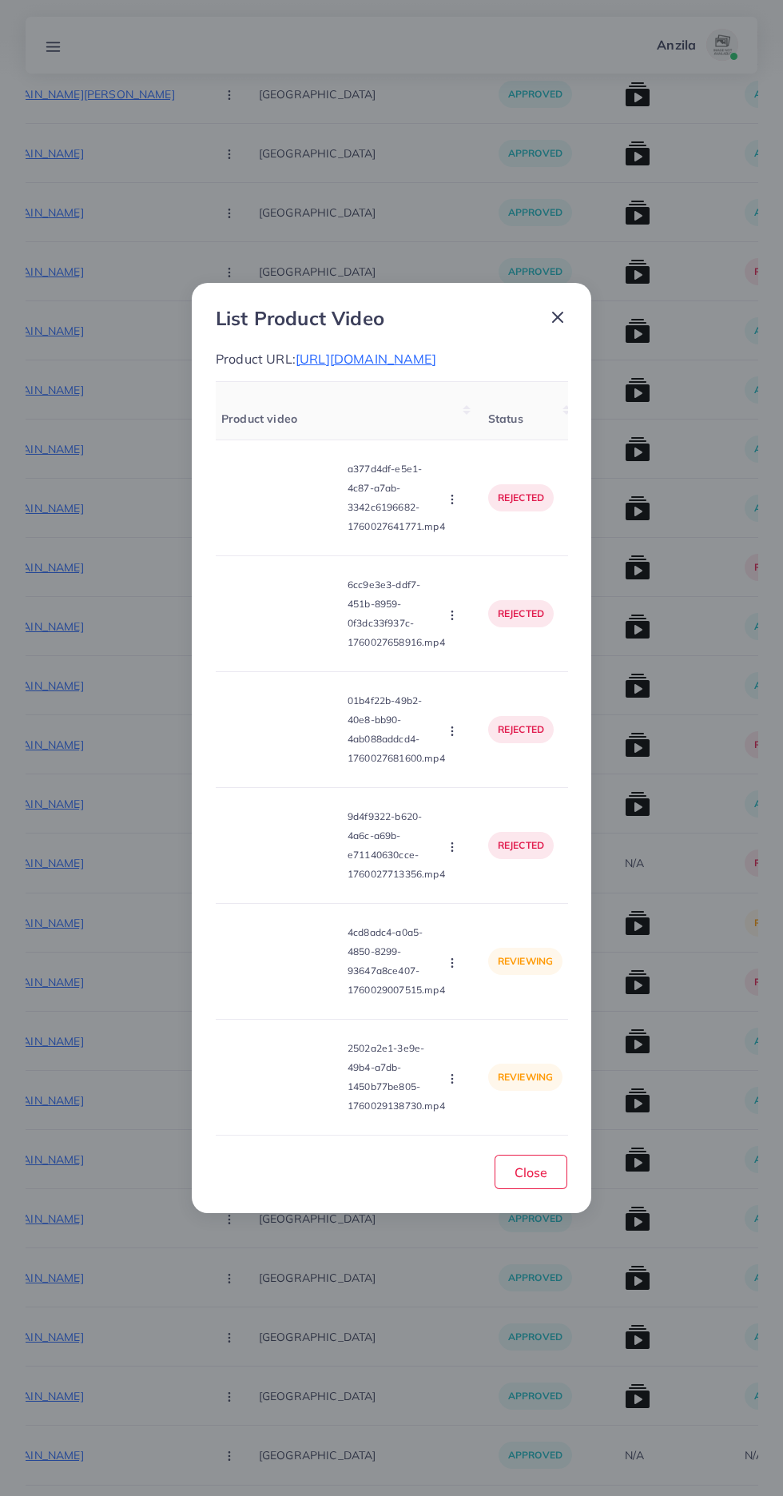
click at [452, 967] on circle "button" at bounding box center [452, 966] width 1 height 1
click at [486, 1009] on span "Approve" at bounding box center [495, 1001] width 53 height 16
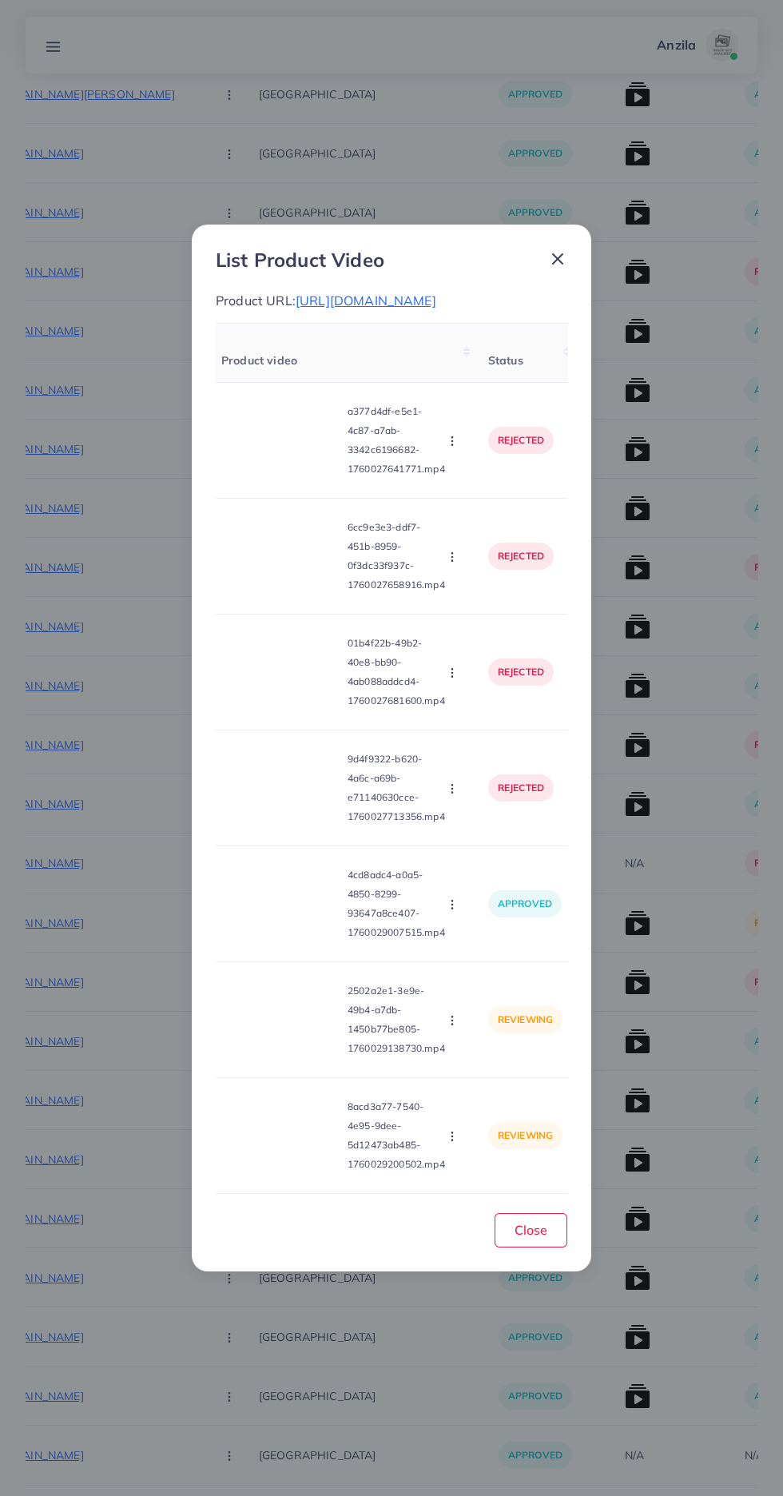
click at [293, 1056] on video at bounding box center [281, 1020] width 120 height 72
click at [277, 1033] on icon at bounding box center [282, 1020] width 26 height 26
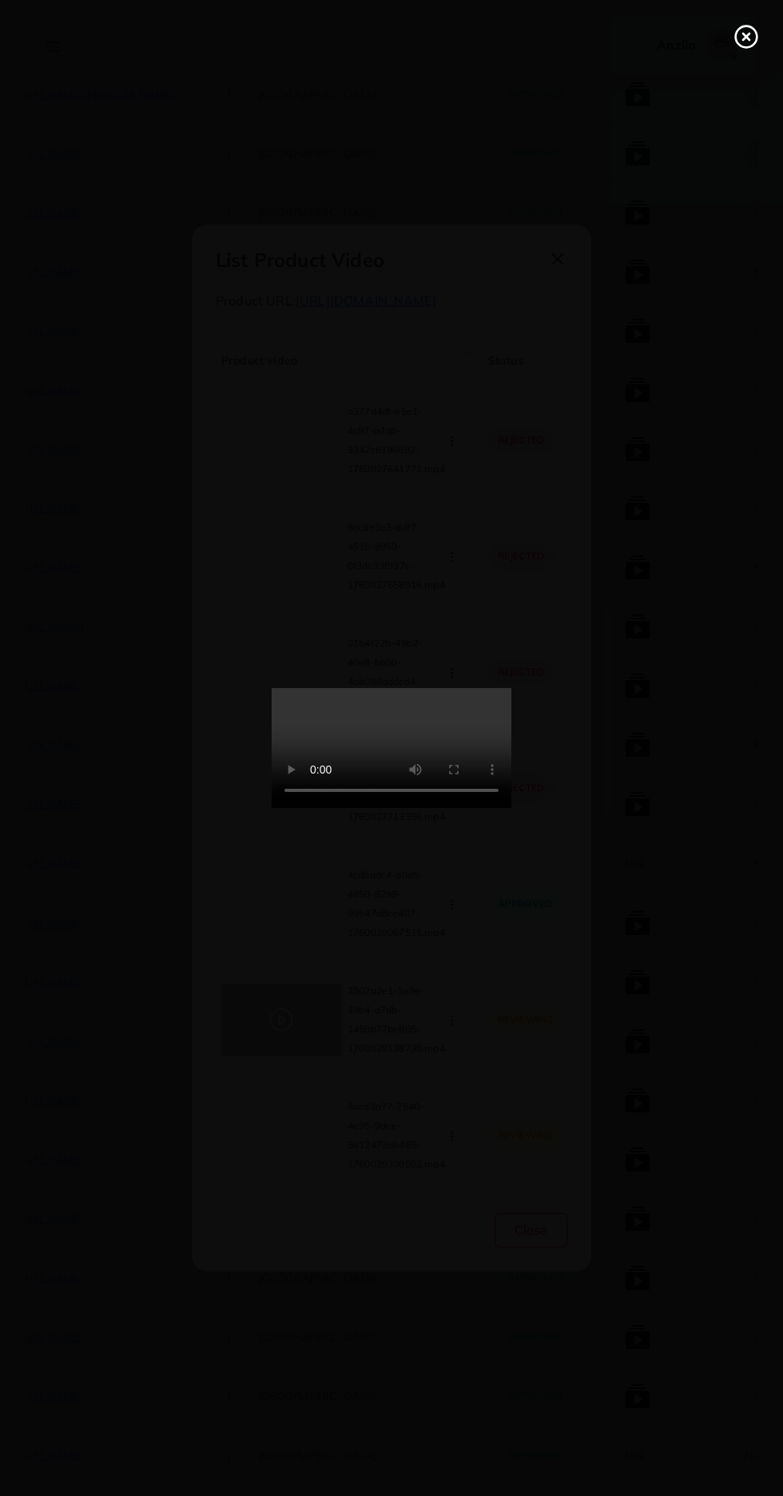
click at [747, 37] on line at bounding box center [746, 37] width 6 height 6
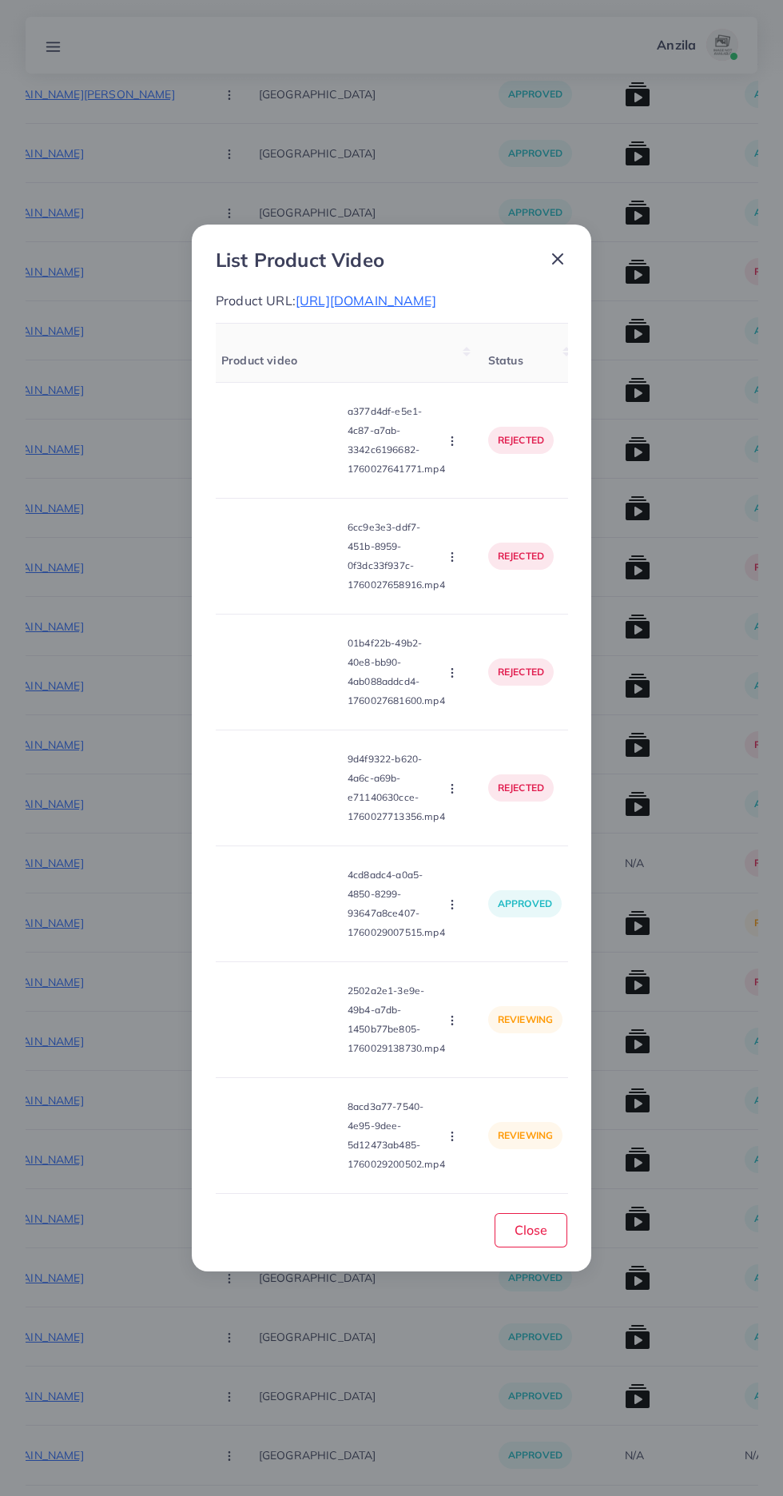
click at [452, 1025] on circle "button" at bounding box center [452, 1024] width 1 height 1
click at [489, 1067] on span "Approve" at bounding box center [495, 1059] width 53 height 16
click at [297, 1172] on video at bounding box center [281, 1136] width 120 height 72
click at [289, 1149] on icon at bounding box center [282, 1136] width 26 height 26
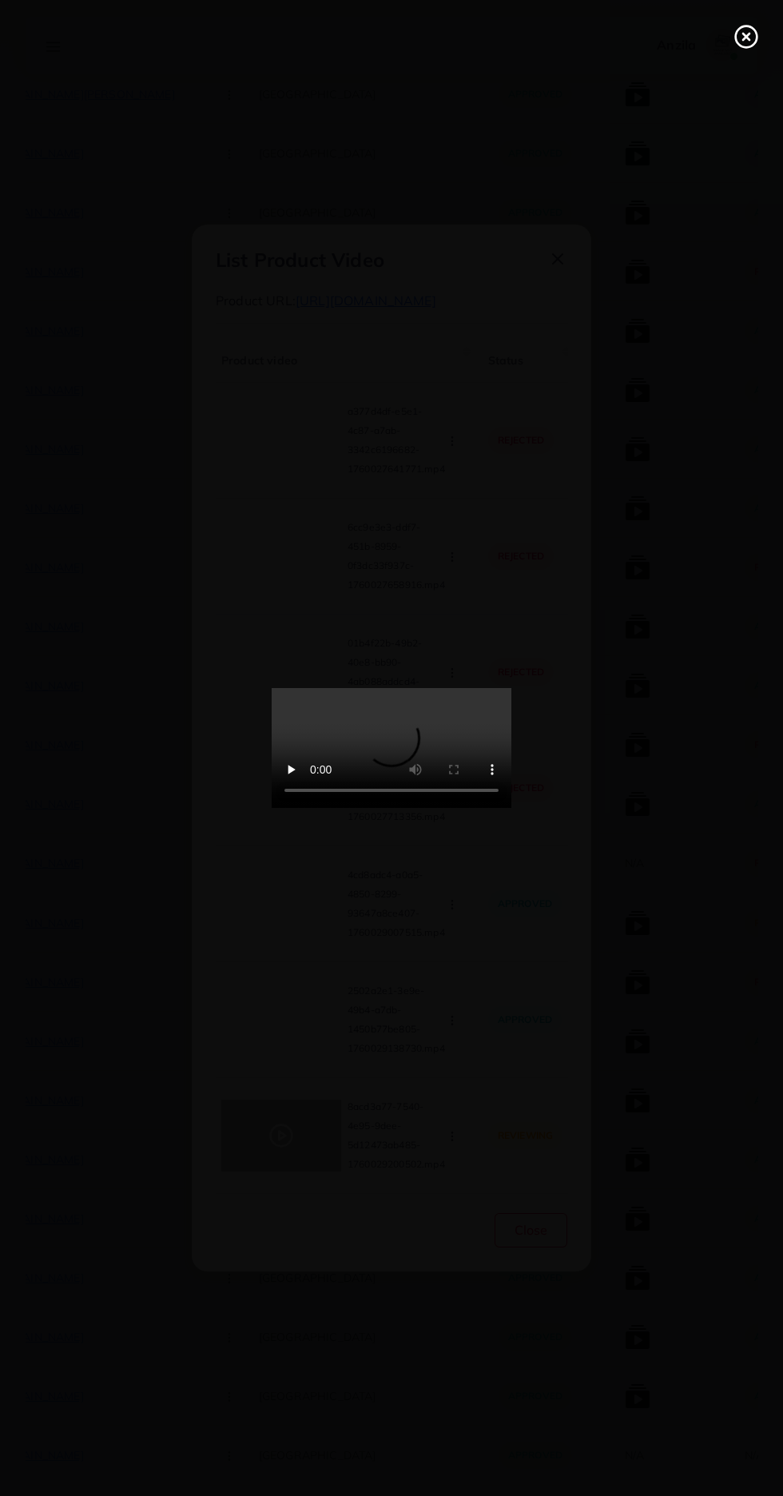
click at [737, 31] on circle at bounding box center [747, 37] width 22 height 22
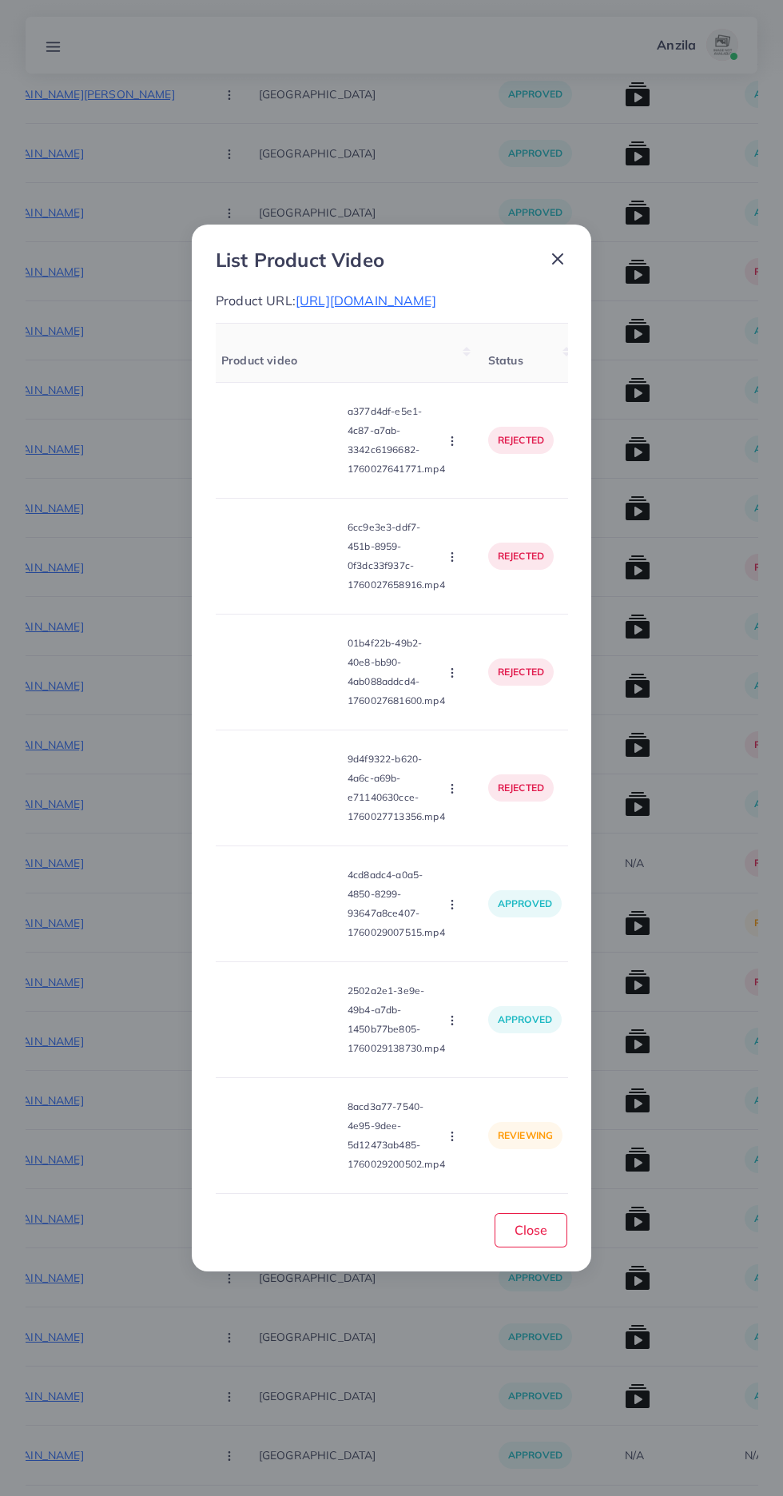
click at [452, 1141] on circle "button" at bounding box center [452, 1140] width 1 height 1
click at [491, 1069] on span "Approve" at bounding box center [495, 1061] width 53 height 16
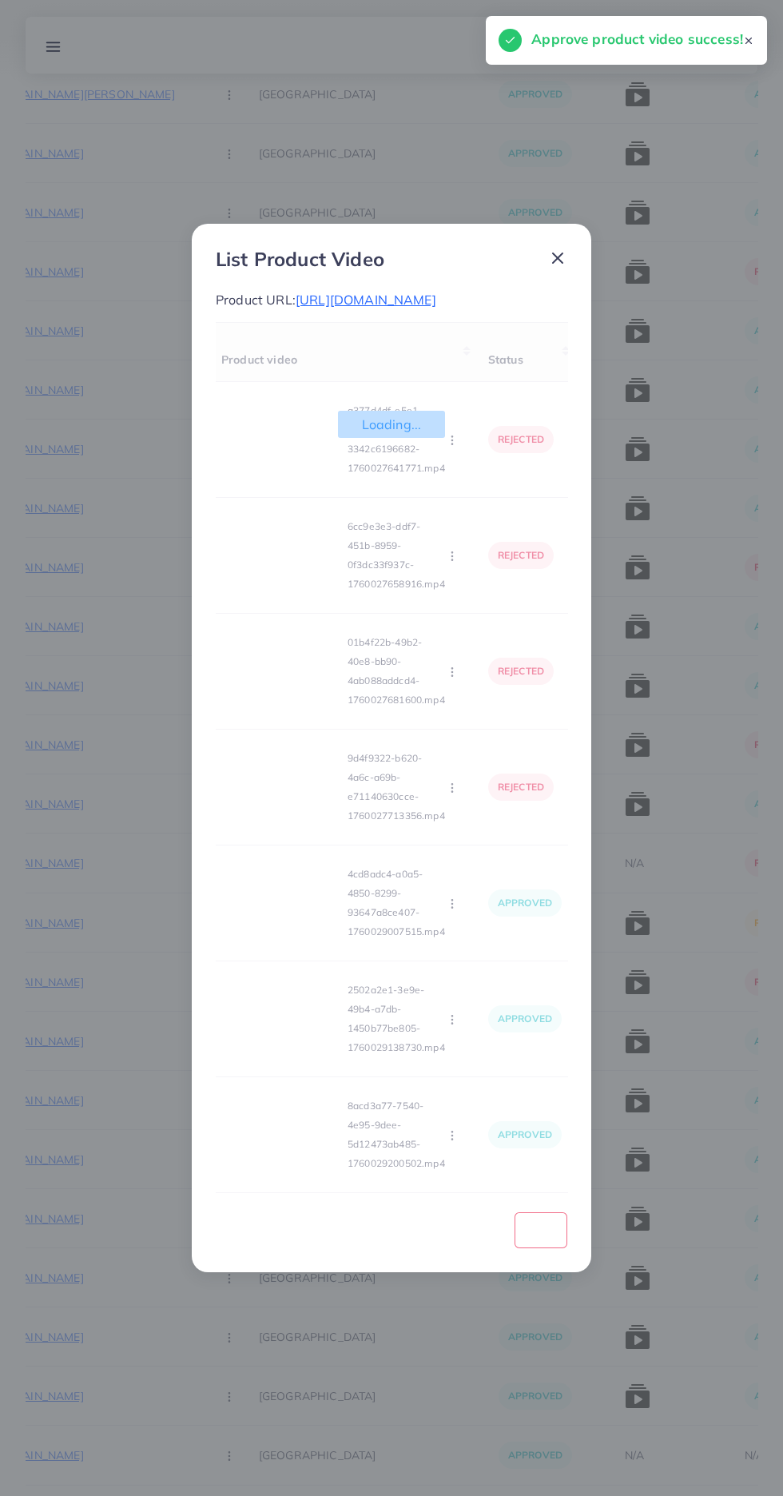
scroll to position [112, 0]
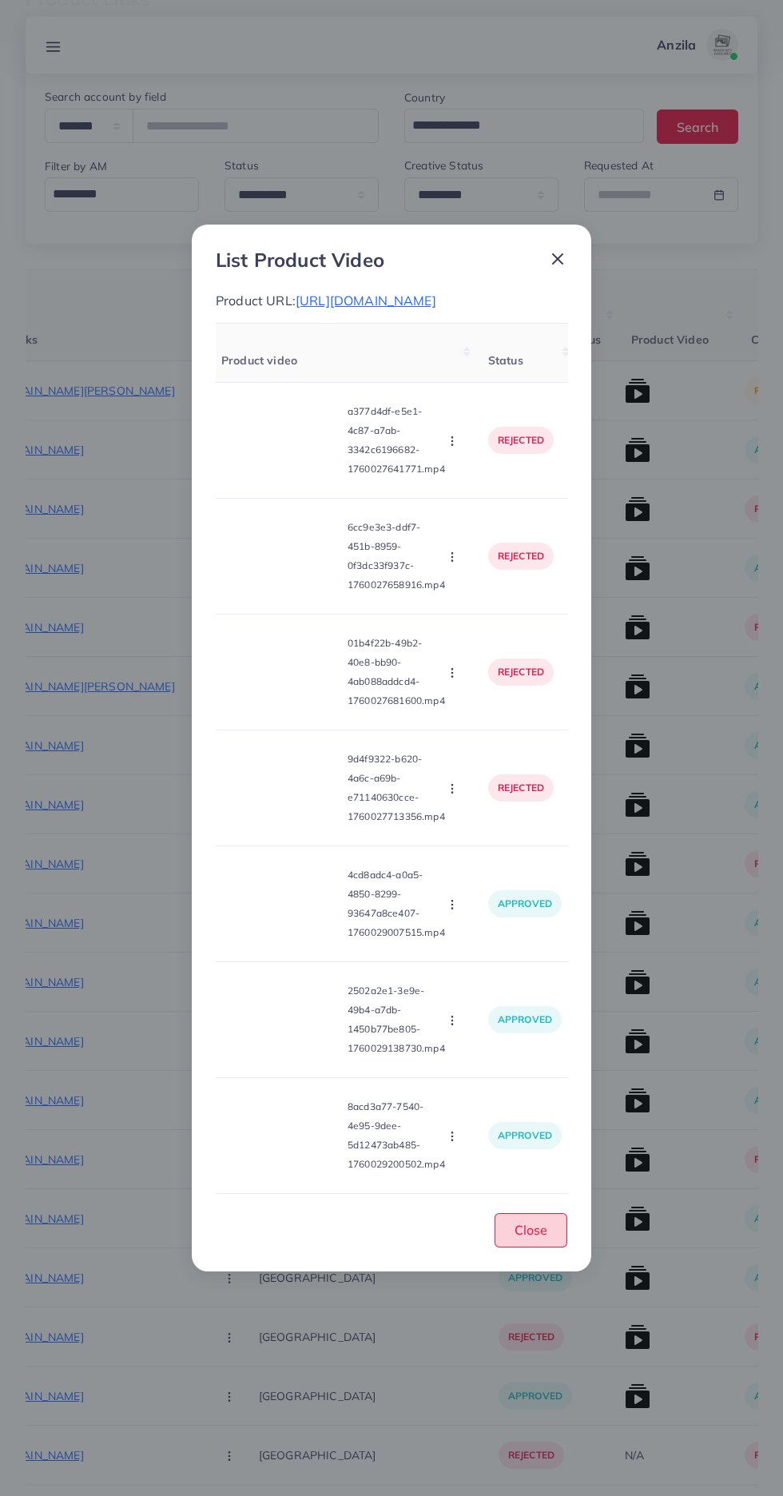
click at [549, 1248] on button "Close" at bounding box center [531, 1230] width 73 height 34
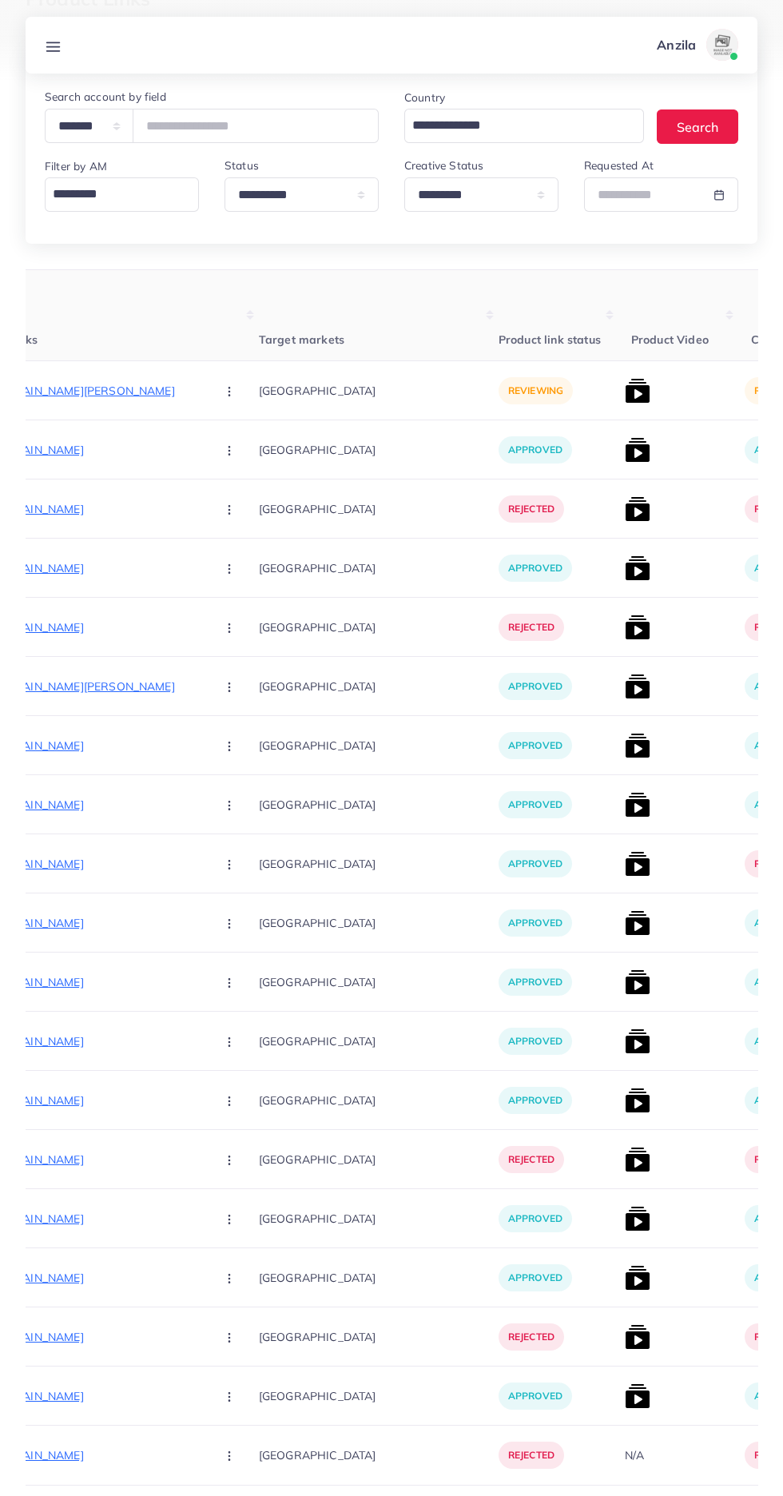
click at [68, 384] on p "[URL][DOMAIN_NAME][PERSON_NAME]" at bounding box center [83, 390] width 240 height 19
click at [87, 128] on select "**********" at bounding box center [89, 126] width 89 height 34
select select "*****"
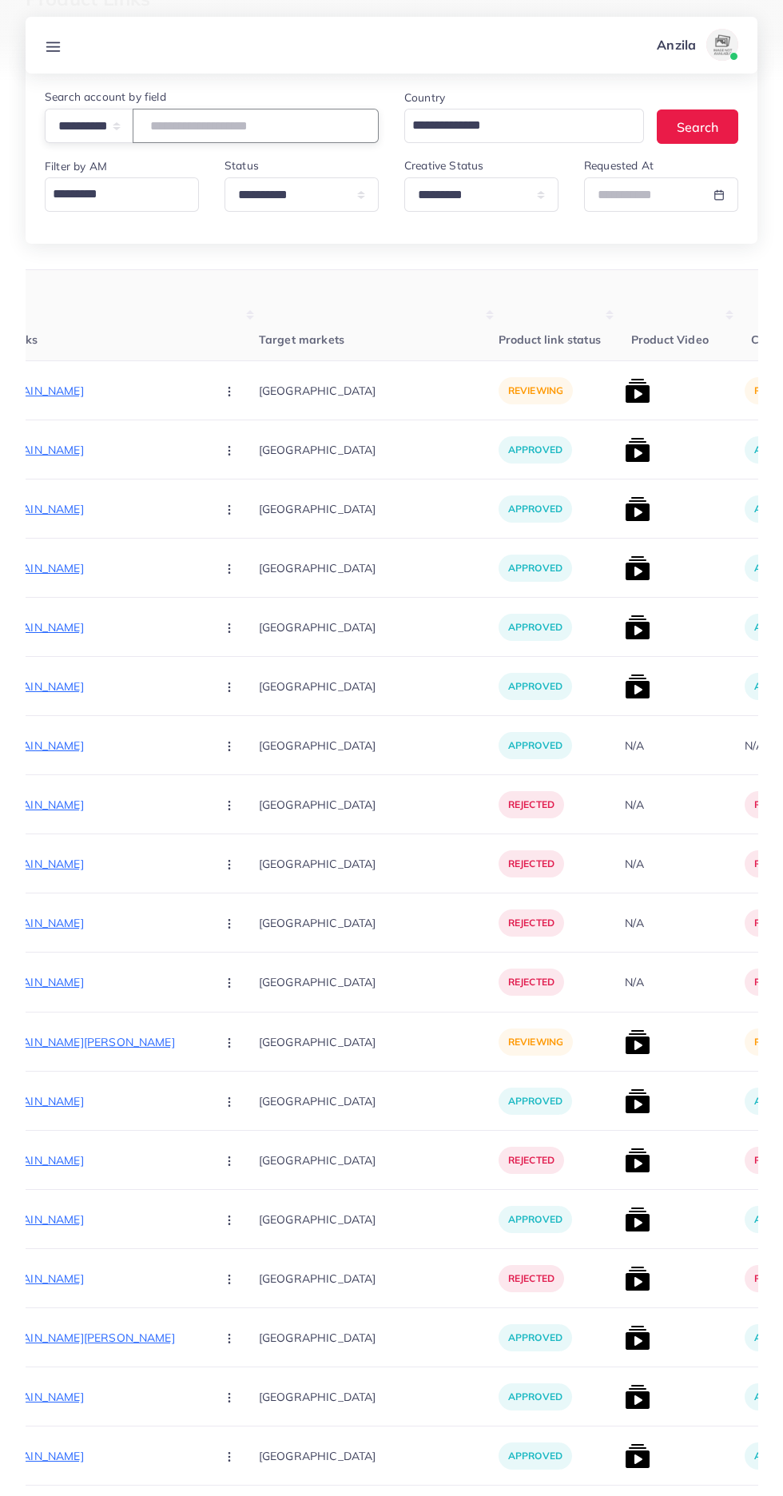
click at [289, 125] on input "text" at bounding box center [256, 126] width 246 height 34
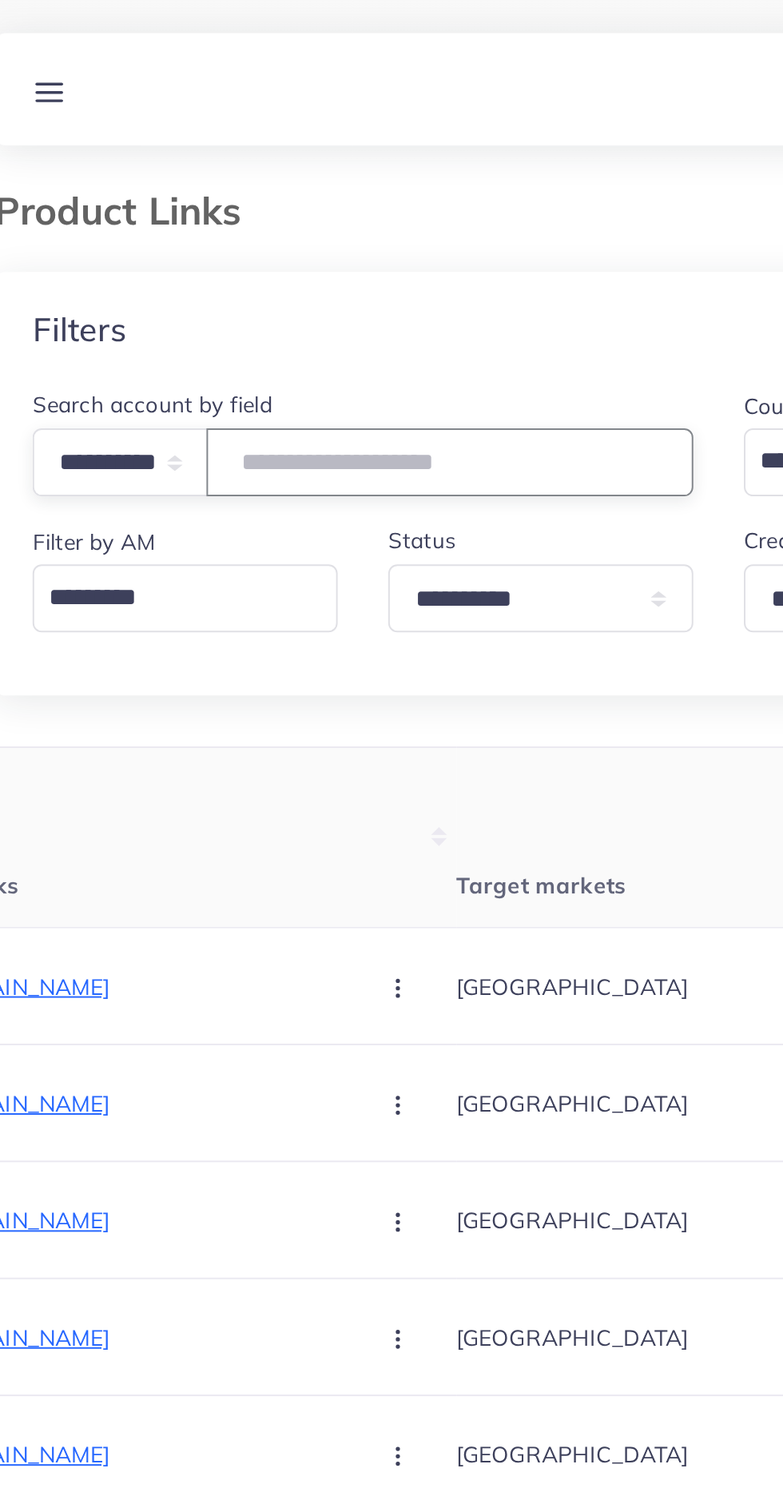
scroll to position [2, 0]
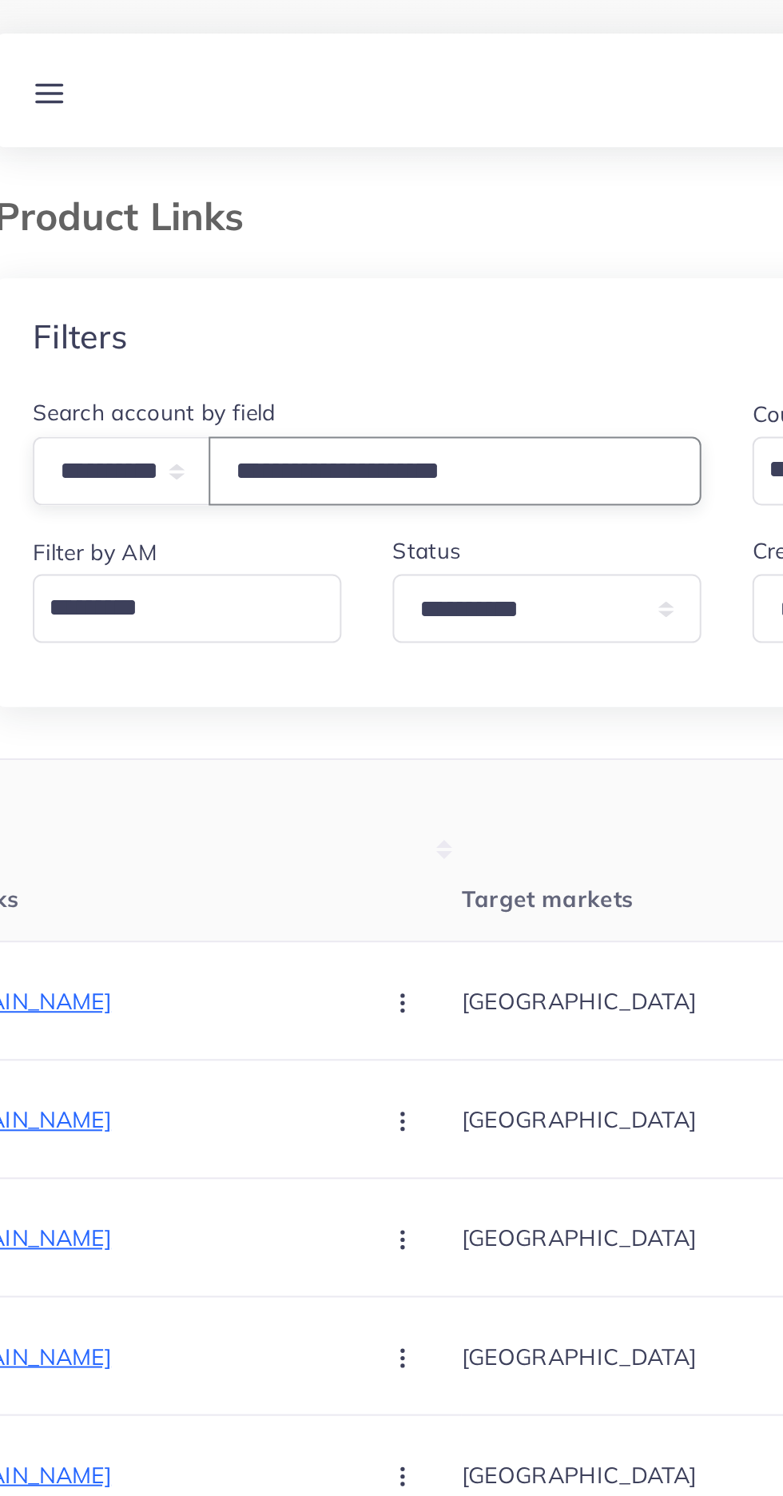
type input "**********"
click at [321, 162] on div "Filters" at bounding box center [392, 168] width 732 height 58
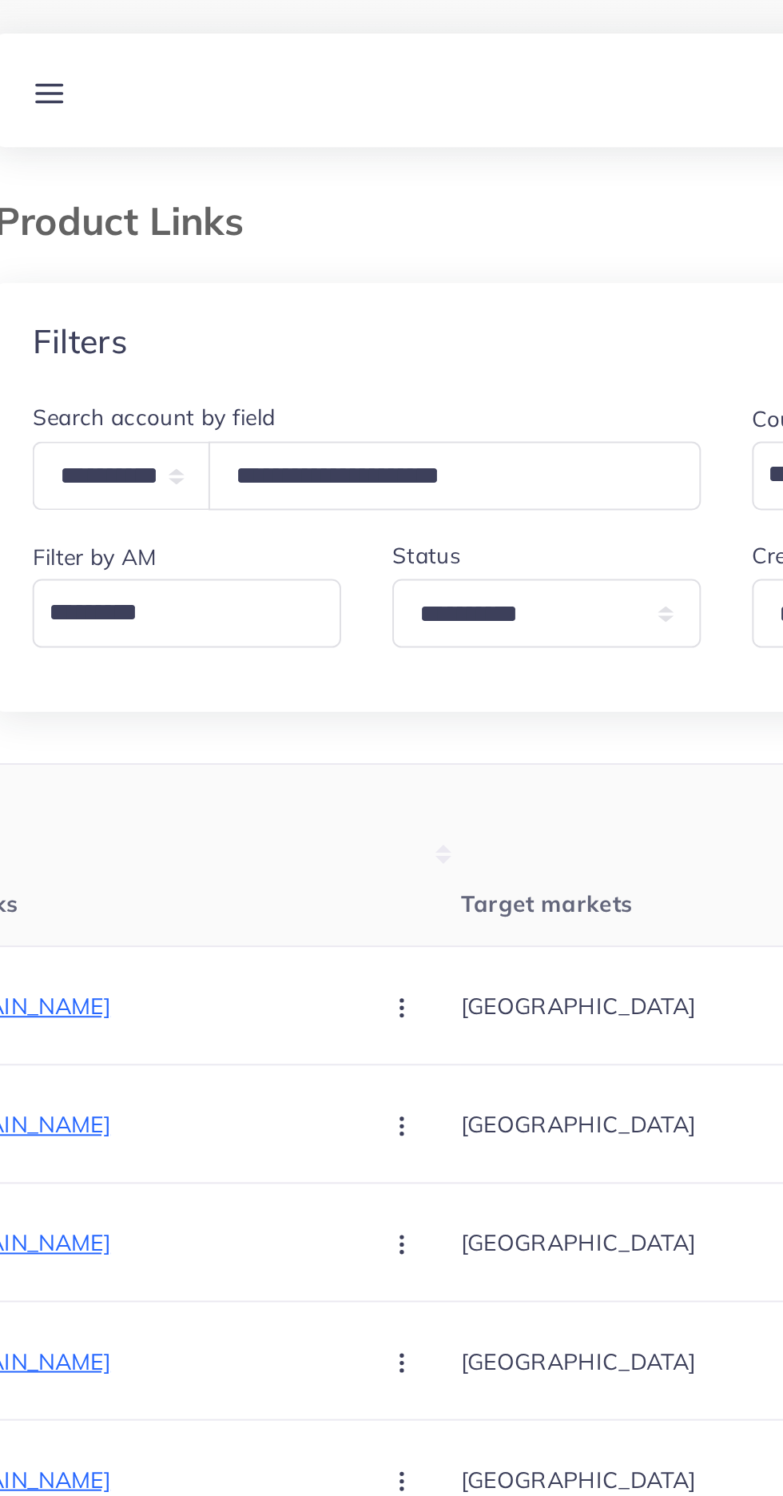
scroll to position [0, 0]
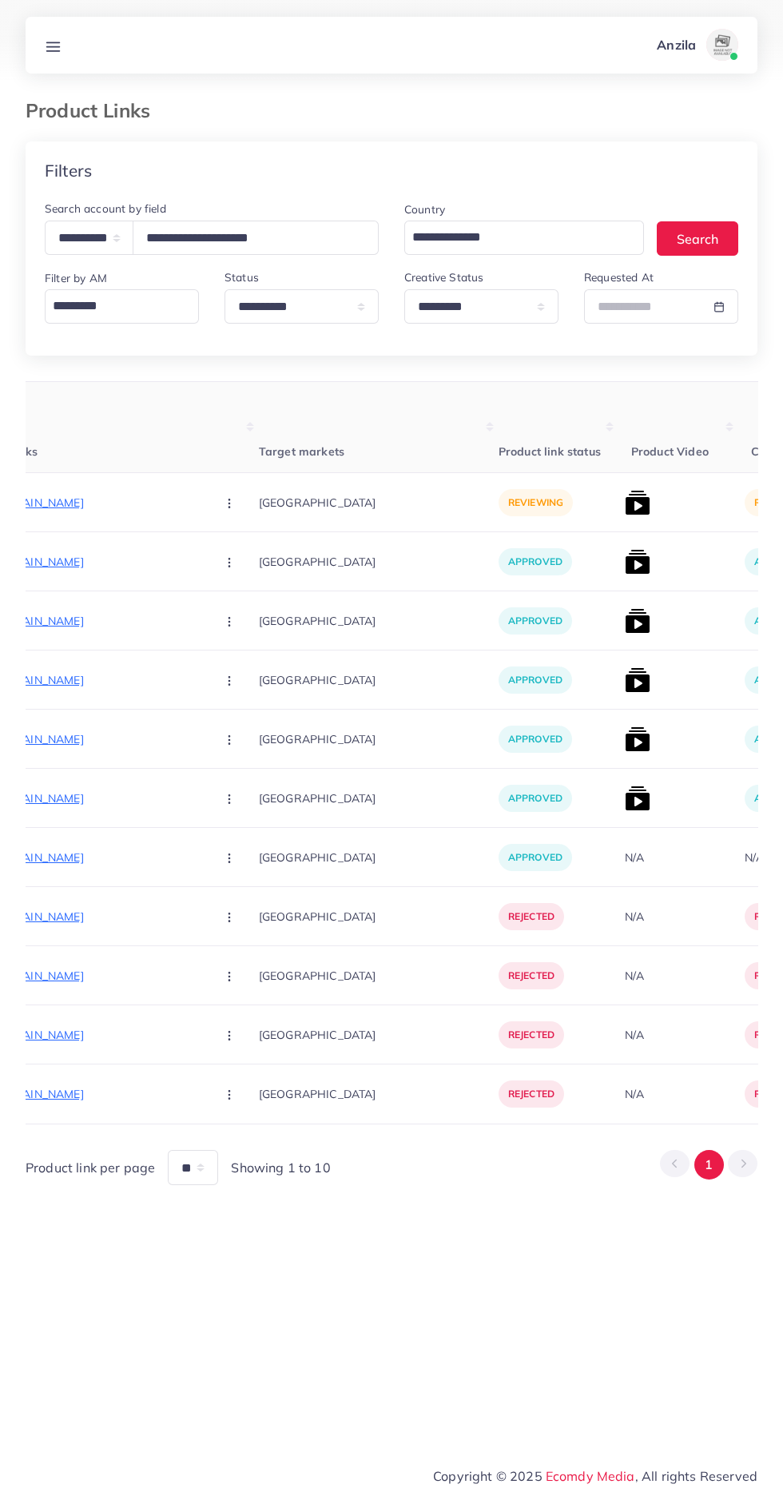
click at [152, 504] on p "[URL][DOMAIN_NAME]" at bounding box center [83, 502] width 240 height 19
click at [229, 504] on circle "button" at bounding box center [229, 503] width 1 height 1
click at [237, 550] on span "Approve" at bounding box center [263, 552] width 53 height 16
click at [625, 506] on img at bounding box center [638, 503] width 26 height 26
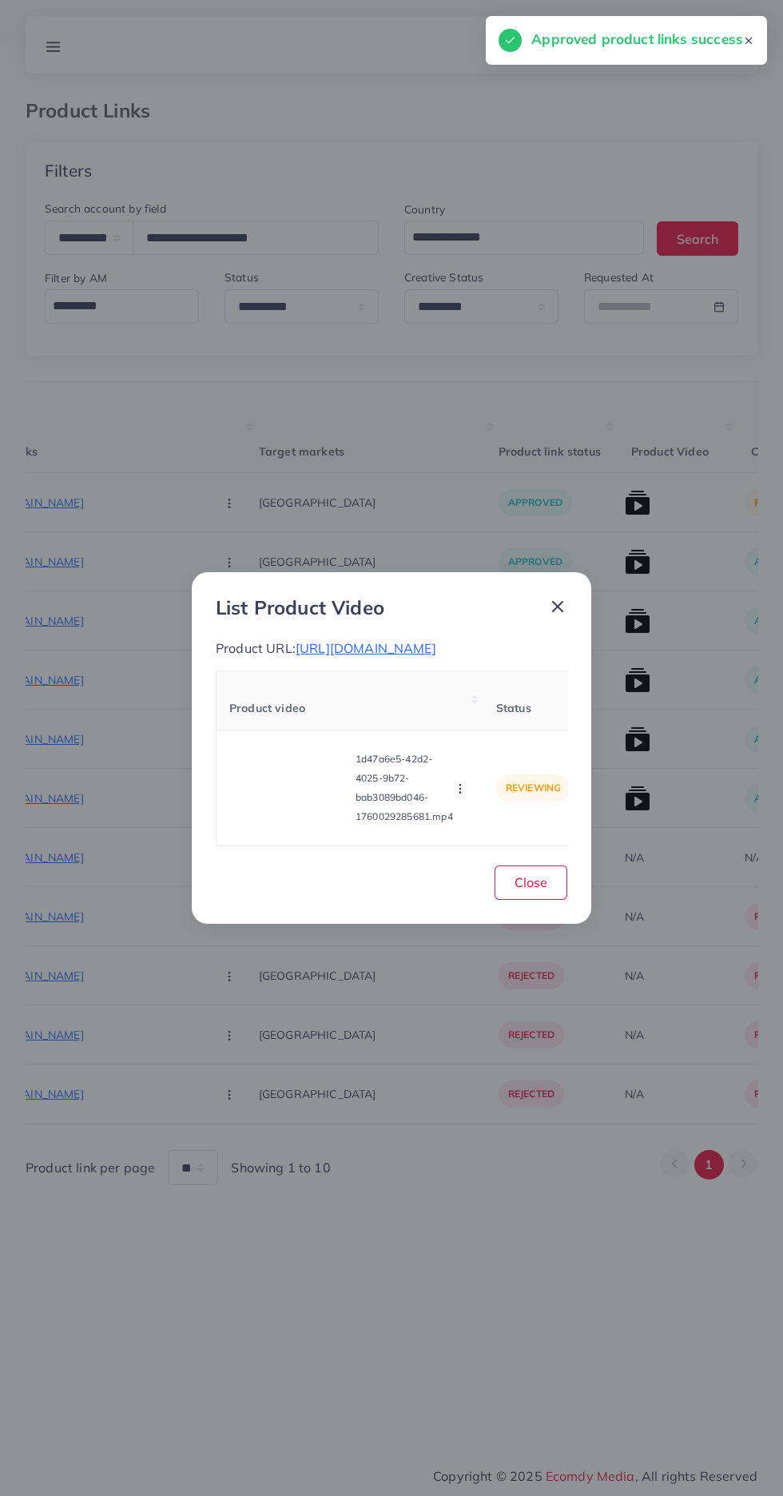
click at [269, 816] on video at bounding box center [289, 788] width 120 height 72
click at [298, 801] on icon at bounding box center [290, 788] width 26 height 26
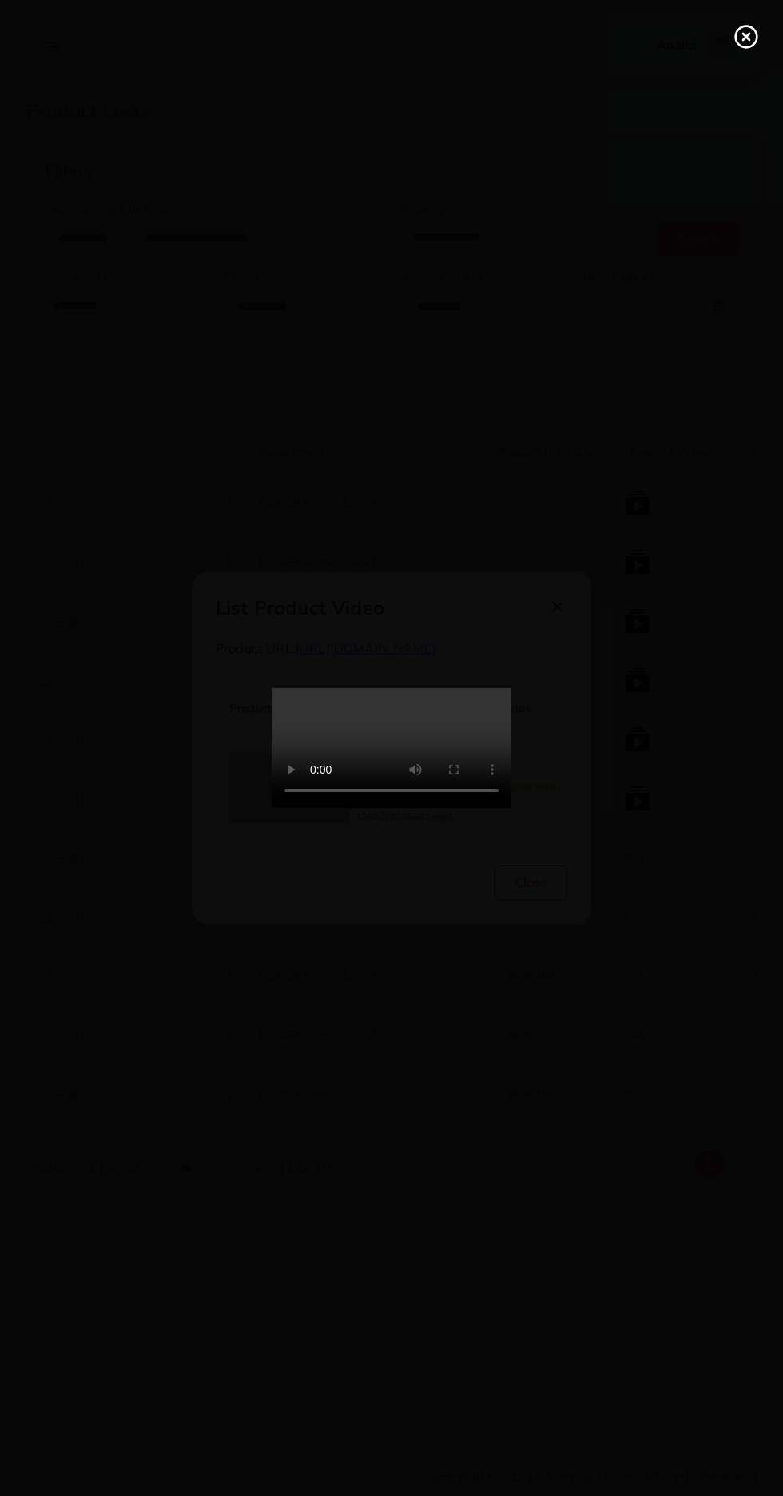
click at [753, 47] on icon at bounding box center [747, 37] width 26 height 26
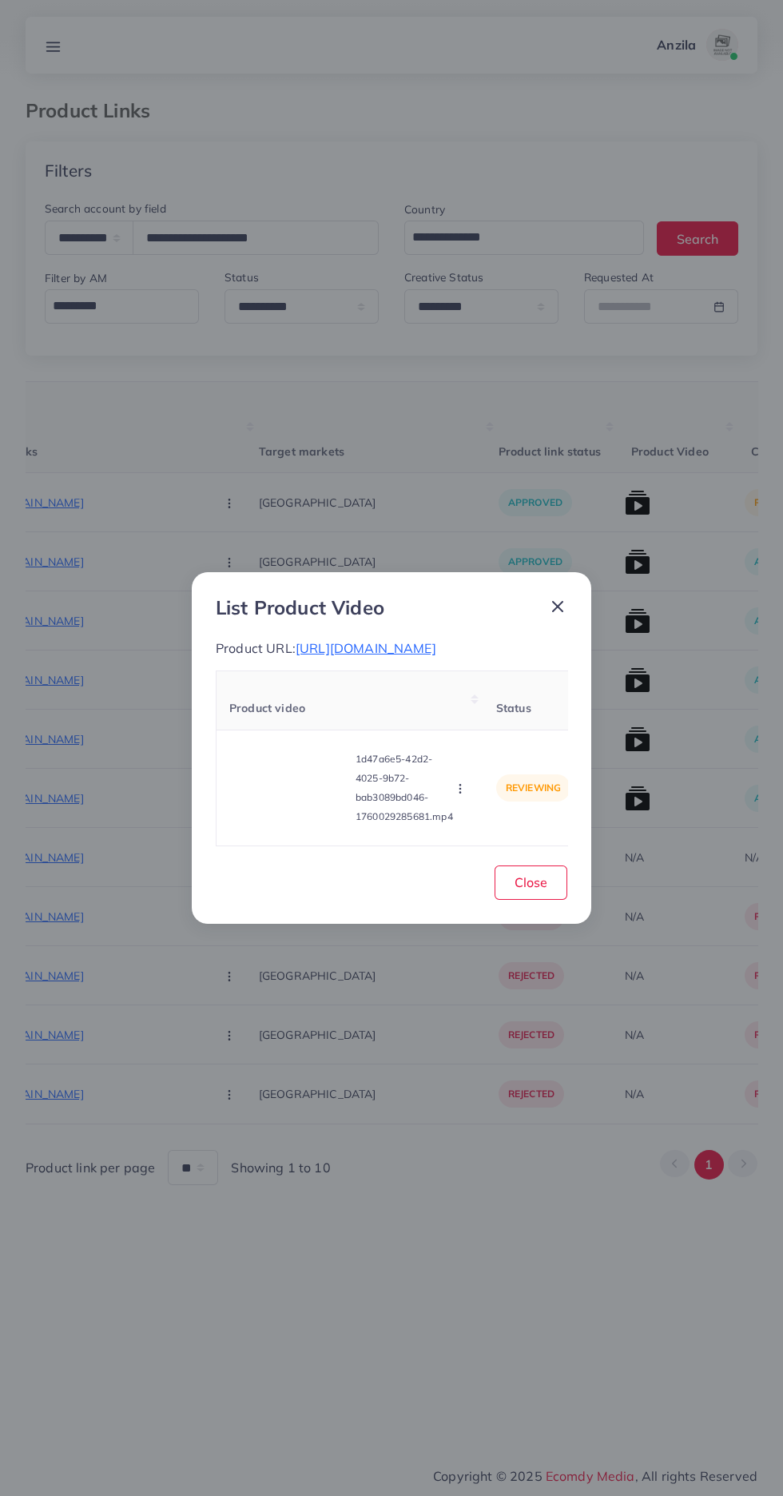
click at [460, 790] on circle "button" at bounding box center [460, 789] width 1 height 1
click at [502, 766] on link "Reject" at bounding box center [498, 748] width 126 height 35
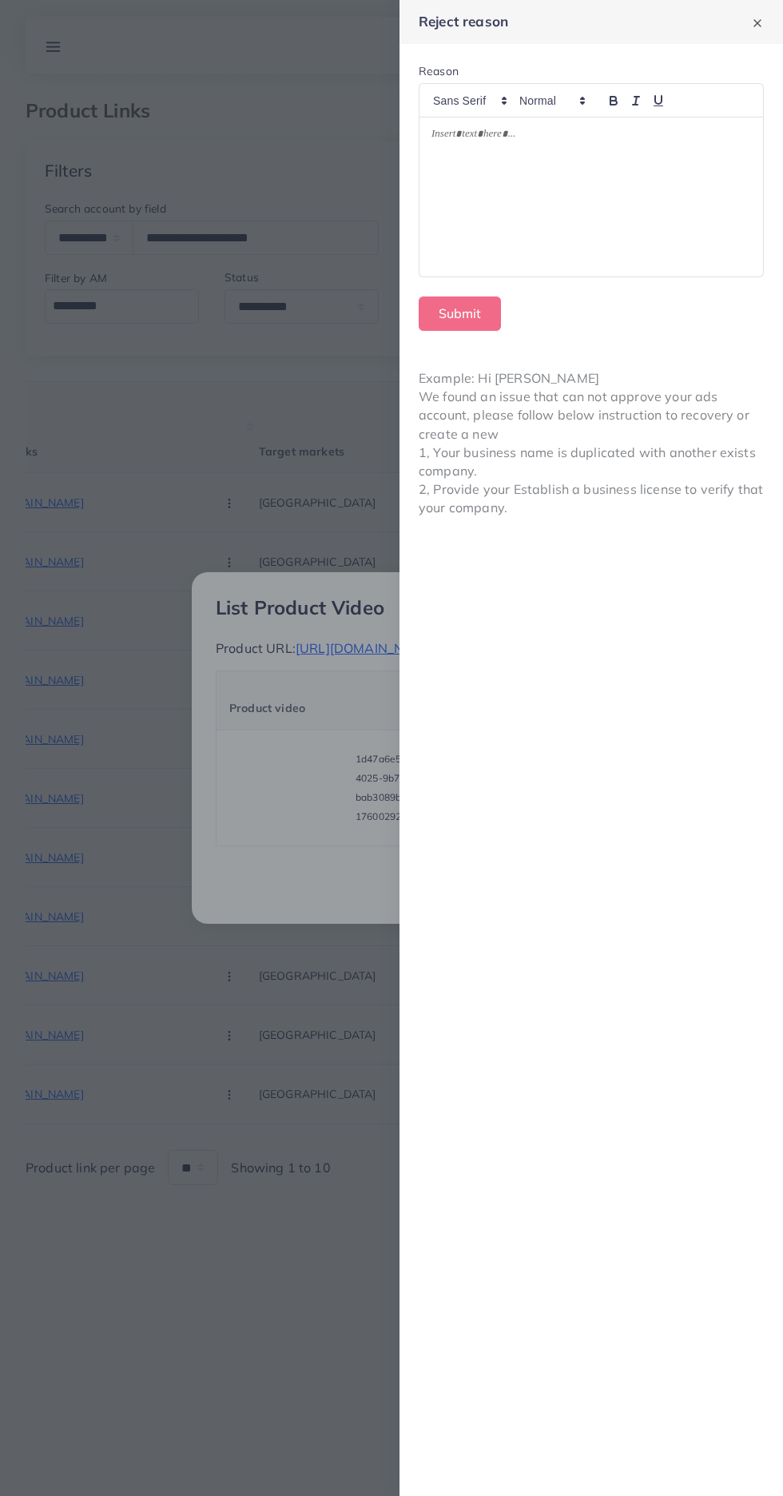
click at [699, 205] on div at bounding box center [592, 197] width 344 height 160
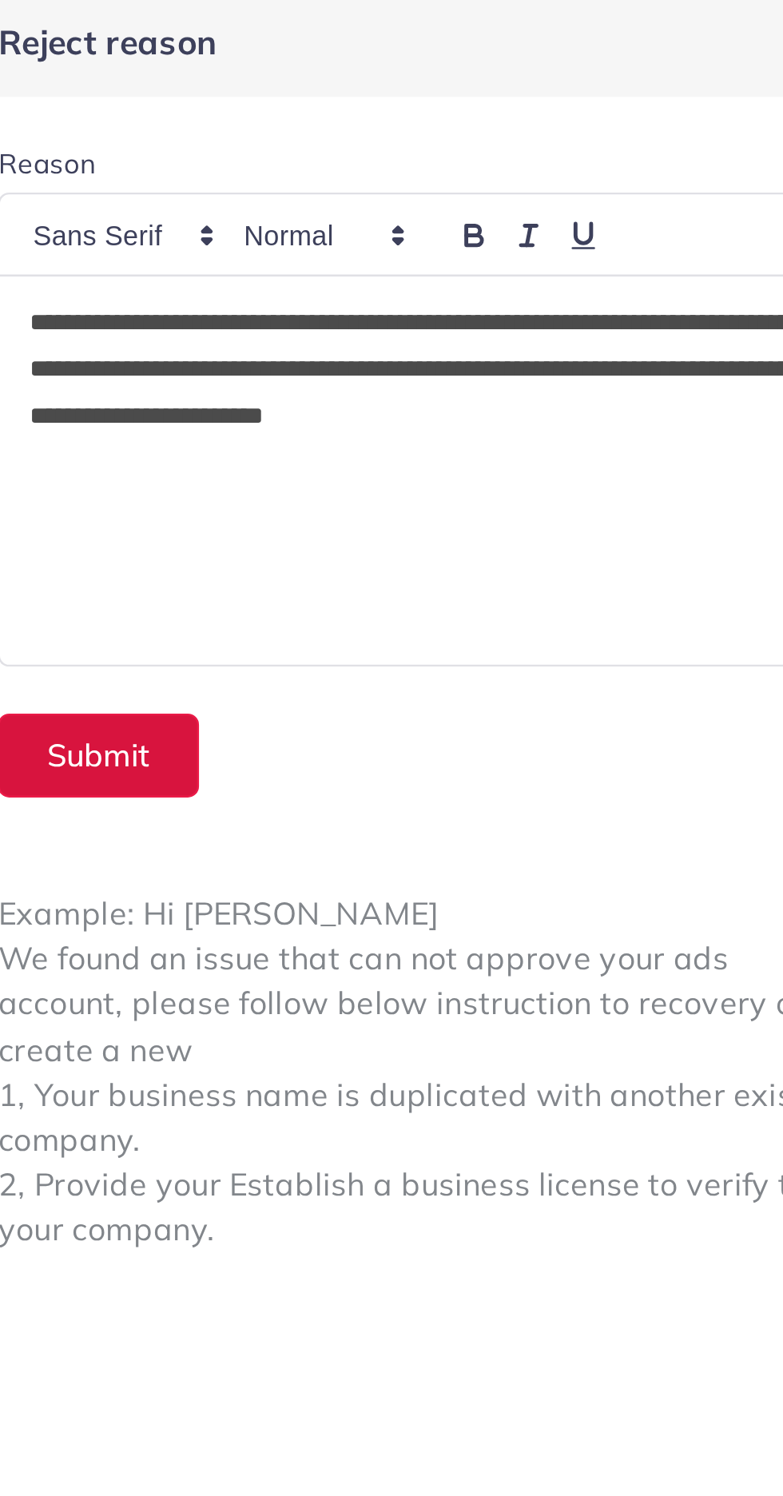
click at [495, 313] on button "Submit" at bounding box center [460, 314] width 82 height 34
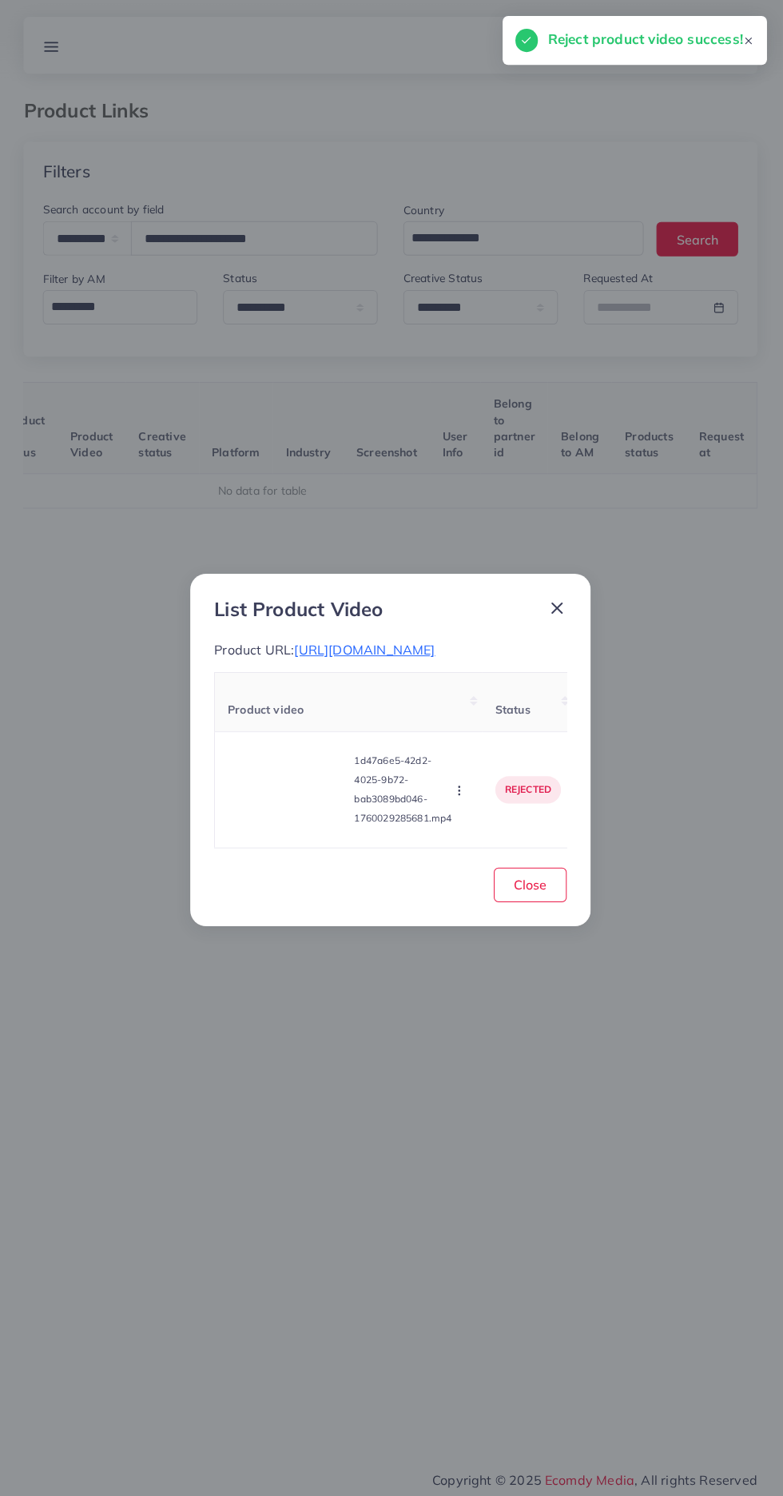
scroll to position [0, 250]
click at [560, 900] on button "Close" at bounding box center [531, 883] width 73 height 34
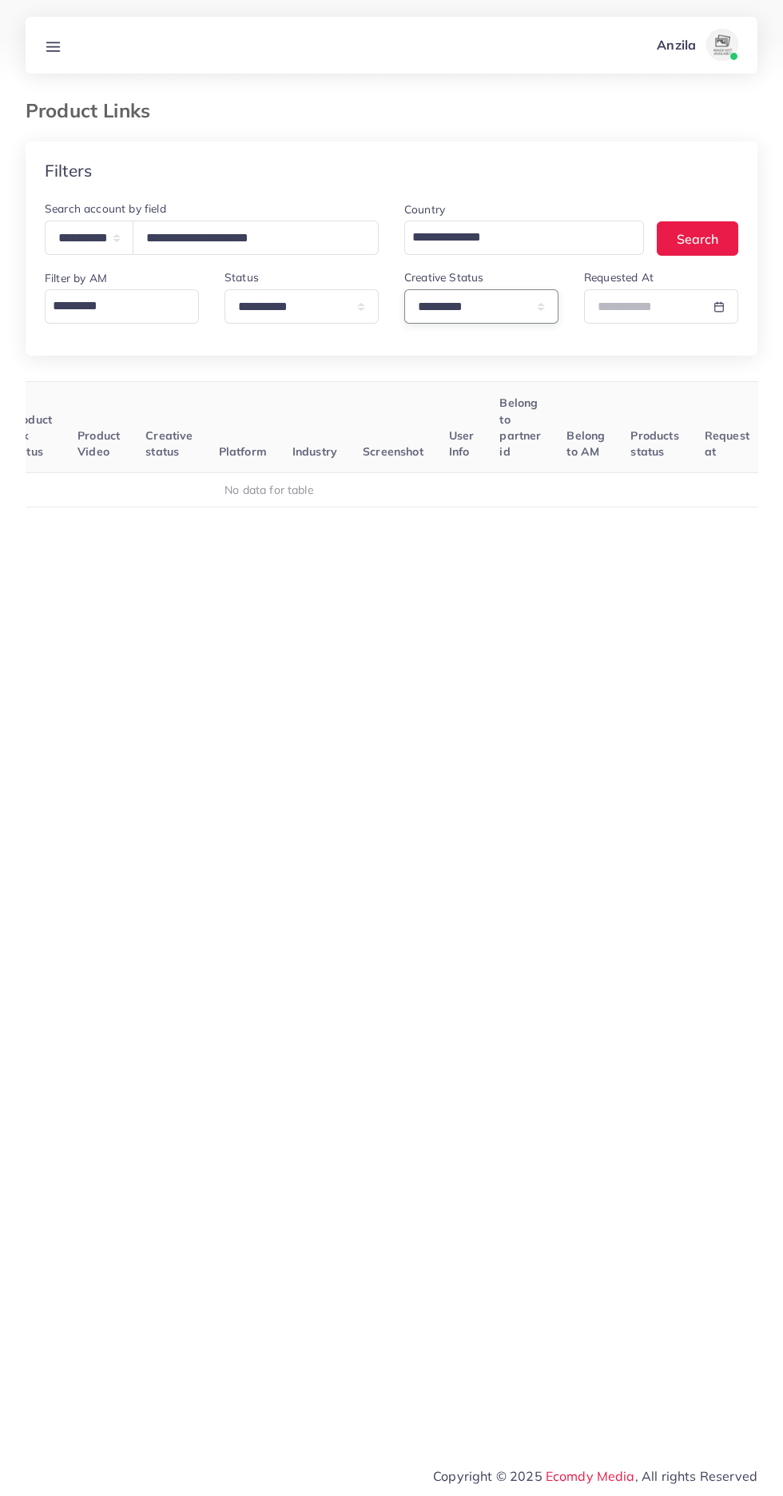
click at [501, 297] on select "**********" at bounding box center [481, 306] width 154 height 34
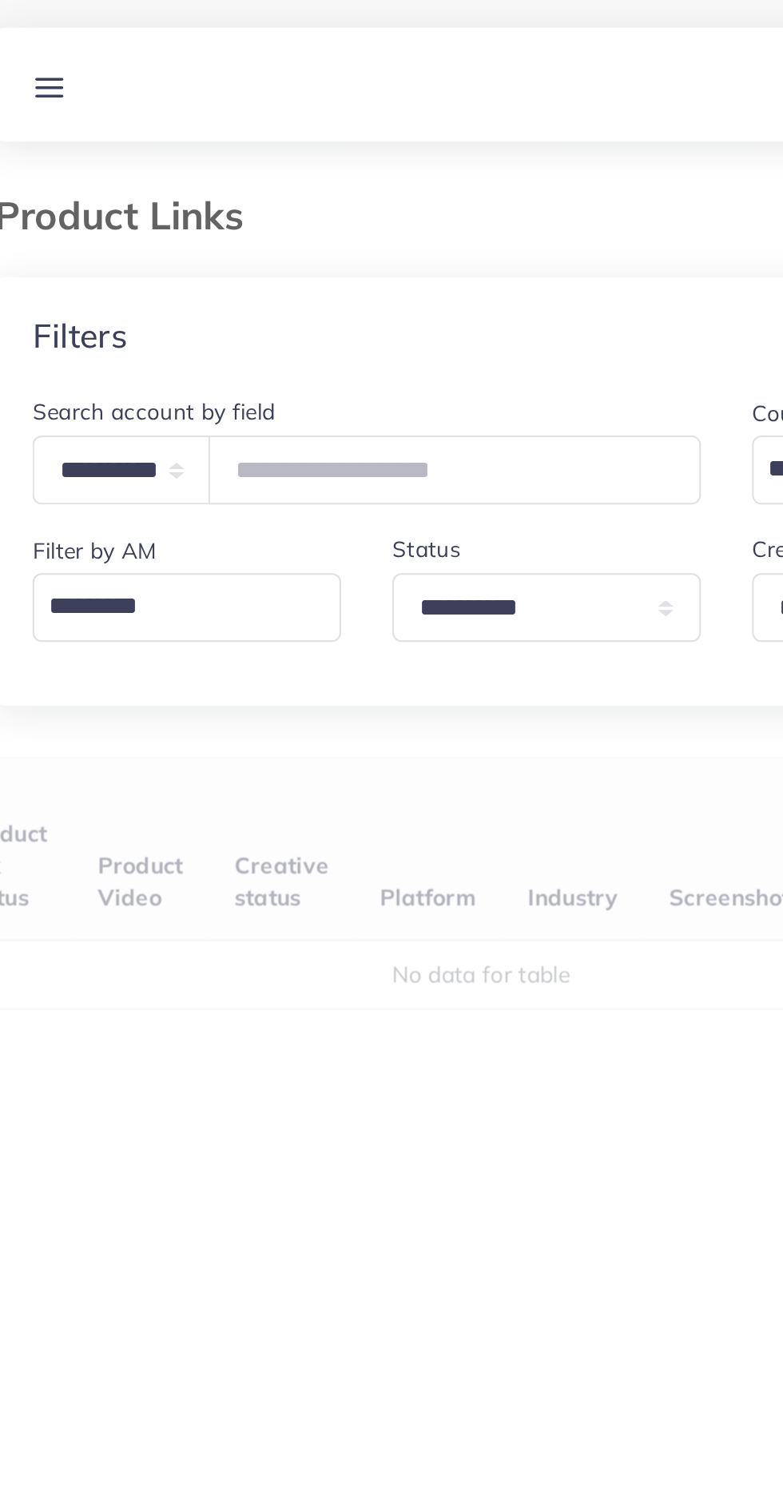
click at [315, 124] on div "Product Links" at bounding box center [392, 120] width 758 height 42
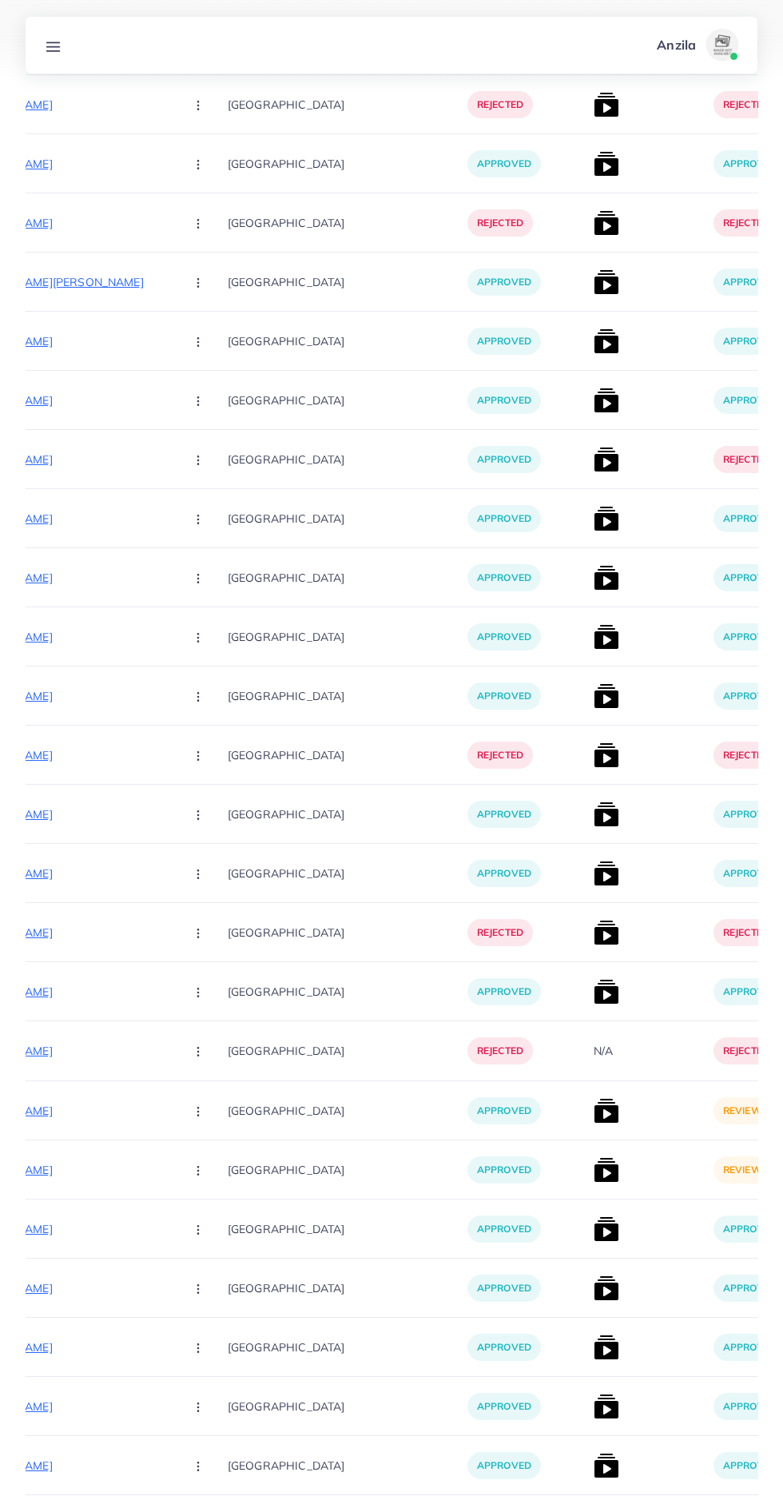
scroll to position [0, 0]
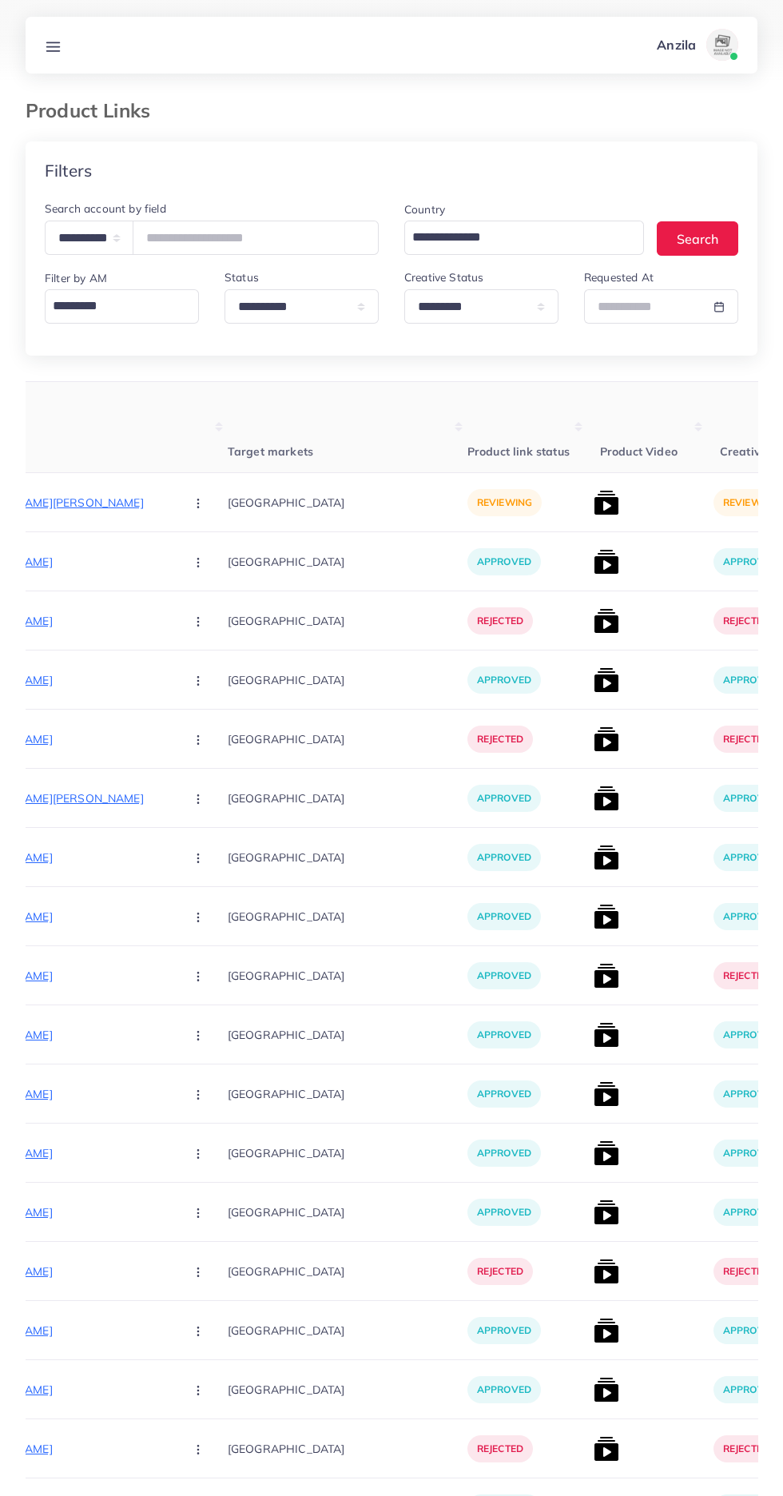
click at [53, 46] on line at bounding box center [53, 46] width 13 height 0
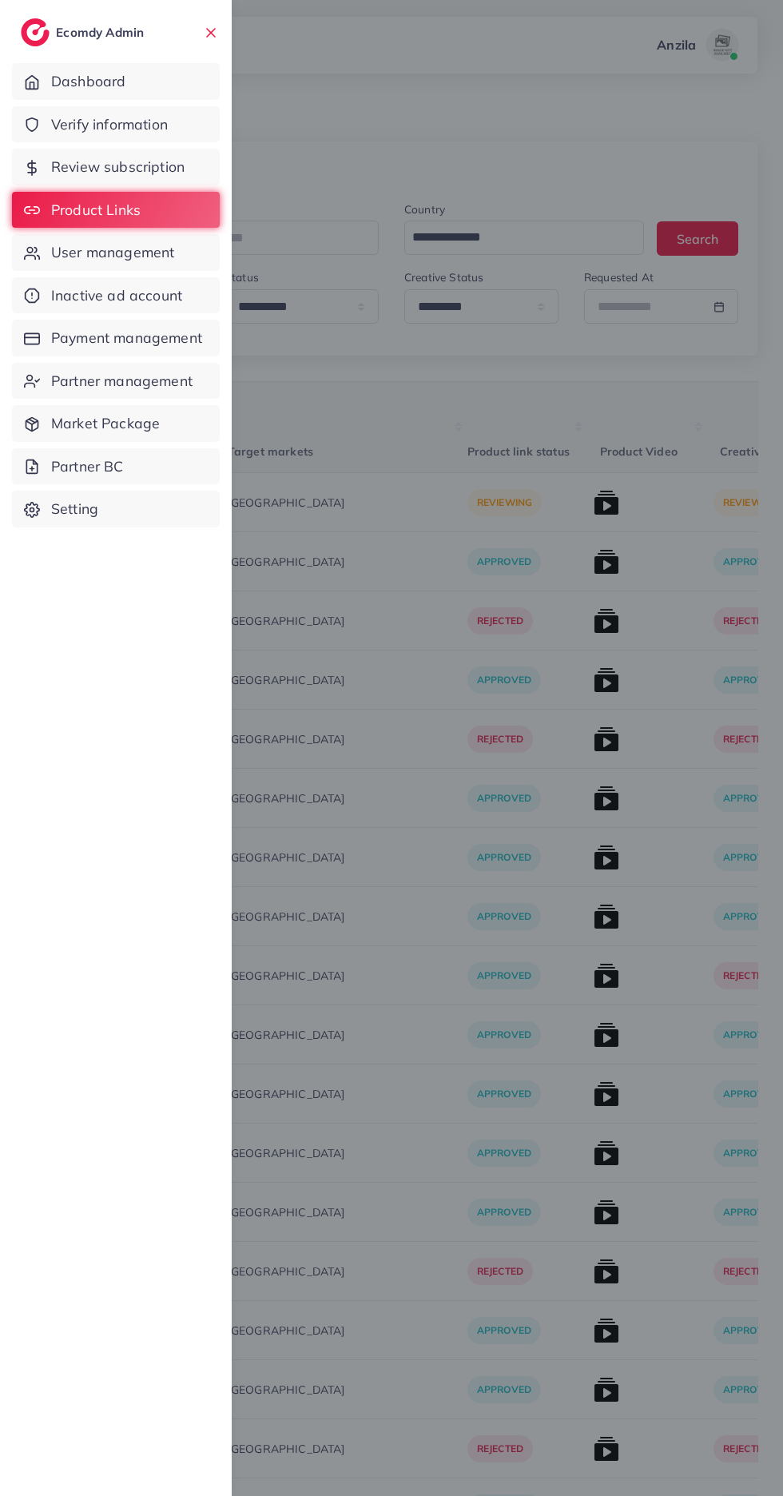
click at [132, 260] on span "User management" at bounding box center [112, 252] width 123 height 21
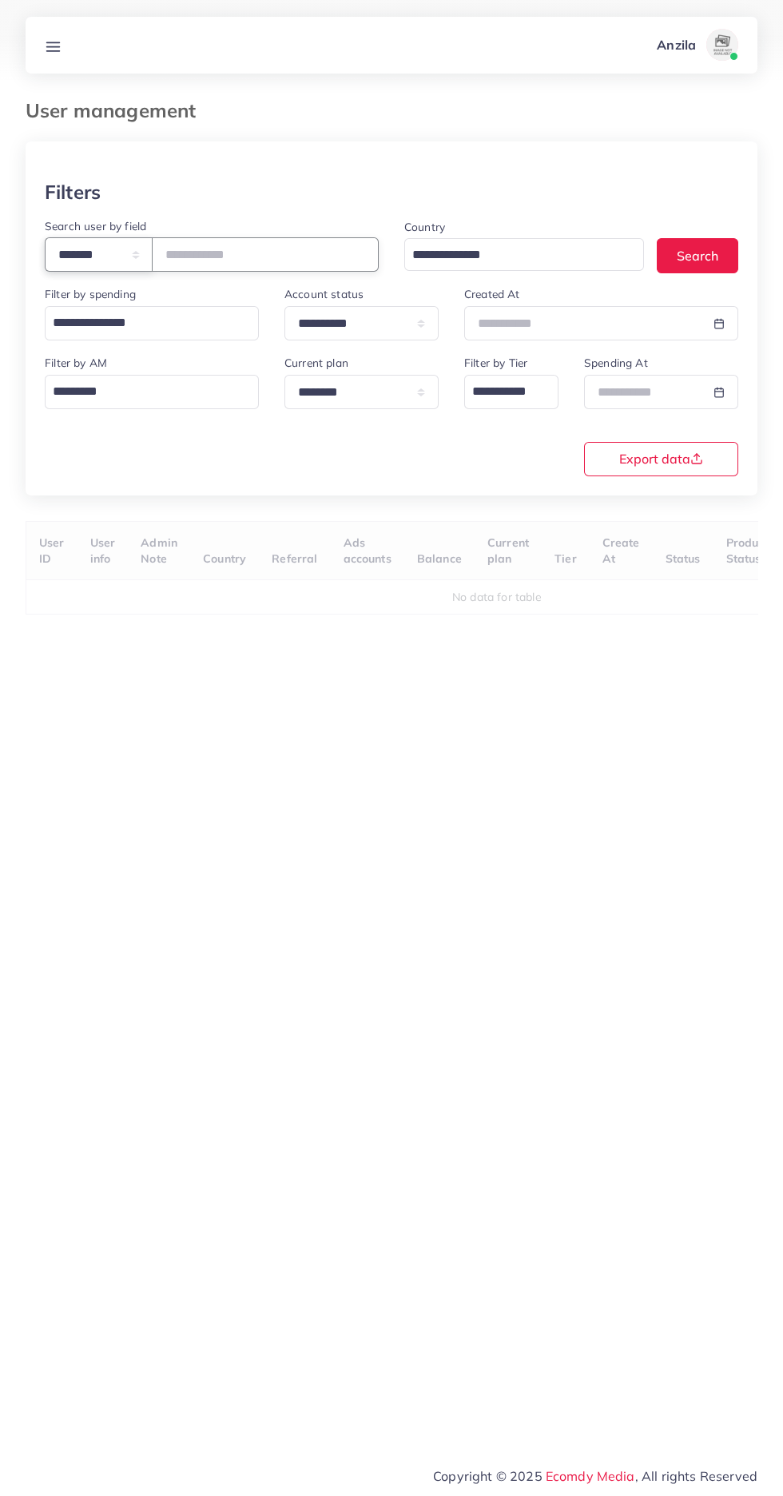
click at [115, 268] on select "**********" at bounding box center [99, 254] width 108 height 34
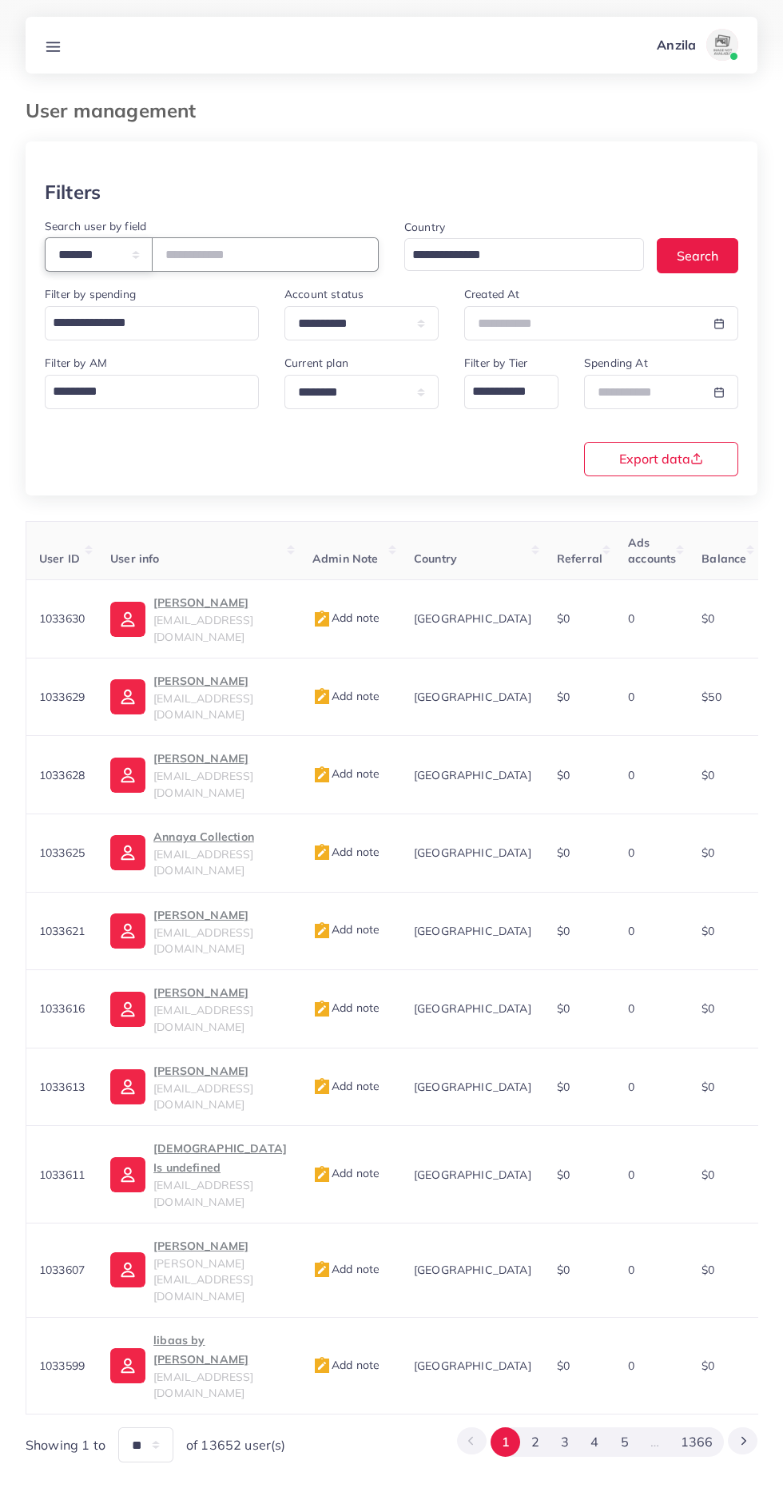
select select "*****"
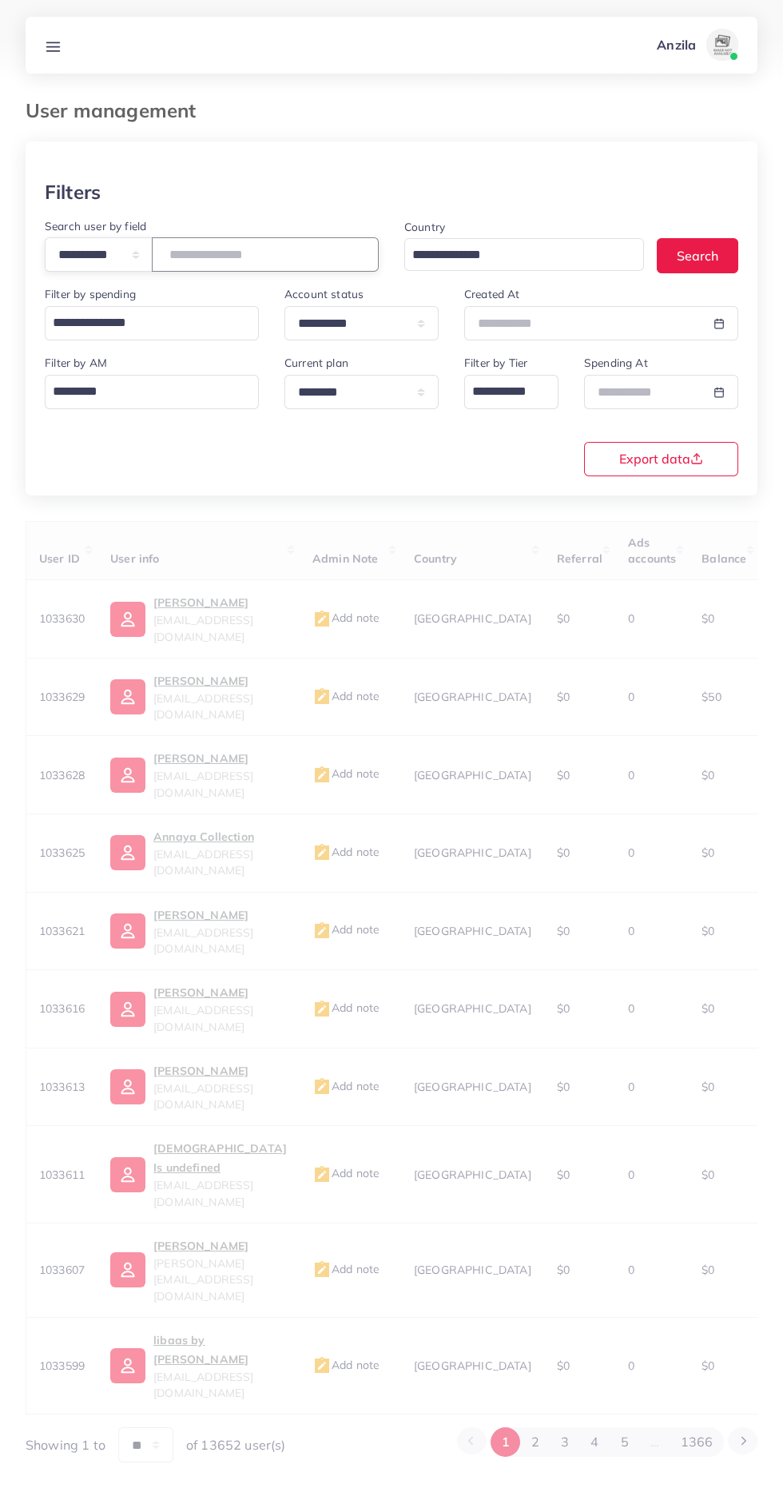
click at [291, 255] on input "text" at bounding box center [265, 254] width 227 height 34
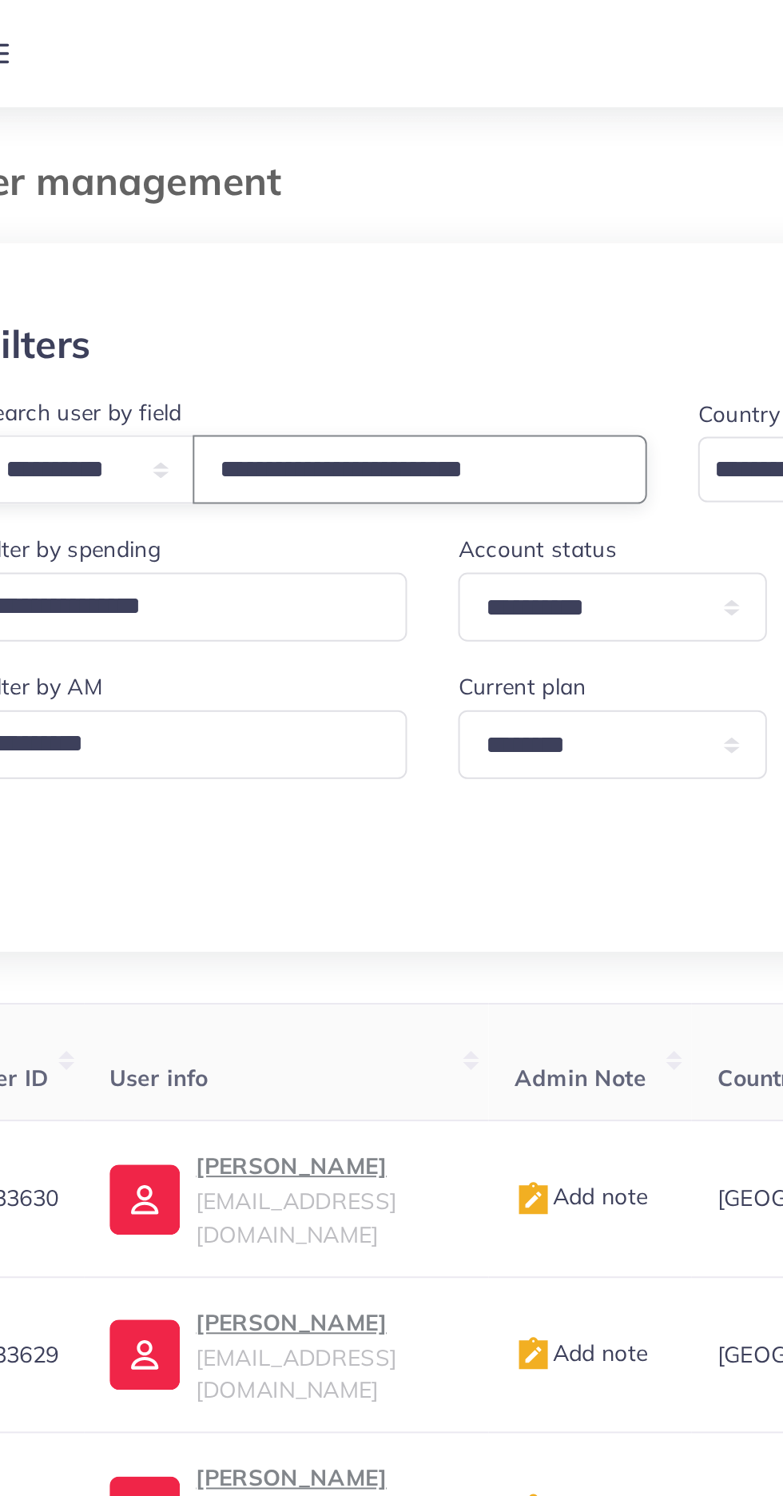
type input "**********"
click at [341, 187] on div "Filters" at bounding box center [392, 192] width 694 height 23
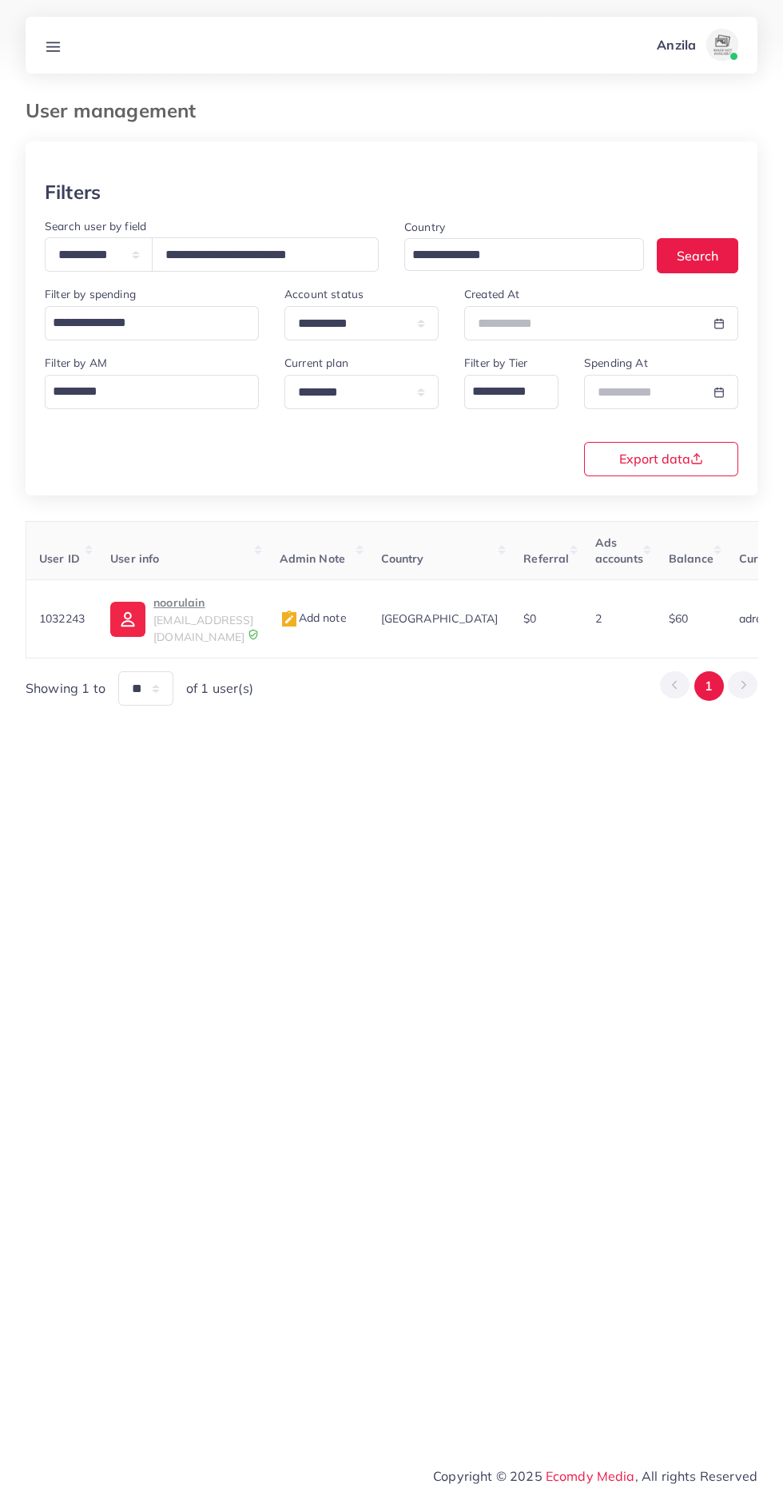
click at [219, 610] on p "noorulain" at bounding box center [203, 602] width 100 height 19
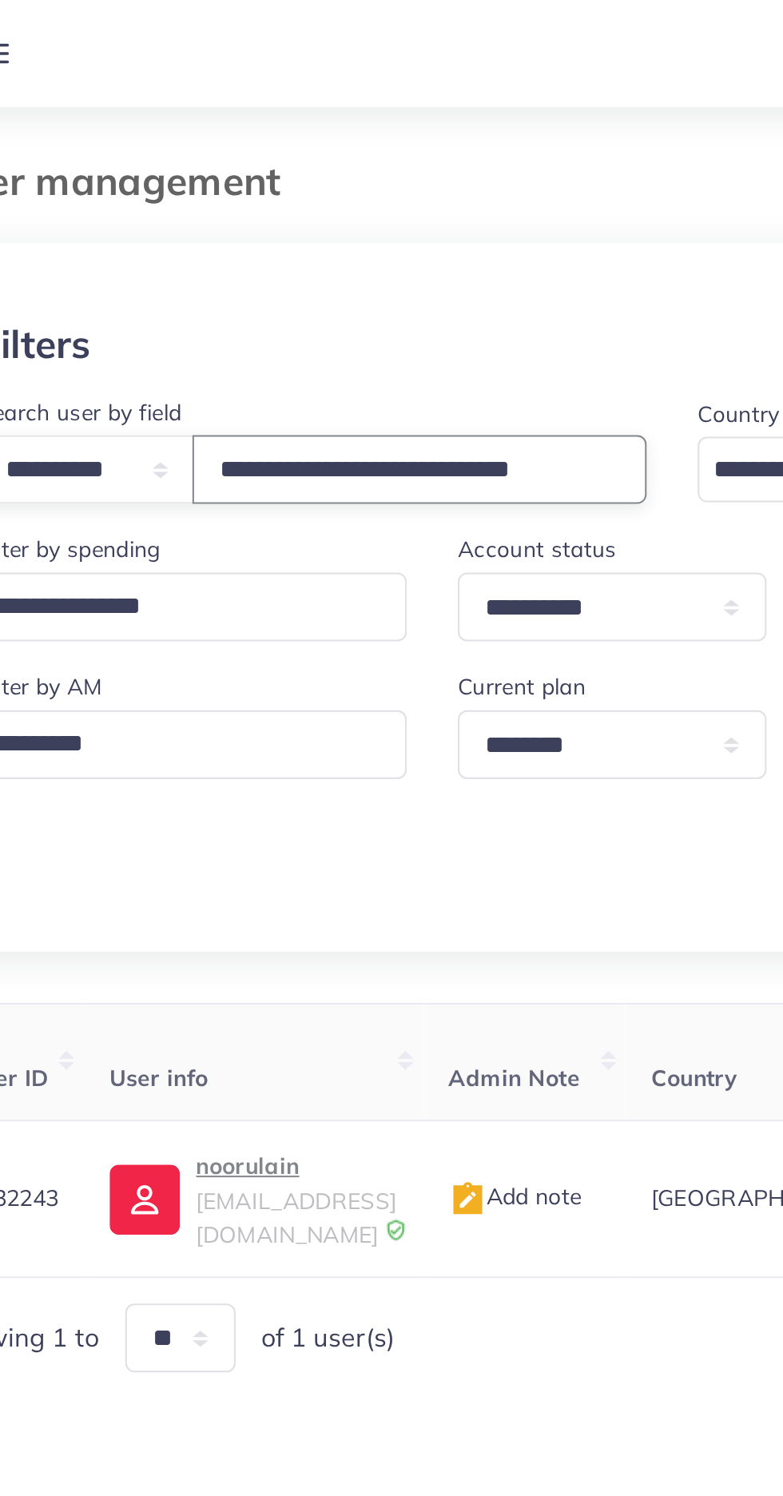
scroll to position [0, 14]
type input "**********"
click at [353, 174] on div at bounding box center [392, 160] width 732 height 39
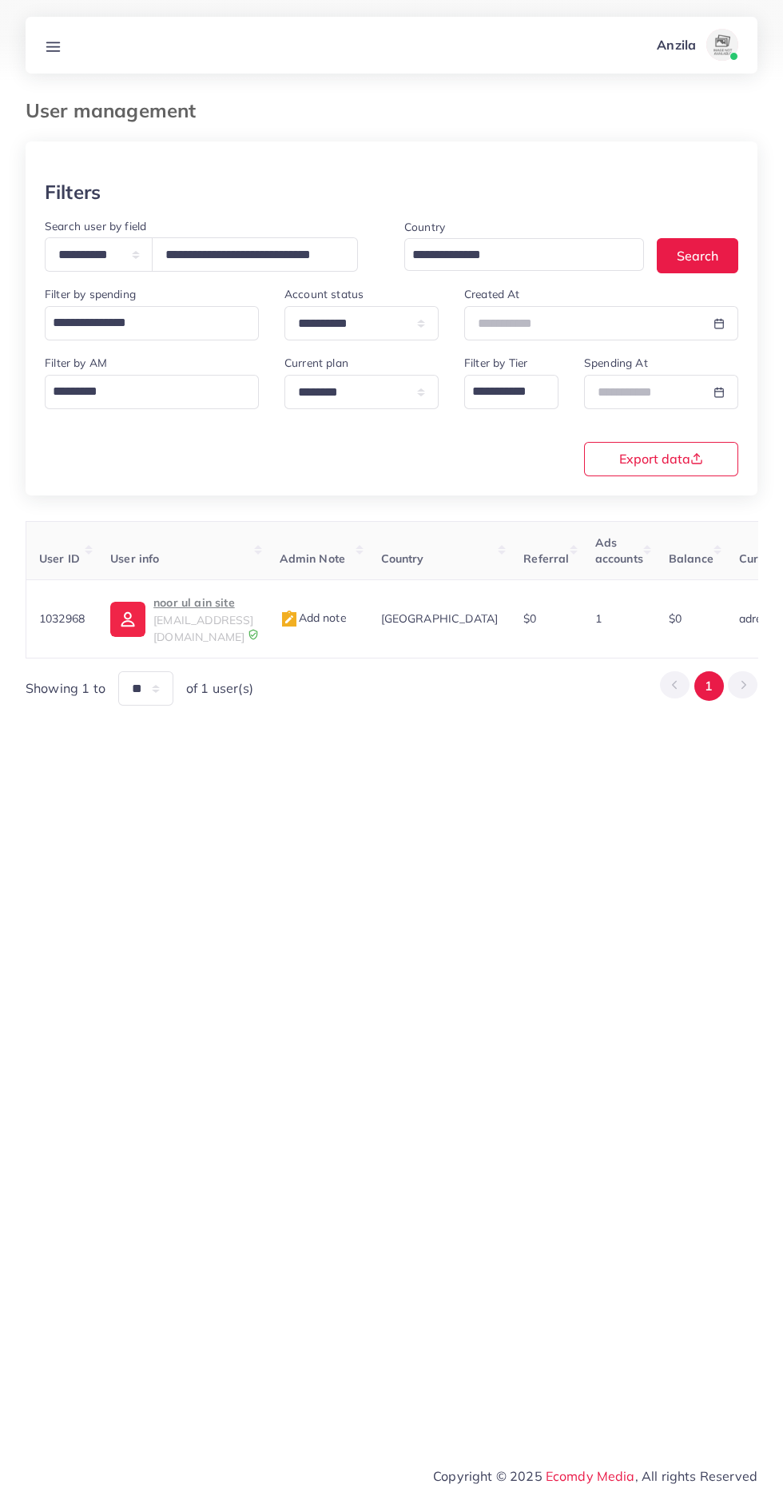
click at [225, 603] on p "noor ul ain site" at bounding box center [203, 602] width 100 height 19
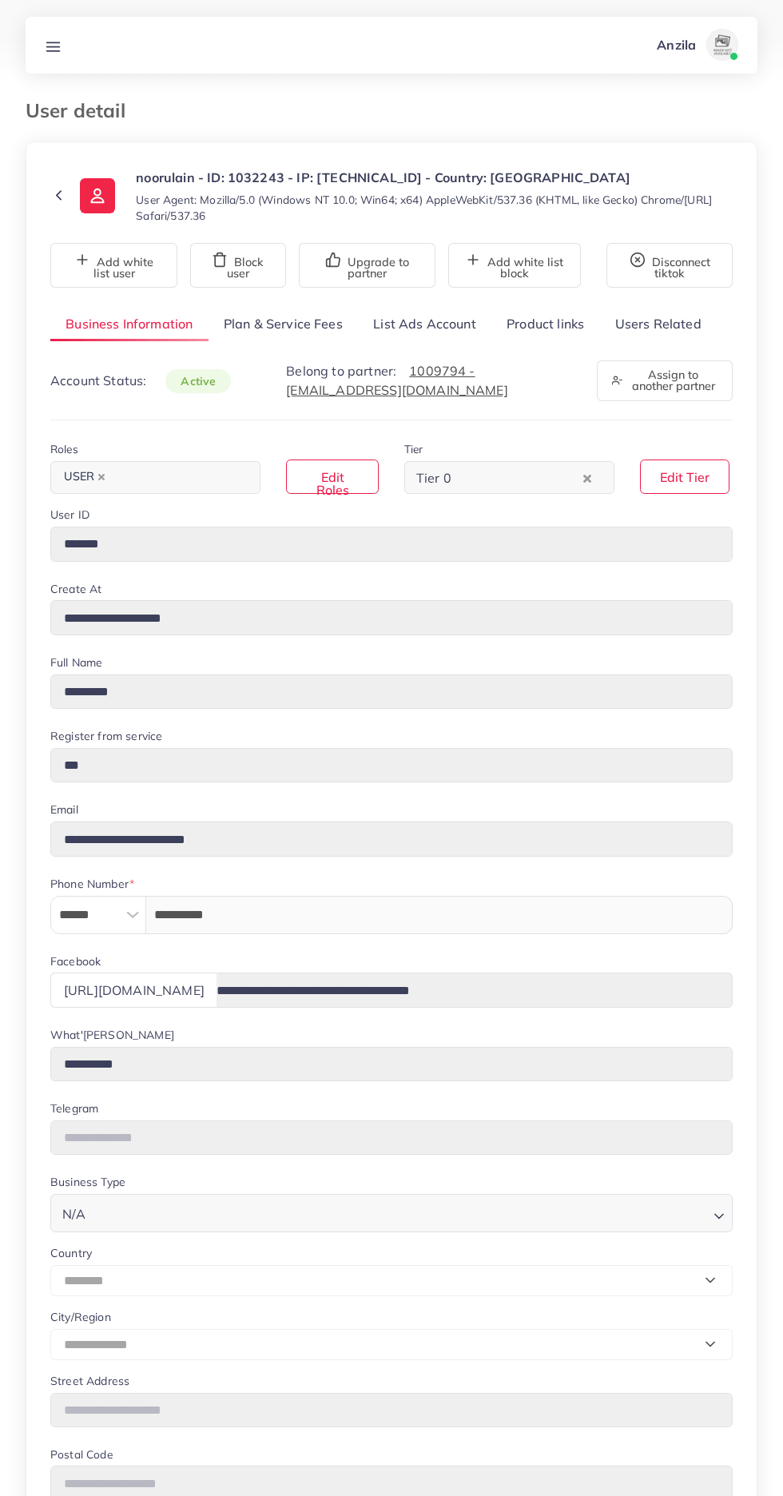
click at [549, 329] on link "Product links" at bounding box center [546, 324] width 108 height 34
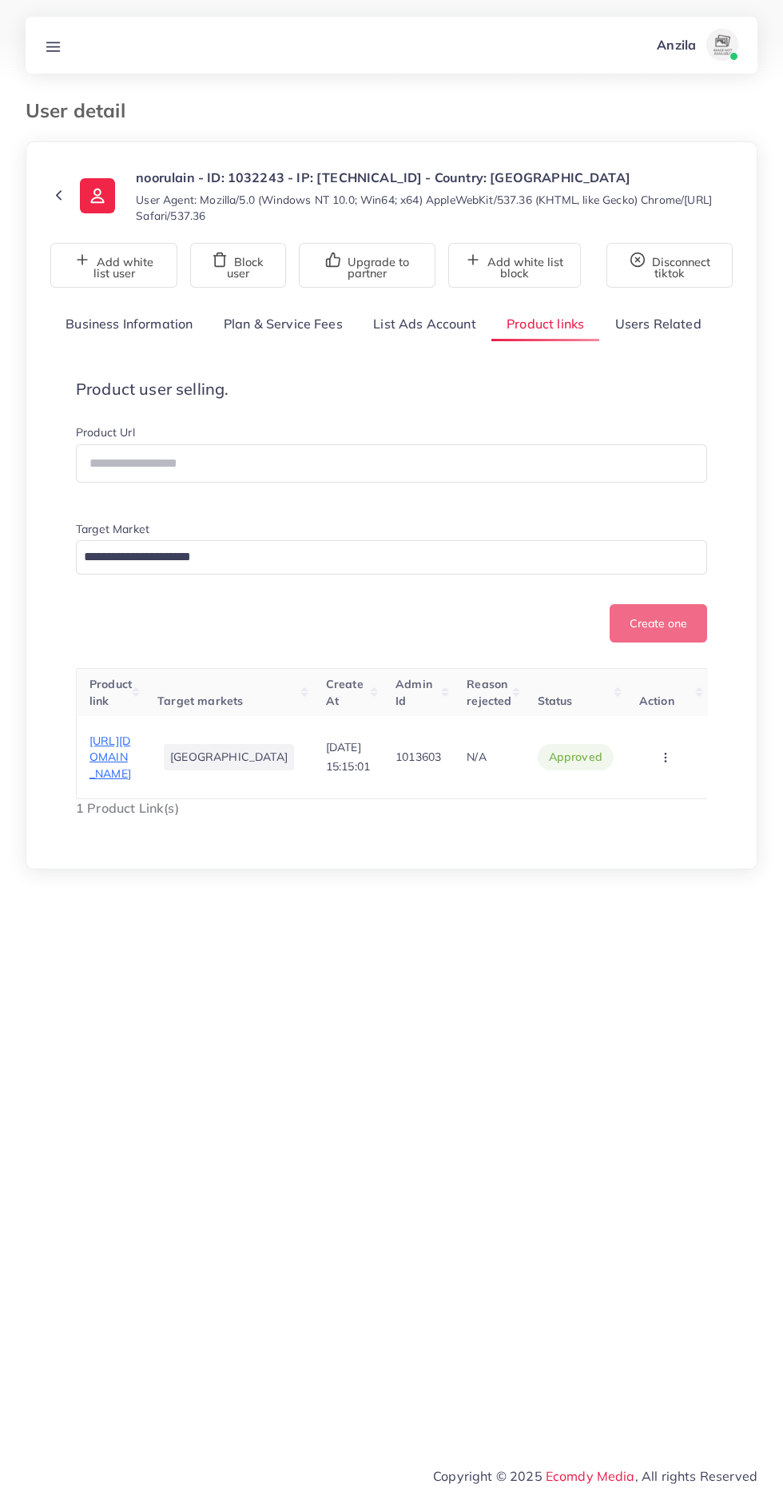
click at [682, 343] on div "**********" at bounding box center [391, 575] width 683 height 536
click at [643, 343] on div "**********" at bounding box center [391, 575] width 683 height 536
click at [681, 321] on link "Users Related" at bounding box center [657, 324] width 117 height 34
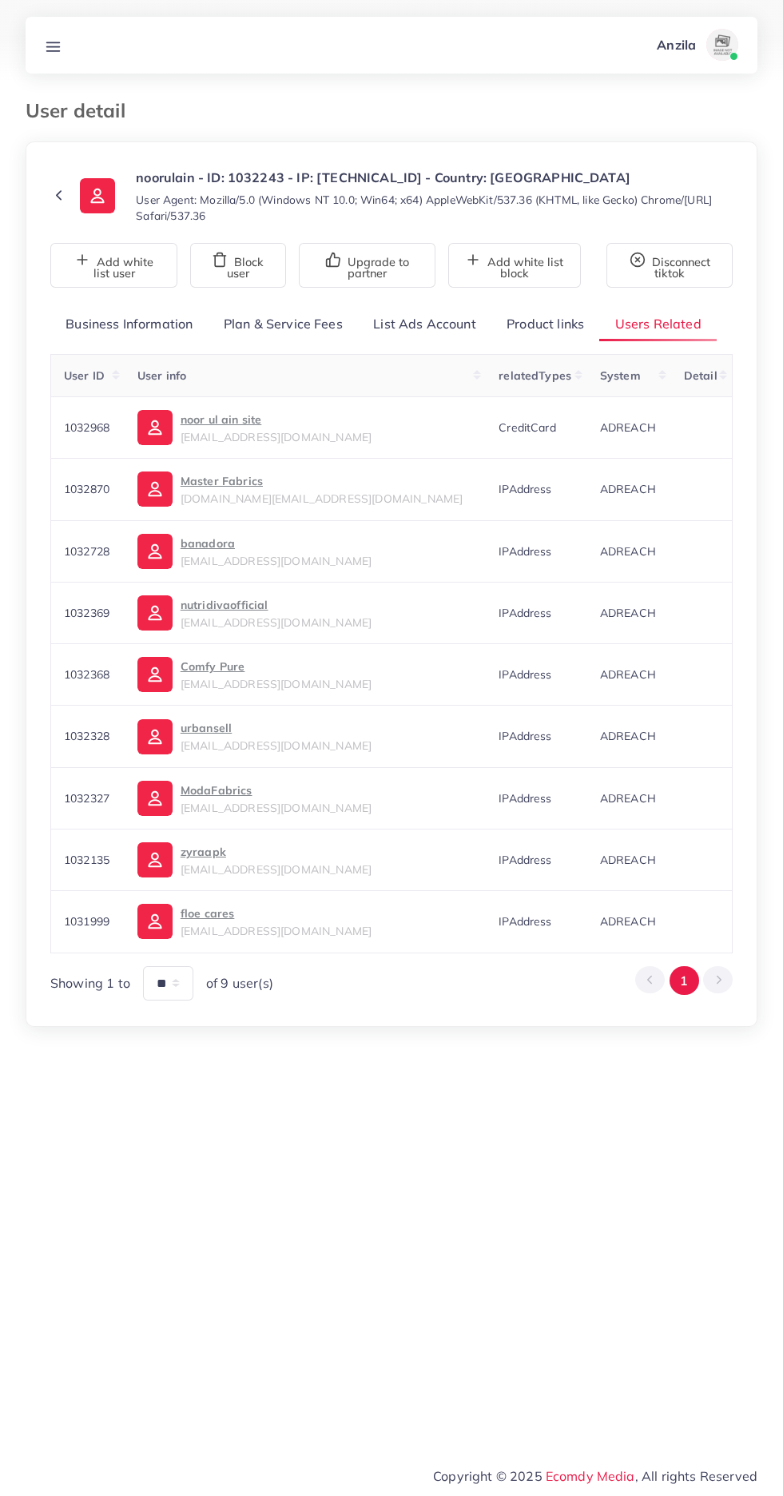
click at [549, 327] on link "Product links" at bounding box center [546, 324] width 108 height 34
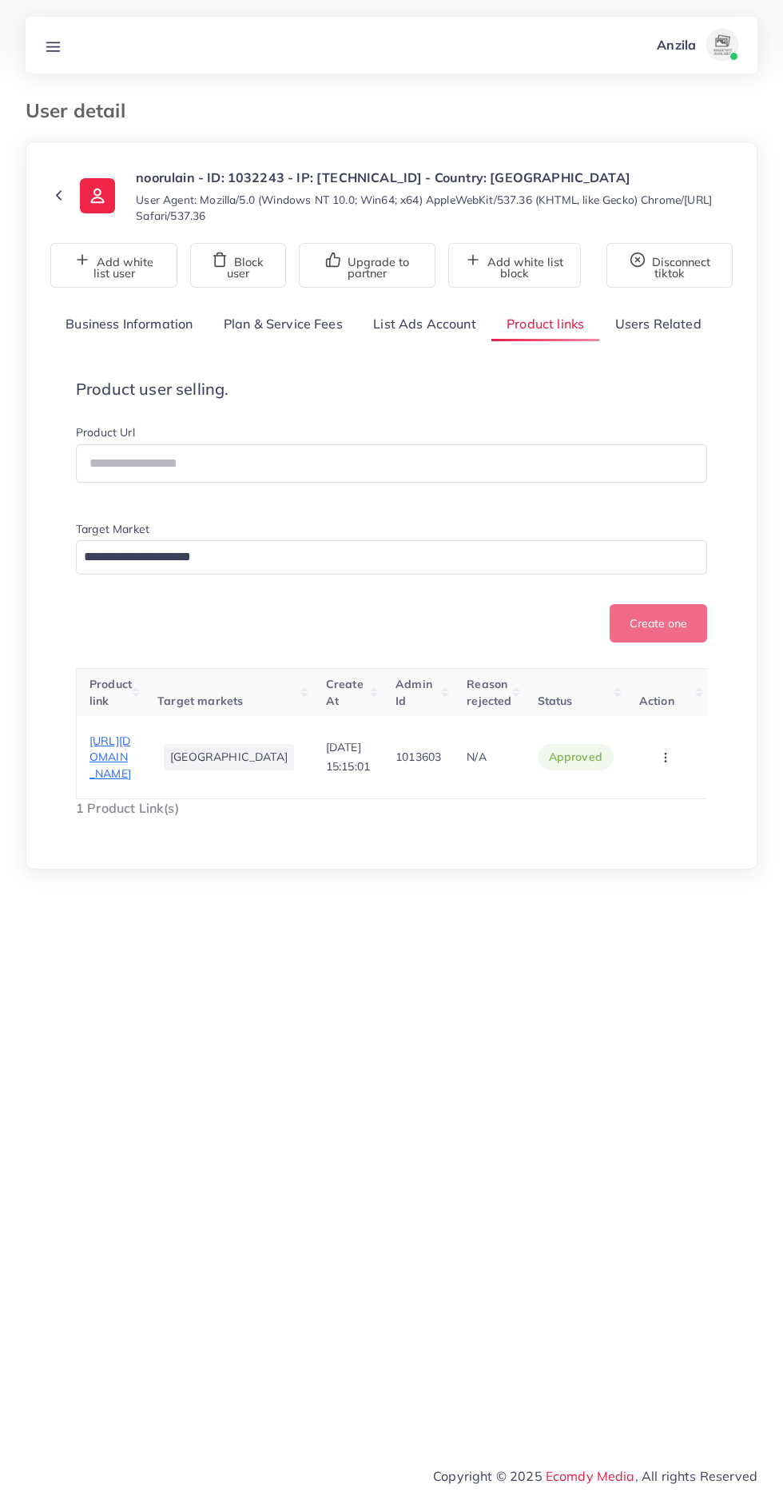
copy span "https://noorulainstore.store/collections/emmboiered-3-pcs"
click at [661, 328] on link "Users Related" at bounding box center [657, 324] width 117 height 34
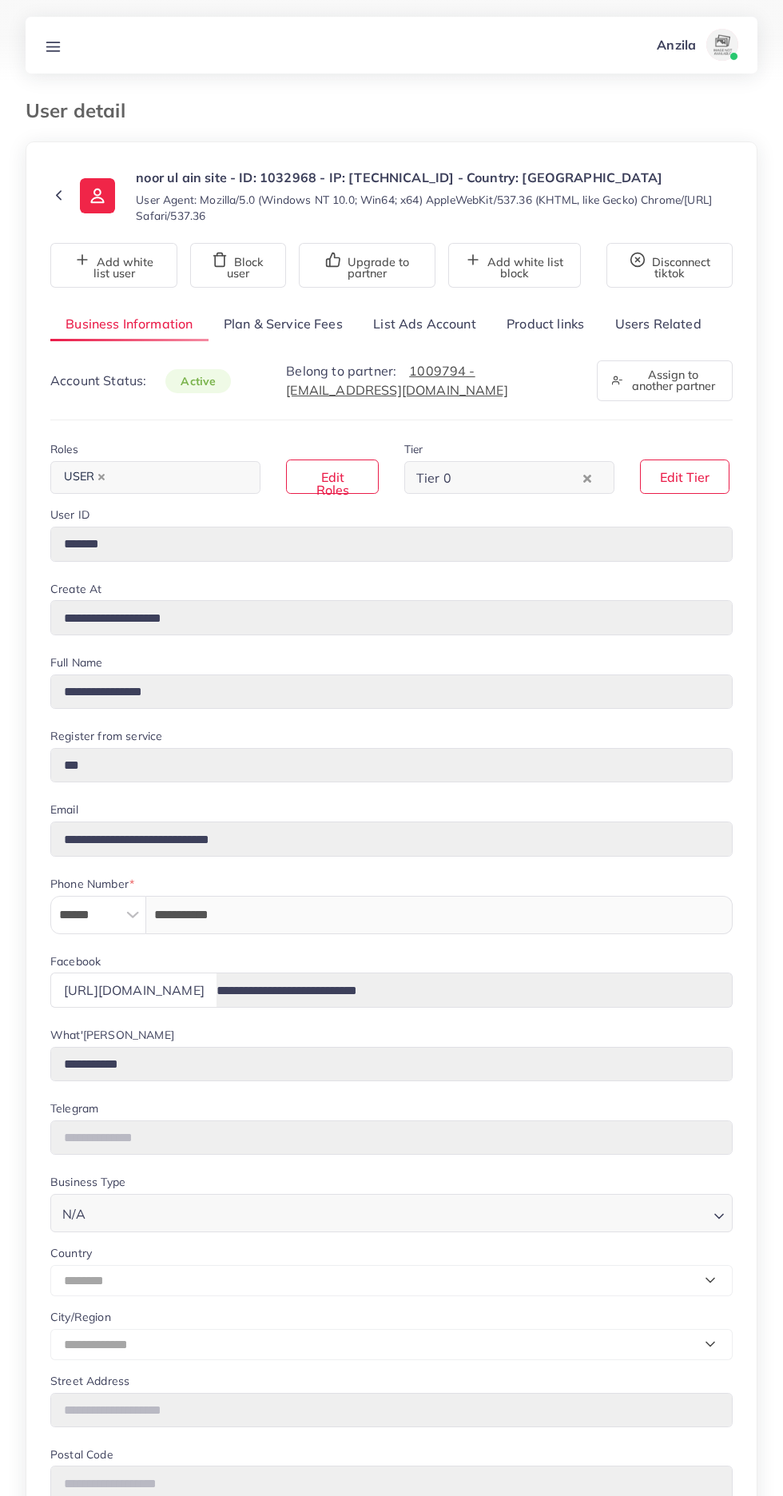
click at [663, 320] on link "Users Related" at bounding box center [657, 324] width 117 height 34
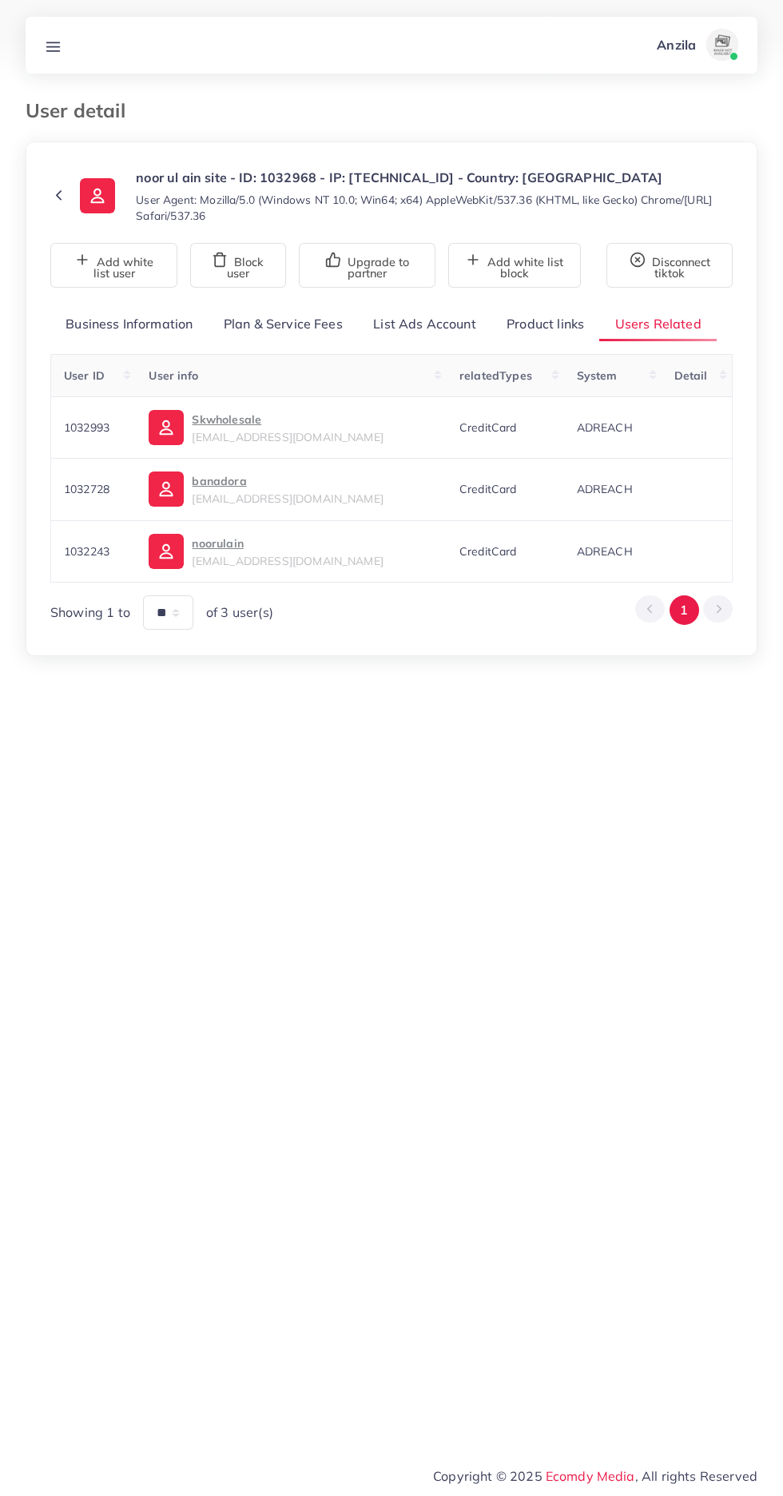
click at [544, 325] on link "Product links" at bounding box center [546, 324] width 108 height 34
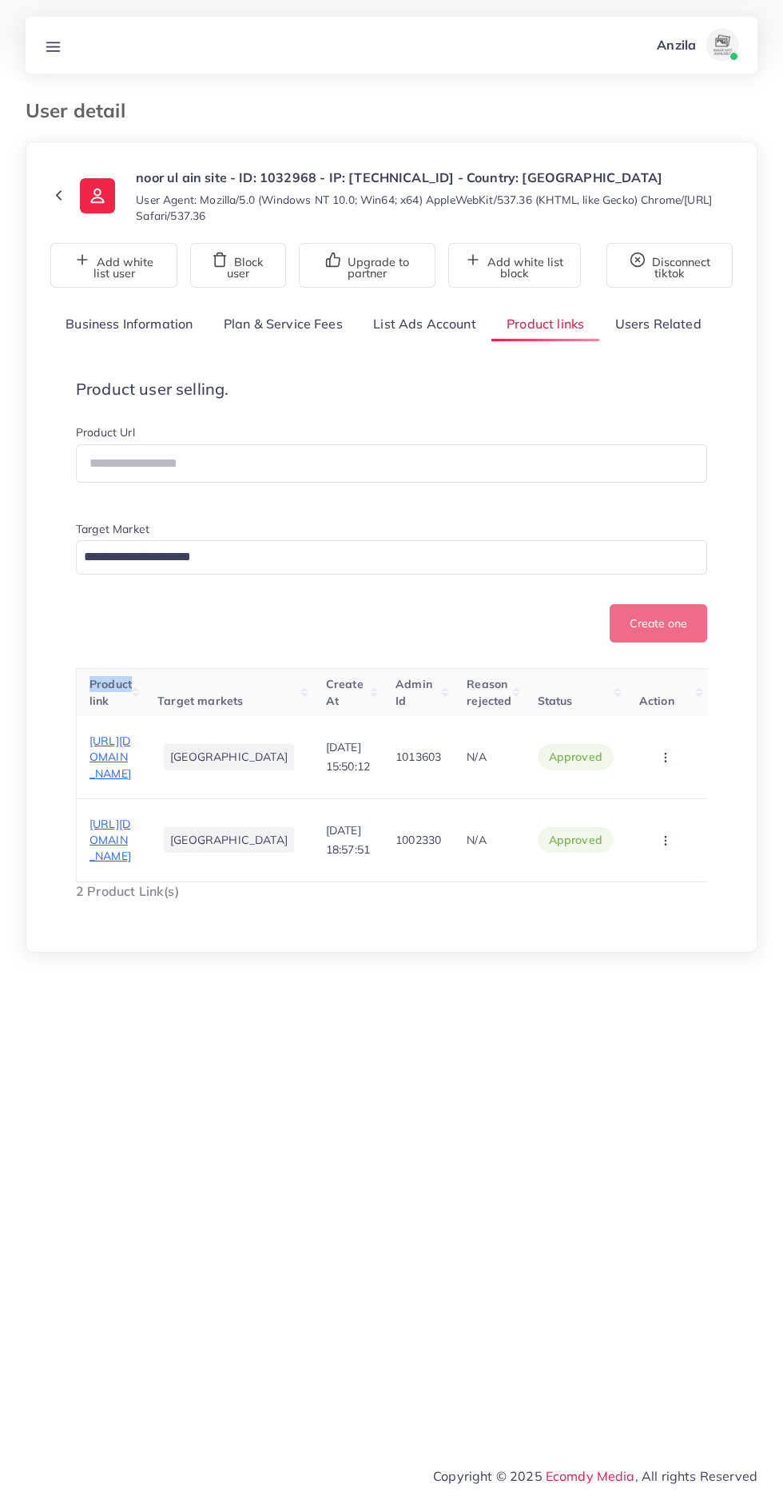
click at [110, 953] on div "**********" at bounding box center [392, 546] width 732 height 811
click at [179, 953] on div "**********" at bounding box center [392, 546] width 732 height 811
copy span "[URL][DOMAIN_NAME]"
click at [47, 46] on line at bounding box center [53, 46] width 13 height 0
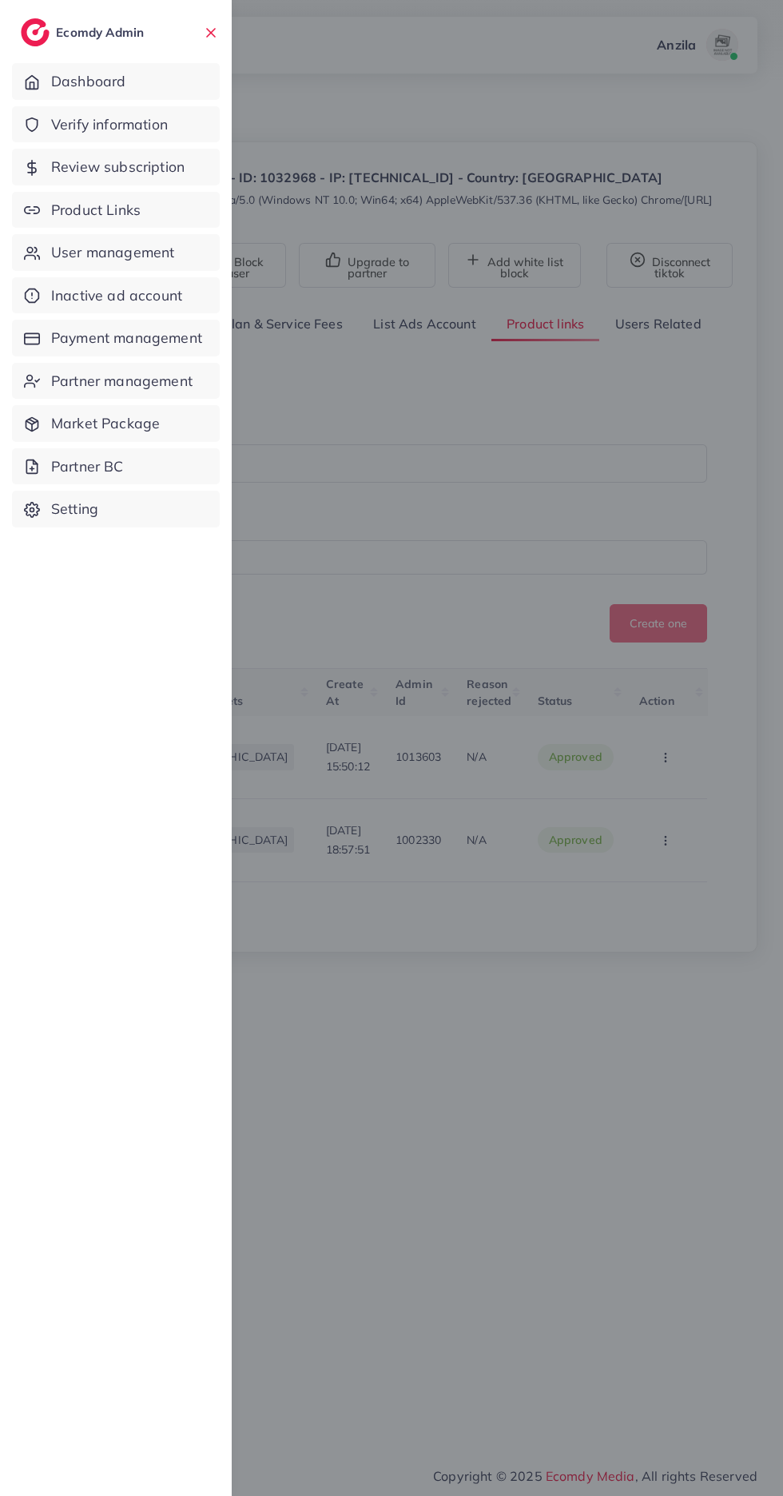
click at [102, 213] on span "Product Links" at bounding box center [96, 210] width 90 height 21
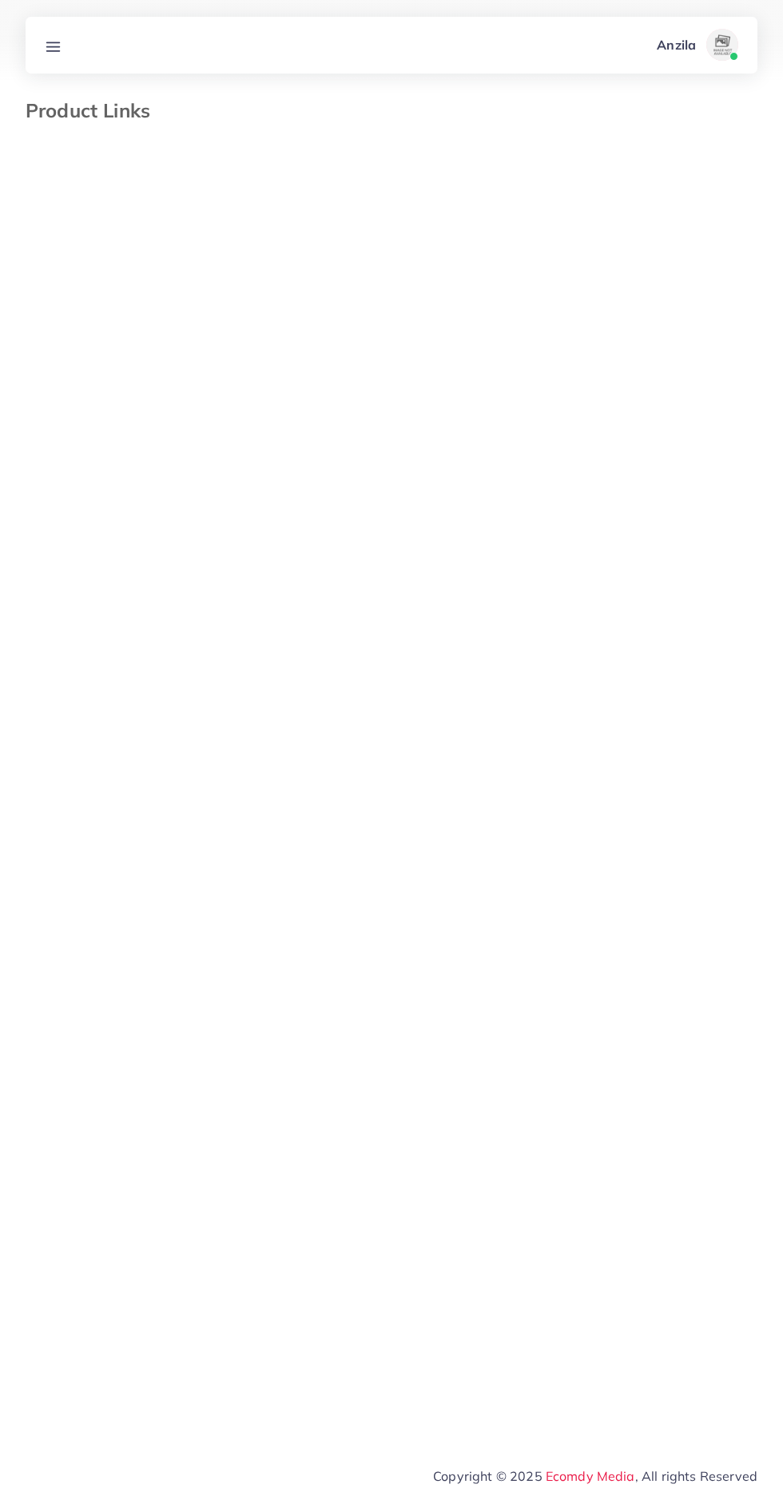
select select "*********"
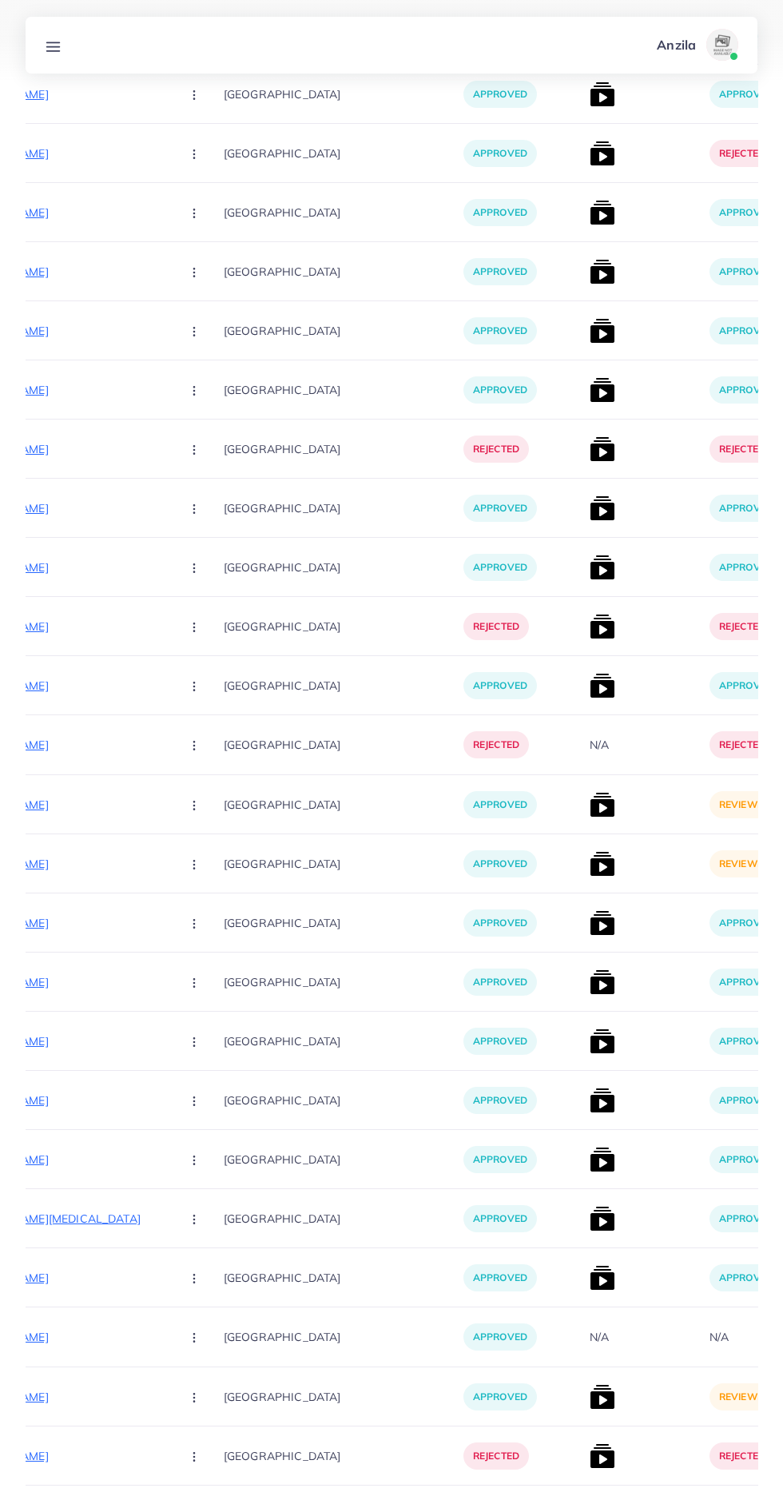
scroll to position [6445, 0]
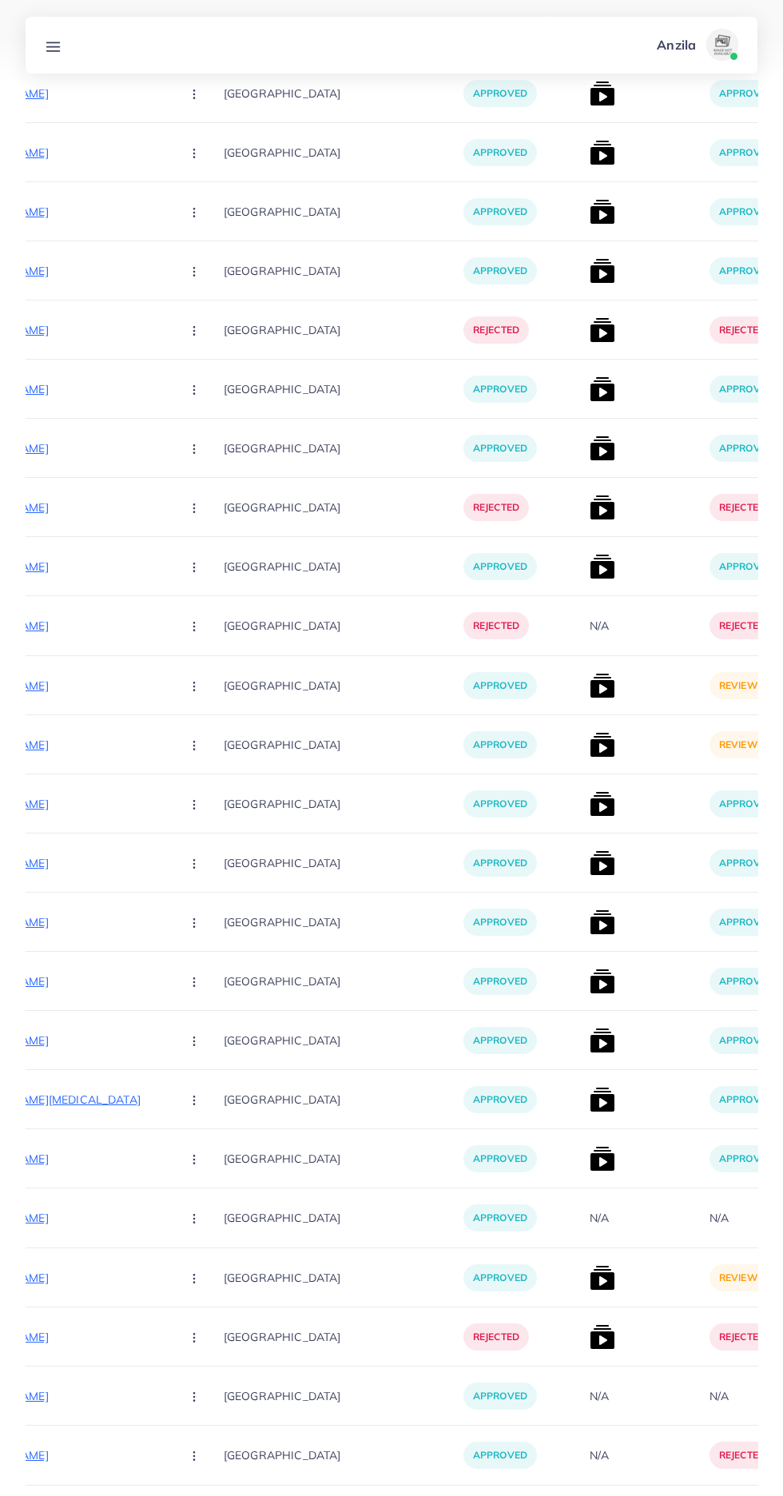
click at [590, 1280] on img at bounding box center [603, 1278] width 26 height 26
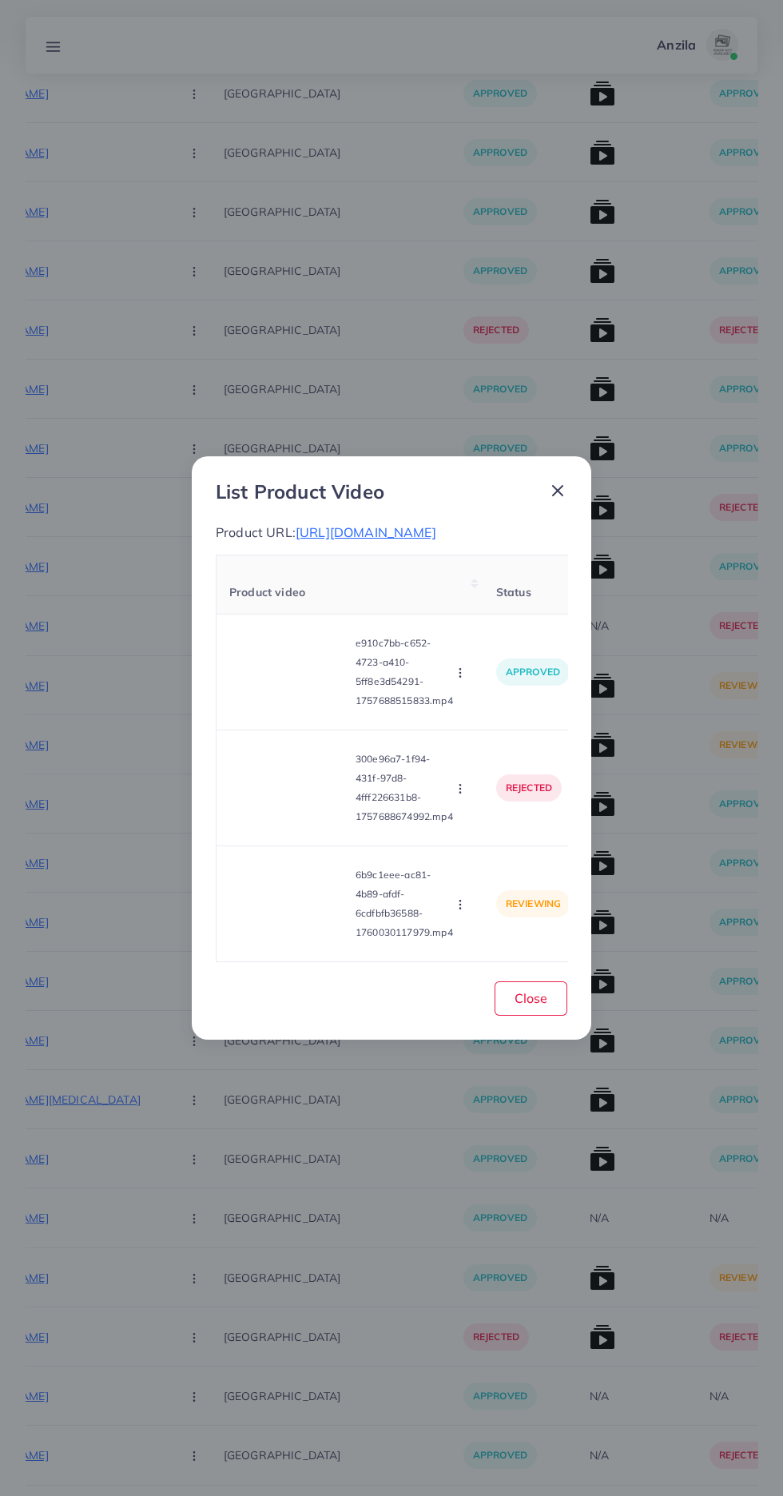
click at [305, 940] on video at bounding box center [289, 904] width 120 height 72
click at [293, 940] on div at bounding box center [289, 904] width 120 height 72
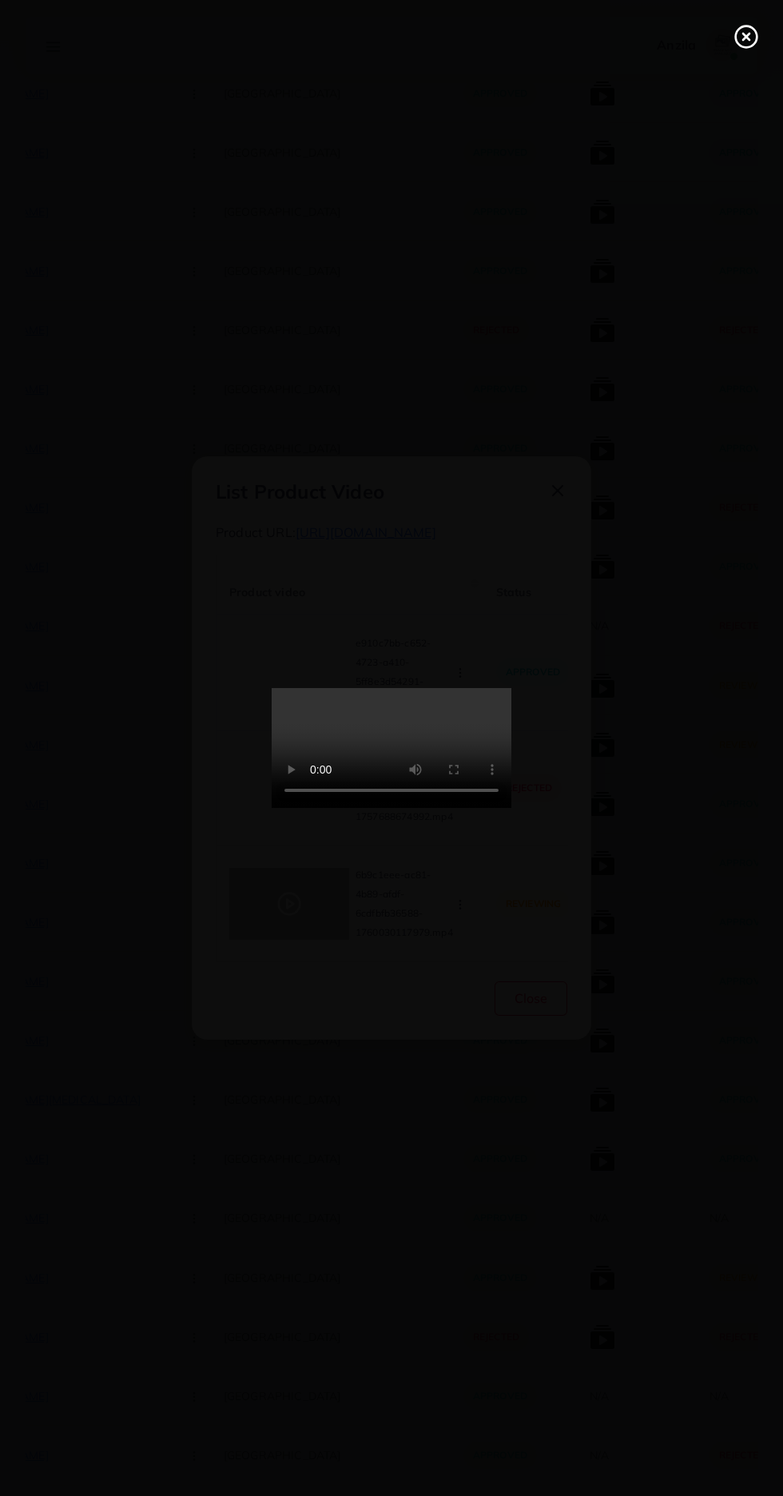
click at [747, 42] on icon at bounding box center [747, 37] width 26 height 26
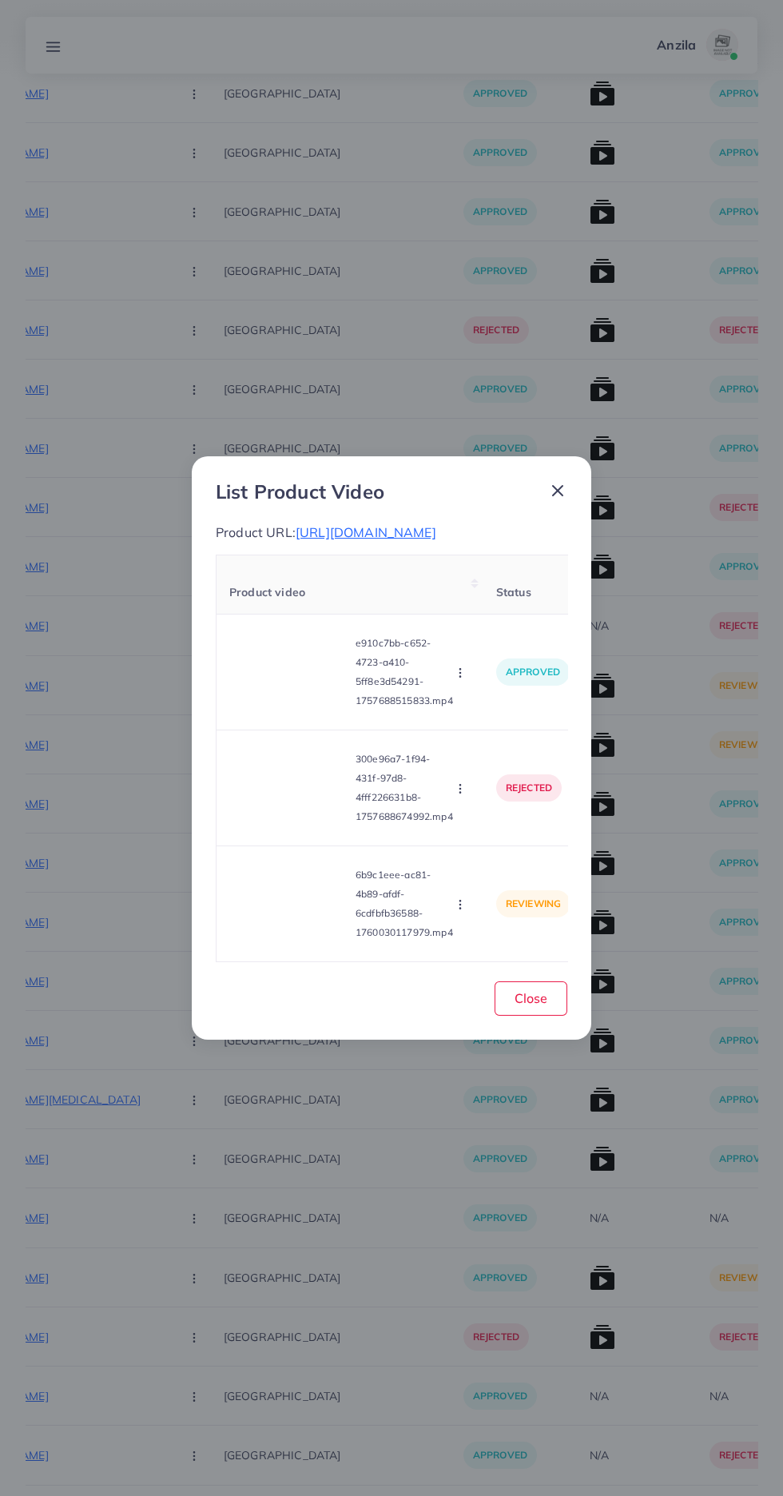
click at [463, 911] on icon "button" at bounding box center [460, 904] width 13 height 13
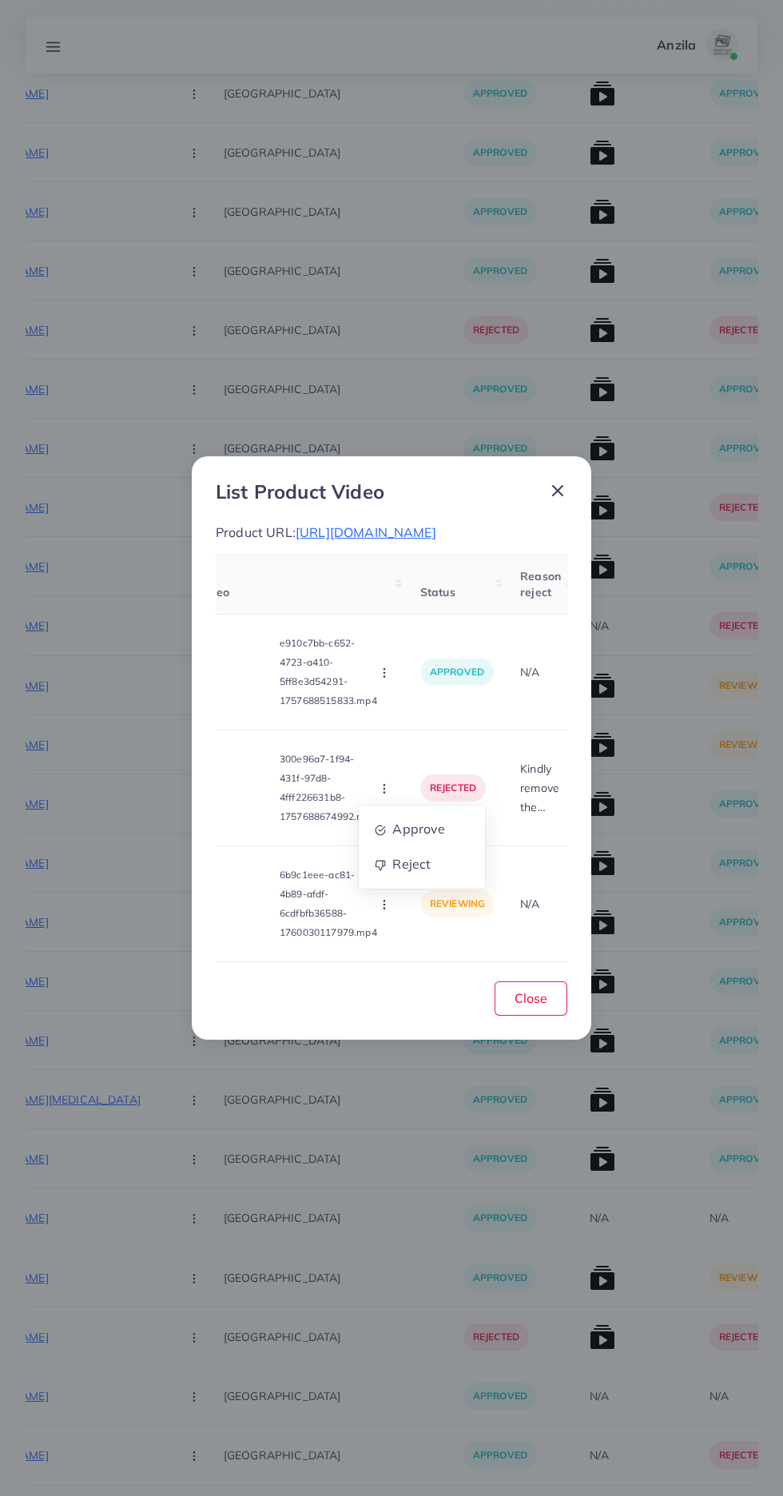
scroll to position [0, 91]
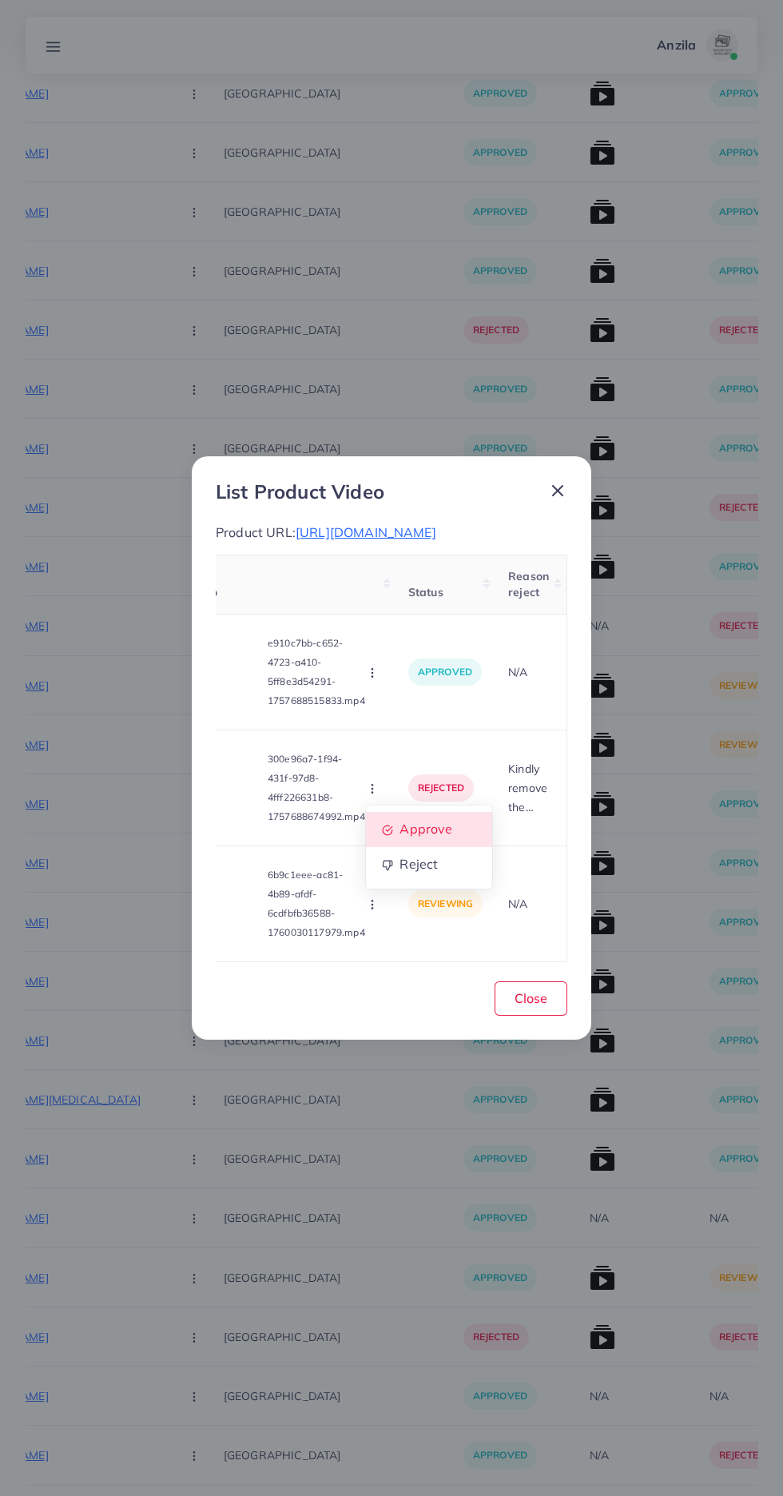
click at [416, 838] on span "Approve" at bounding box center [426, 830] width 53 height 16
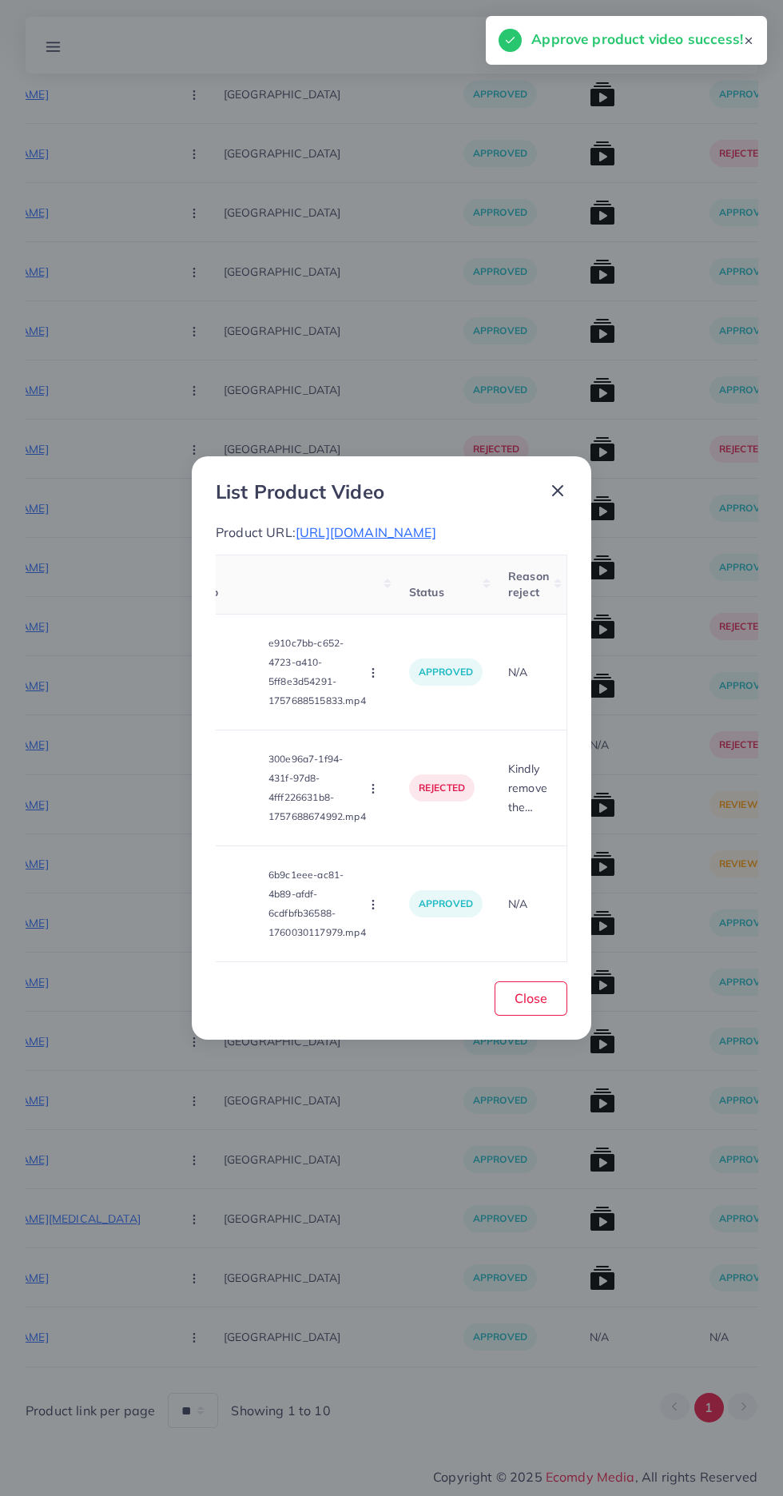
scroll to position [6207, 0]
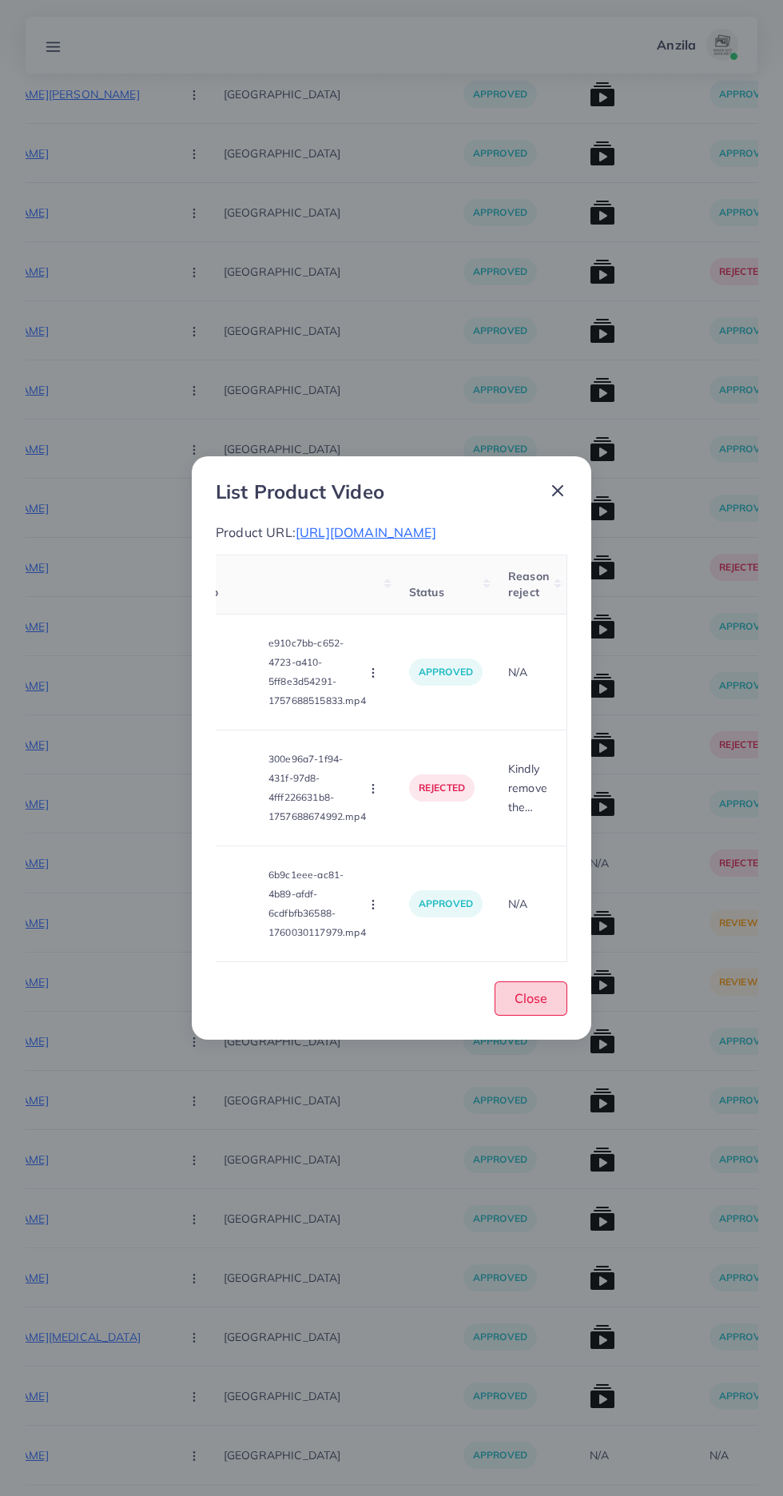
click at [551, 1016] on button "Close" at bounding box center [531, 999] width 73 height 34
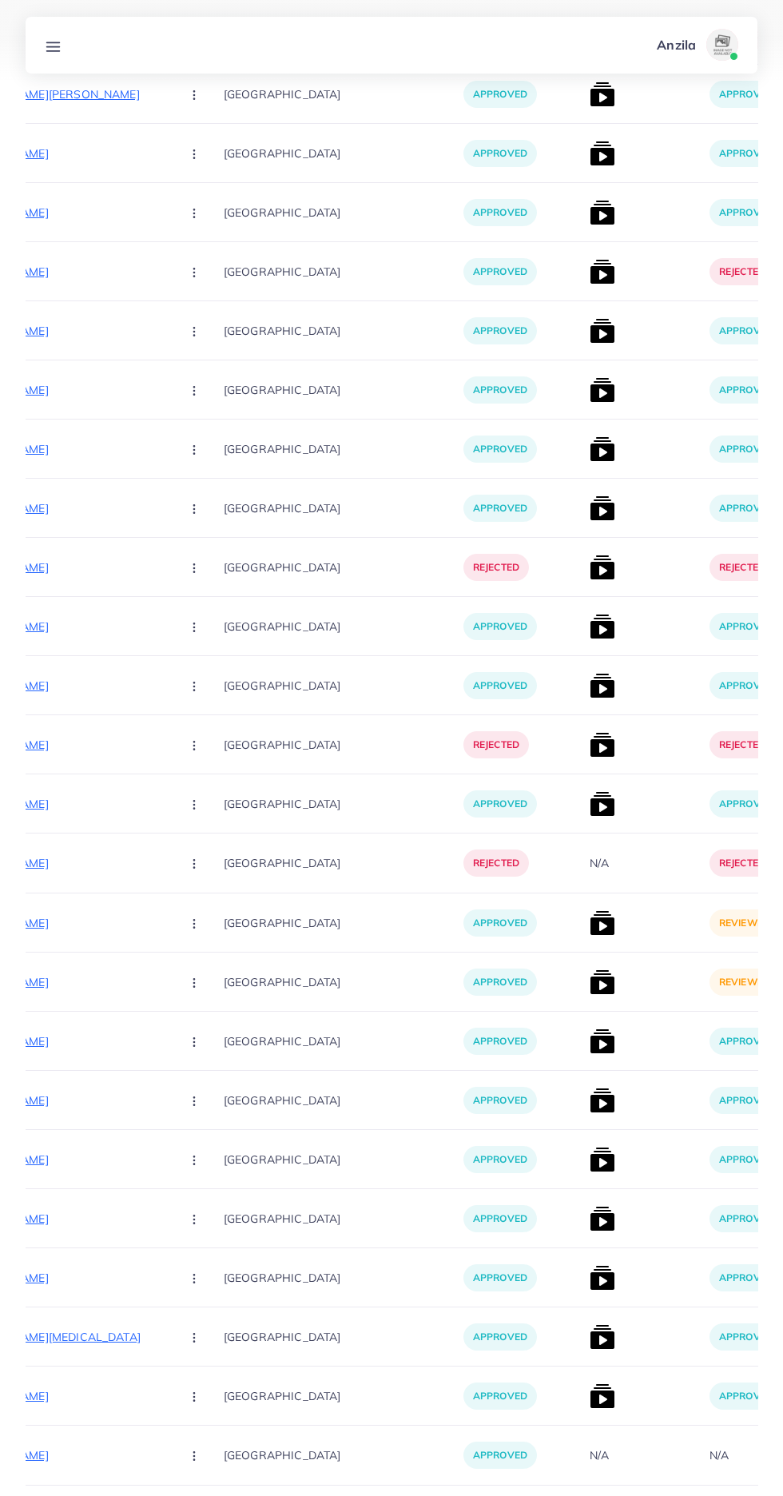
click at [590, 934] on img at bounding box center [603, 923] width 26 height 26
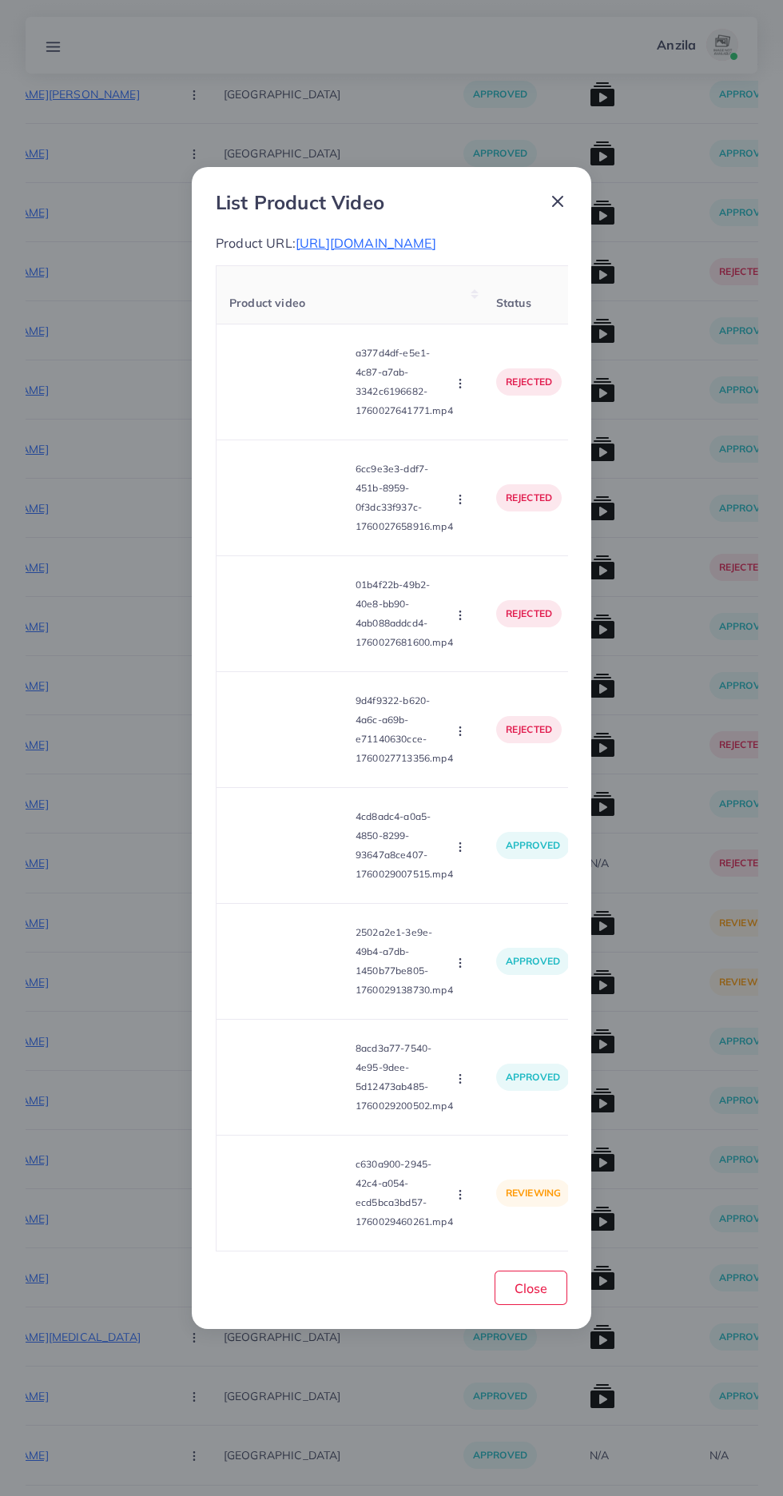
click at [280, 1229] on video at bounding box center [289, 1193] width 120 height 72
click at [276, 1229] on div at bounding box center [289, 1193] width 120 height 72
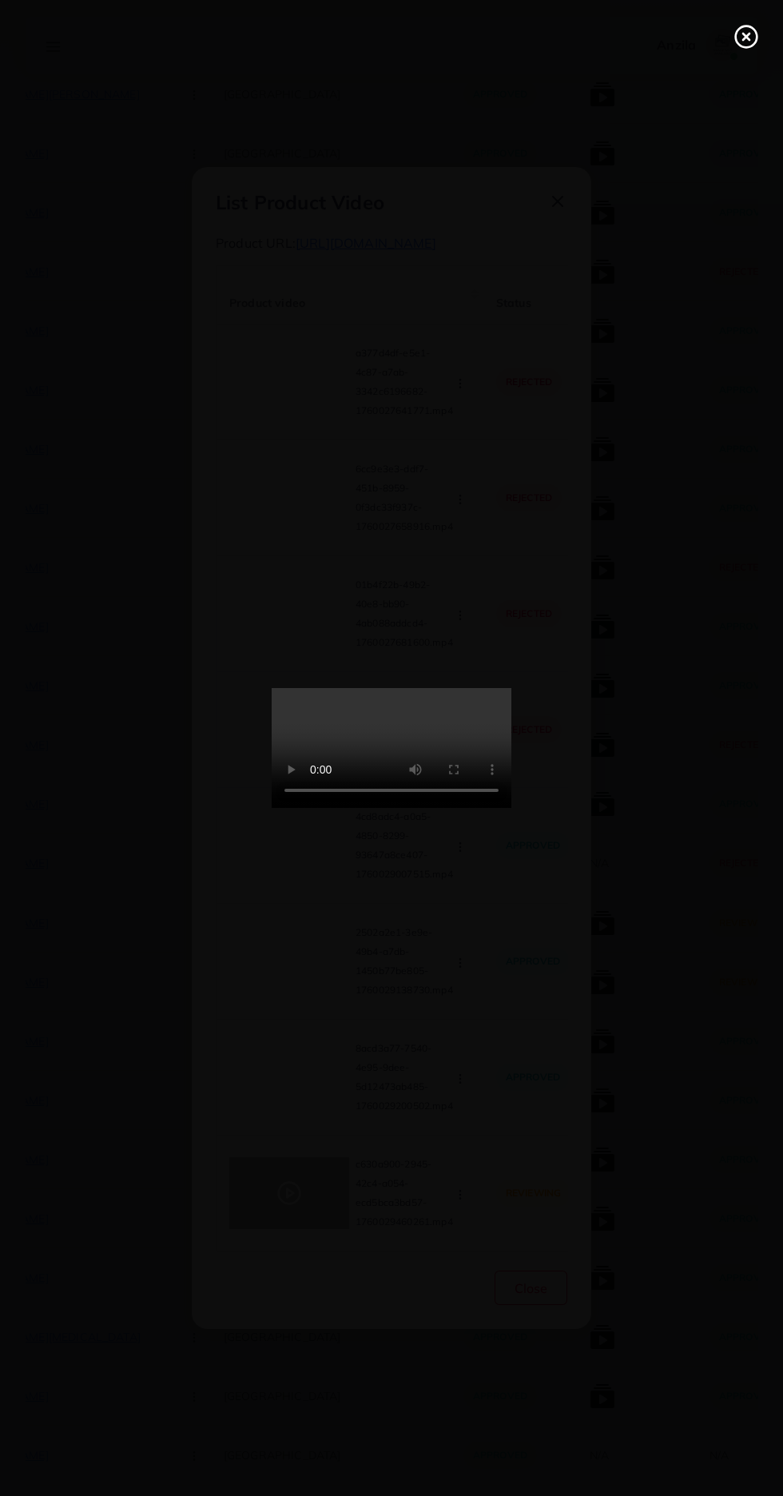
click at [752, 34] on icon at bounding box center [747, 37] width 26 height 26
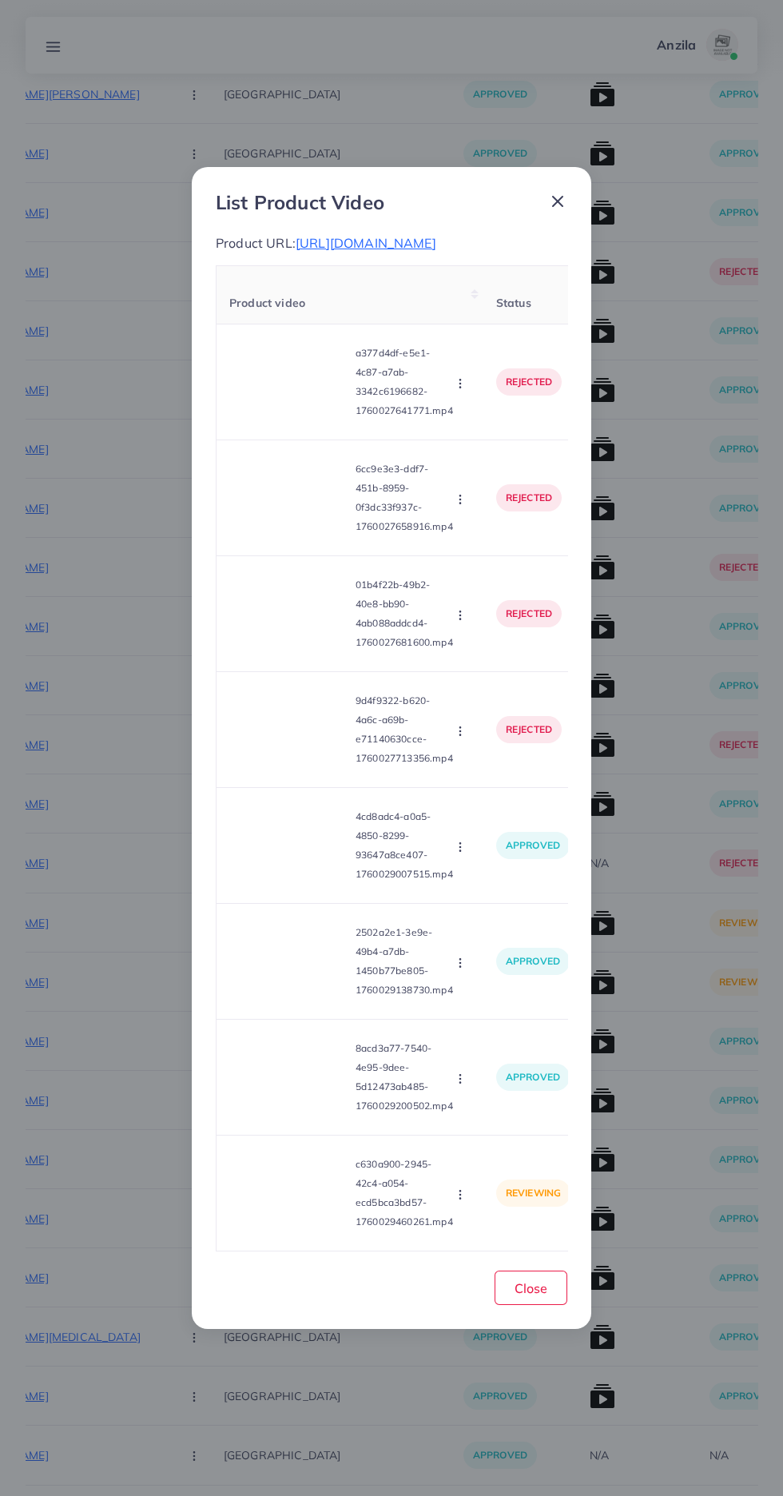
click at [454, 1202] on div "Approve Reject" at bounding box center [462, 1194] width 18 height 18
click at [512, 1136] on td "approved" at bounding box center [534, 1078] width 100 height 116
click at [460, 1199] on circle "button" at bounding box center [460, 1198] width 1 height 1
click at [504, 1127] on span "Approve" at bounding box center [494, 1119] width 53 height 16
click at [509, 1305] on button "Close" at bounding box center [531, 1288] width 73 height 34
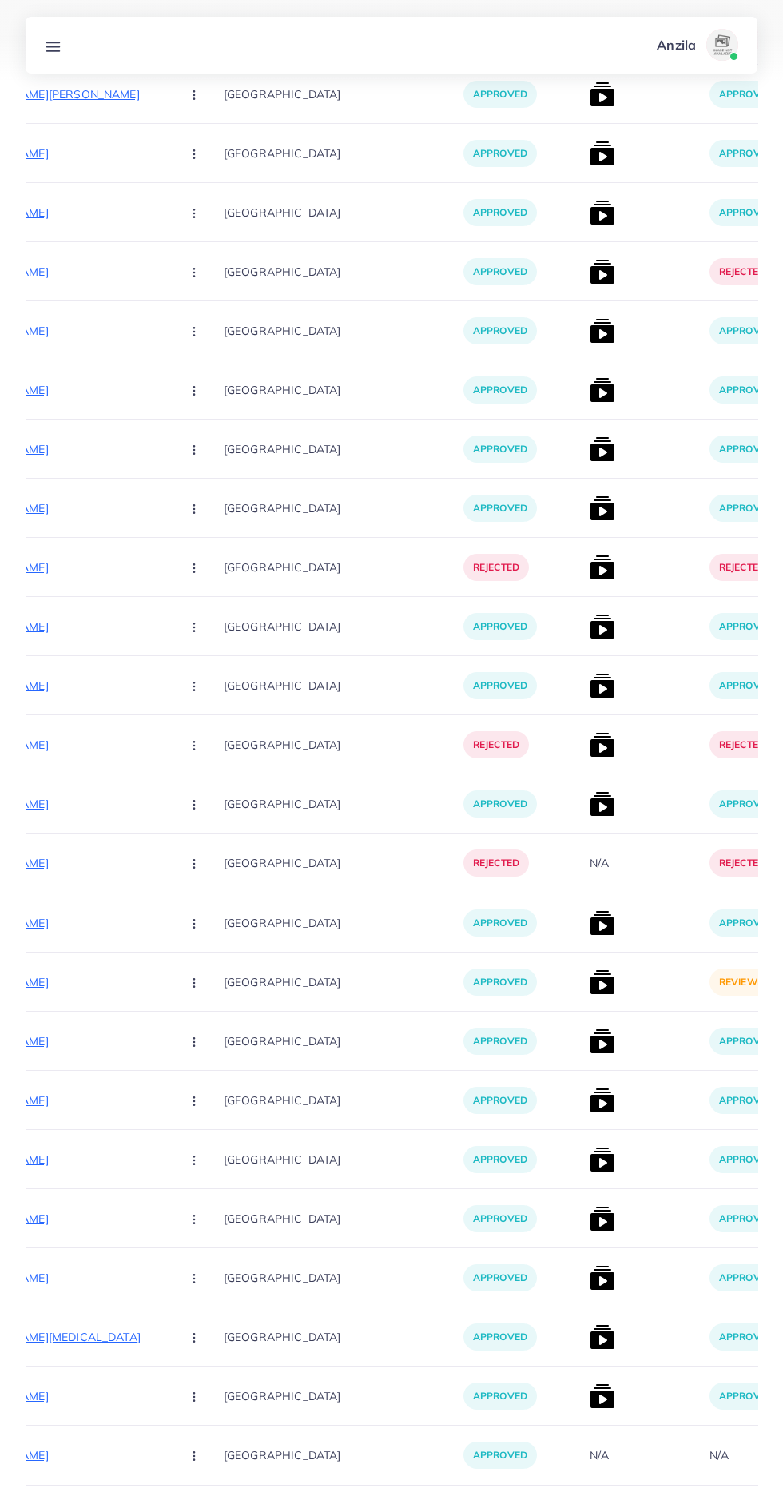
click at [590, 989] on img at bounding box center [603, 983] width 26 height 26
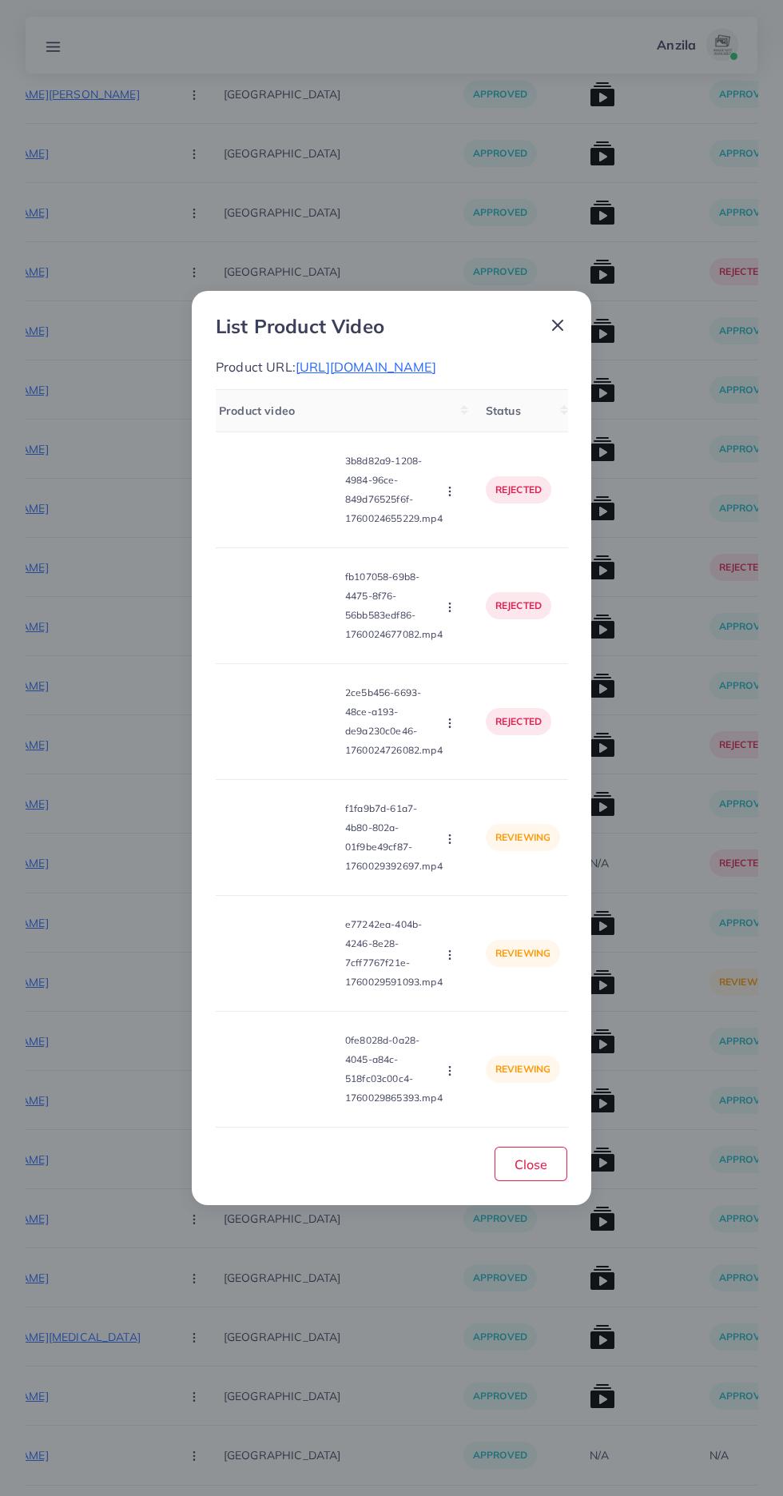
scroll to position [0, 0]
click at [311, 874] on video at bounding box center [289, 838] width 120 height 72
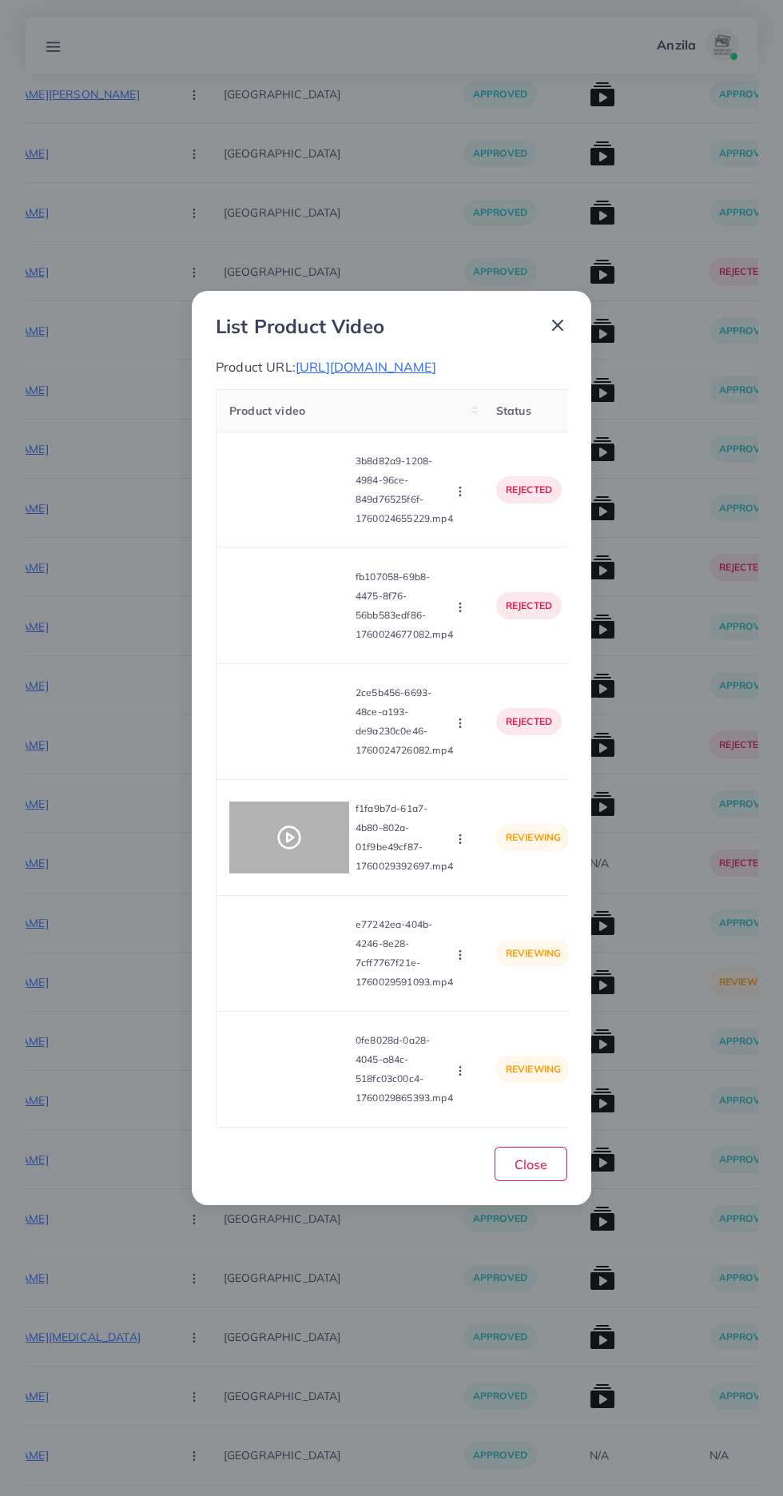
click at [292, 849] on circle at bounding box center [290, 838] width 22 height 22
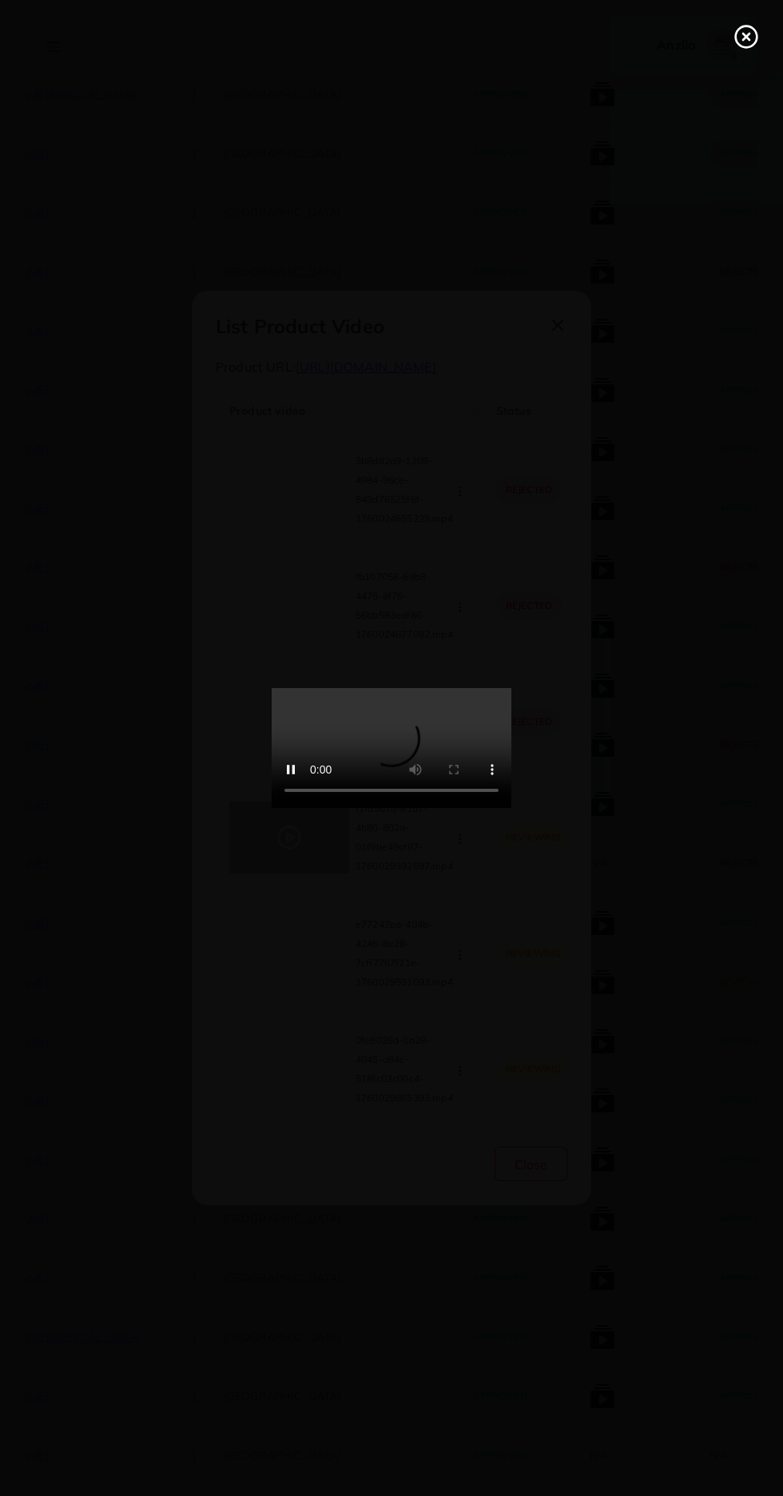
click at [747, 37] on line at bounding box center [746, 37] width 6 height 6
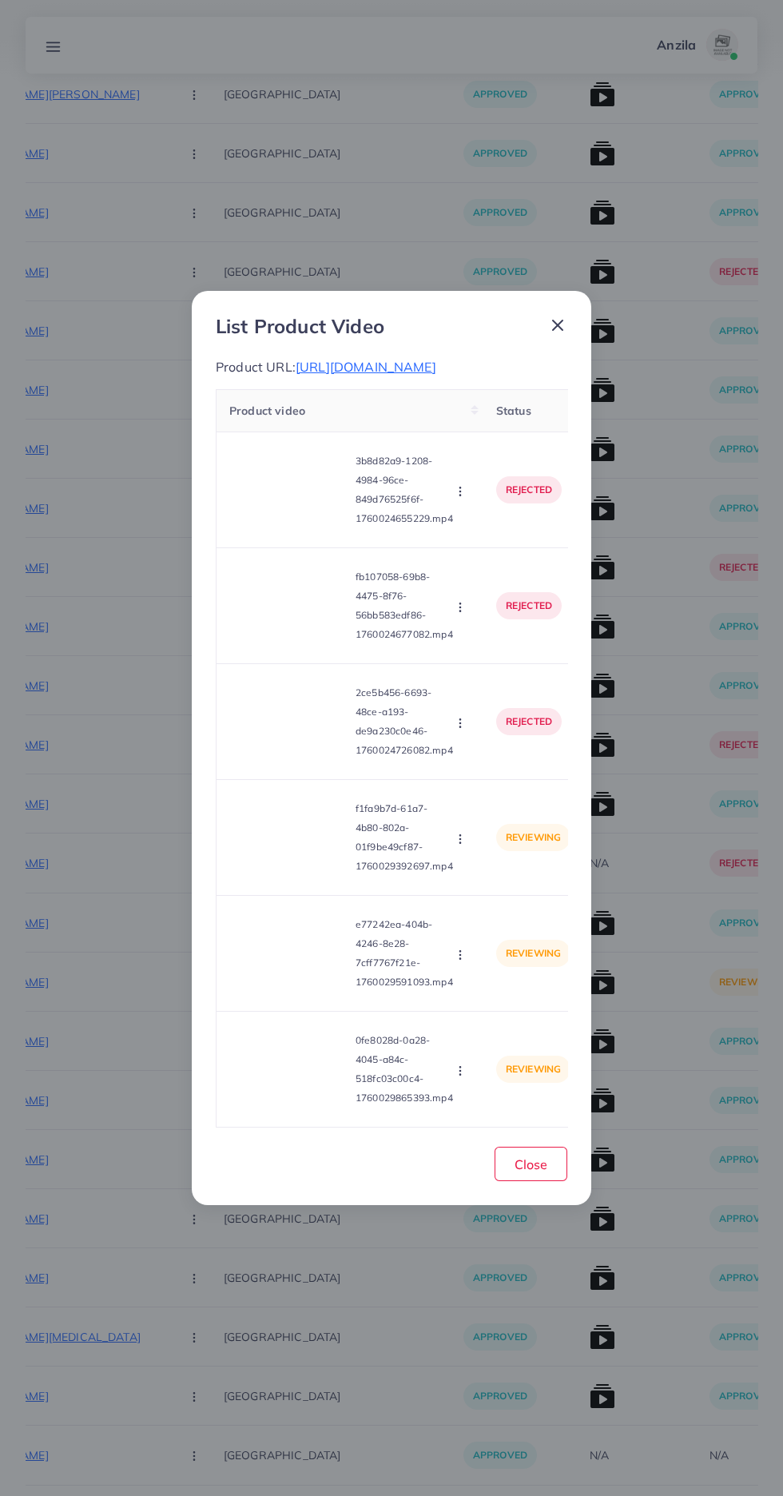
click at [299, 990] on video at bounding box center [289, 954] width 120 height 72
click at [293, 990] on div at bounding box center [289, 954] width 120 height 72
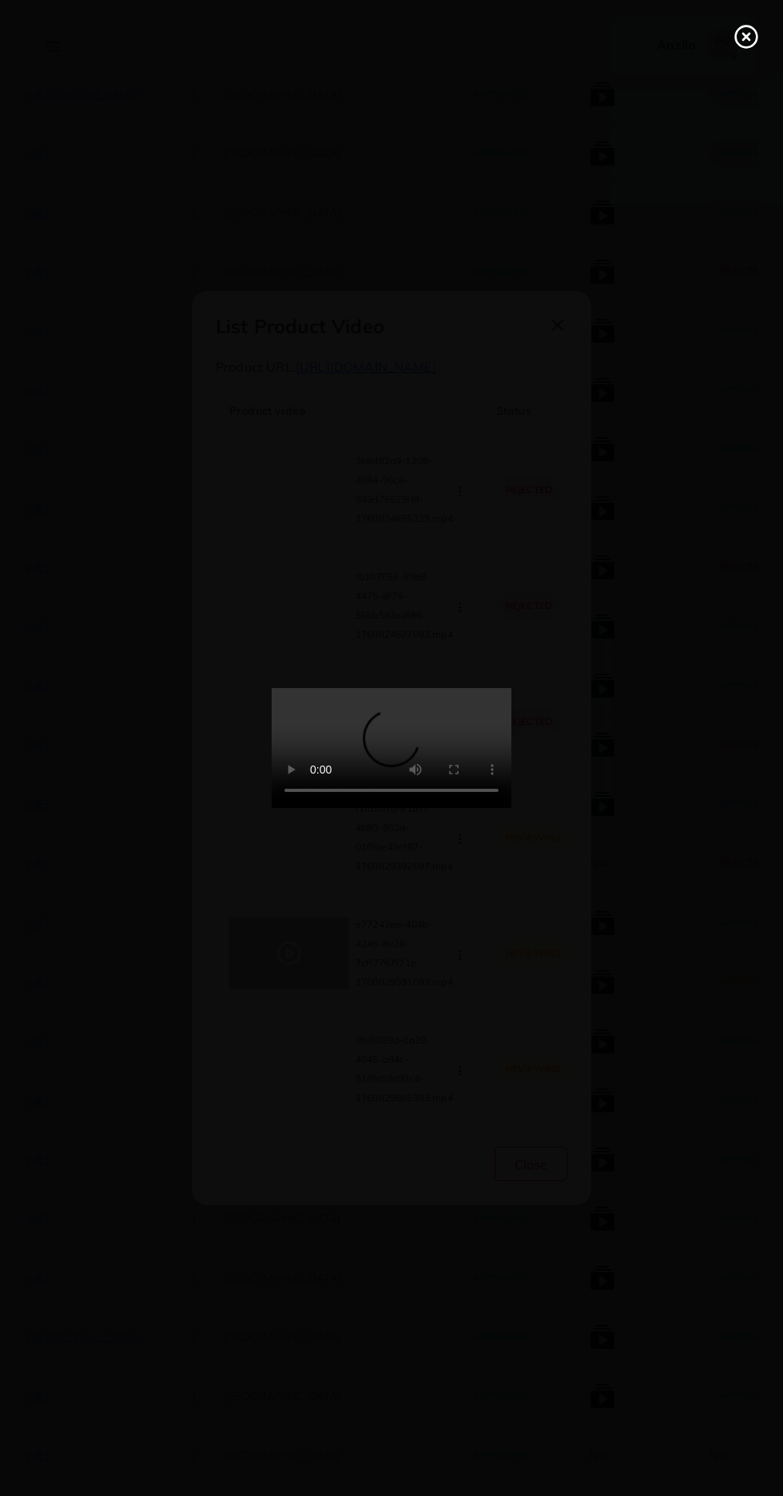
click at [747, 37] on line at bounding box center [746, 37] width 6 height 6
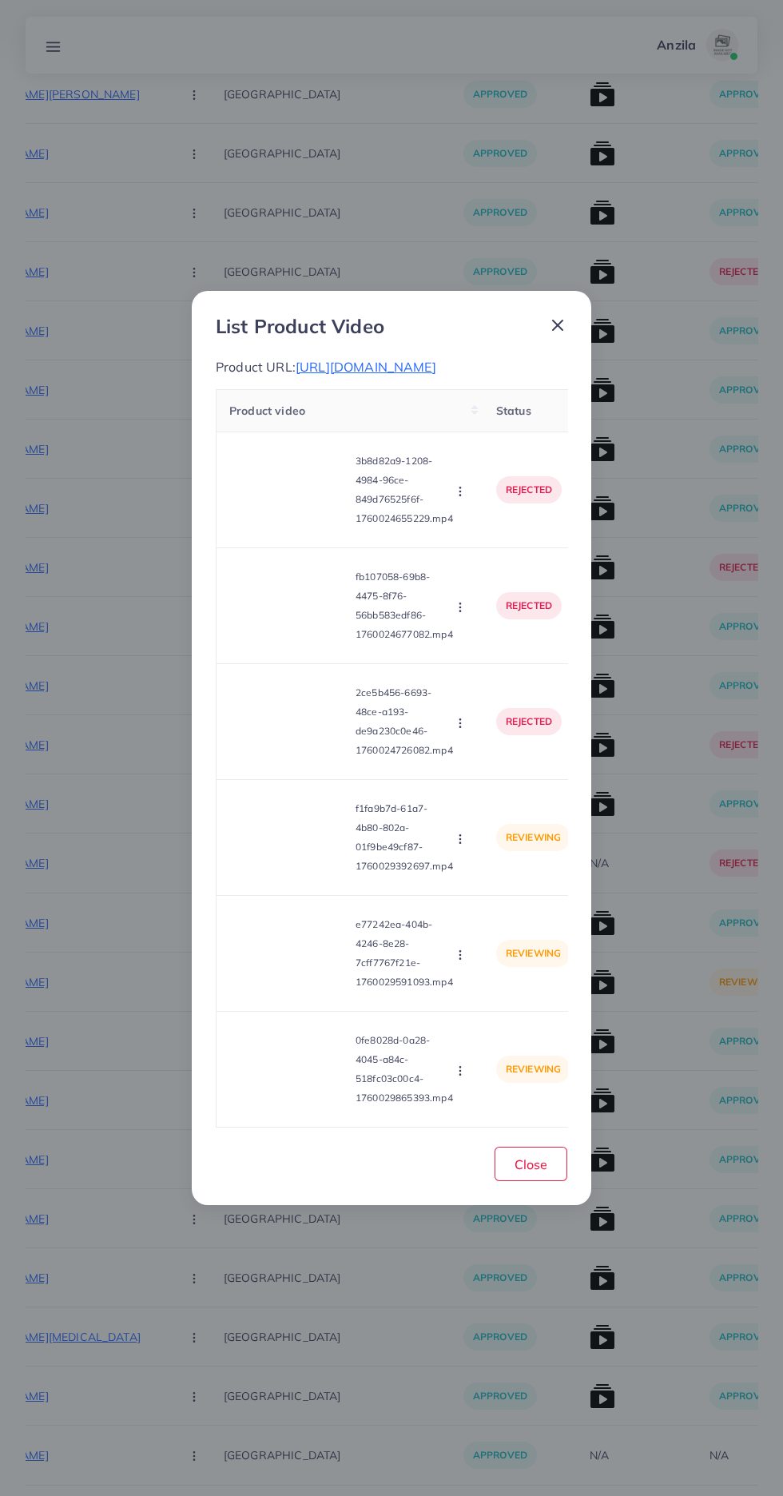
click at [460, 955] on circle "button" at bounding box center [460, 954] width 1 height 1
click at [499, 1001] on span "Approve" at bounding box center [494, 993] width 53 height 16
click at [310, 1105] on video at bounding box center [289, 1069] width 120 height 72
click at [292, 1105] on div at bounding box center [289, 1069] width 120 height 72
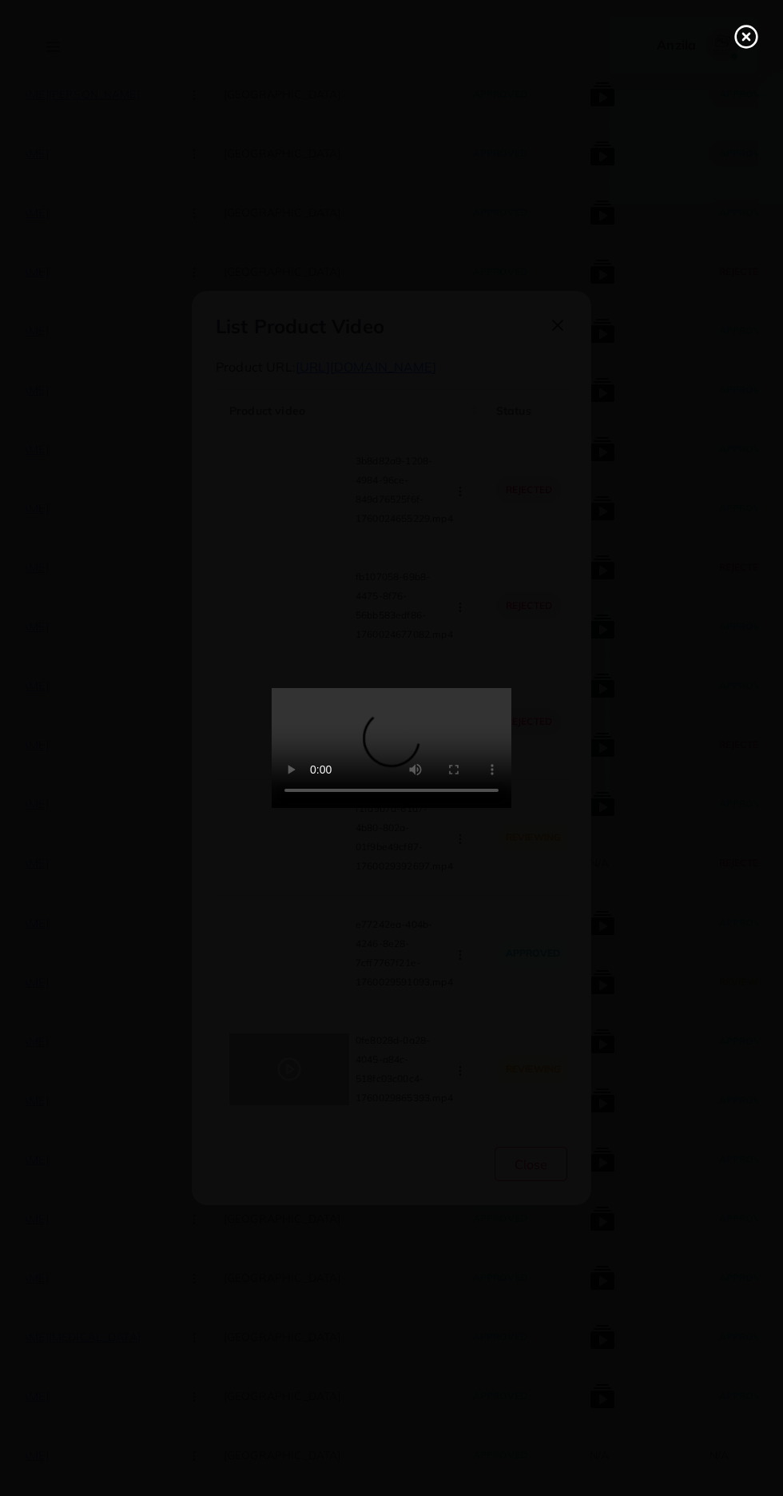
click at [751, 27] on circle at bounding box center [747, 37] width 22 height 22
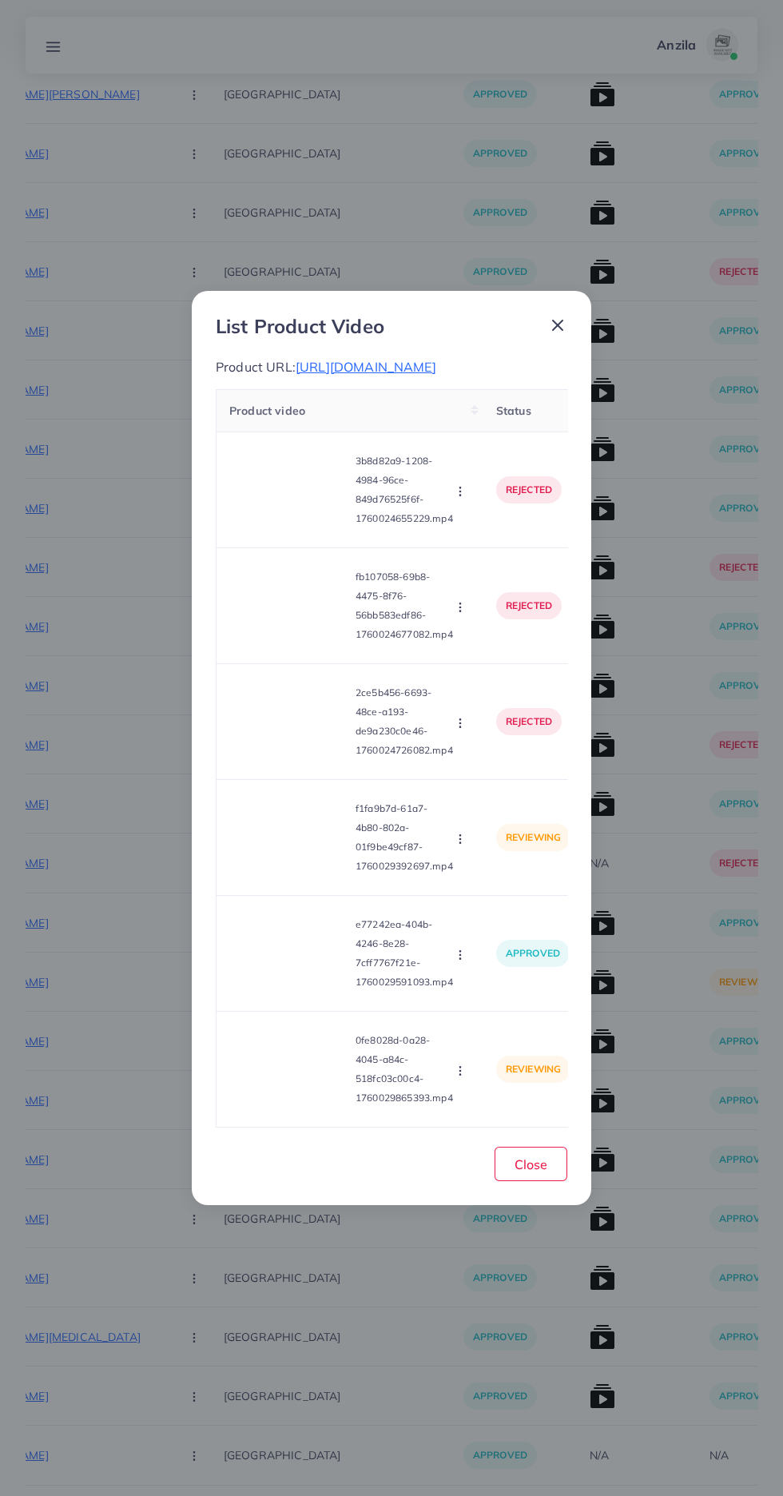
click at [462, 1078] on button "button" at bounding box center [462, 1070] width 18 height 16
click at [490, 1003] on span "Approve" at bounding box center [494, 995] width 53 height 16
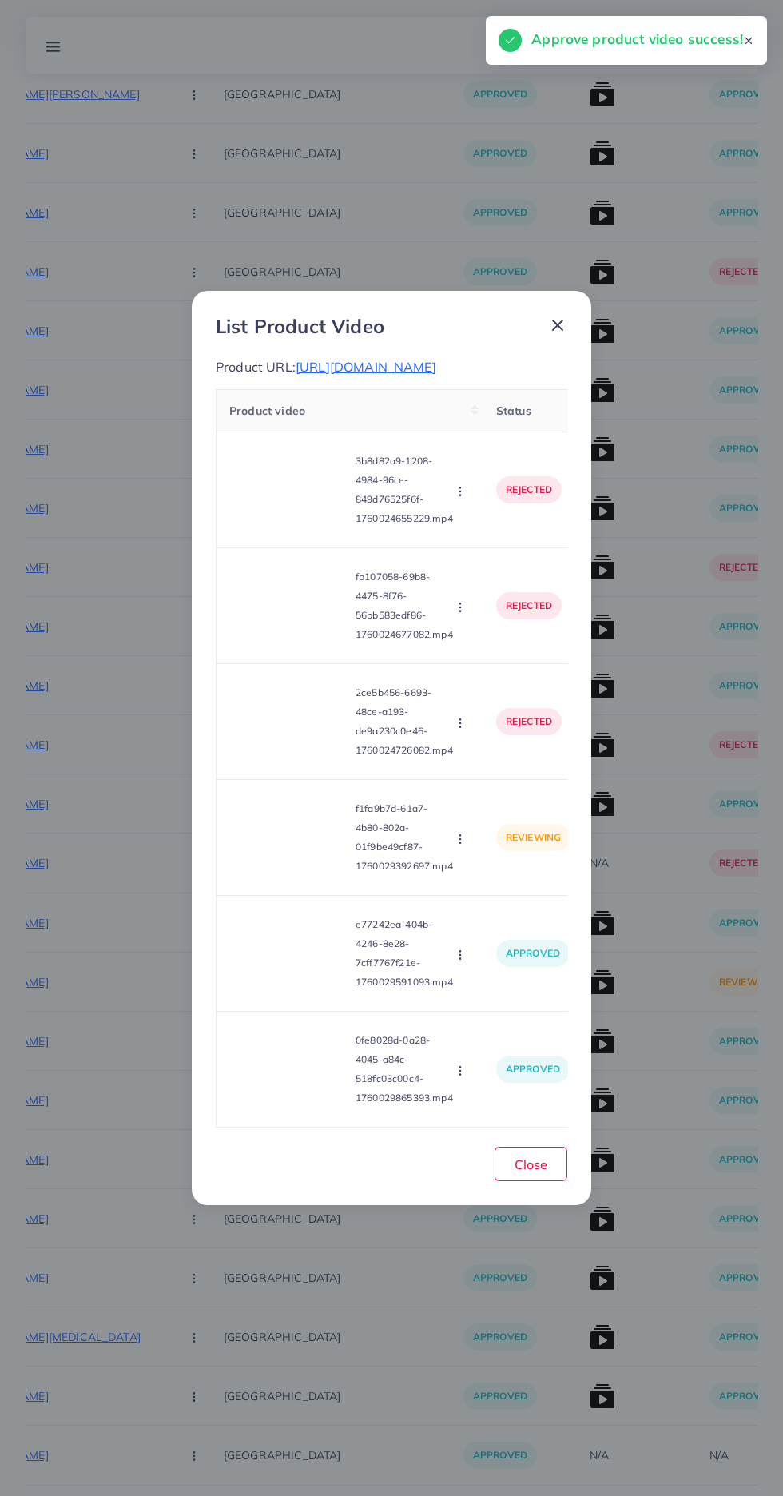
scroll to position [6207, 0]
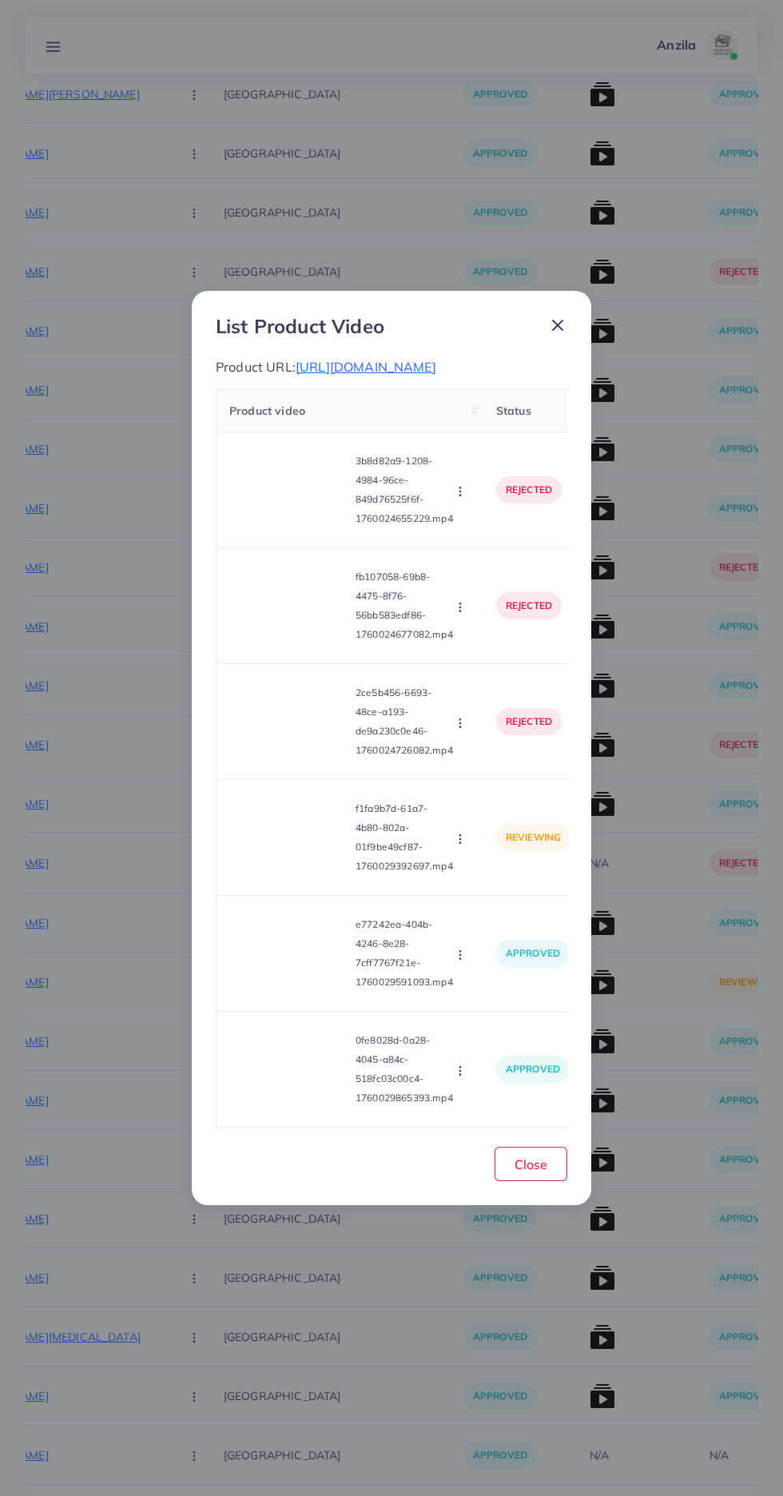
click at [463, 846] on icon "button" at bounding box center [460, 839] width 13 height 13
click at [495, 920] on span "Reject" at bounding box center [487, 912] width 38 height 16
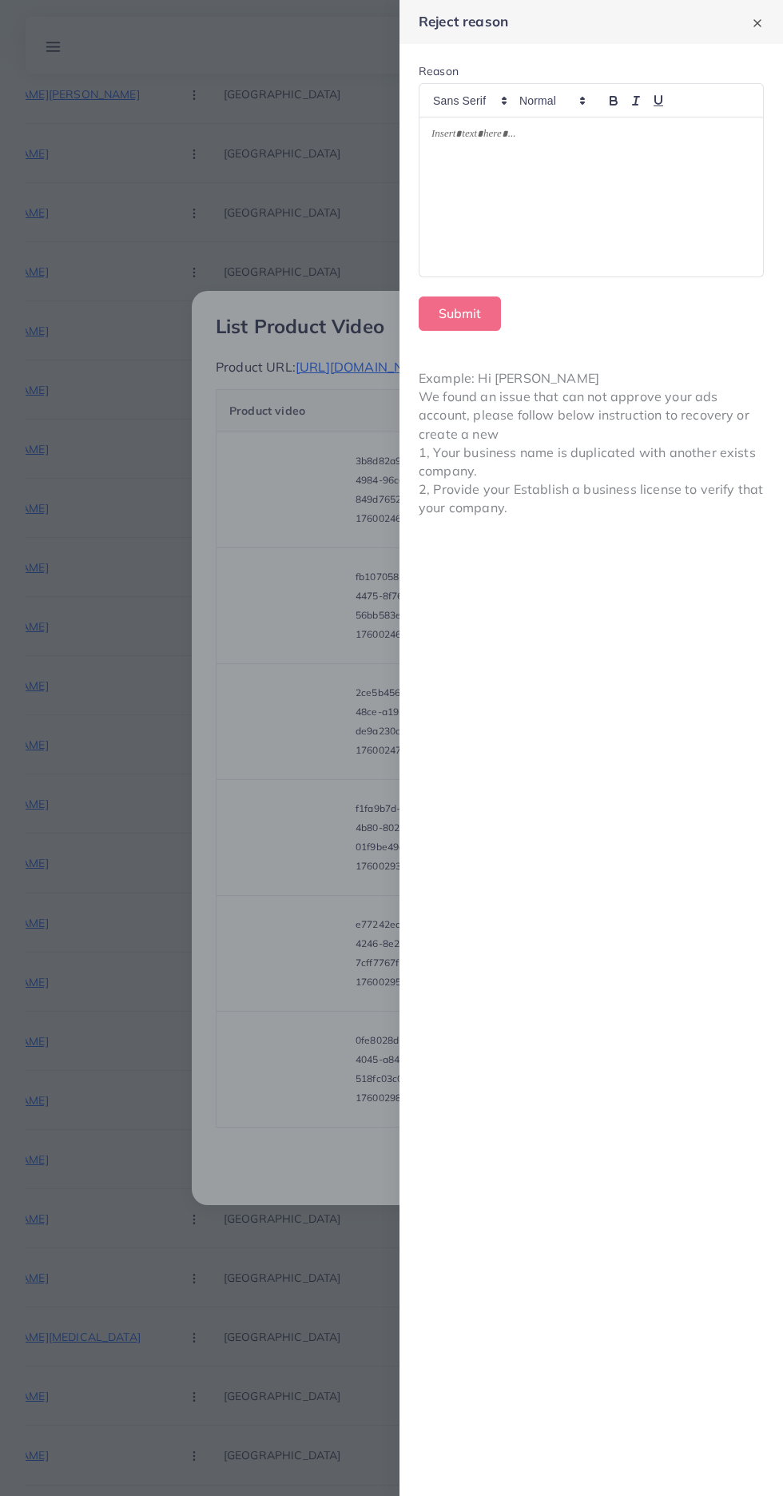
click at [657, 169] on div at bounding box center [592, 197] width 344 height 160
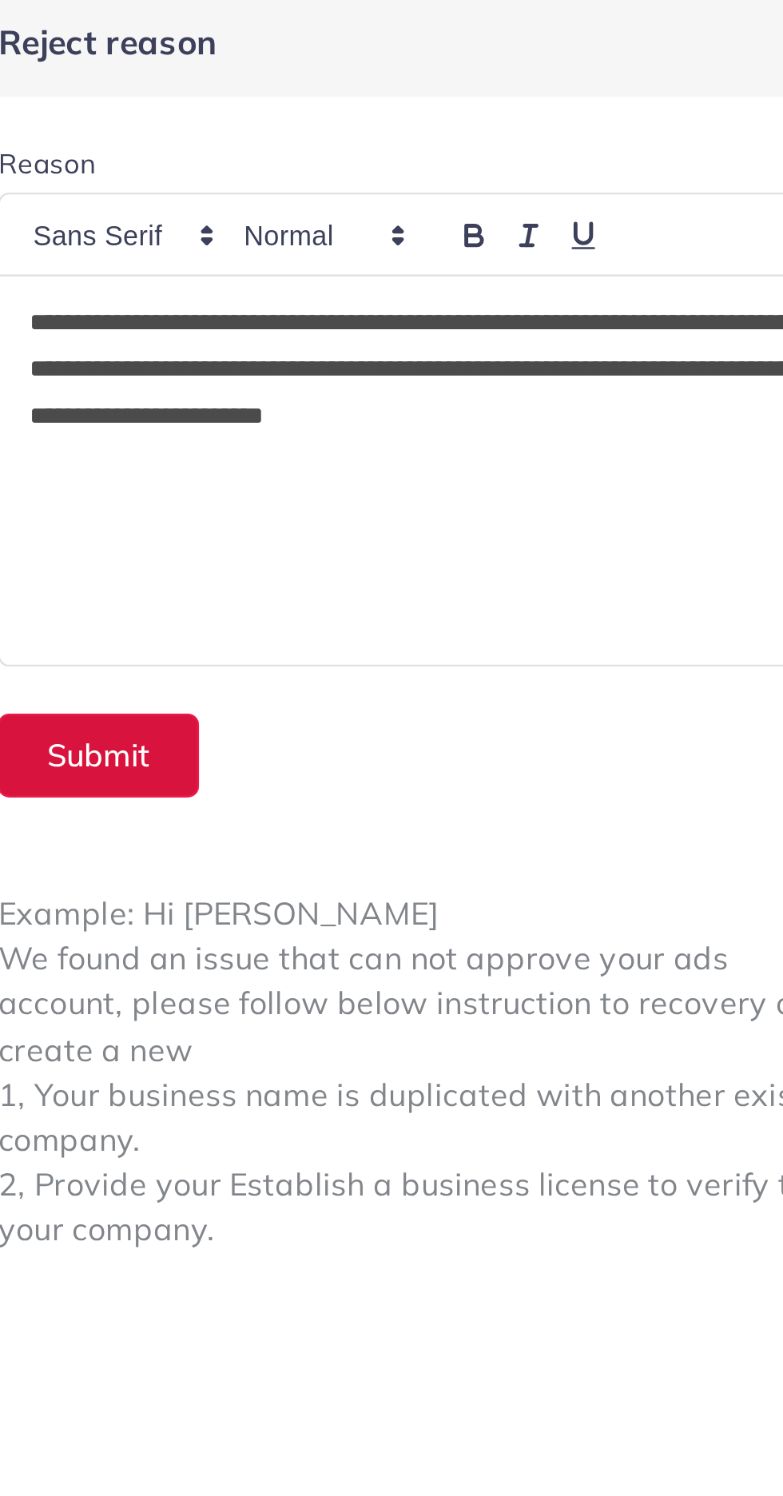
click at [458, 309] on button "Submit" at bounding box center [460, 314] width 82 height 34
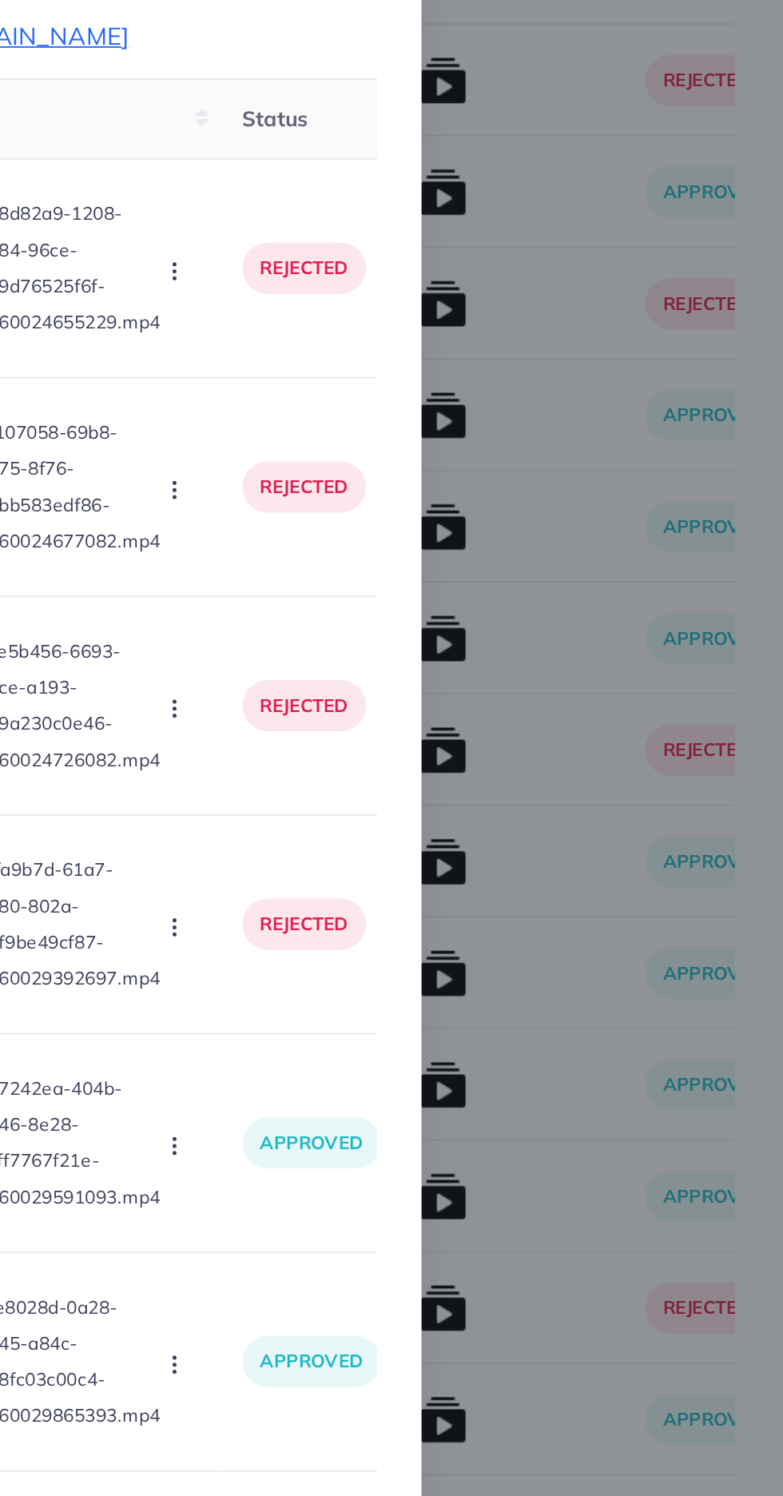
scroll to position [5736, 0]
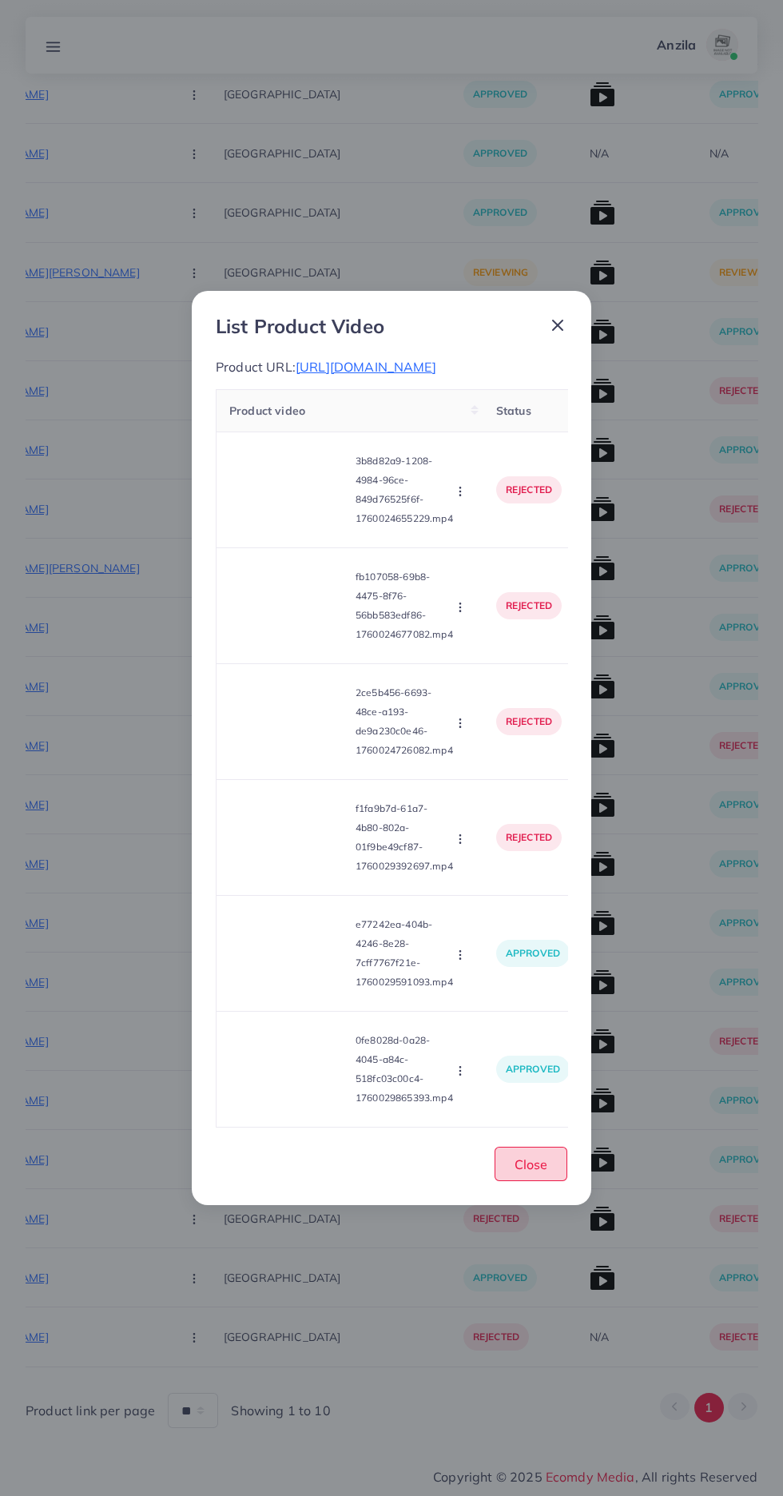
click at [519, 1173] on span "Close" at bounding box center [531, 1165] width 33 height 16
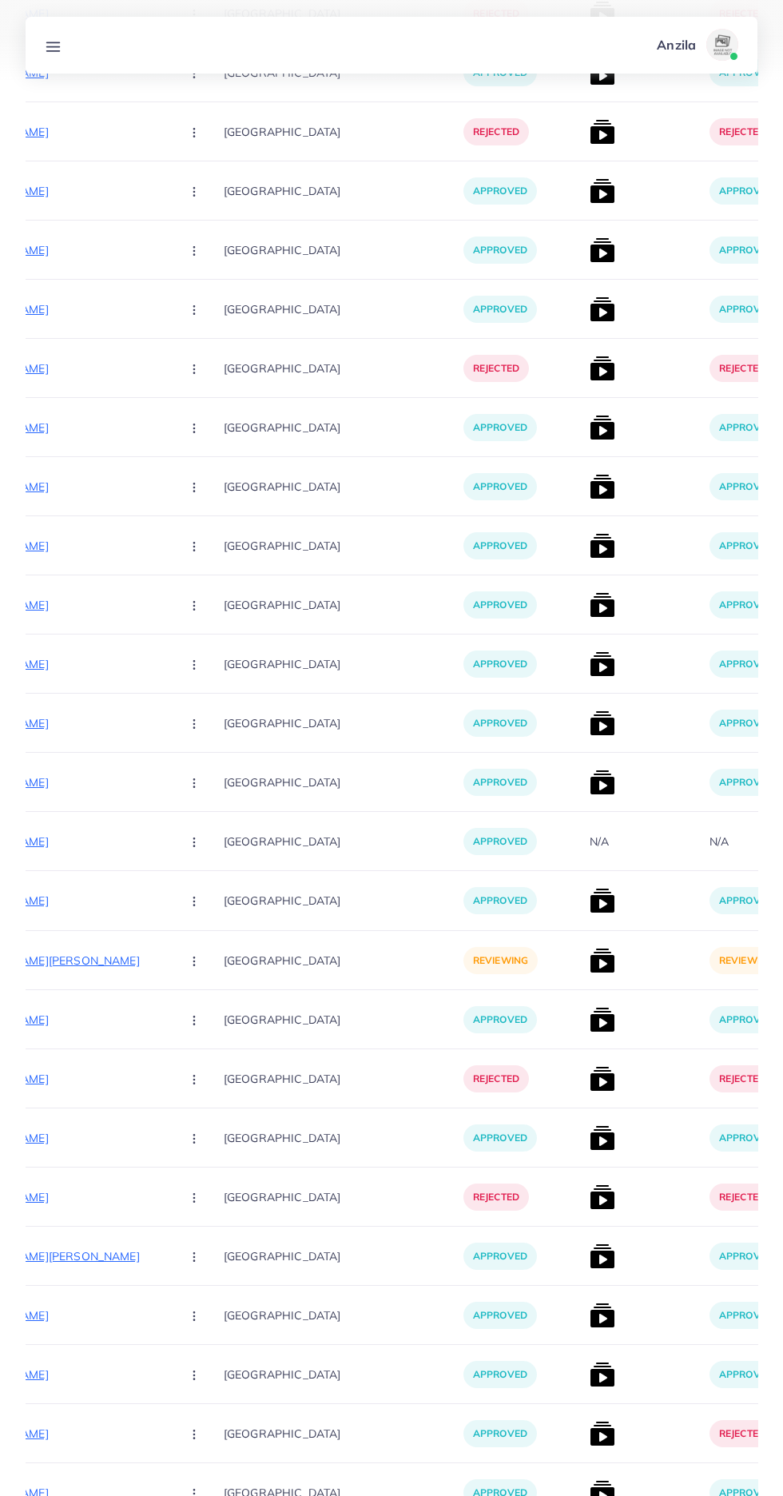
scroll to position [5045, 0]
click at [40, 952] on p "[URL][DOMAIN_NAME][PERSON_NAME]" at bounding box center [48, 960] width 240 height 19
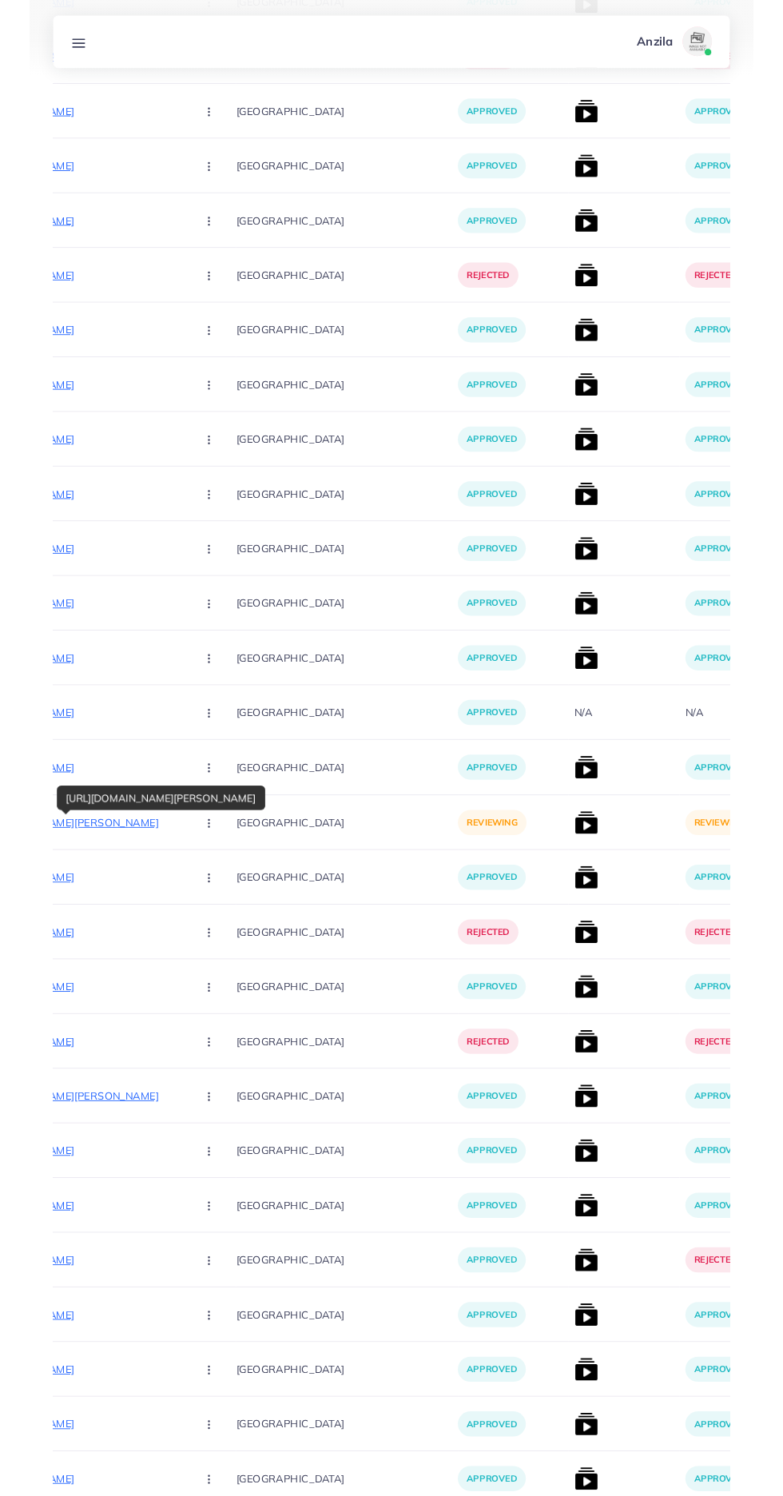
scroll to position [5167, 0]
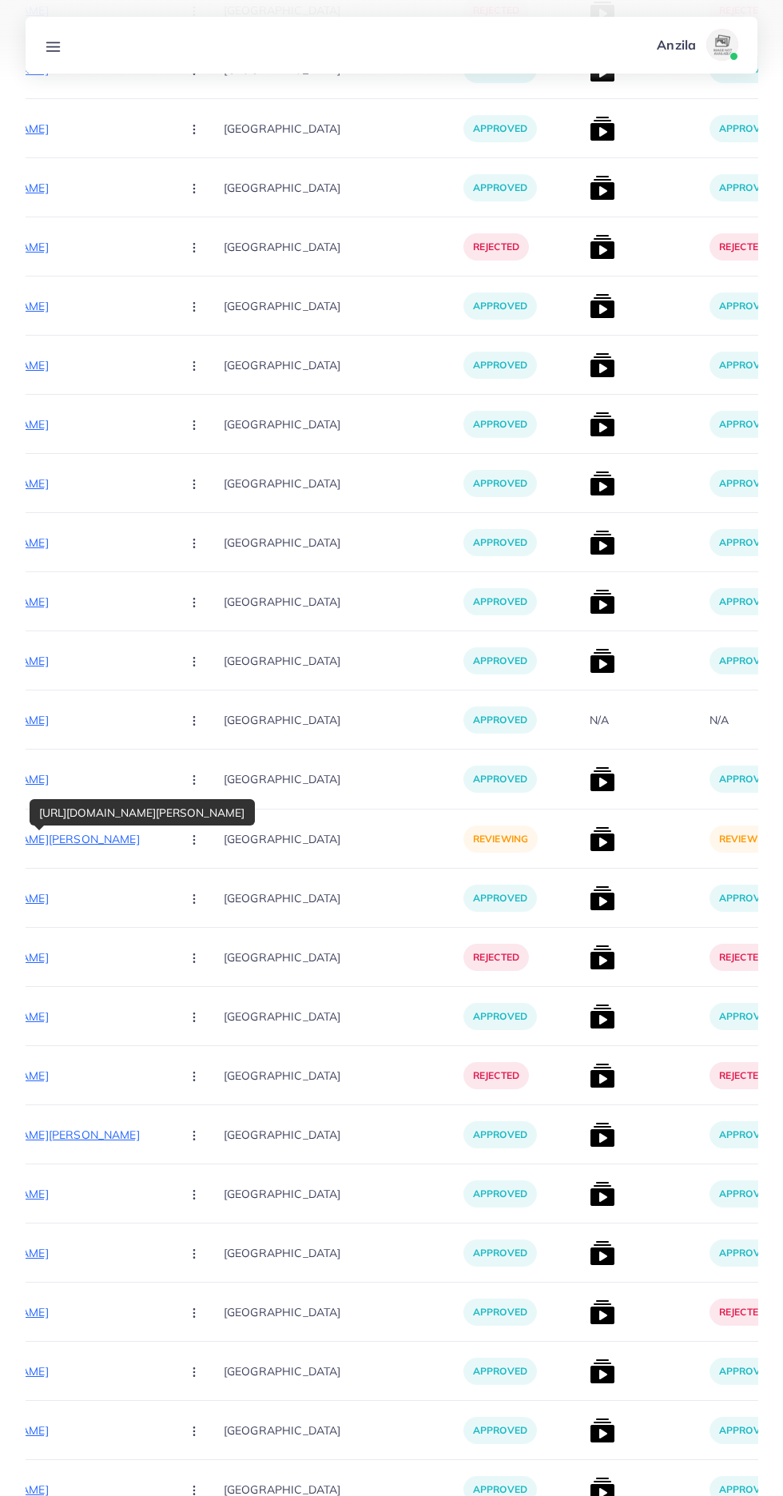
click at [193, 844] on circle "button" at bounding box center [193, 843] width 1 height 1
click at [202, 887] on span "Approve" at bounding box center [228, 888] width 53 height 16
click at [590, 851] on img at bounding box center [603, 839] width 26 height 26
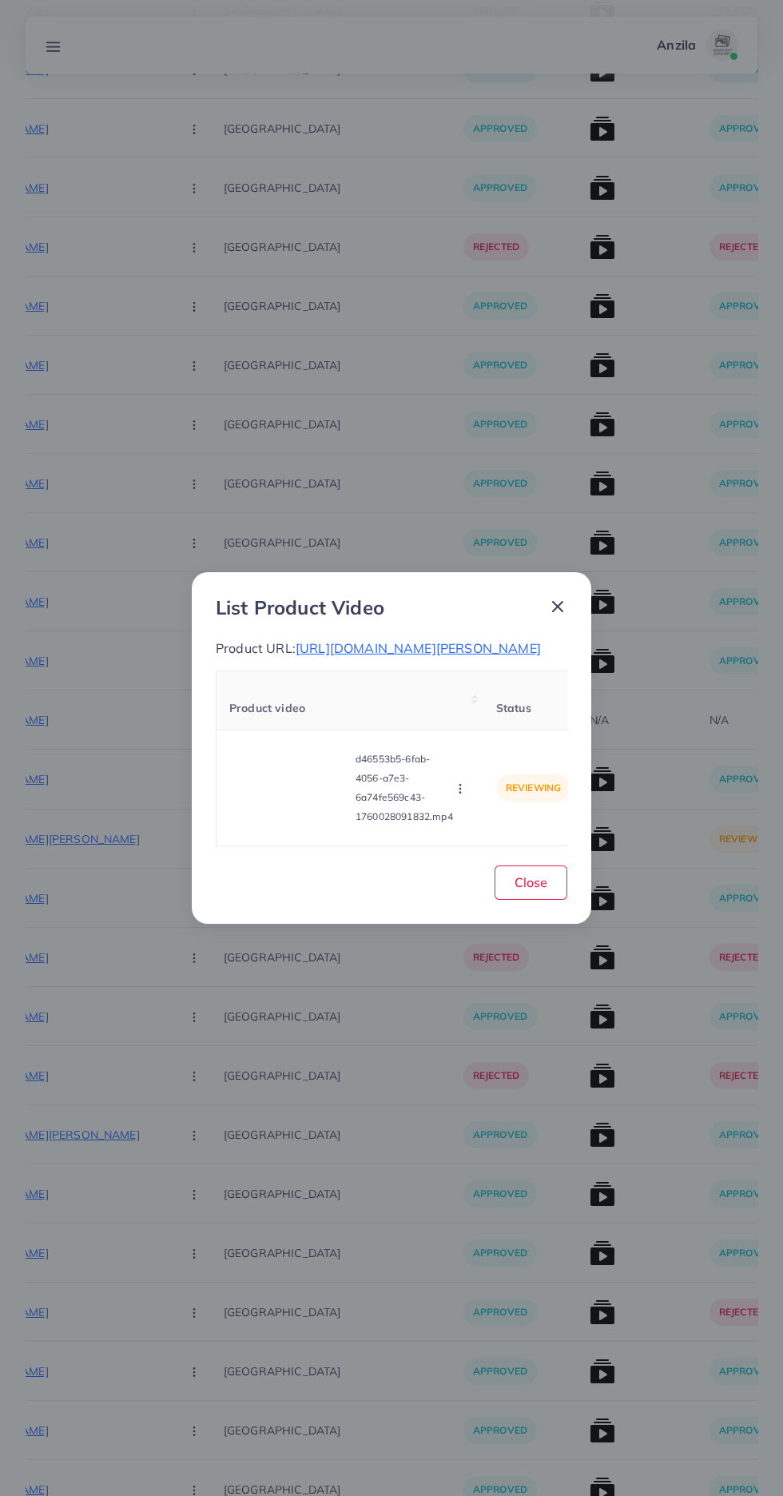
click at [232, 822] on video at bounding box center [289, 788] width 120 height 72
click at [288, 801] on icon at bounding box center [290, 788] width 26 height 26
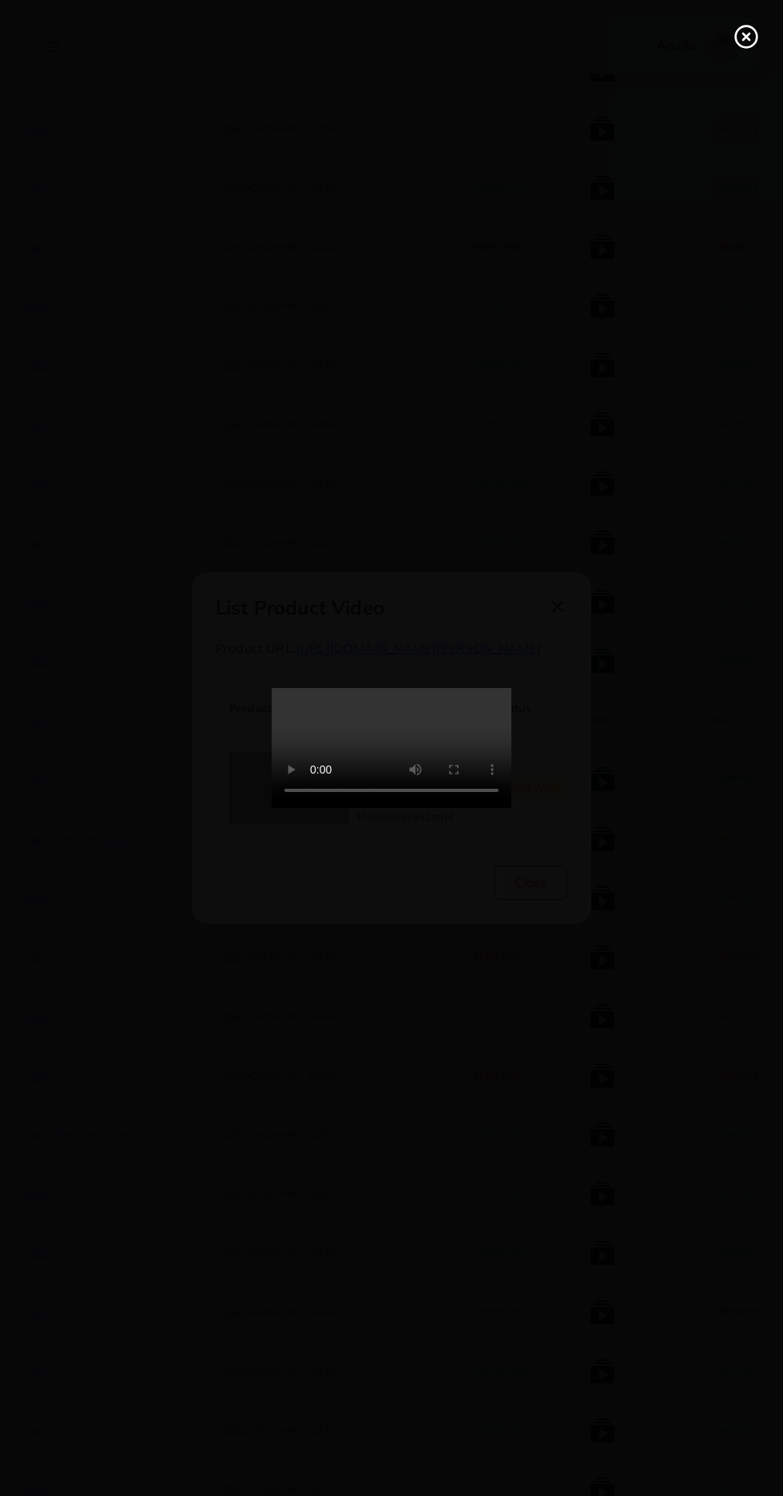
click at [747, 37] on line at bounding box center [746, 37] width 6 height 6
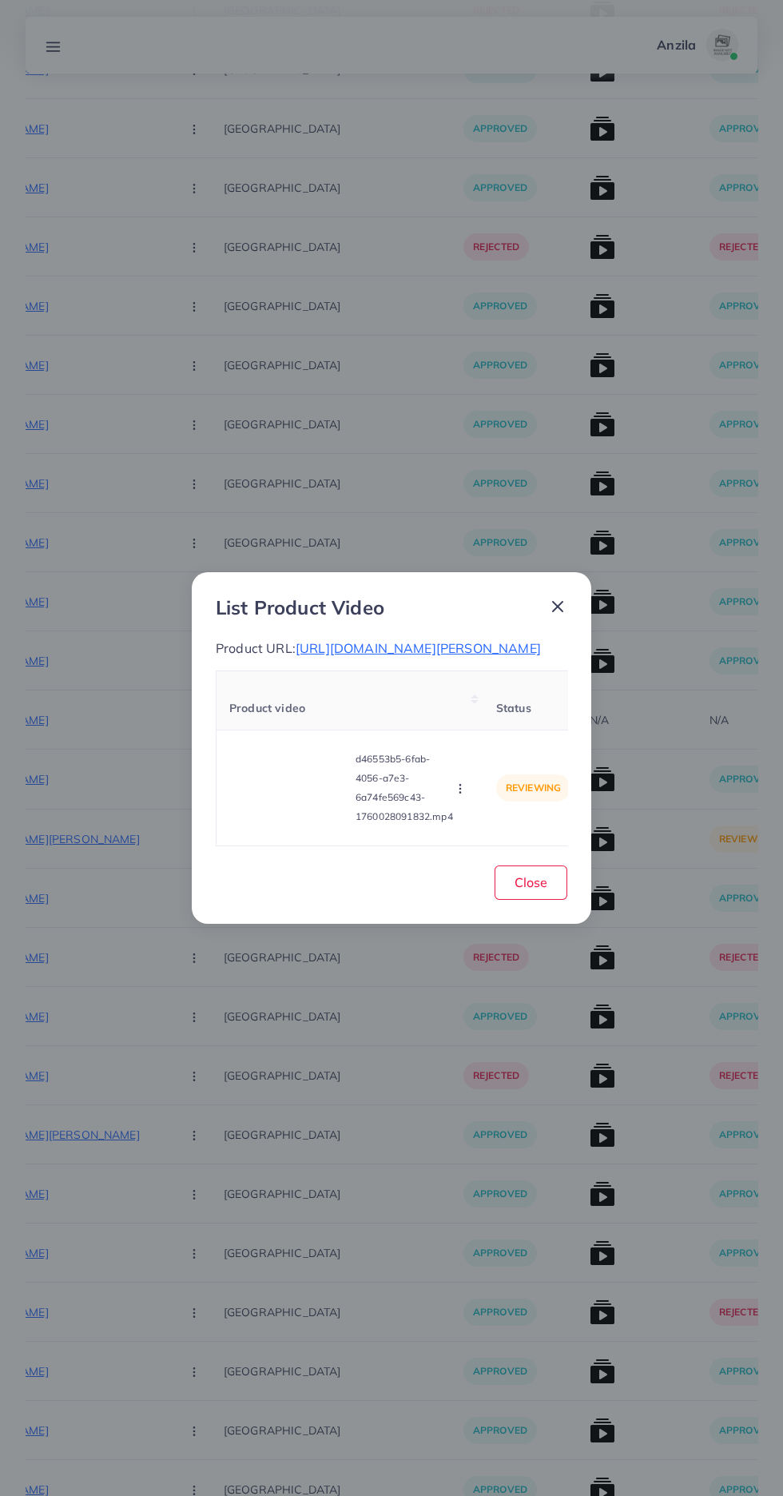
click at [505, 640] on span "[URL][DOMAIN_NAME][PERSON_NAME]" at bounding box center [418, 648] width 245 height 16
click at [285, 807] on video at bounding box center [289, 788] width 120 height 72
click at [443, 644] on span "[URL][DOMAIN_NAME][PERSON_NAME]" at bounding box center [418, 648] width 245 height 16
click at [460, 793] on circle "button" at bounding box center [460, 792] width 1 height 1
click at [491, 755] on span "Reject" at bounding box center [487, 749] width 38 height 16
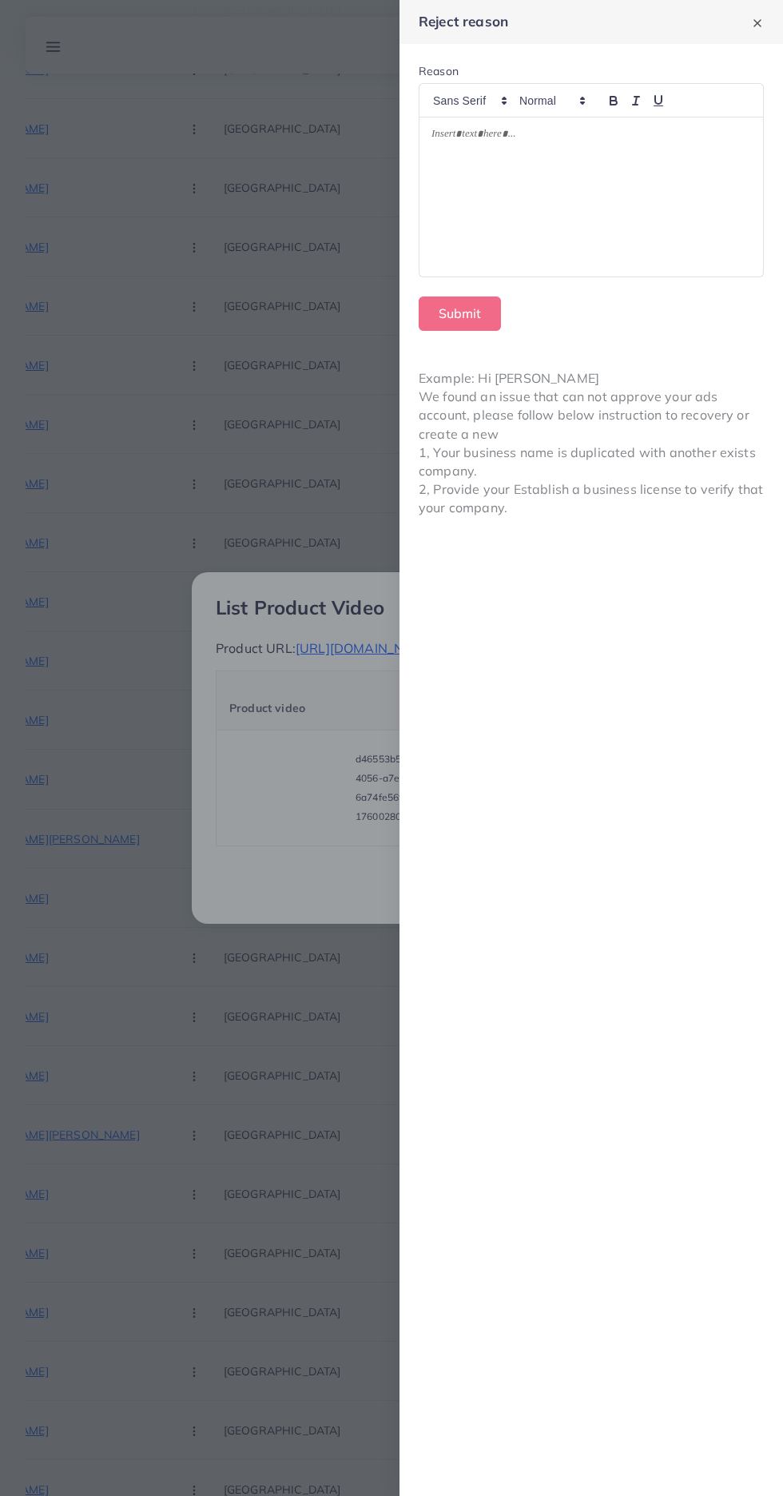
click at [360, 995] on div at bounding box center [391, 748] width 783 height 1496
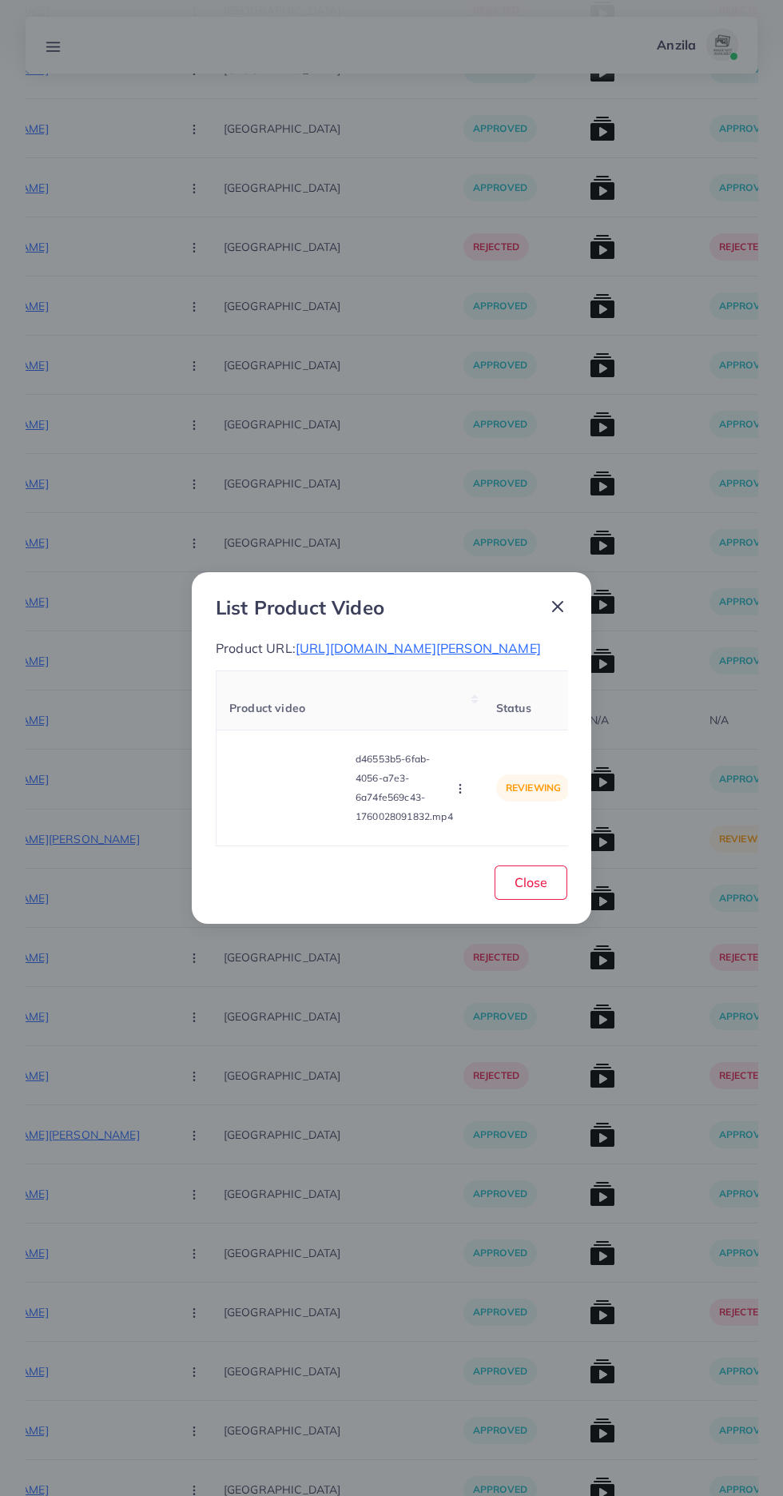
click at [463, 795] on icon "button" at bounding box center [460, 788] width 13 height 13
click at [476, 711] on link "Approve" at bounding box center [498, 713] width 126 height 35
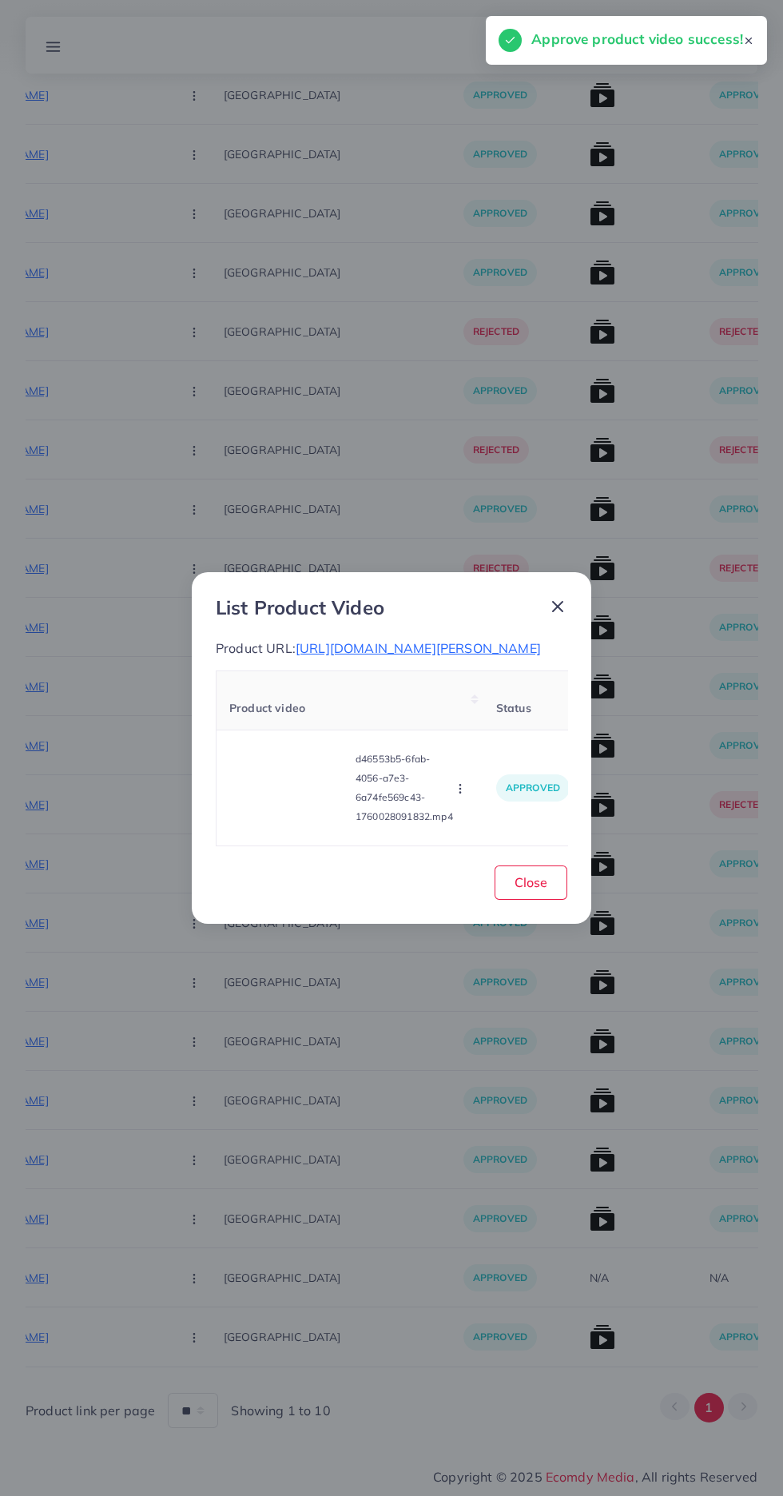
scroll to position [4612, 0]
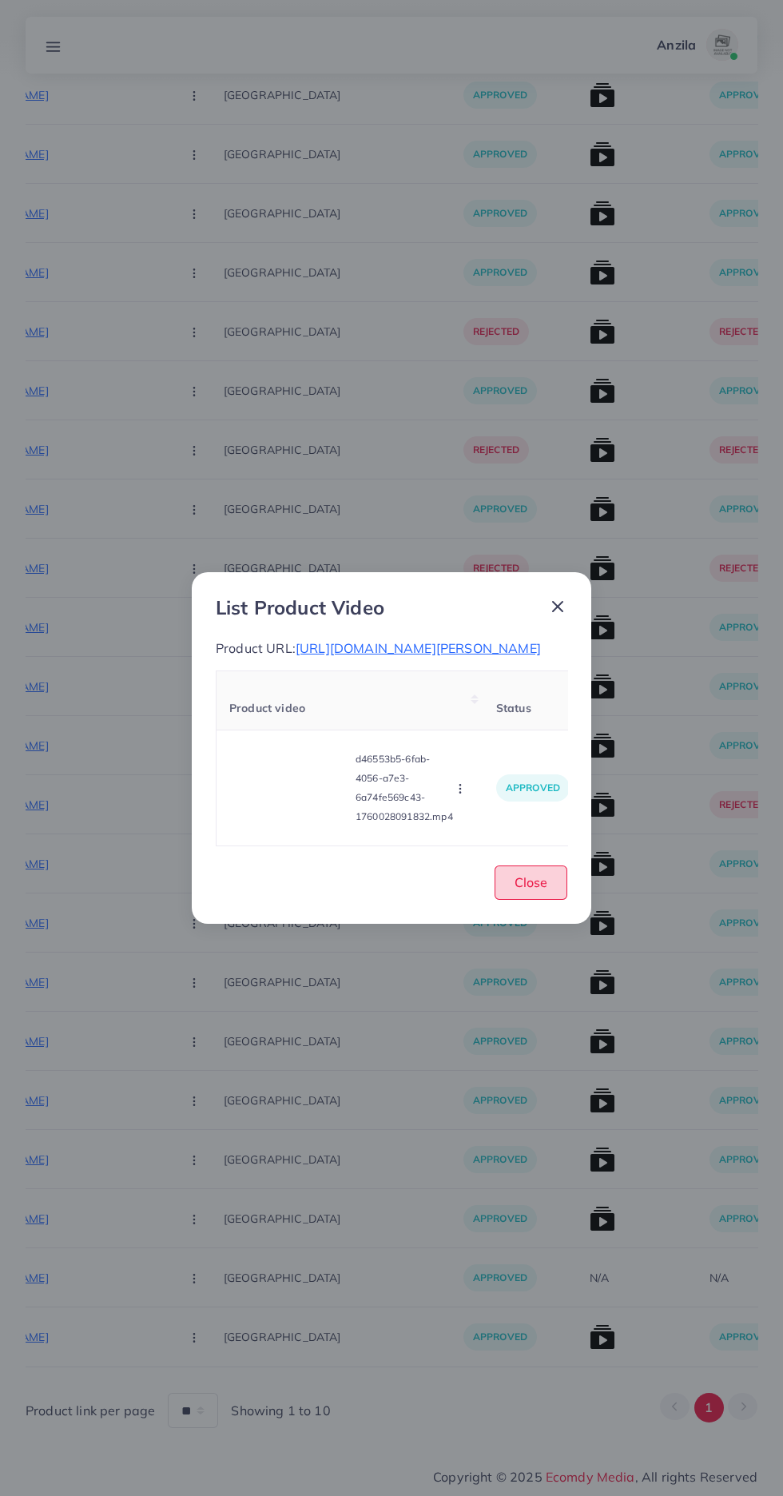
click at [557, 885] on button "Close" at bounding box center [531, 883] width 73 height 34
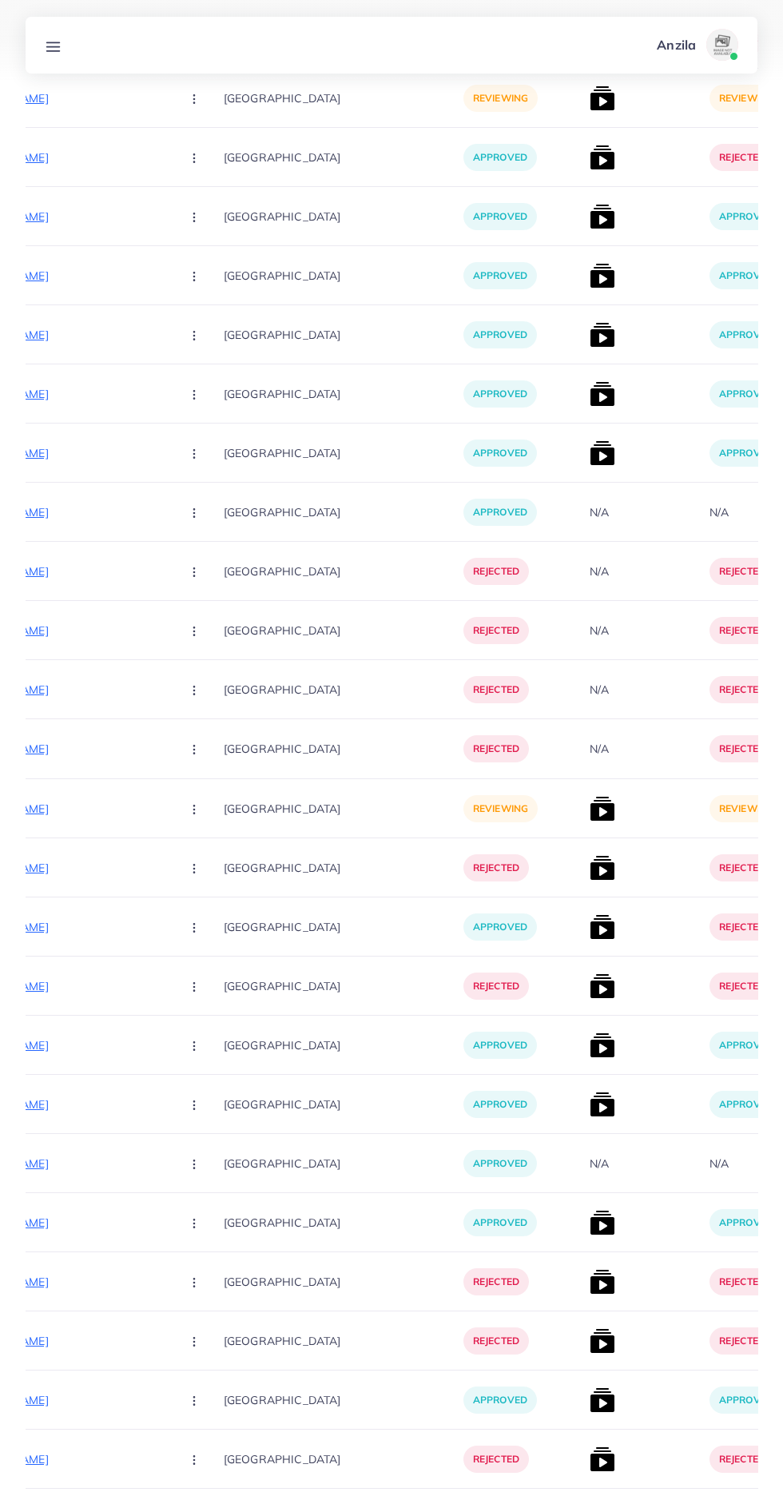
scroll to position [1409, 0]
click at [93, 815] on p "[URL][DOMAIN_NAME]" at bounding box center [48, 810] width 240 height 19
click at [193, 815] on circle "button" at bounding box center [193, 814] width 1 height 1
click at [202, 860] on span "Approve" at bounding box center [228, 859] width 53 height 16
click at [590, 816] on img at bounding box center [603, 811] width 26 height 26
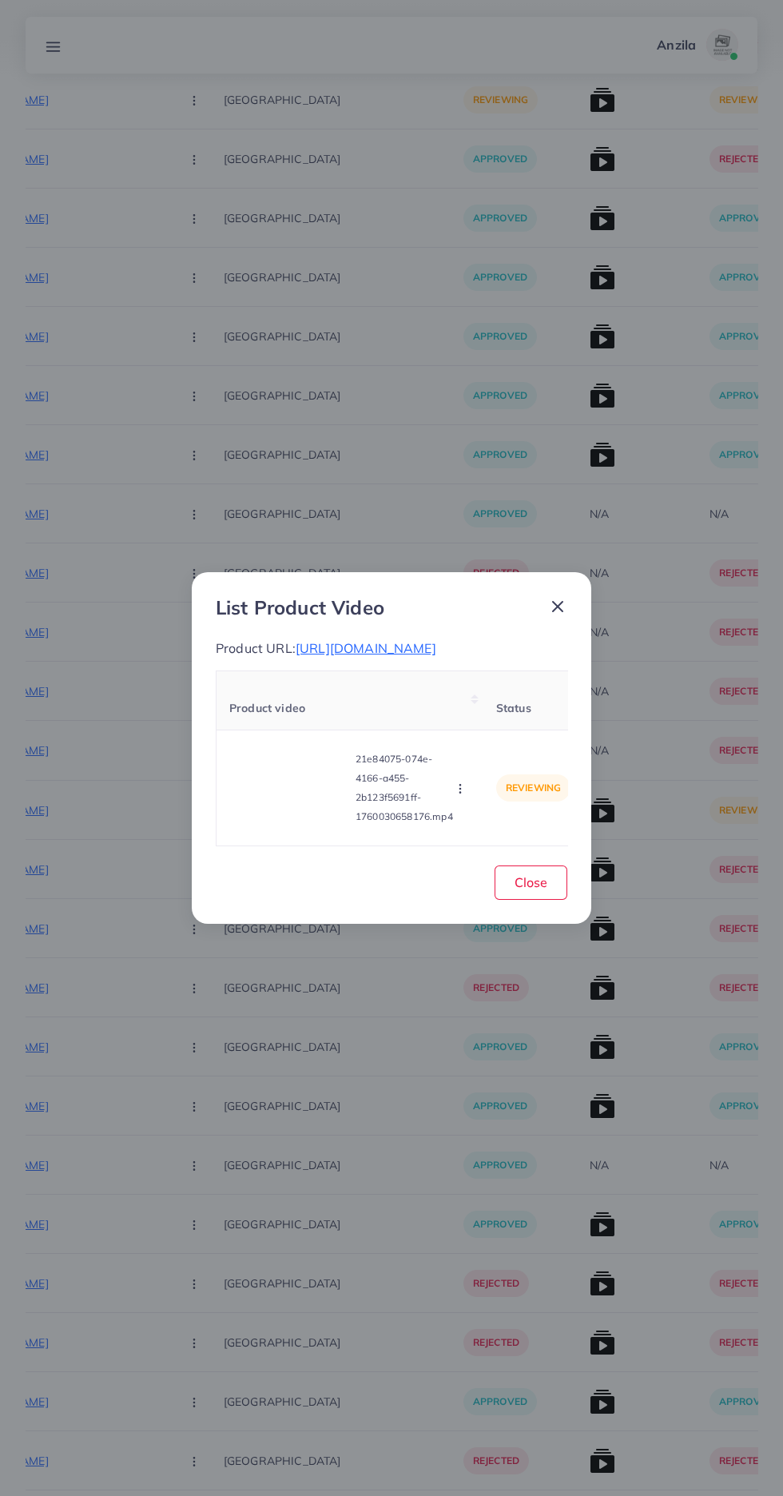
click at [260, 821] on video at bounding box center [289, 788] width 120 height 72
click at [293, 813] on div at bounding box center [289, 788] width 120 height 72
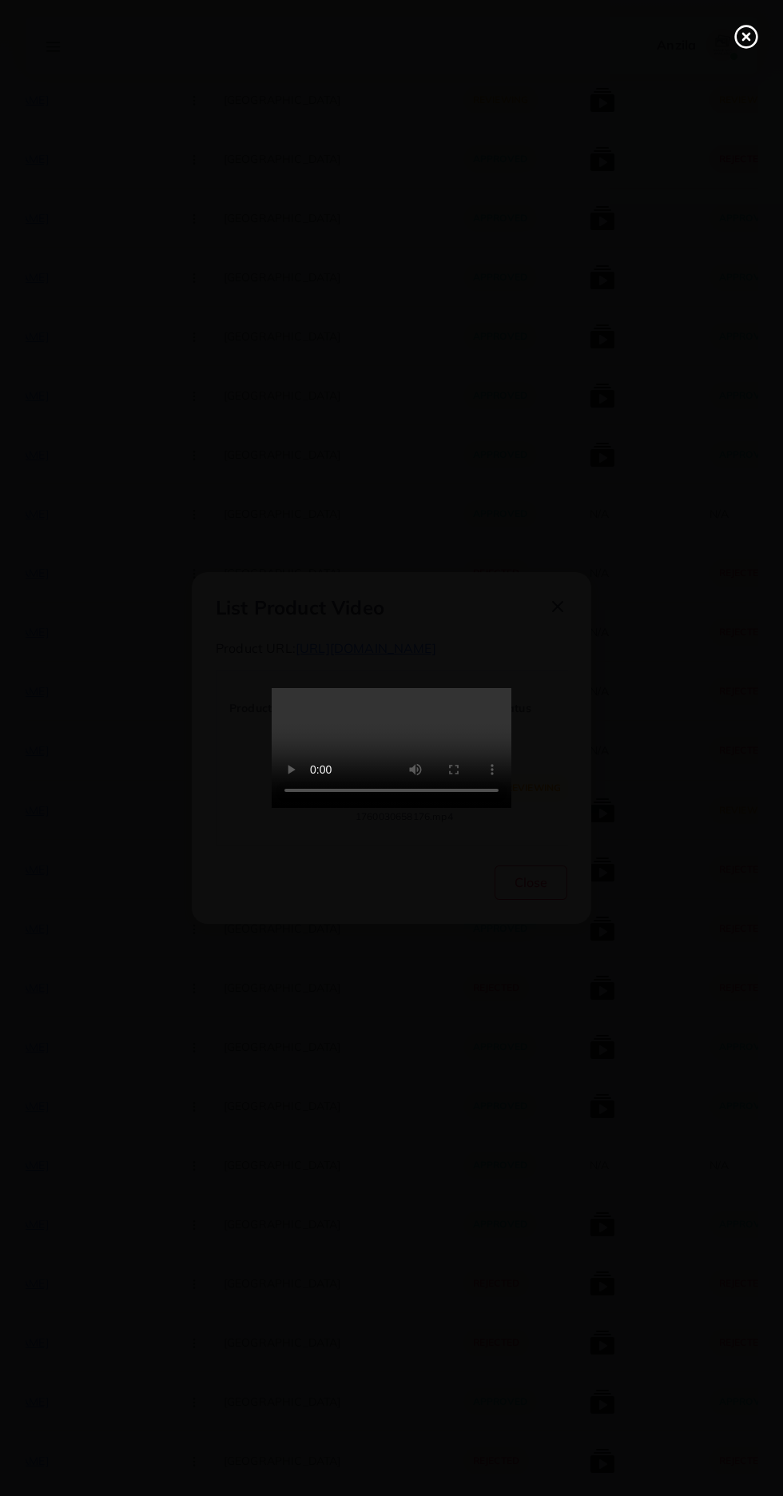
click at [741, 48] on icon at bounding box center [747, 37] width 26 height 26
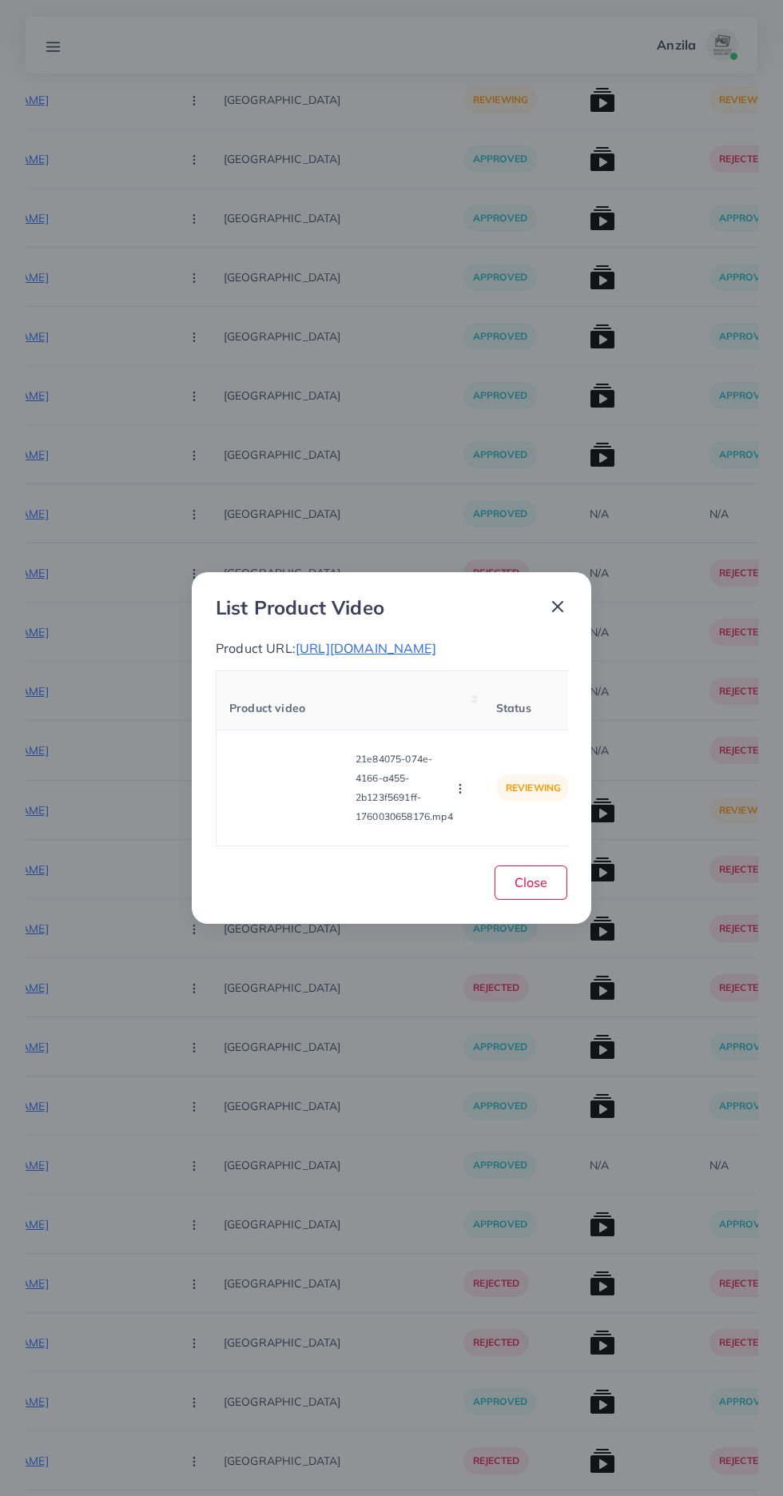
click at [436, 640] on span "[URL][DOMAIN_NAME]" at bounding box center [366, 648] width 141 height 16
click at [456, 795] on icon "button" at bounding box center [460, 788] width 13 height 13
click at [501, 722] on span "Approve" at bounding box center [494, 714] width 53 height 16
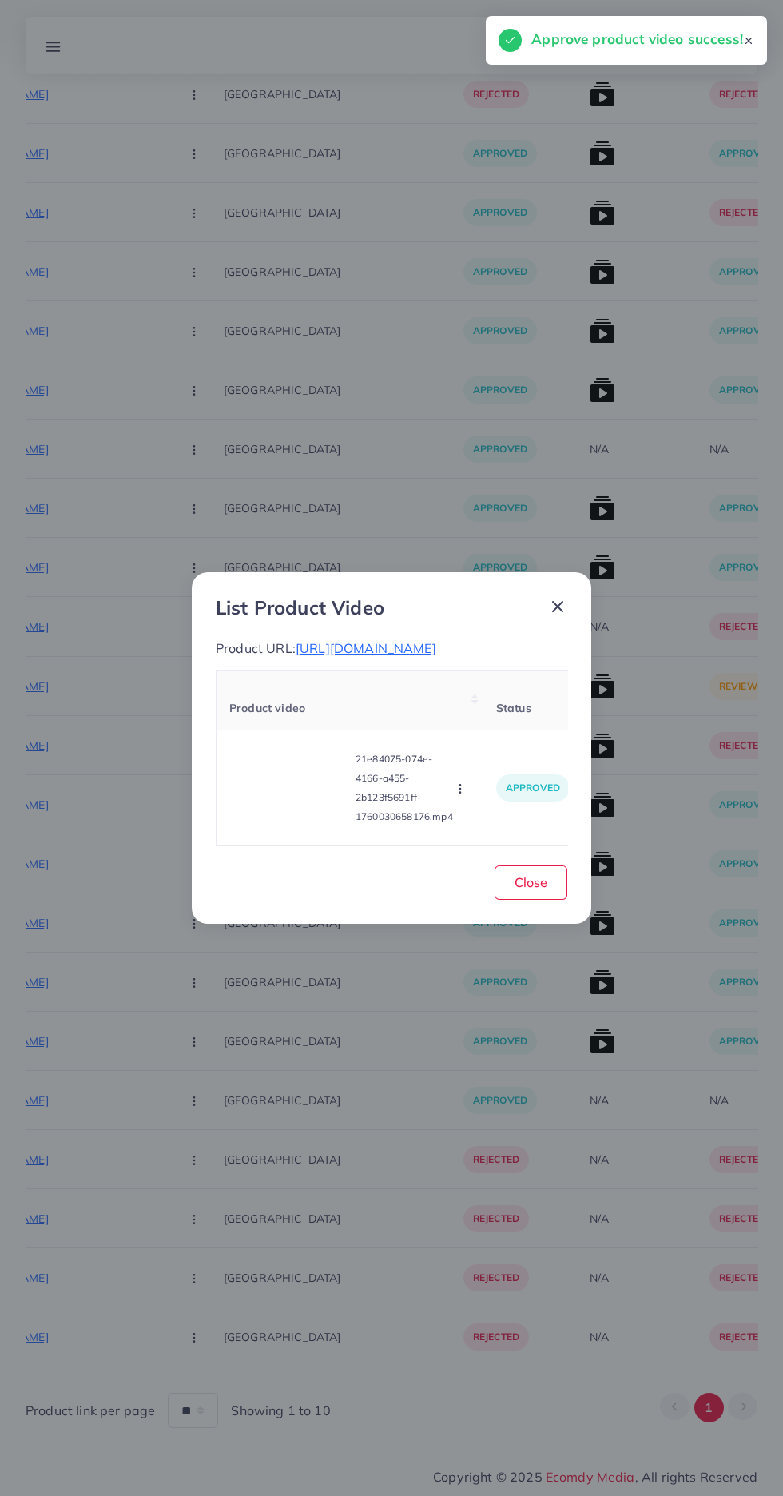
scroll to position [826, 0]
click at [531, 890] on span "Close" at bounding box center [531, 882] width 33 height 16
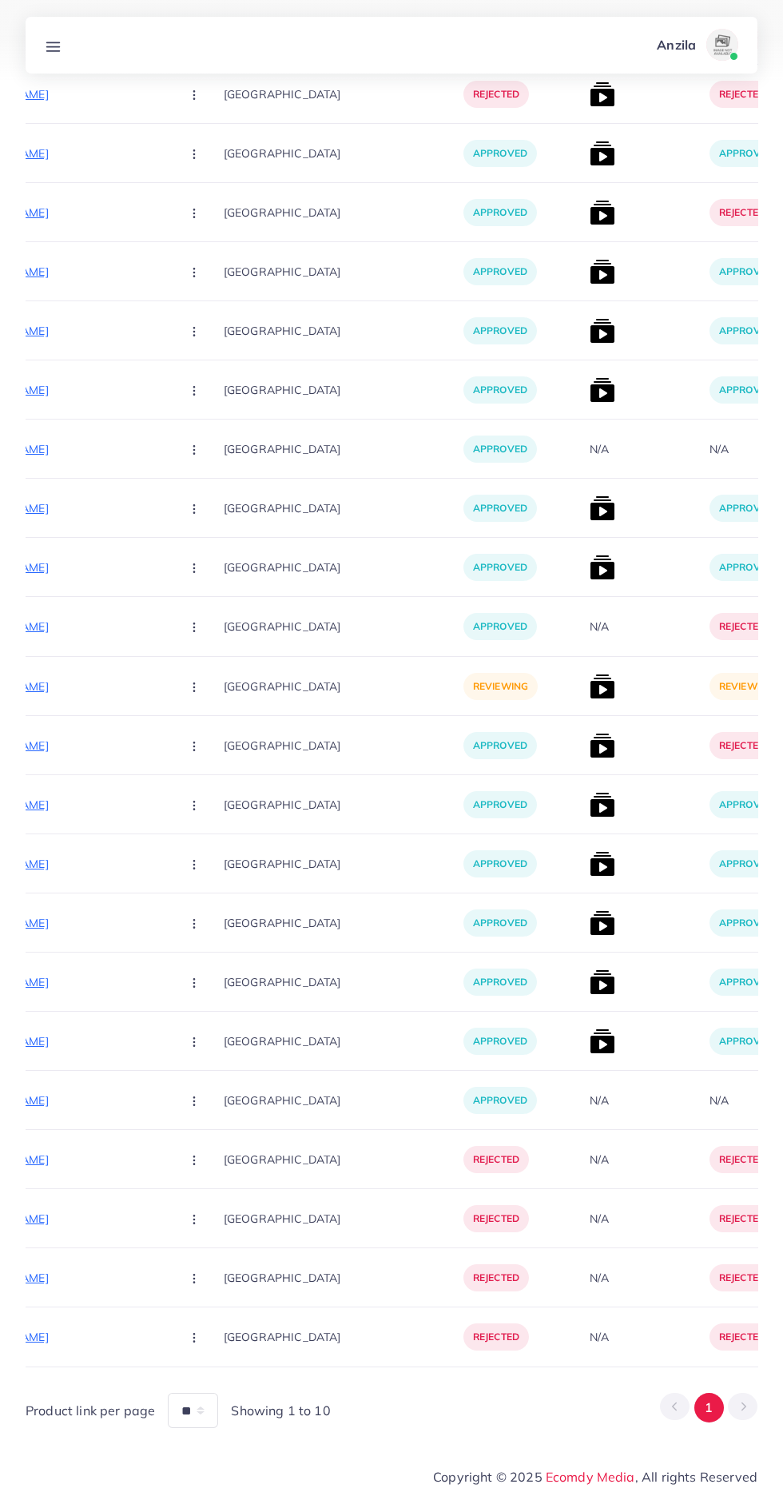
click at [89, 685] on p "[URL][DOMAIN_NAME]" at bounding box center [48, 686] width 240 height 19
click at [193, 687] on circle "button" at bounding box center [193, 687] width 1 height 1
click at [202, 727] on span "Approve" at bounding box center [228, 735] width 53 height 16
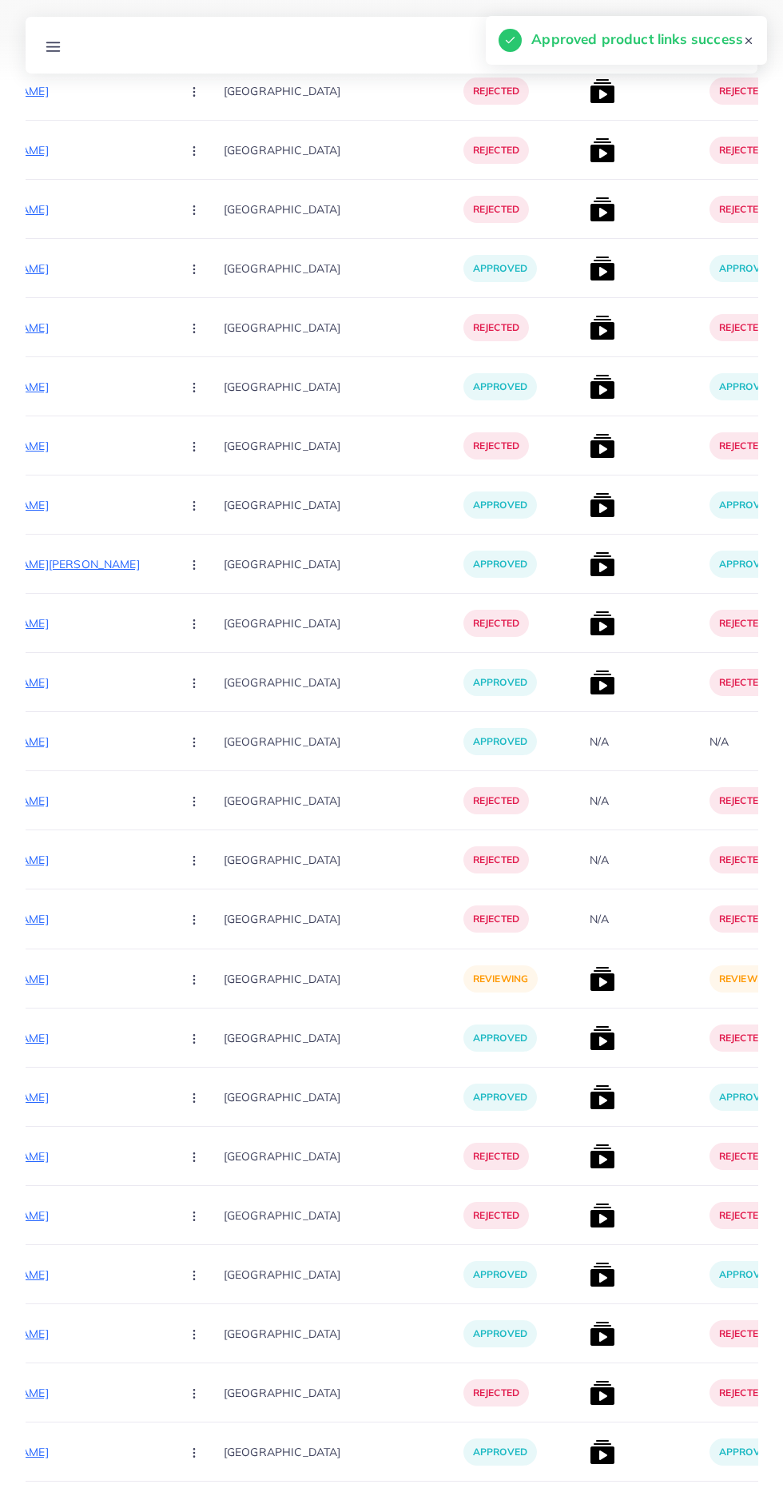
click at [590, 683] on img at bounding box center [603, 683] width 26 height 26
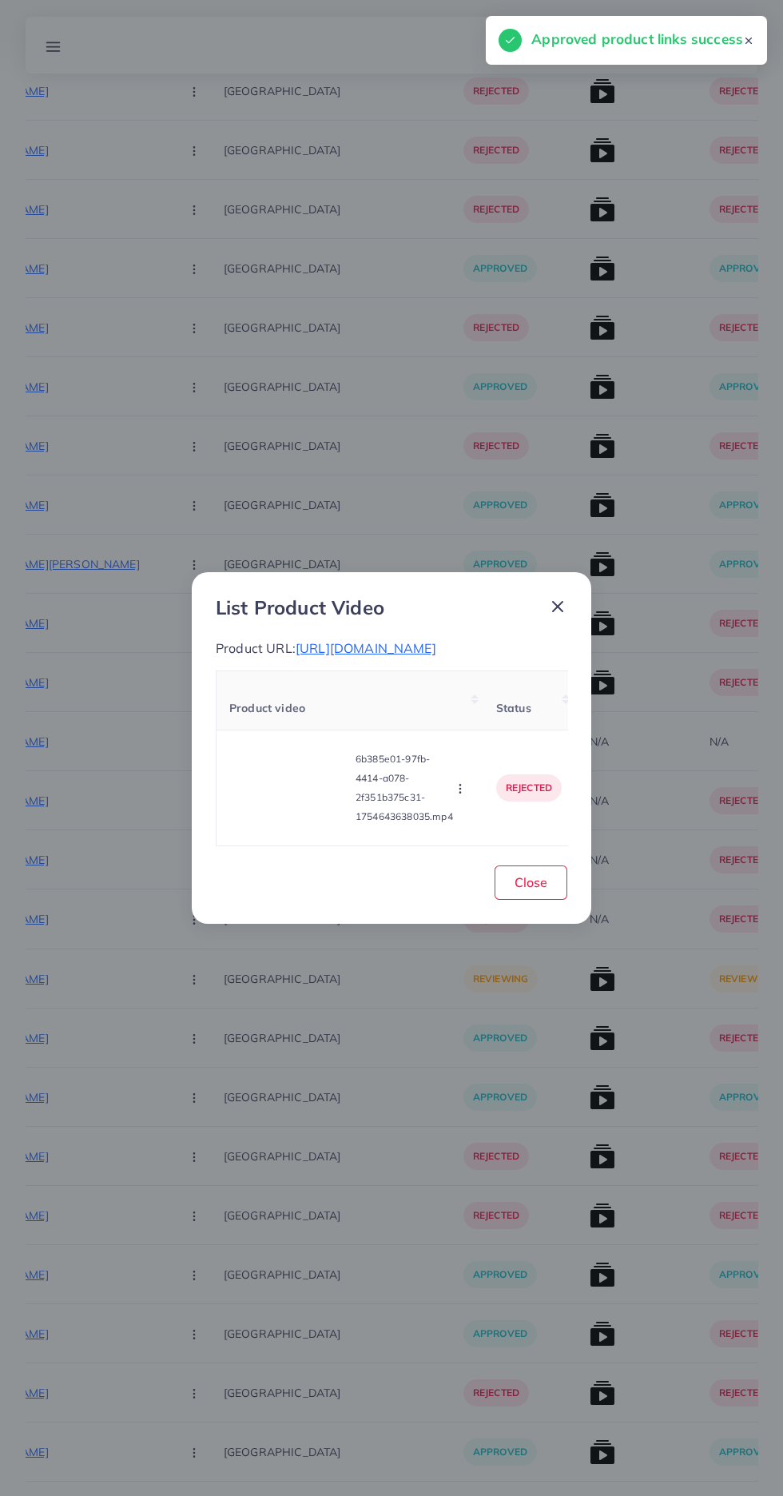
click at [516, 1173] on div "List Product Video Product URL: [URL][DOMAIN_NAME] Product video Status Reason …" at bounding box center [391, 748] width 783 height 1496
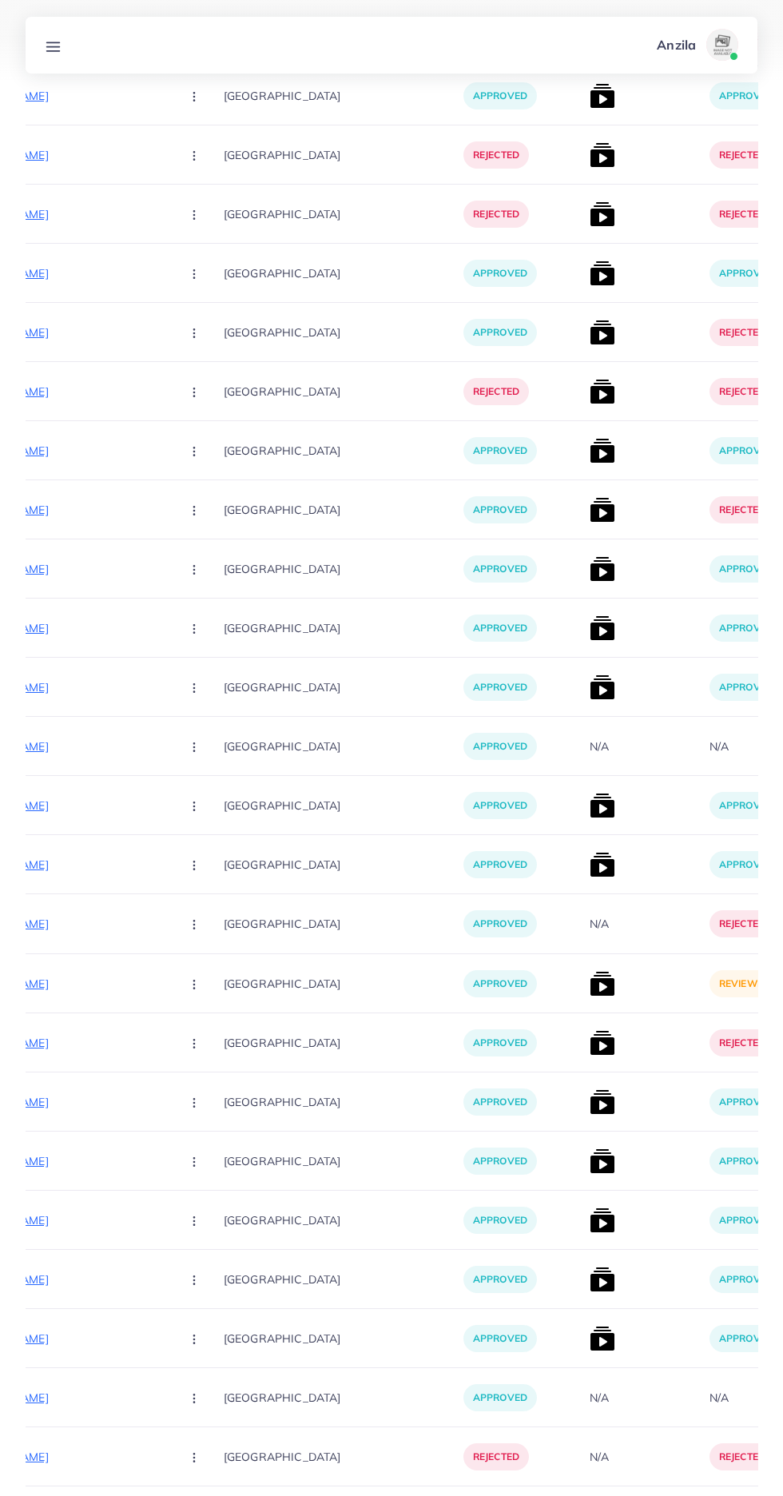
scroll to position [2006, 0]
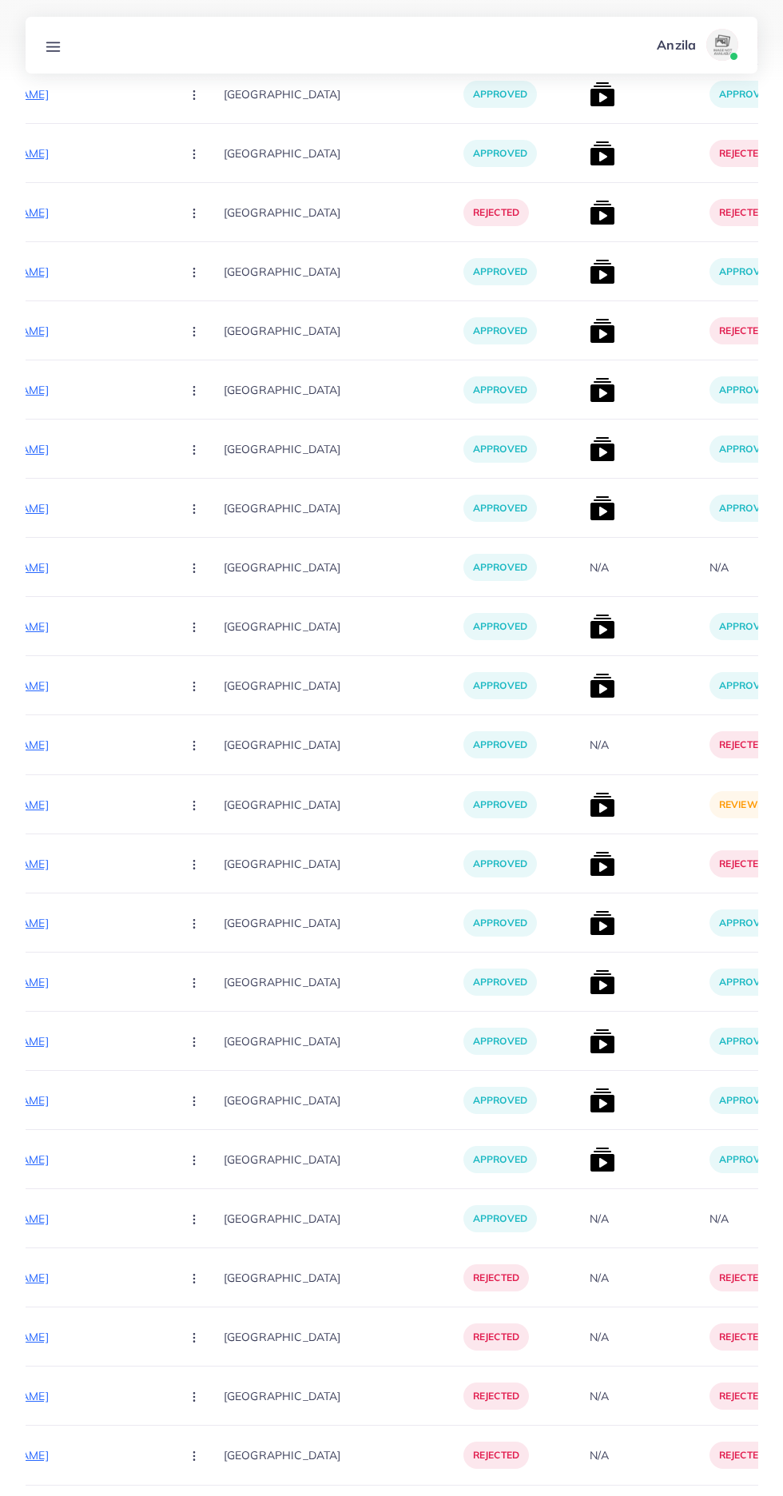
click at [590, 814] on img at bounding box center [603, 805] width 26 height 26
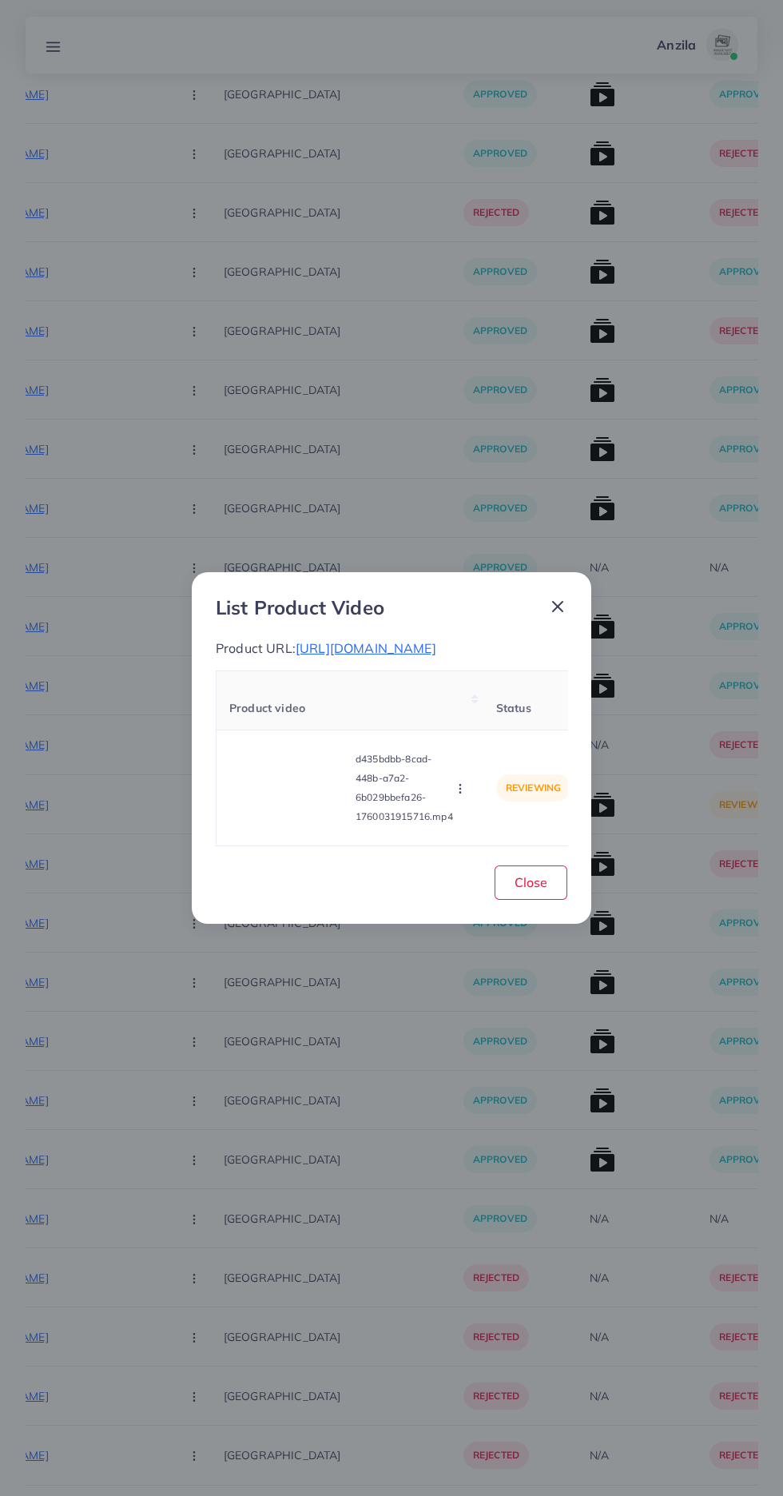
click at [271, 824] on video at bounding box center [289, 788] width 120 height 72
click at [258, 824] on div at bounding box center [289, 788] width 120 height 72
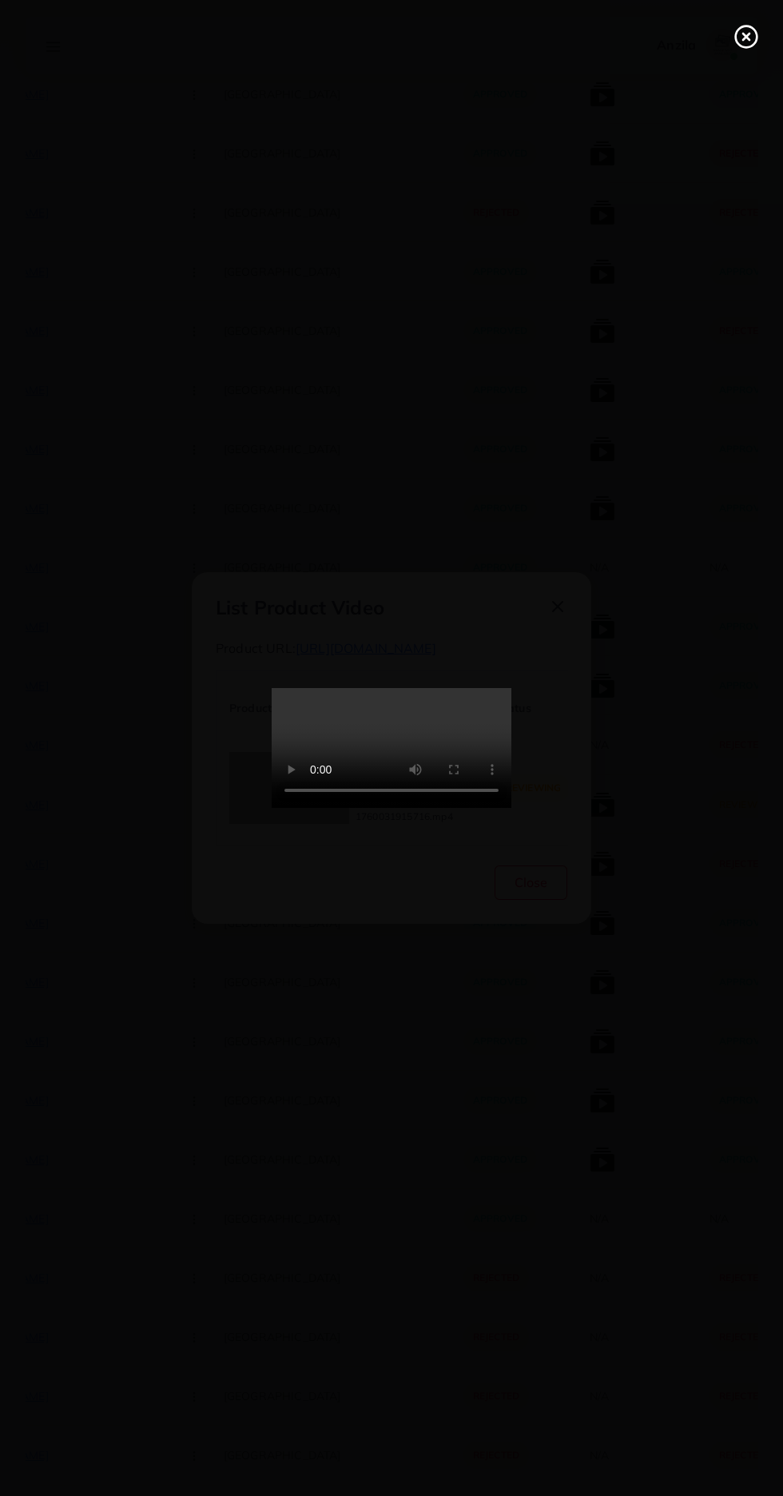
click at [747, 37] on line at bounding box center [746, 37] width 6 height 6
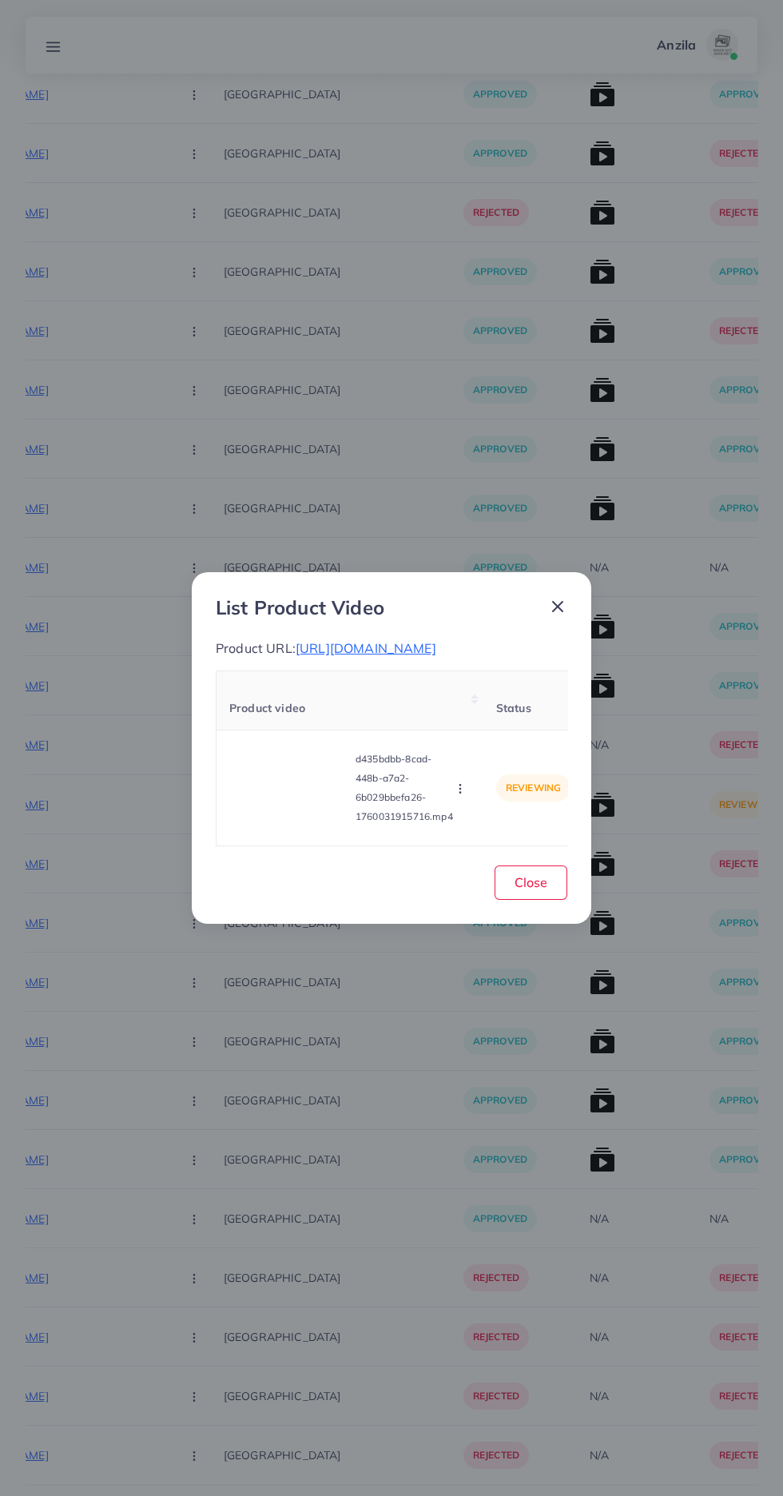
click at [460, 795] on icon "button" at bounding box center [460, 788] width 13 height 13
click at [515, 722] on span "Approve" at bounding box center [494, 714] width 53 height 16
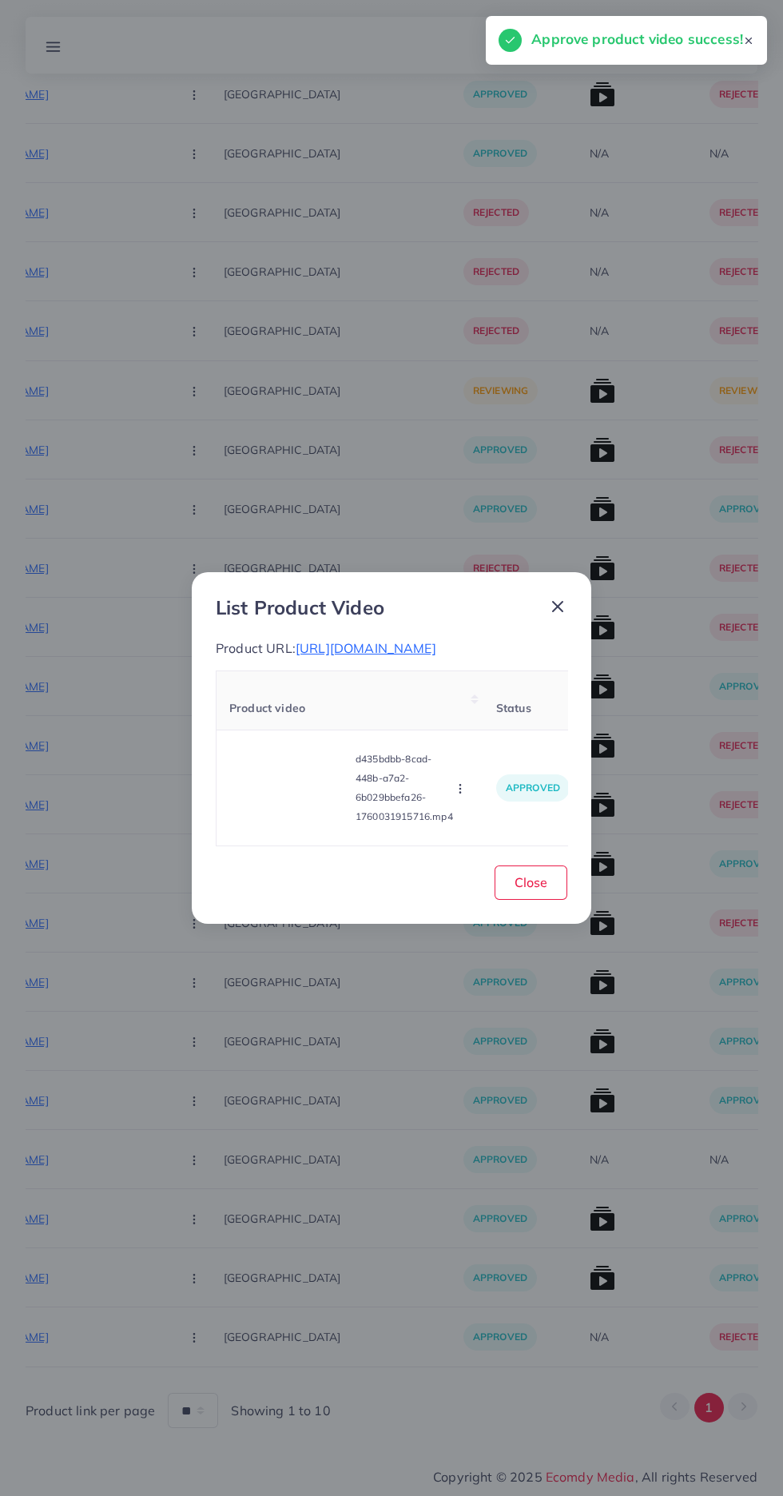
scroll to position [1296, 0]
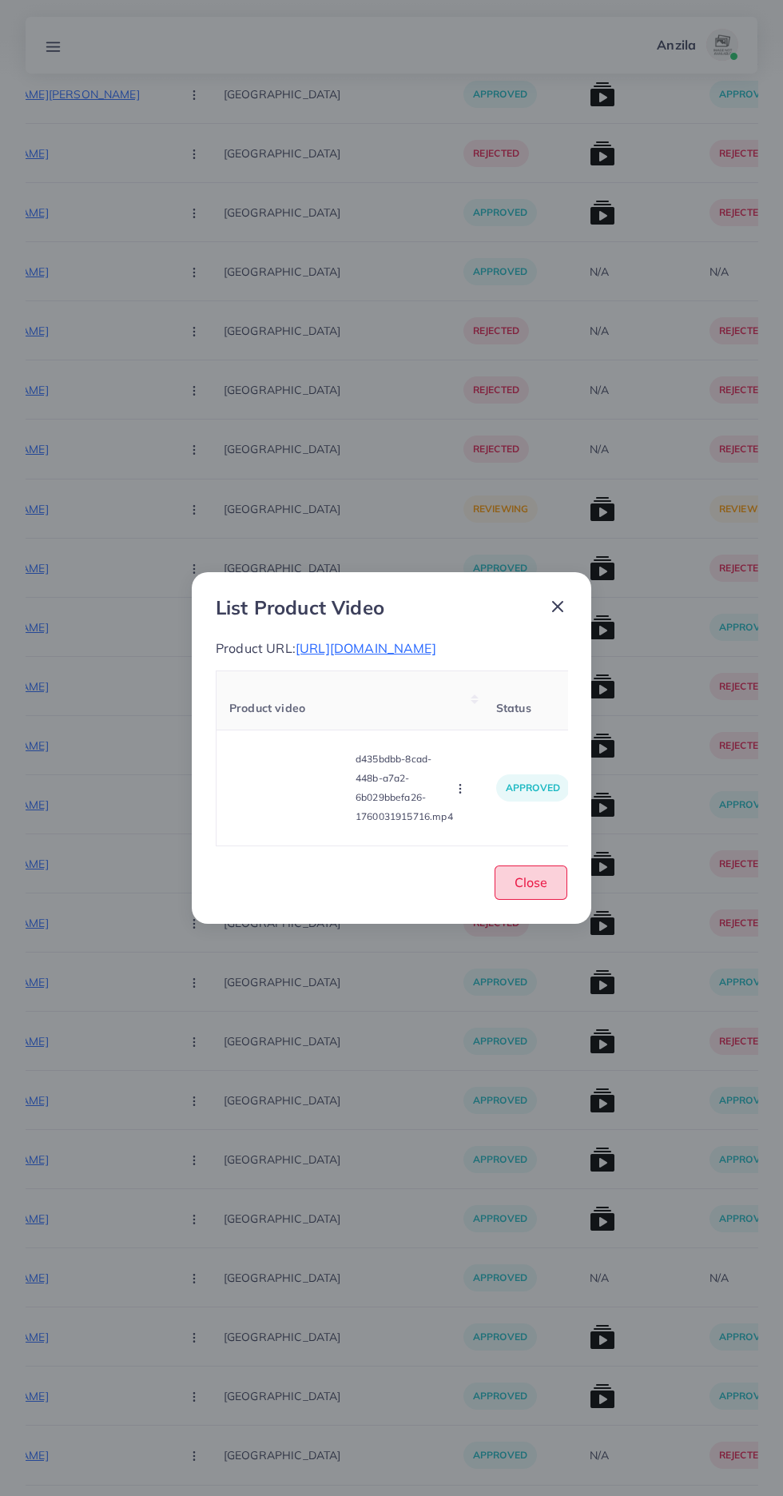
click at [535, 890] on span "Close" at bounding box center [531, 882] width 33 height 16
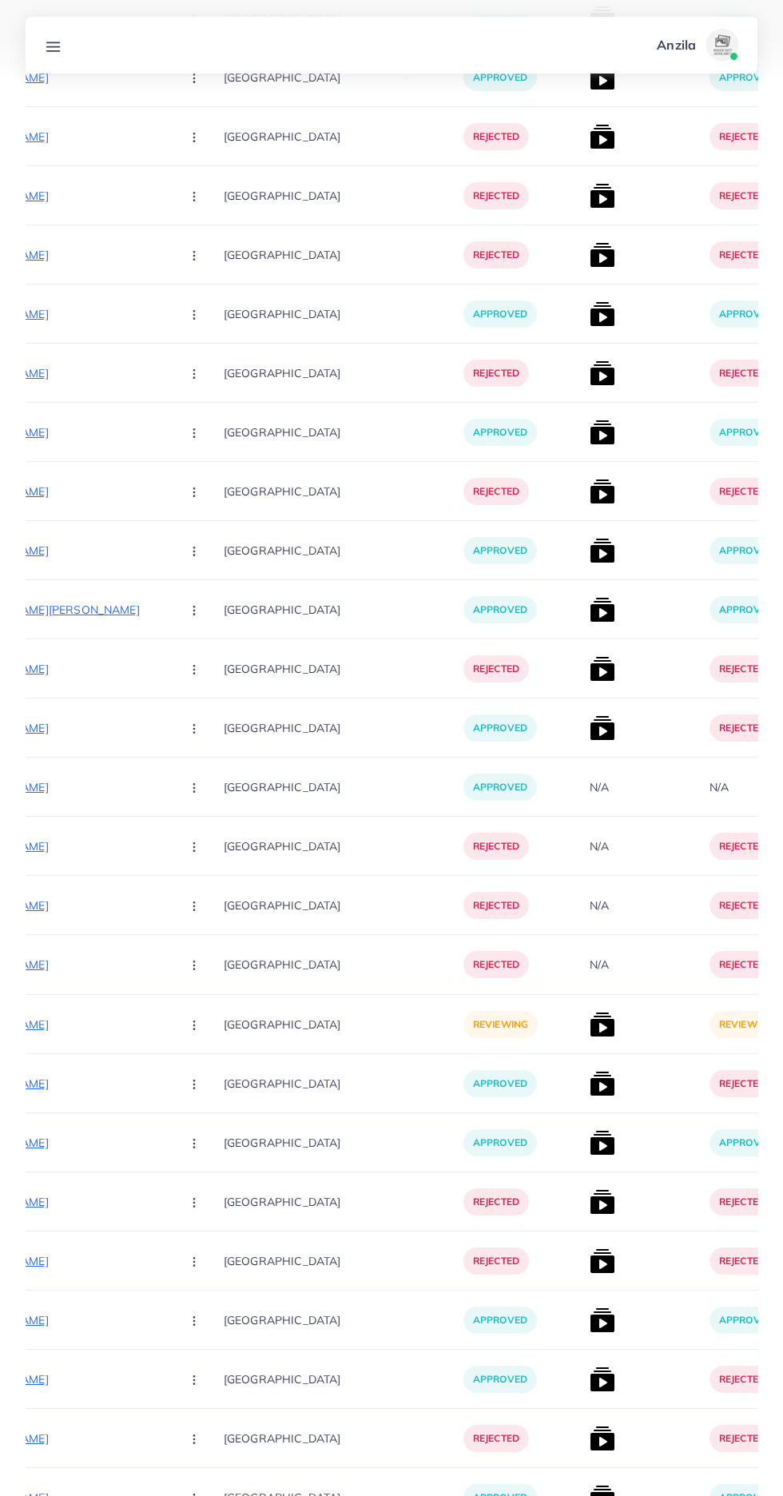
scroll to position [796, 0]
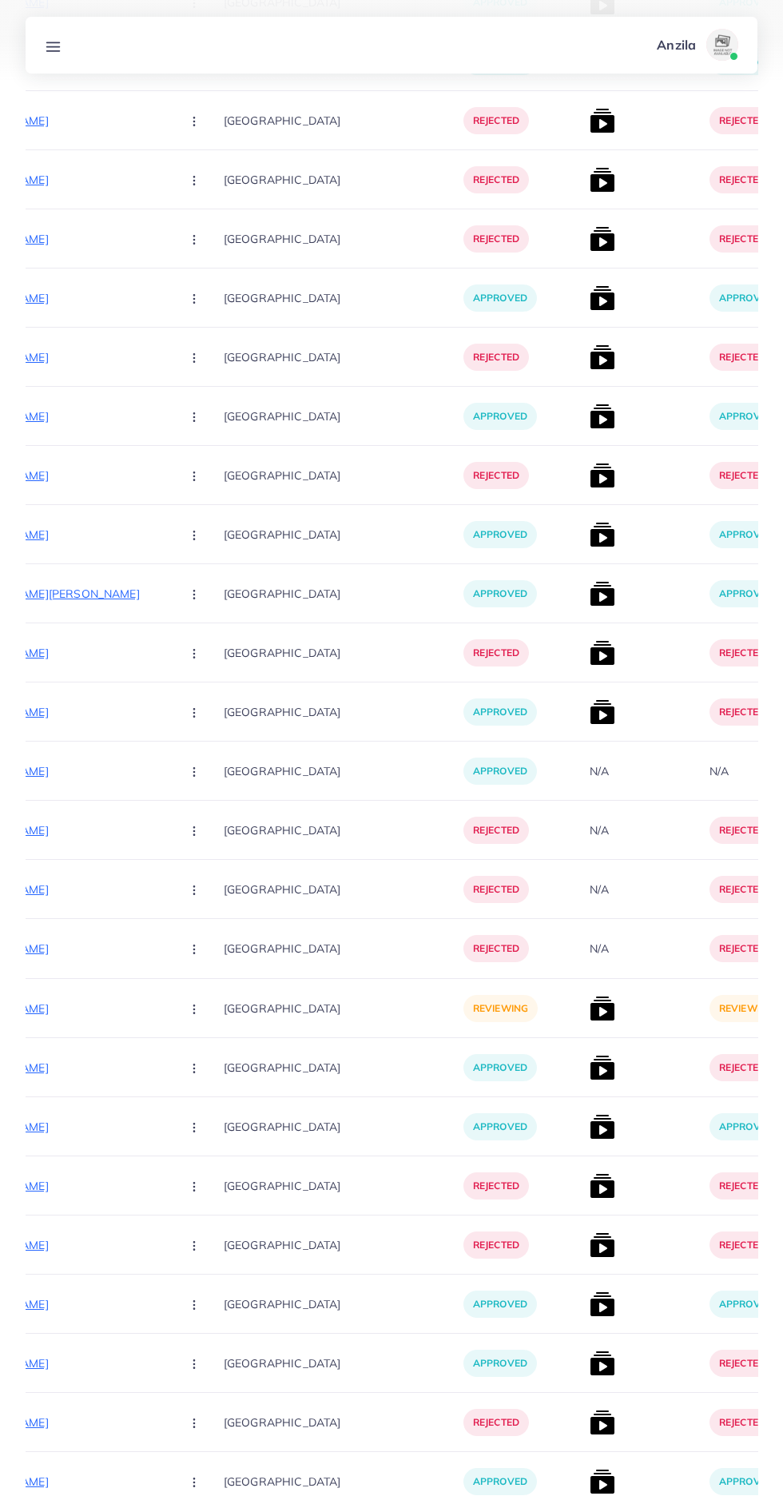
click at [66, 1001] on p "[URL][DOMAIN_NAME]" at bounding box center [48, 1008] width 240 height 19
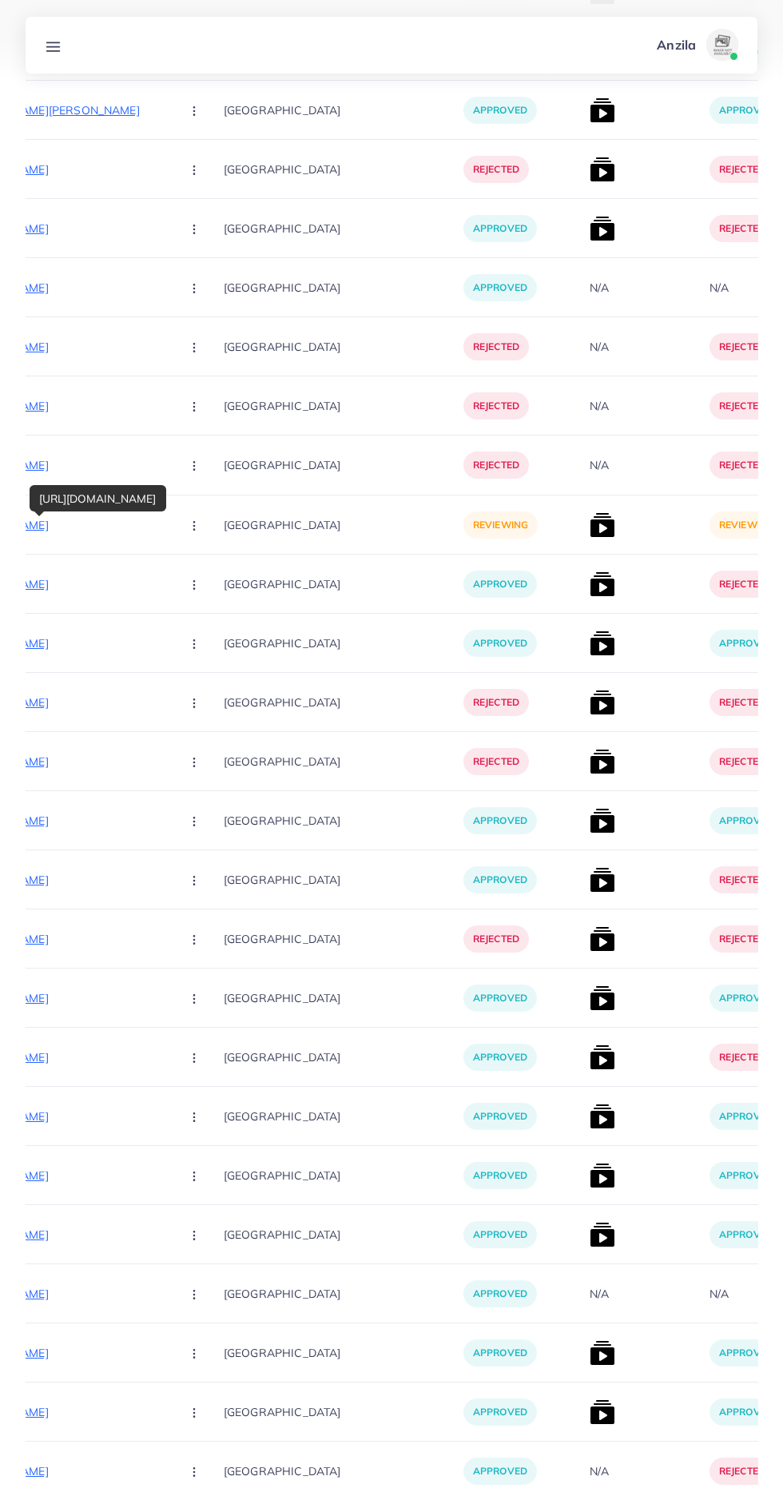
scroll to position [1240, 0]
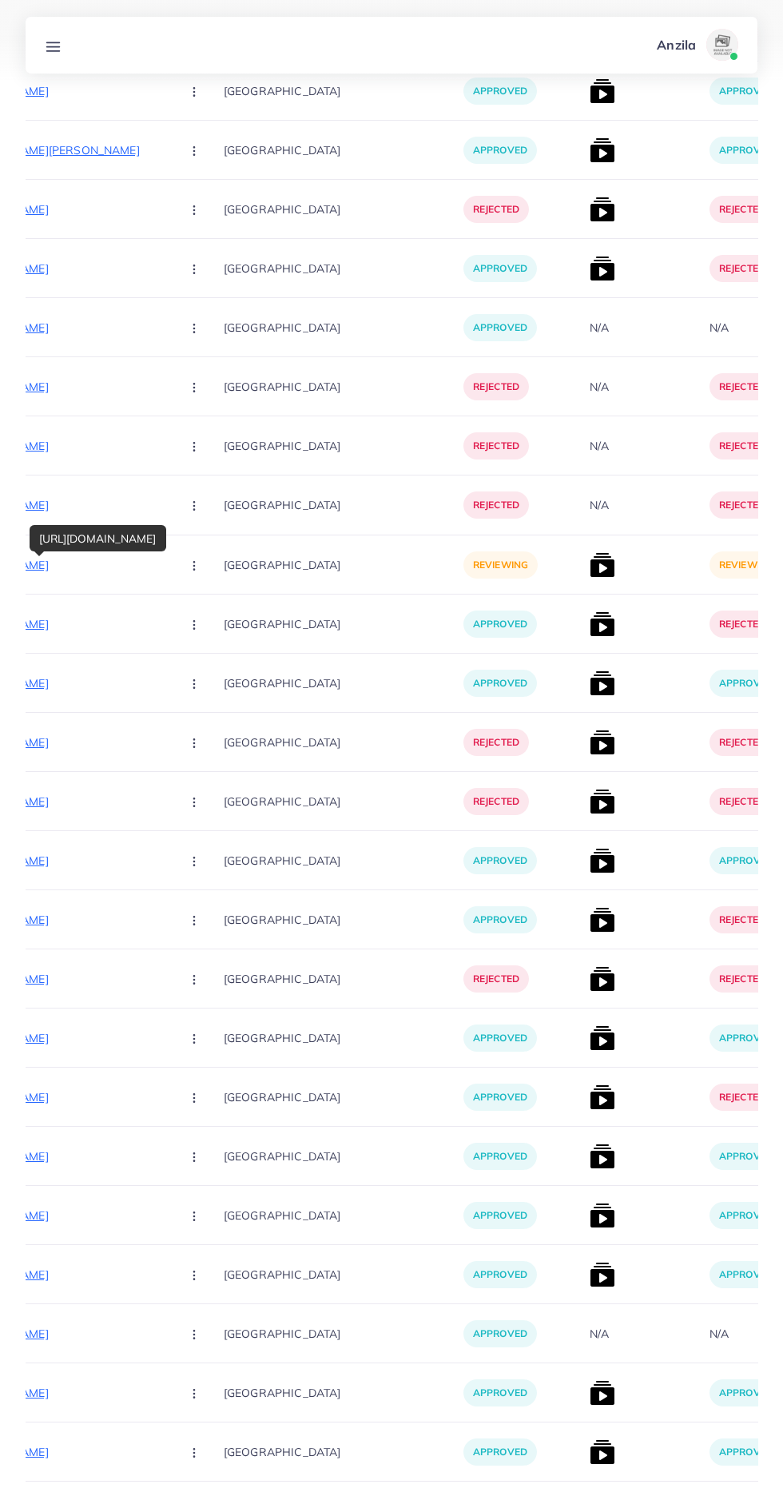
click at [87, 566] on p "[URL][DOMAIN_NAME]" at bounding box center [48, 564] width 240 height 19
click at [87, 627] on p "[URL][DOMAIN_NAME]" at bounding box center [48, 624] width 240 height 19
click at [193, 566] on circle "button" at bounding box center [193, 565] width 1 height 1
click at [53, 565] on p "[URL][DOMAIN_NAME]" at bounding box center [48, 564] width 240 height 19
click at [168, 565] on button "button" at bounding box center [196, 565] width 56 height 36
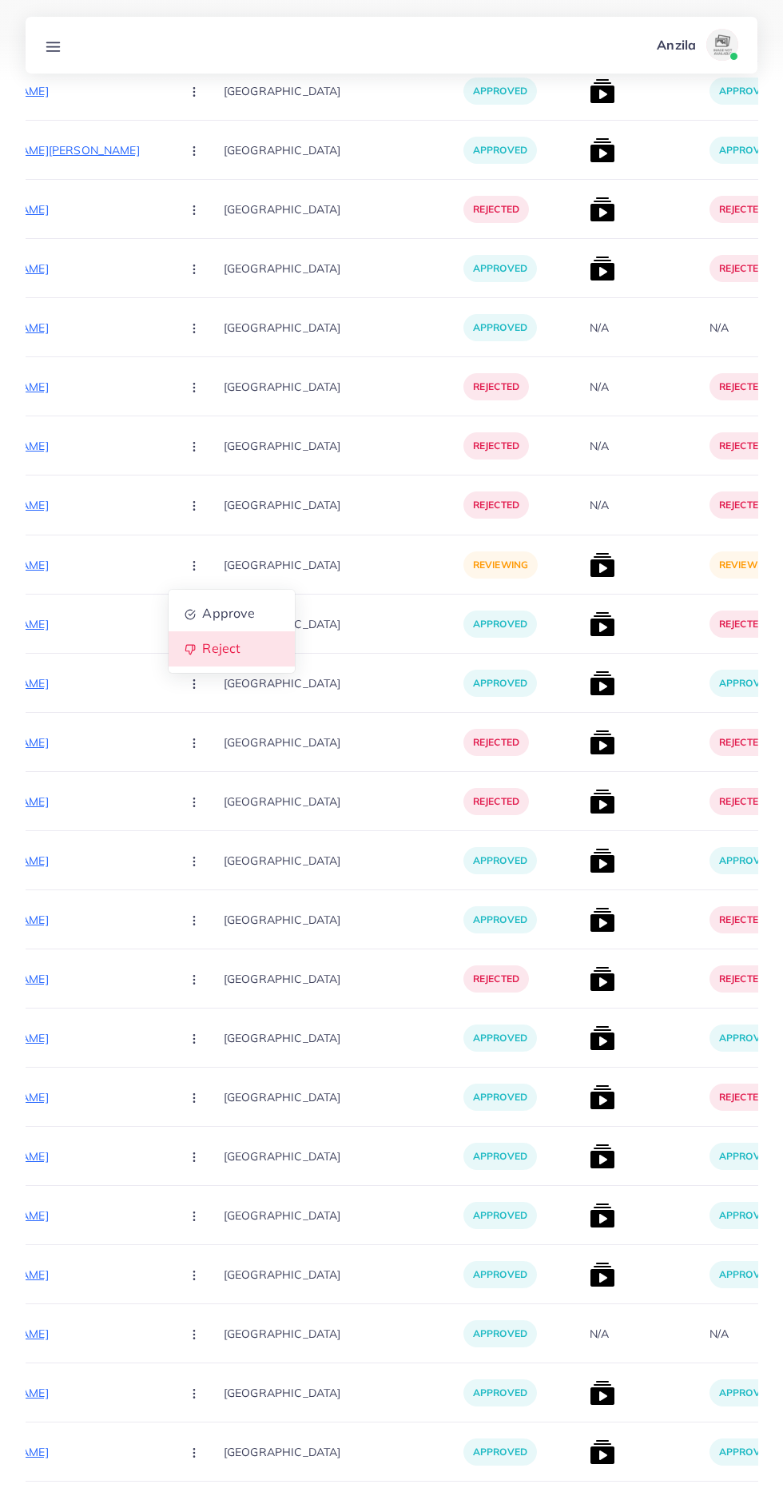
click at [202, 649] on span "Reject" at bounding box center [221, 649] width 38 height 16
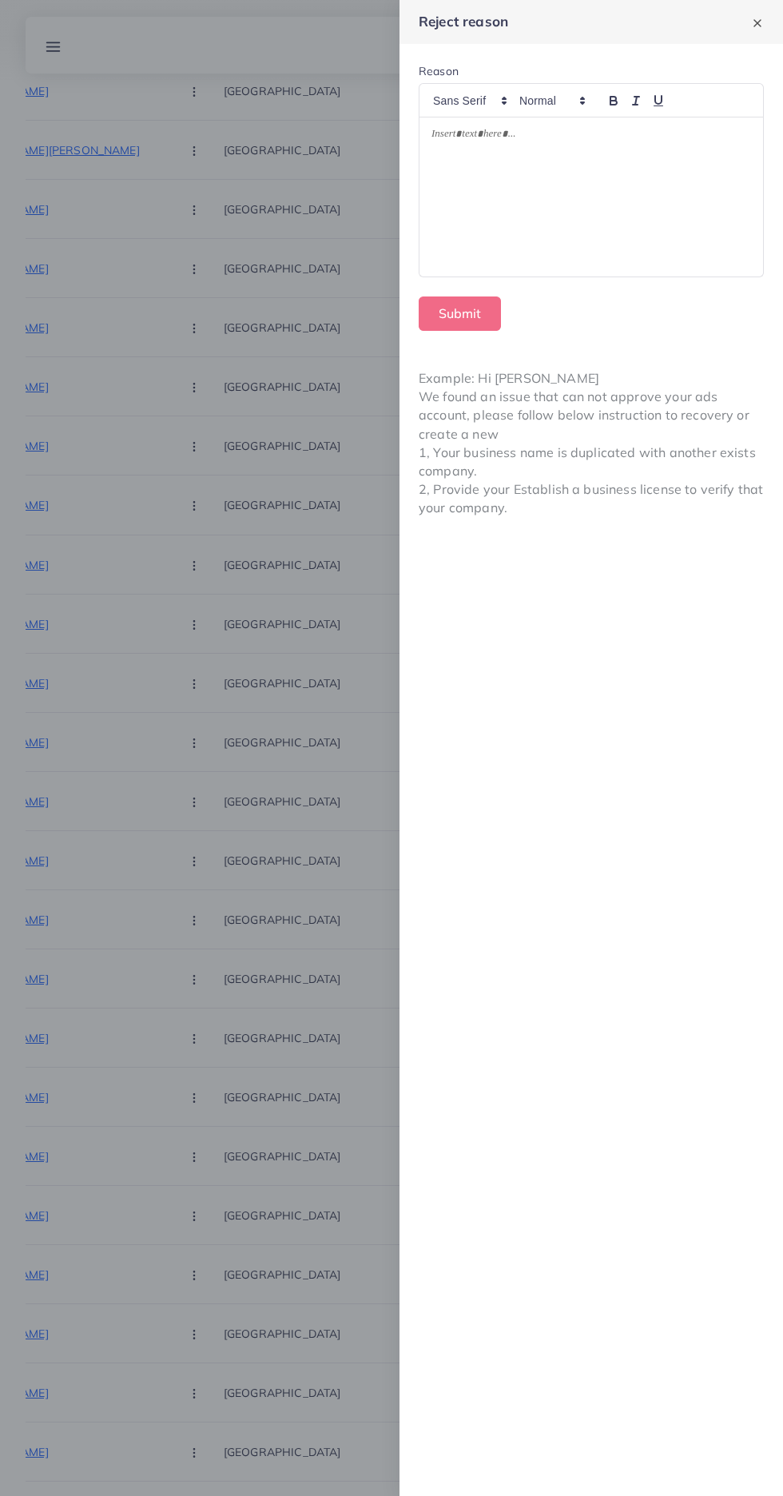
click at [500, 185] on div at bounding box center [592, 197] width 344 height 160
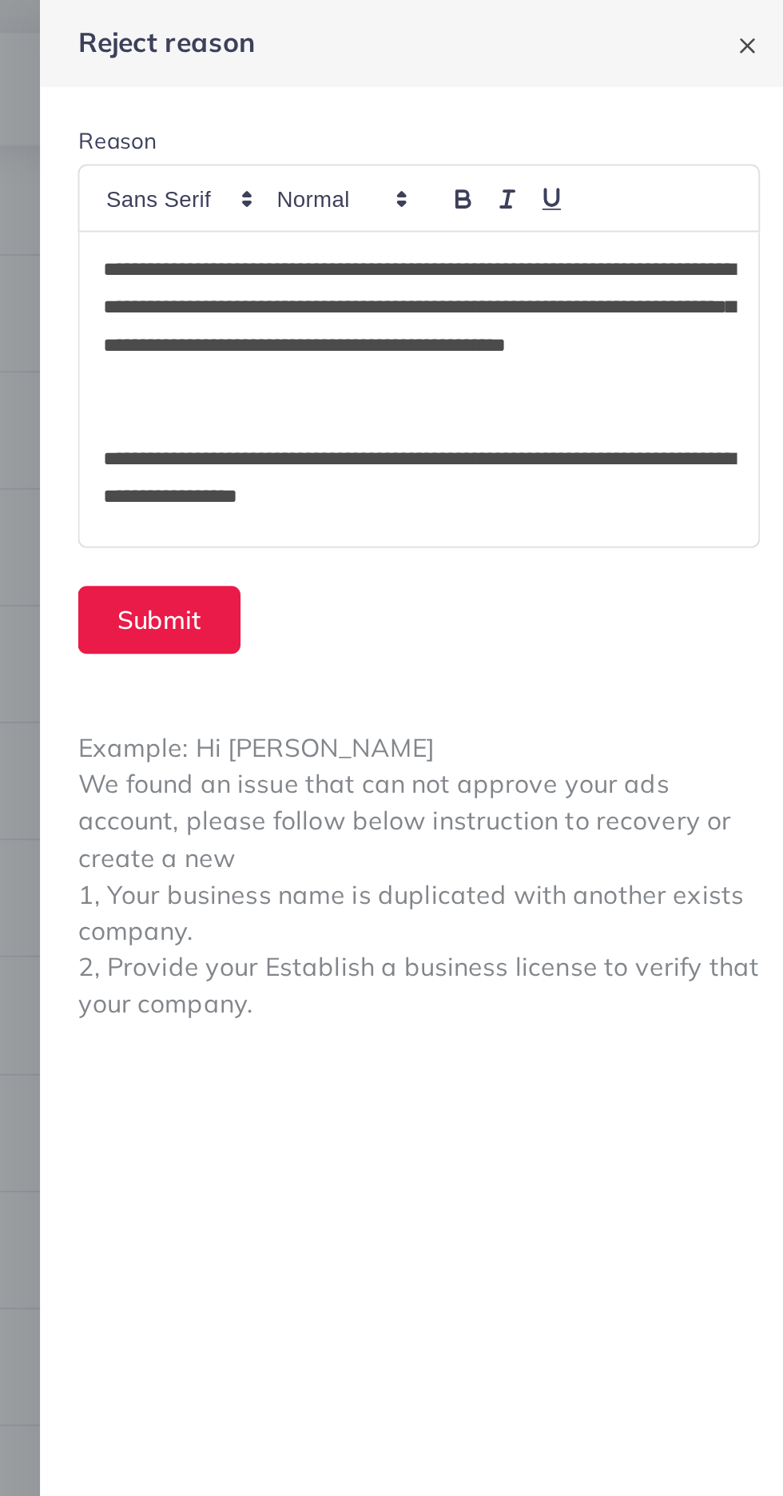
scroll to position [1230, 0]
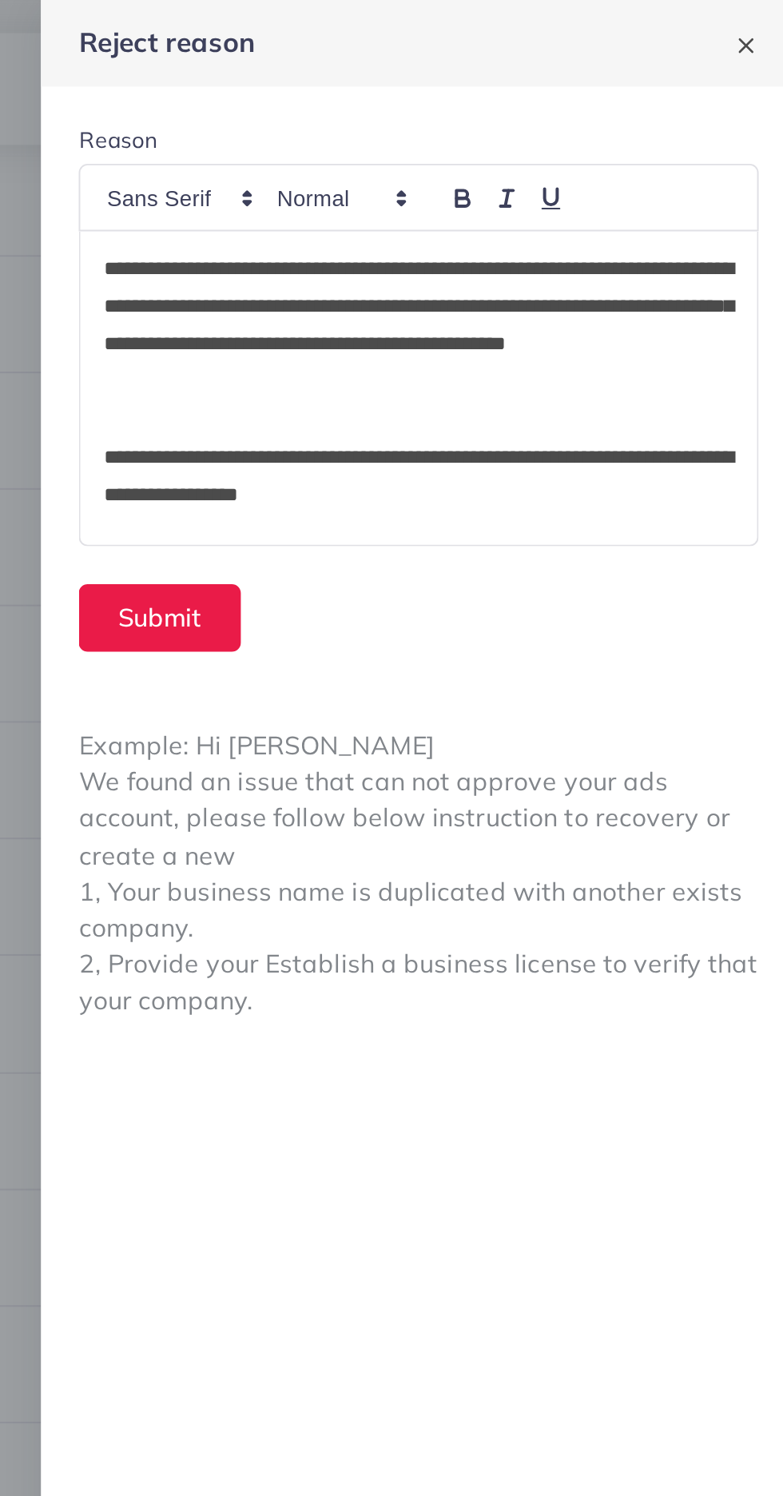
click at [637, 249] on p "**********" at bounding box center [592, 242] width 320 height 38
click at [567, 136] on p "**********" at bounding box center [592, 165] width 320 height 77
click at [573, 141] on p "**********" at bounding box center [592, 165] width 320 height 77
click at [487, 204] on p at bounding box center [592, 213] width 320 height 19
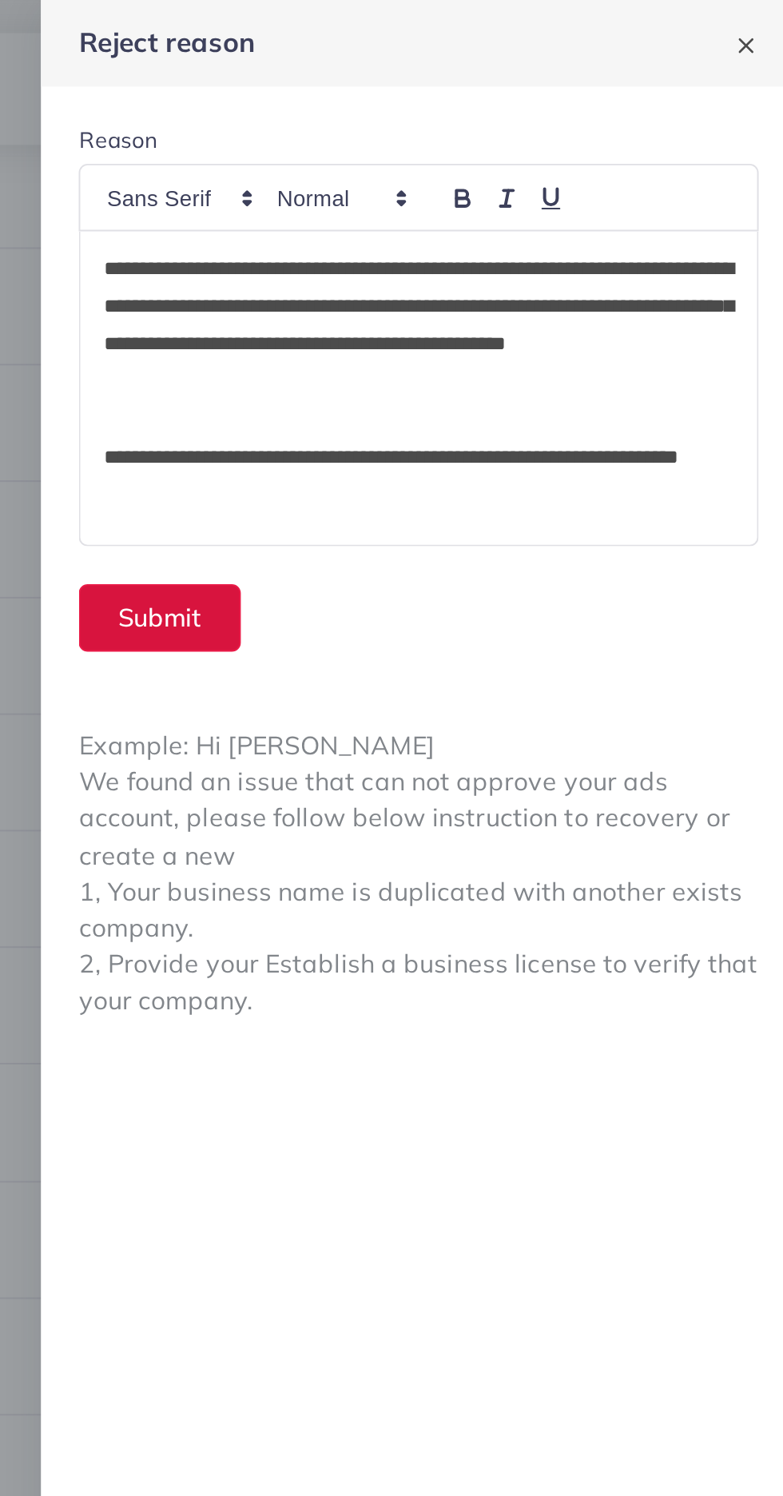
click at [453, 313] on button "Submit" at bounding box center [460, 314] width 82 height 34
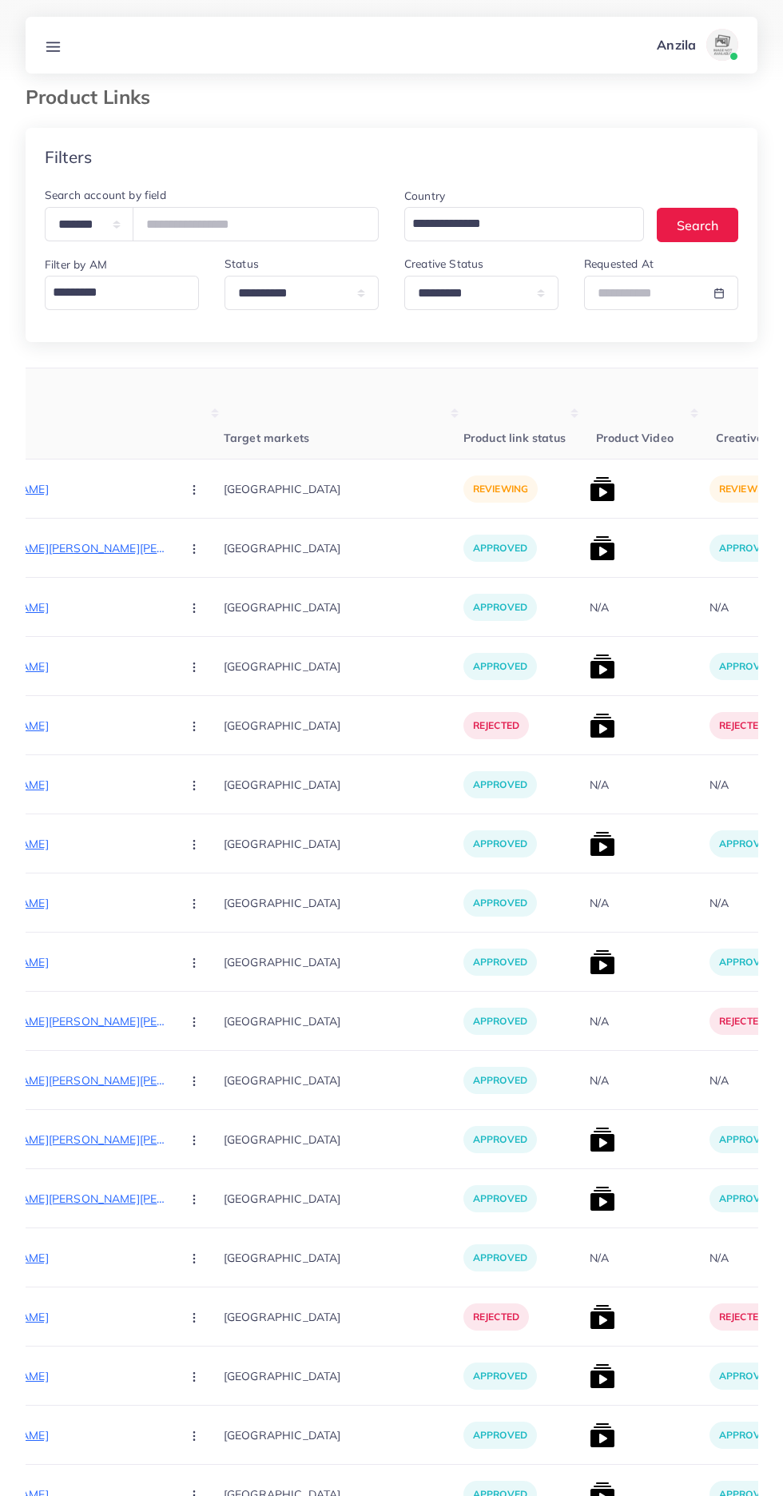
scroll to position [0, 0]
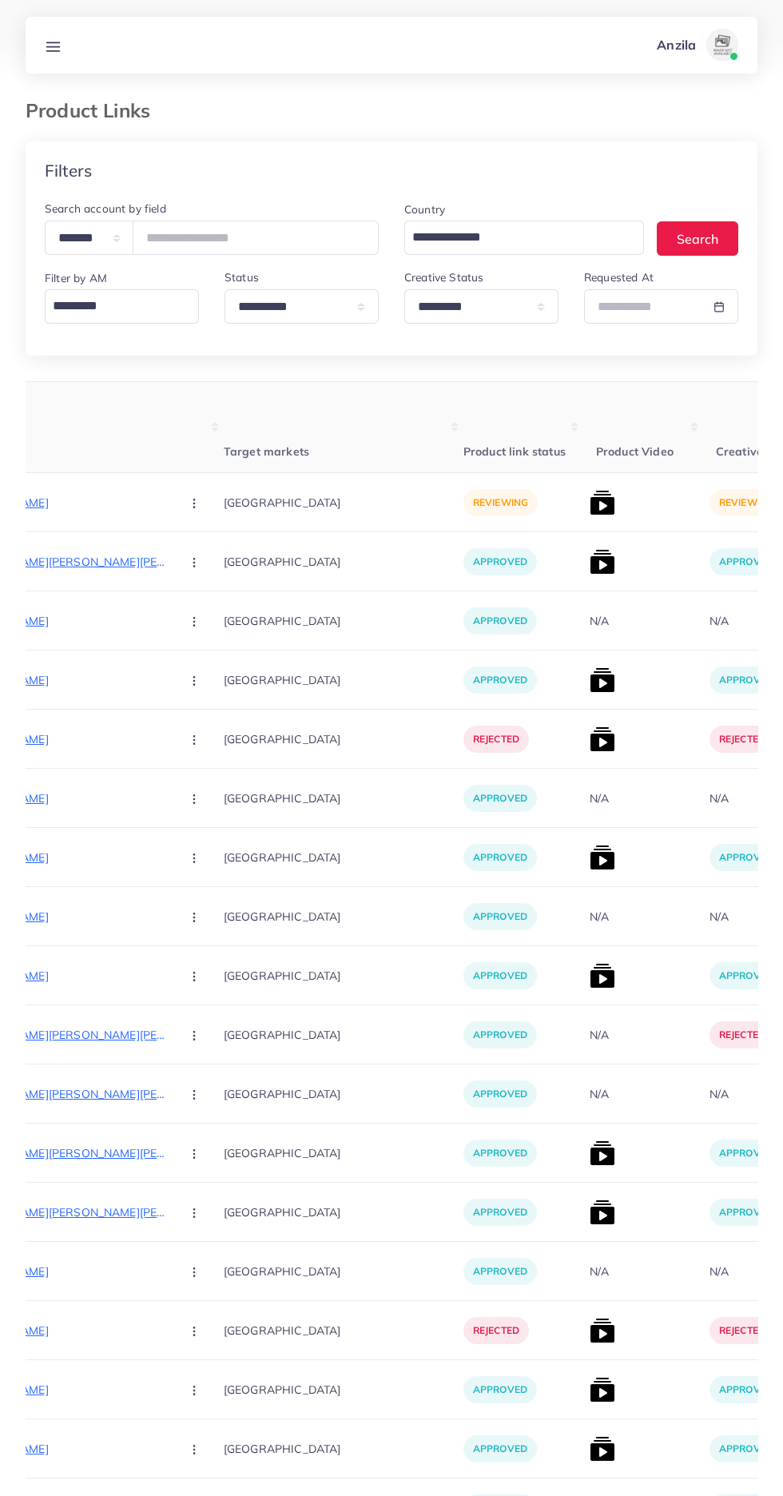
click at [50, 504] on p "[URL][DOMAIN_NAME]" at bounding box center [48, 502] width 240 height 19
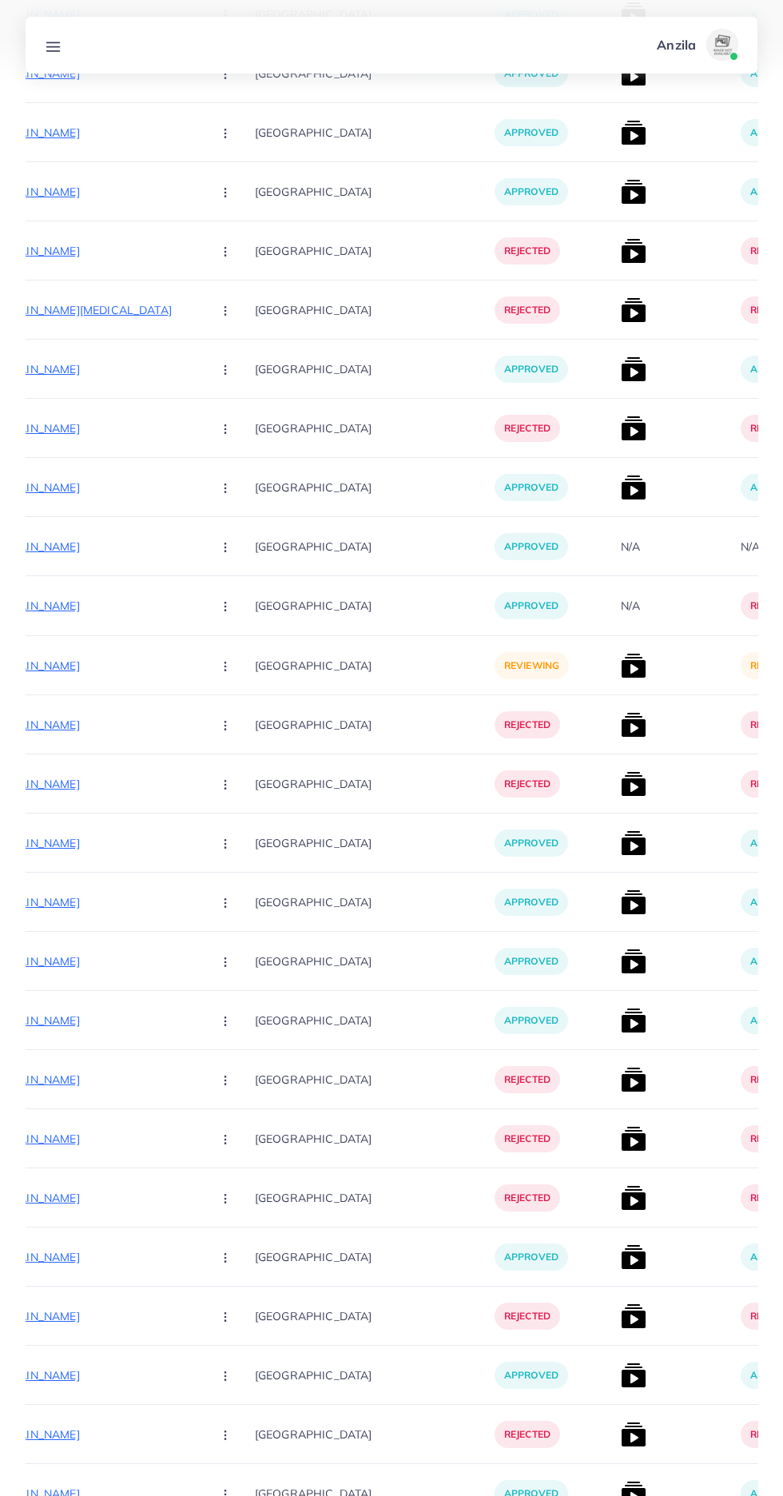
scroll to position [1446, 0]
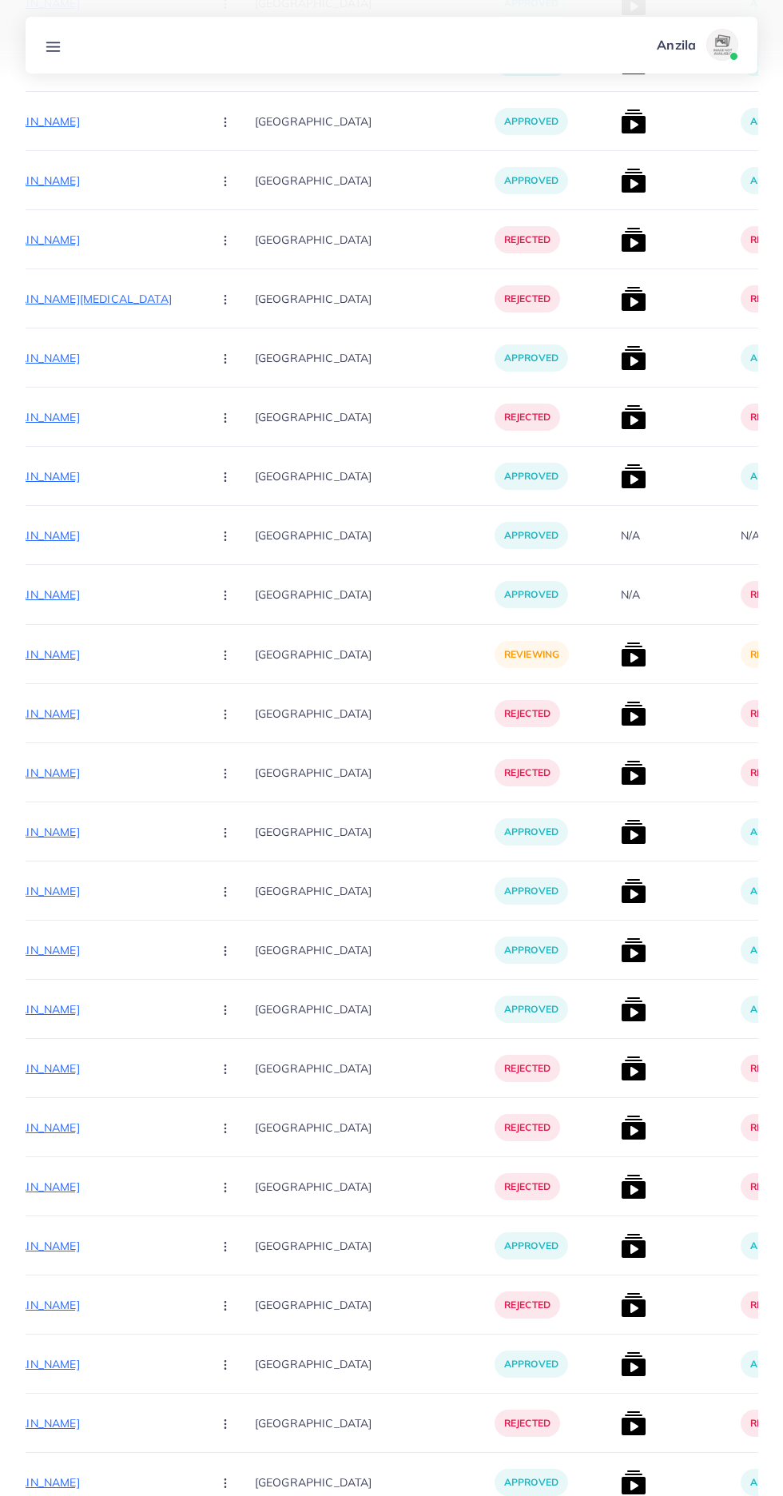
click at [64, 653] on p "[URL][DOMAIN_NAME]" at bounding box center [79, 654] width 240 height 19
click at [104, 655] on p "[URL][DOMAIN_NAME]" at bounding box center [79, 654] width 240 height 19
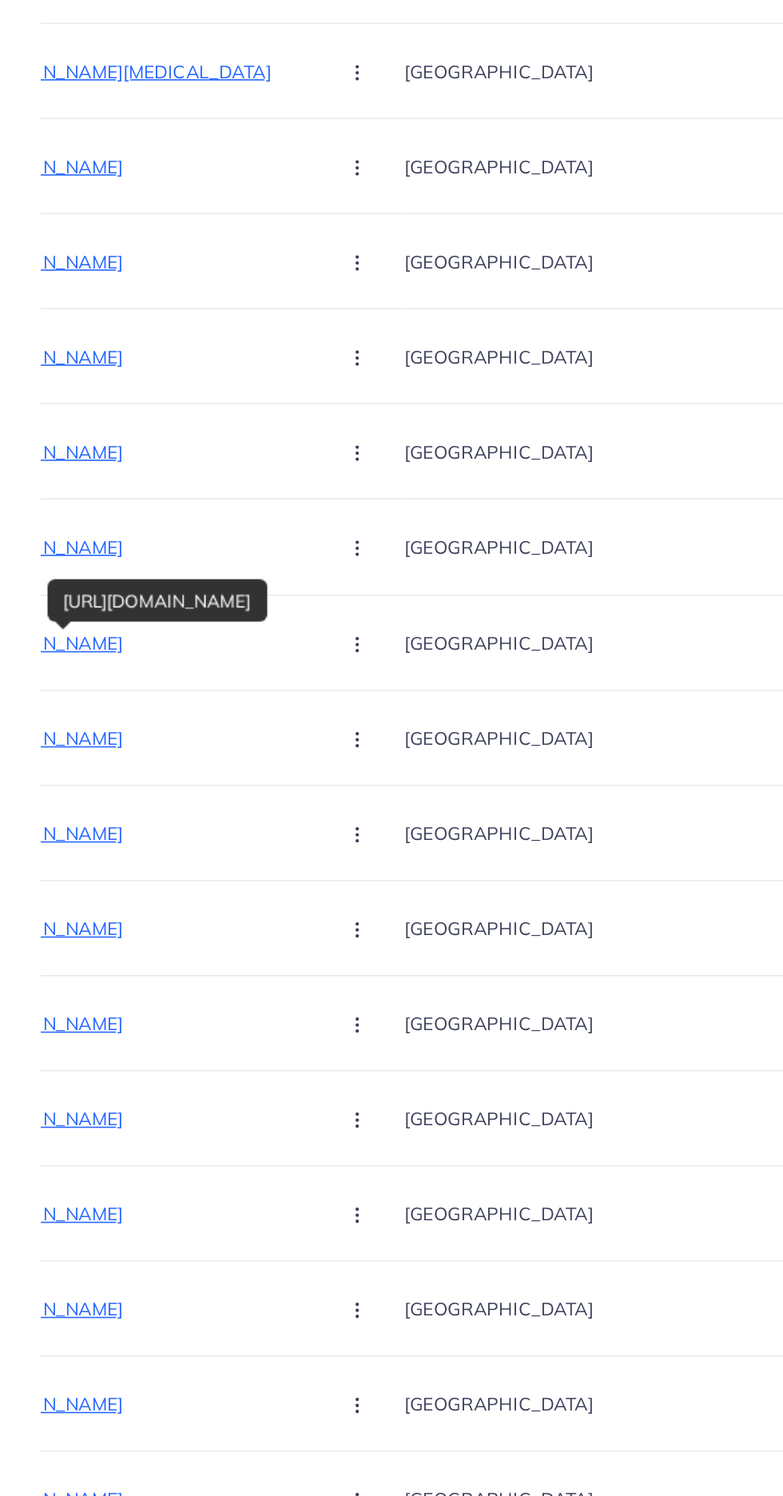
scroll to position [1418, 0]
click at [50, 688] on p "[URL][DOMAIN_NAME]" at bounding box center [76, 682] width 240 height 19
click at [196, 685] on button "button" at bounding box center [224, 682] width 56 height 36
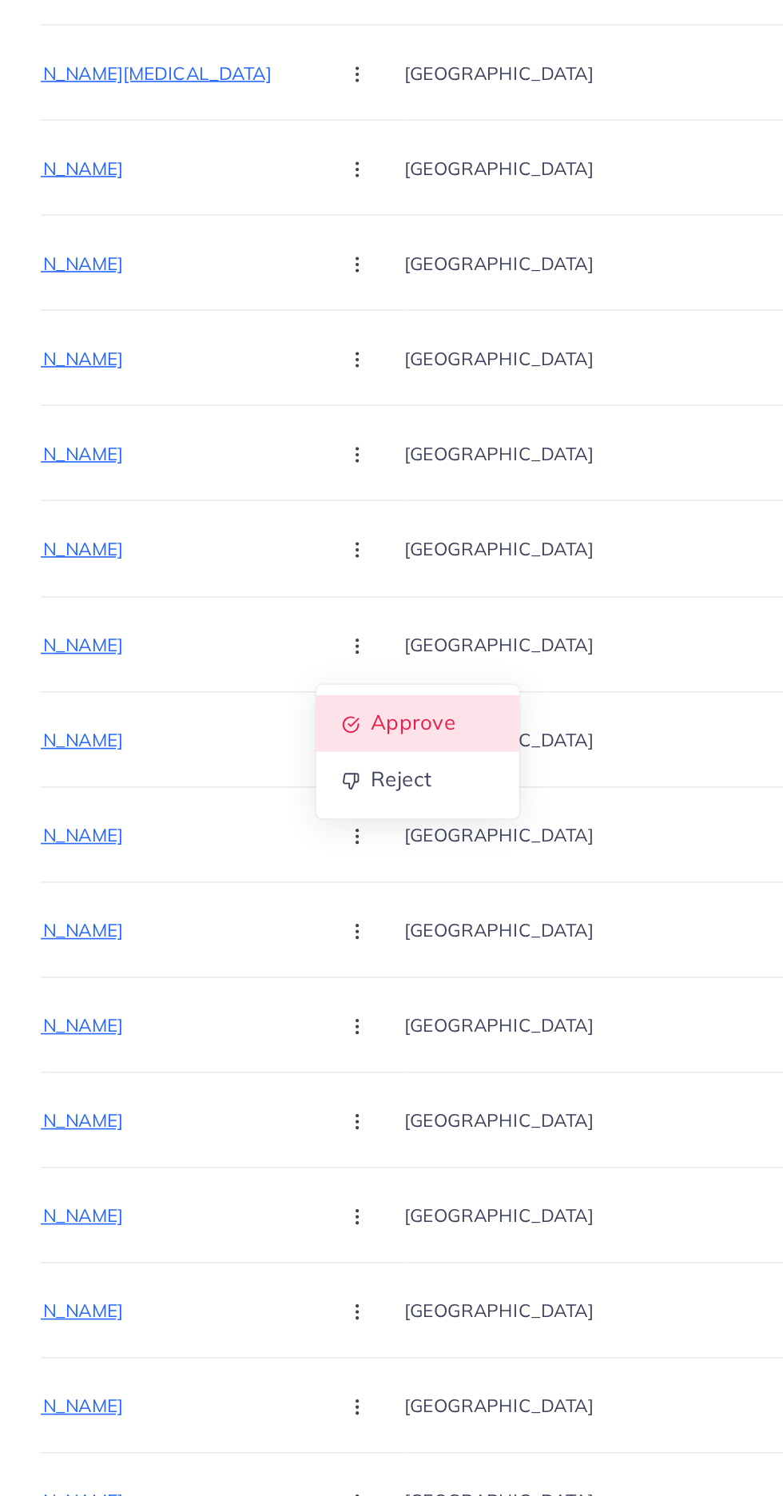
click at [230, 733] on span "Approve" at bounding box center [256, 731] width 53 height 16
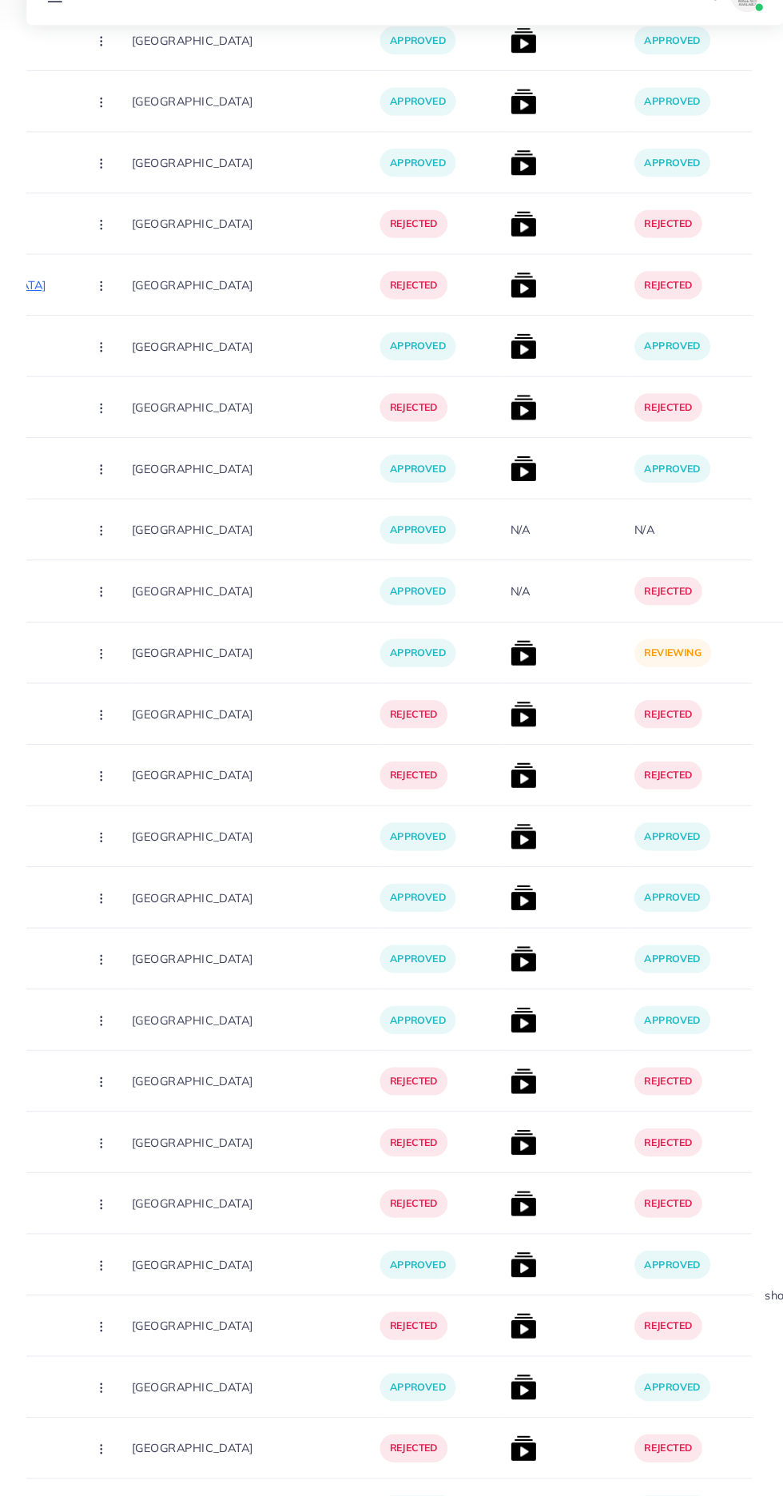
scroll to position [1421, 0]
click at [494, 685] on img at bounding box center [507, 680] width 26 height 26
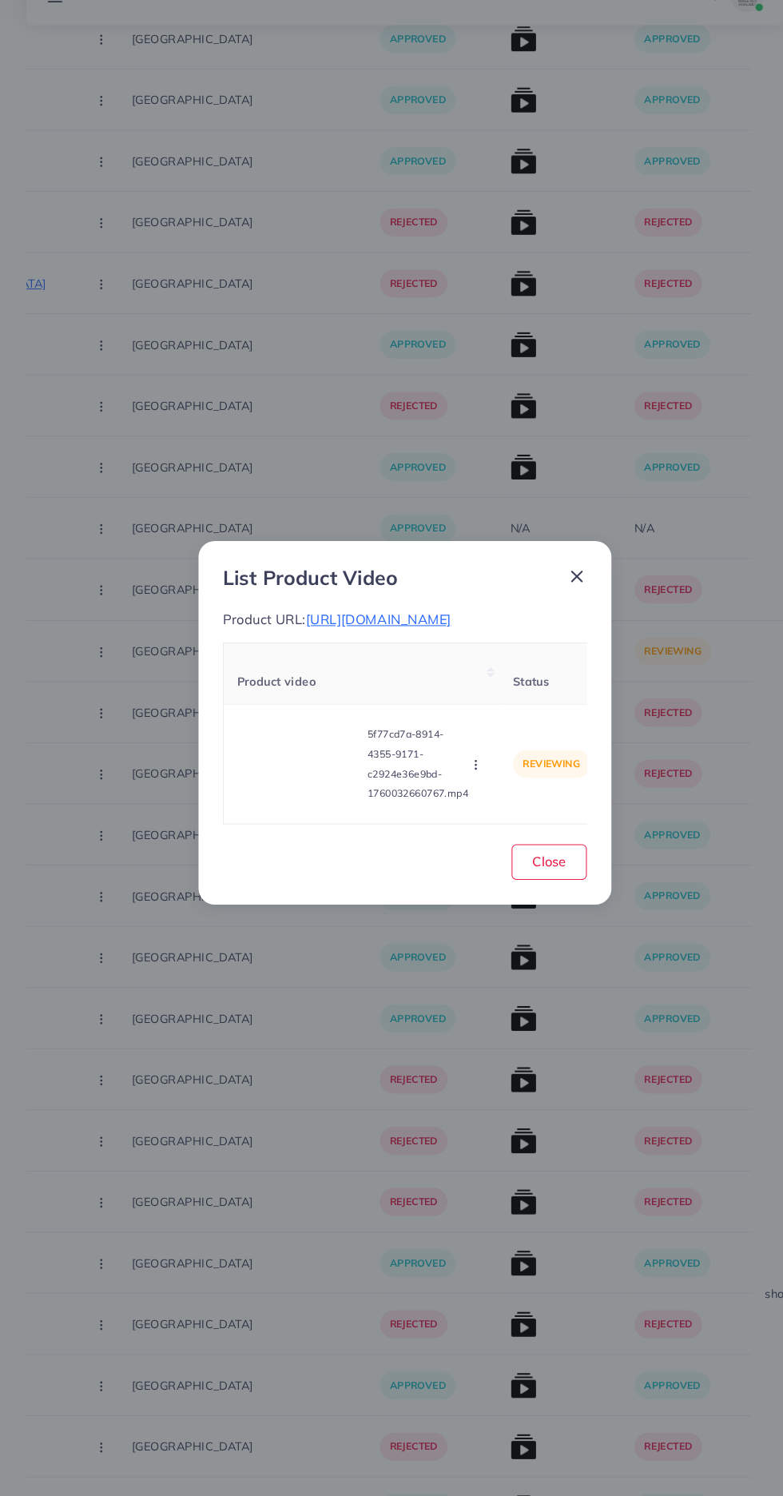
click at [284, 804] on video at bounding box center [289, 788] width 120 height 72
click at [284, 798] on circle at bounding box center [290, 788] width 22 height 22
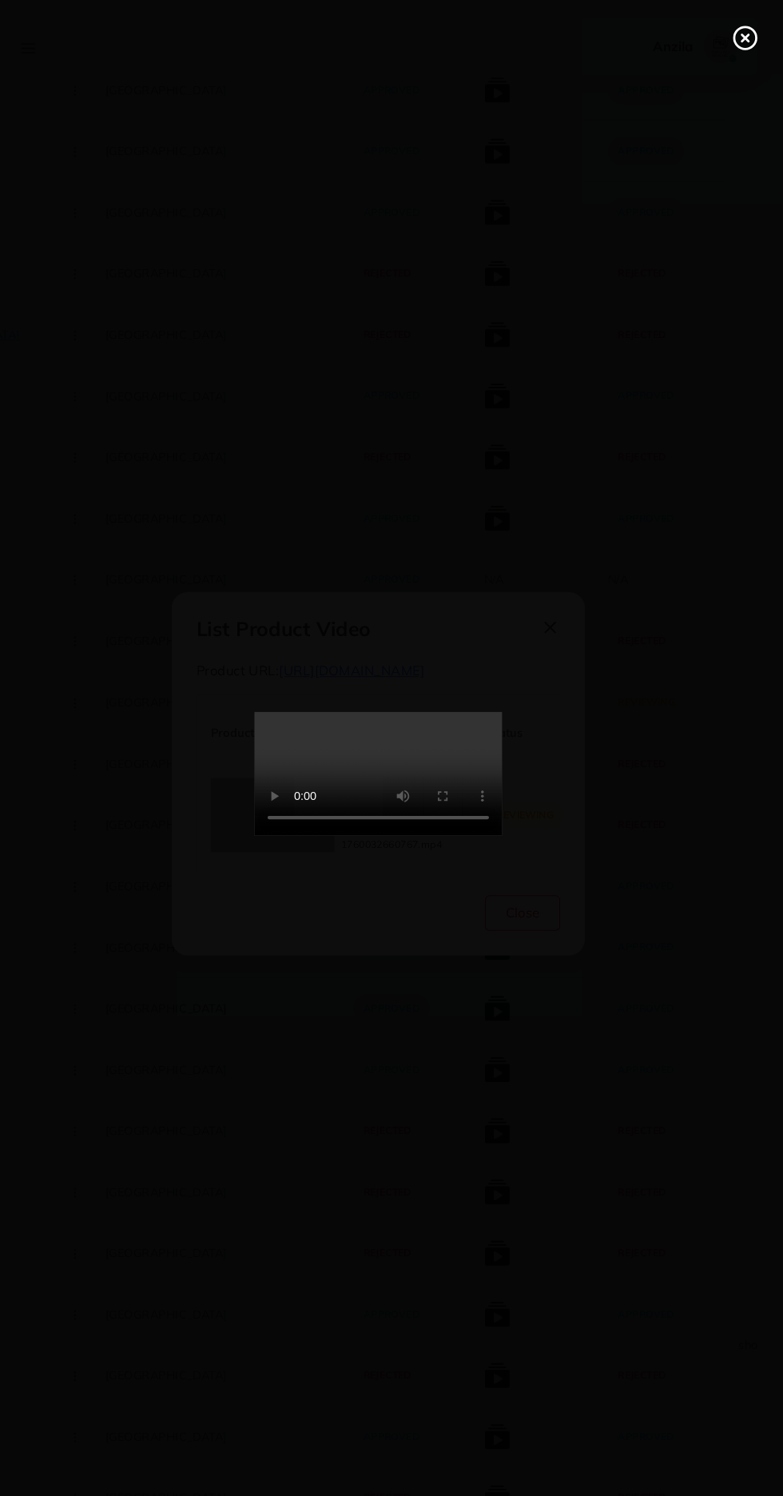
click at [747, 37] on line at bounding box center [746, 37] width 6 height 6
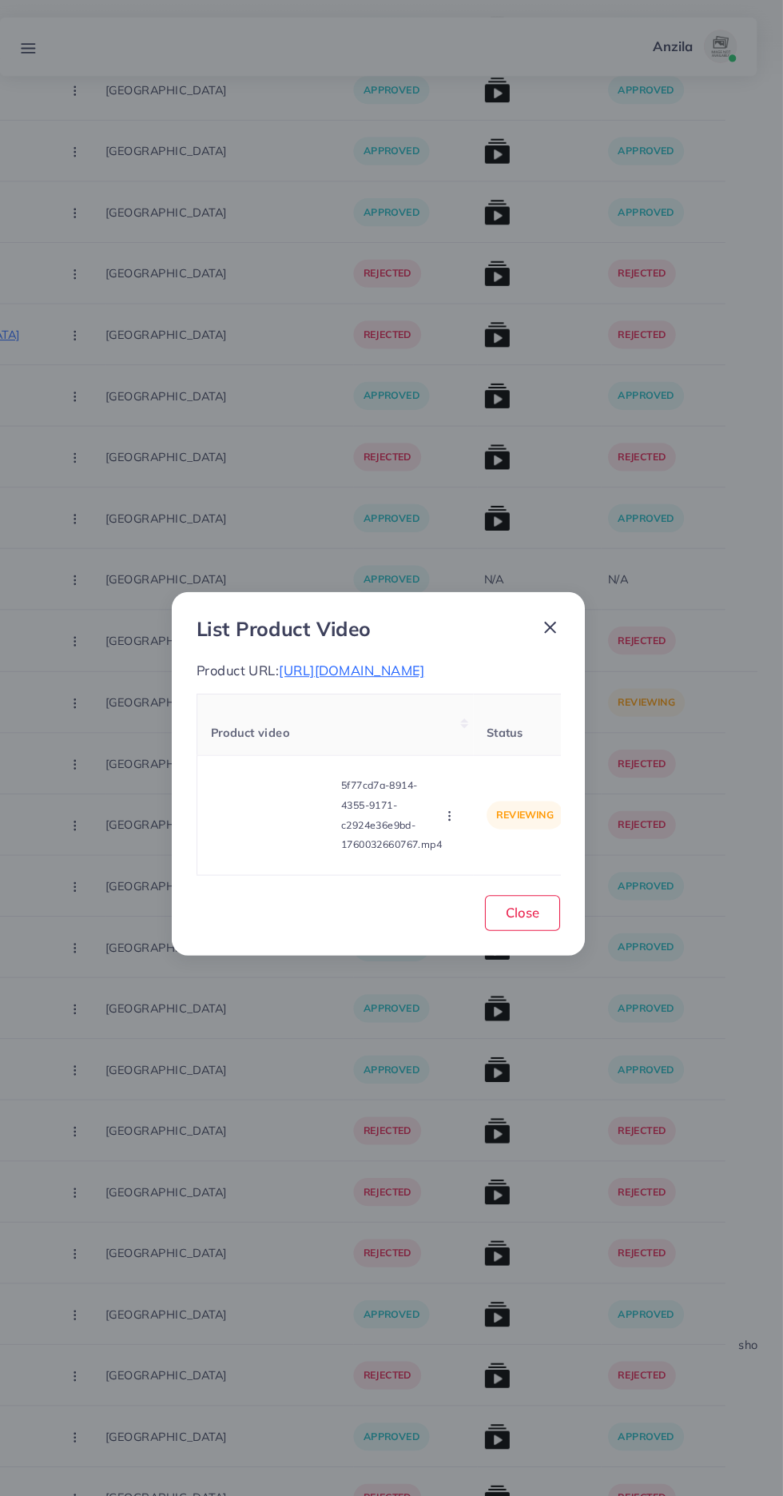
click at [463, 795] on icon "button" at bounding box center [460, 788] width 13 height 13
click at [517, 716] on span "Approve" at bounding box center [494, 714] width 53 height 16
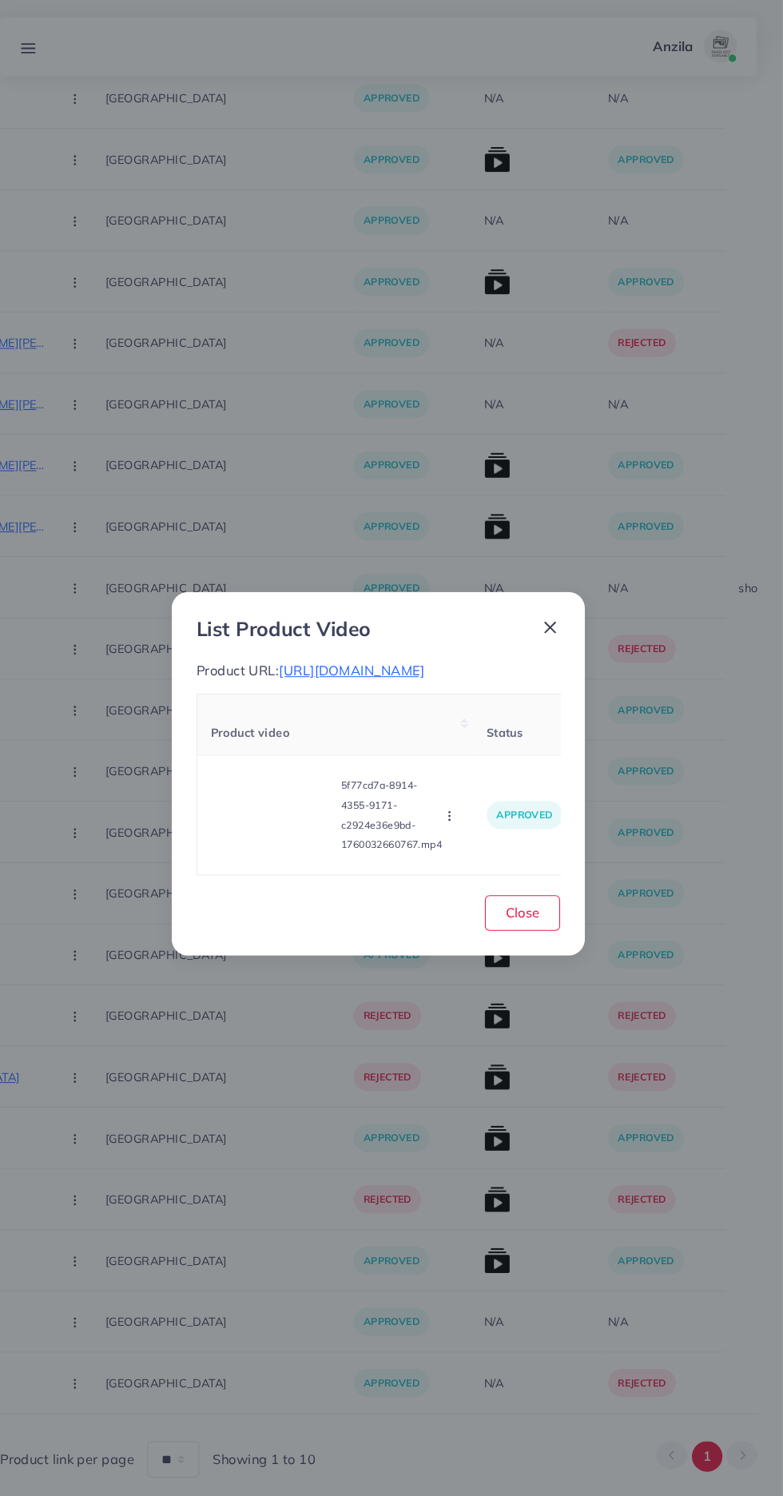
scroll to position [707, 0]
click at [524, 890] on span "Close" at bounding box center [531, 882] width 33 height 16
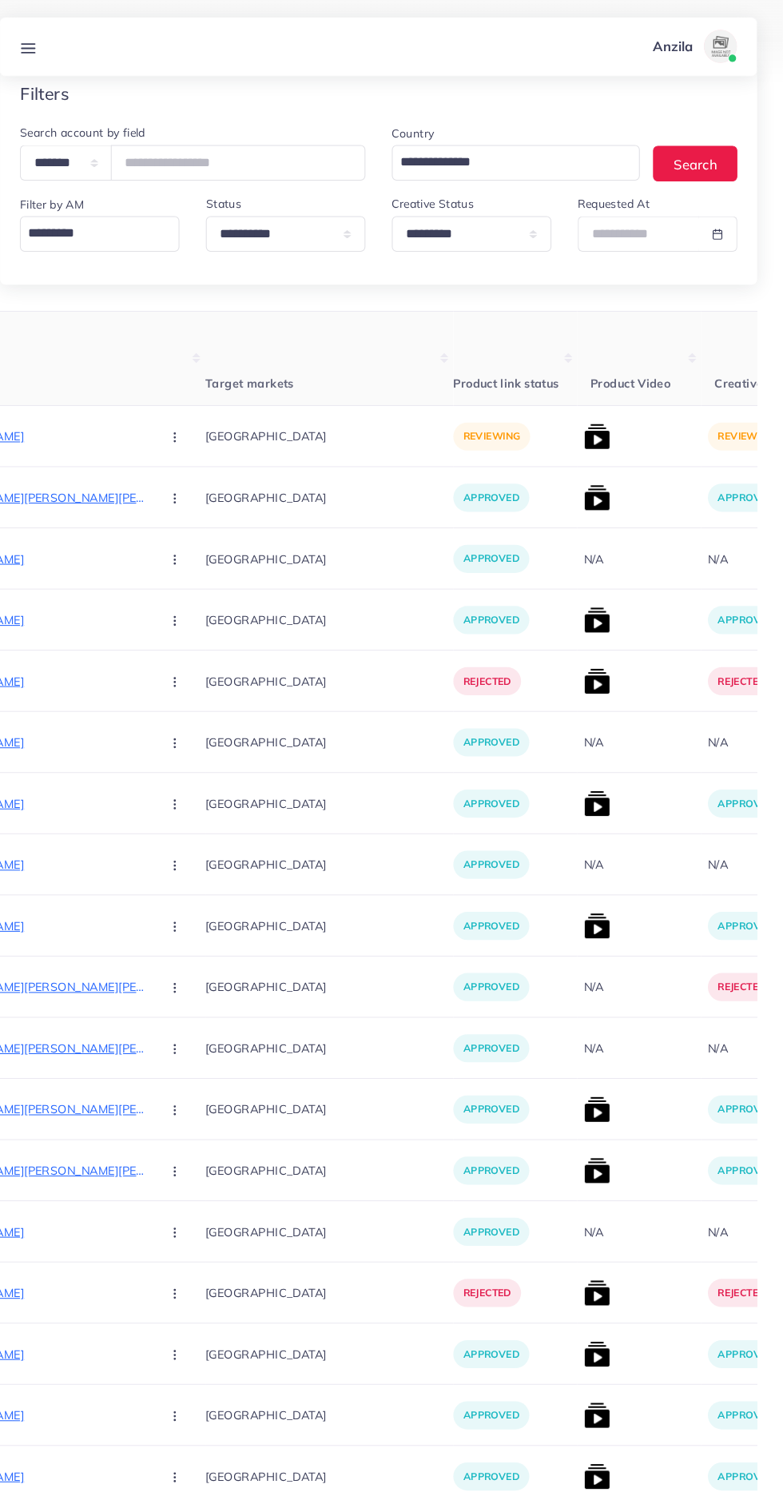
scroll to position [75, 0]
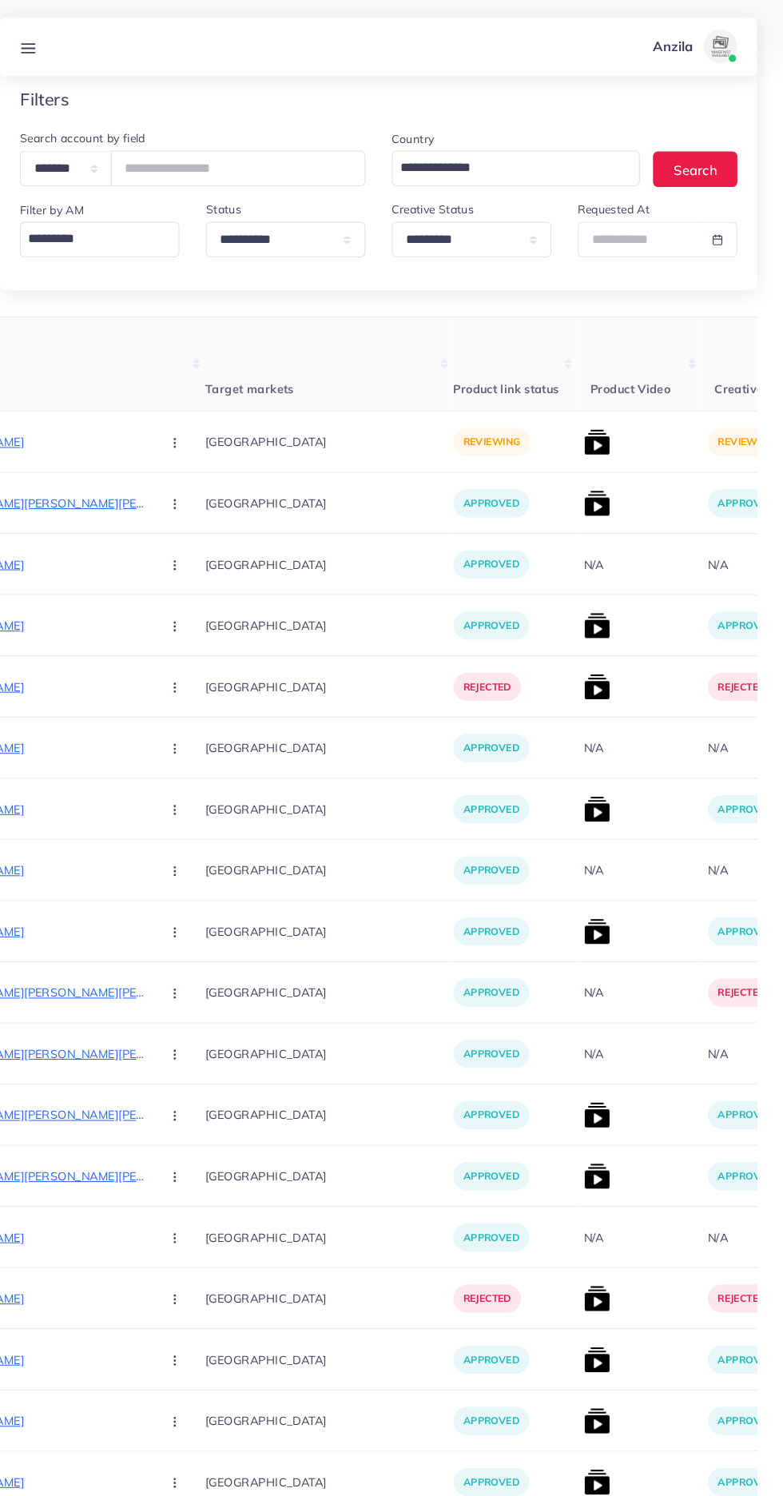
click at [90, 432] on p "[URL][DOMAIN_NAME]" at bounding box center [48, 427] width 240 height 19
